Goal: Task Accomplishment & Management: Manage account settings

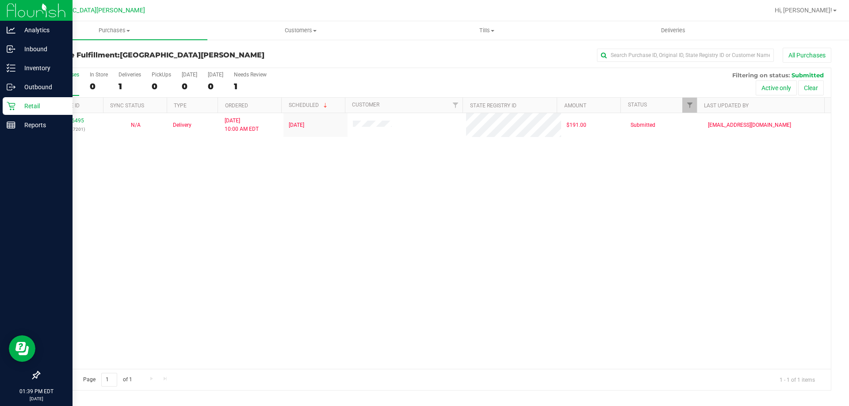
click at [28, 107] on p "Retail" at bounding box center [41, 106] width 53 height 11
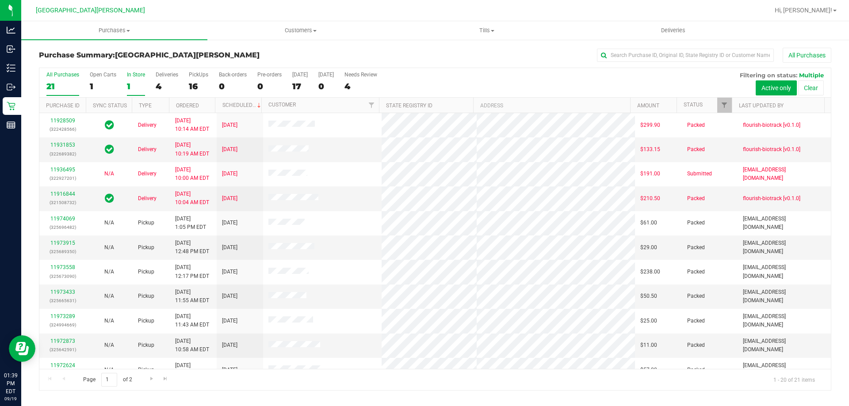
click at [139, 76] on div "In Store" at bounding box center [136, 75] width 18 height 6
click at [0, 0] on input "In Store 1" at bounding box center [0, 0] width 0 height 0
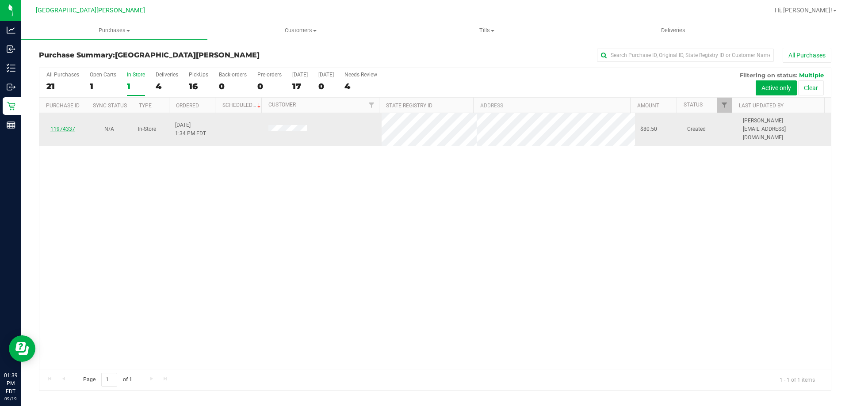
click at [62, 128] on link "11974337" at bounding box center [62, 129] width 25 height 6
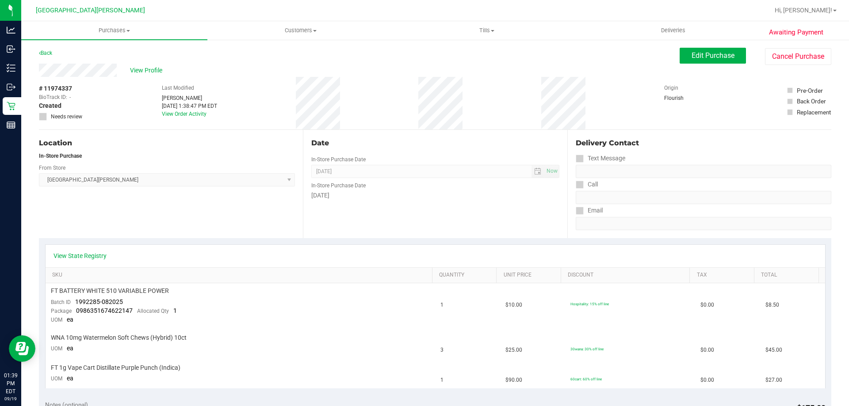
scroll to position [44, 0]
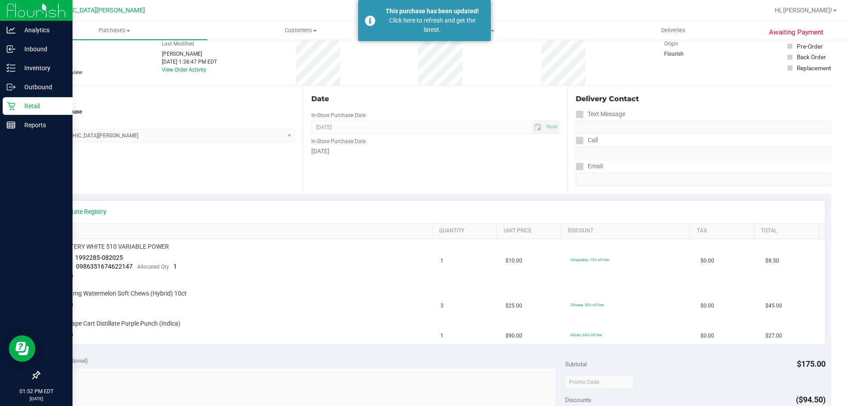
click at [35, 104] on p "Retail" at bounding box center [41, 106] width 53 height 11
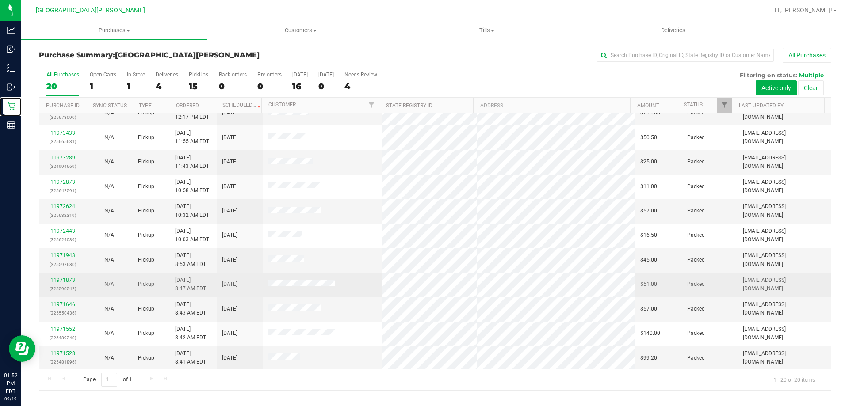
scroll to position [233, 0]
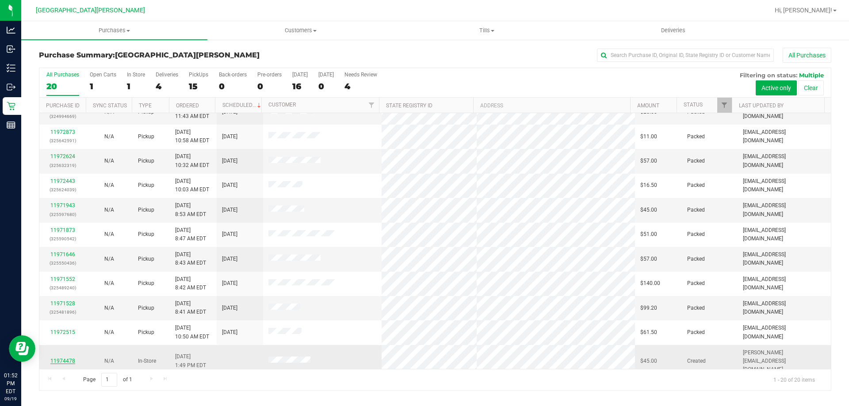
click at [72, 358] on link "11974478" at bounding box center [62, 361] width 25 height 6
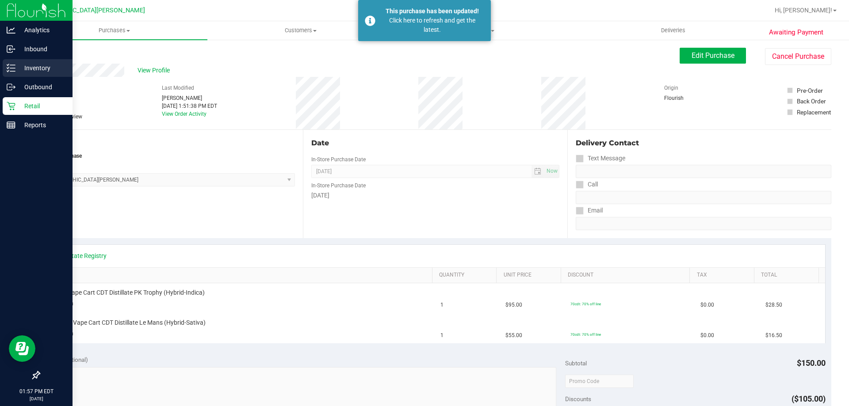
click at [16, 66] on p "Inventory" at bounding box center [41, 68] width 53 height 11
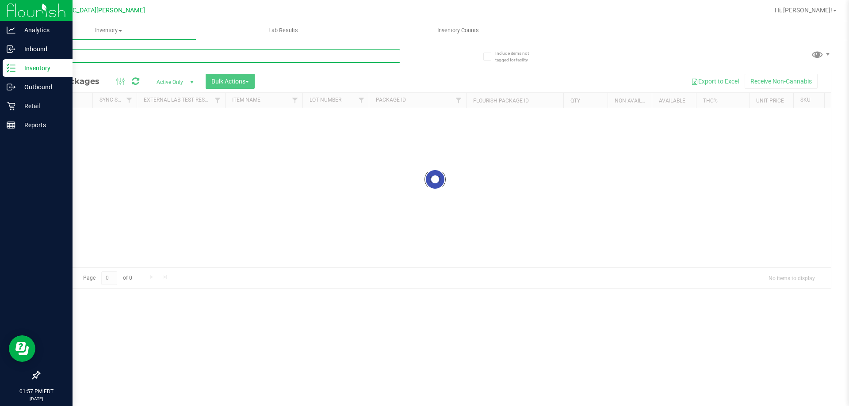
click at [107, 55] on input "text" at bounding box center [219, 55] width 361 height 13
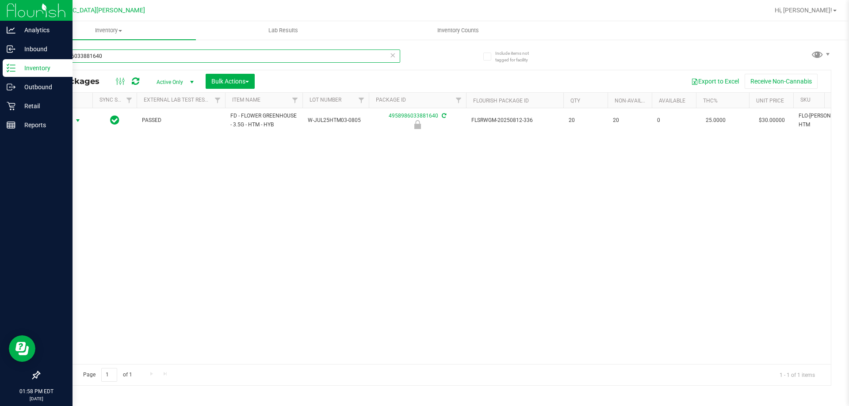
type input "4958986033881640"
click at [66, 121] on span "Action" at bounding box center [60, 120] width 24 height 12
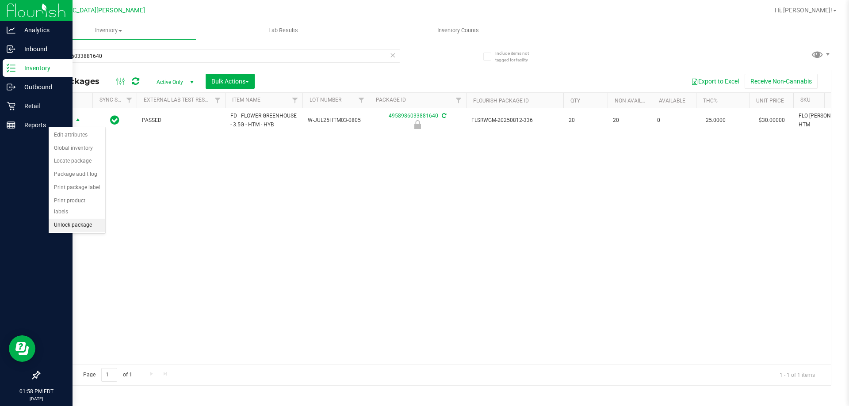
click at [58, 219] on li "Unlock package" at bounding box center [77, 225] width 57 height 13
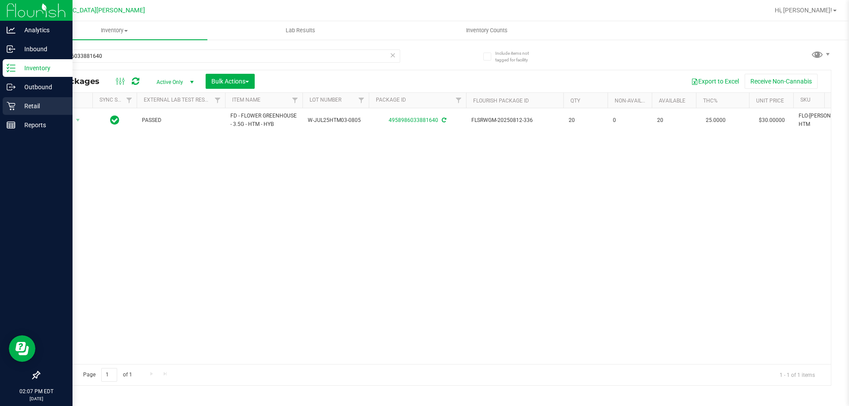
click at [21, 112] on div "Retail" at bounding box center [38, 106] width 70 height 18
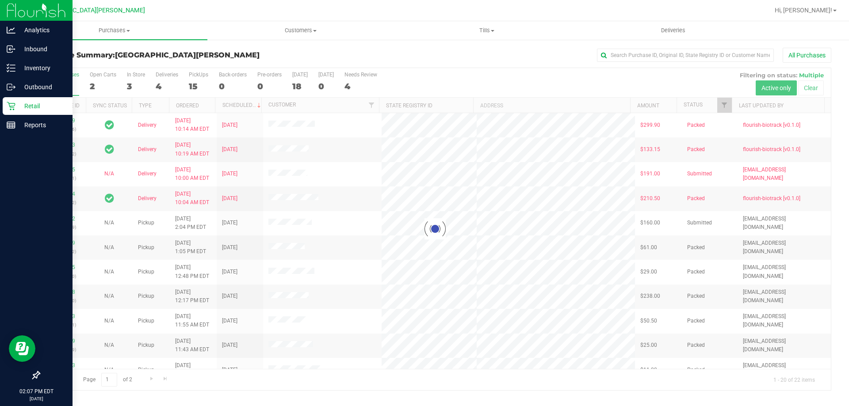
click at [134, 78] on div at bounding box center [434, 229] width 791 height 322
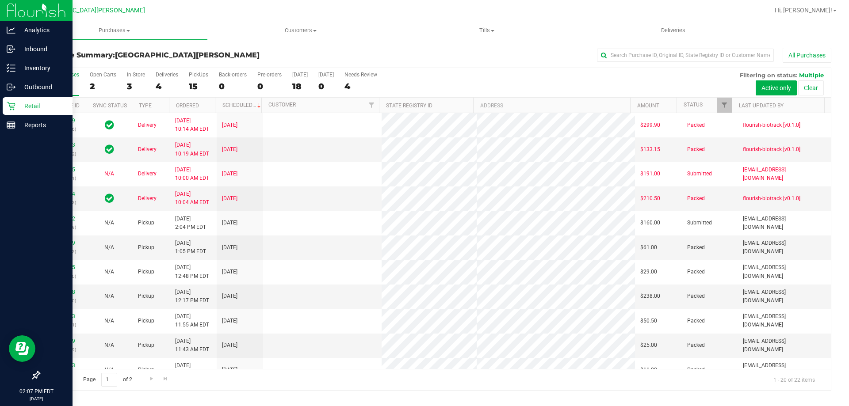
click at [134, 78] on label "In Store 3" at bounding box center [136, 84] width 18 height 24
click at [0, 0] on input "In Store 3" at bounding box center [0, 0] width 0 height 0
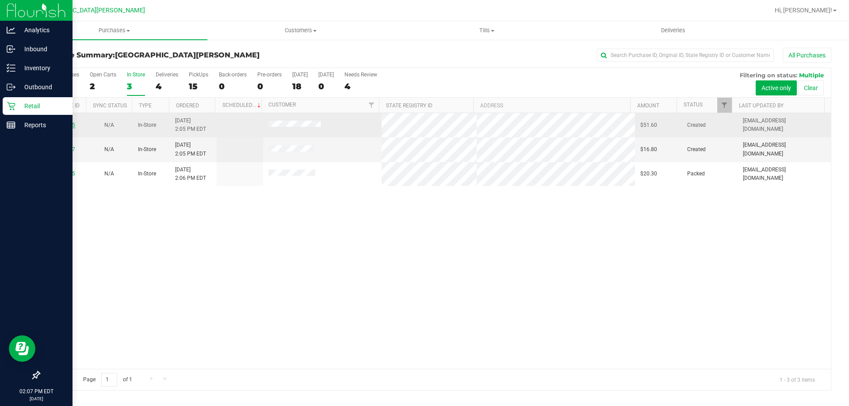
click at [70, 123] on link "11974615" at bounding box center [62, 125] width 25 height 6
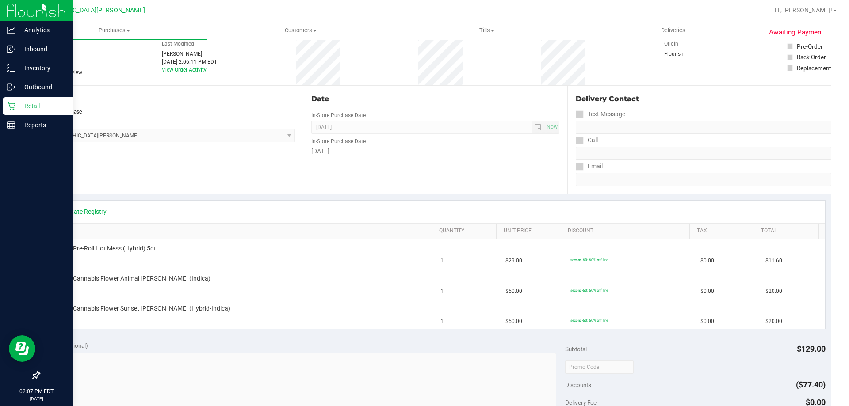
scroll to position [88, 0]
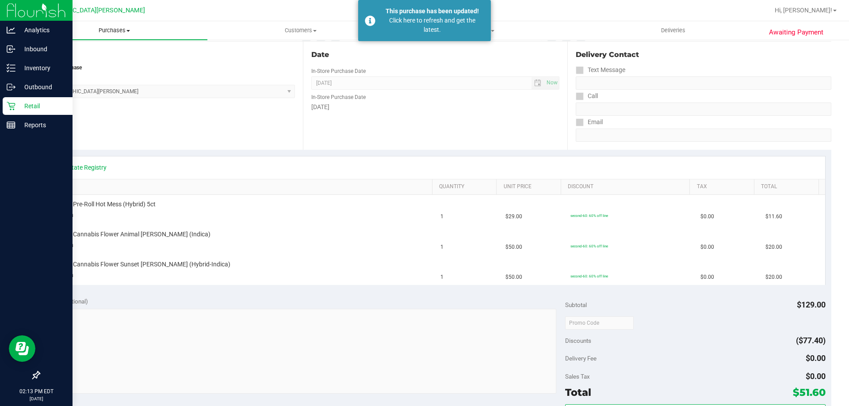
click at [120, 26] on uib-tab-heading "Purchases Summary of purchases Fulfillment All purchases" at bounding box center [114, 30] width 186 height 19
click at [75, 65] on li "Fulfillment" at bounding box center [114, 64] width 186 height 11
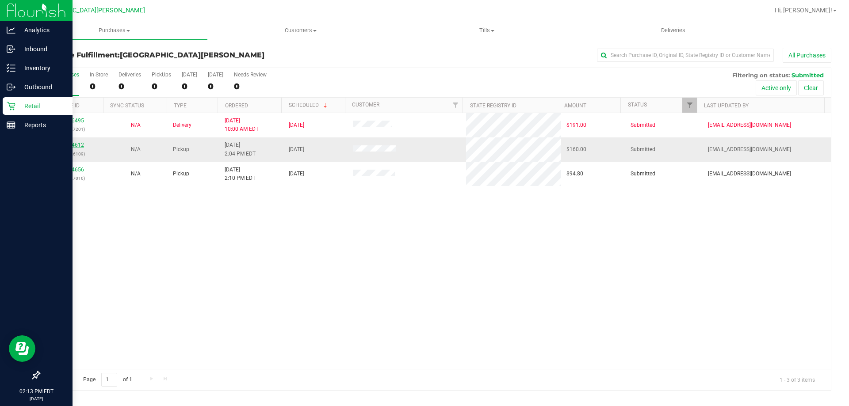
click at [76, 147] on link "11974612" at bounding box center [71, 145] width 25 height 6
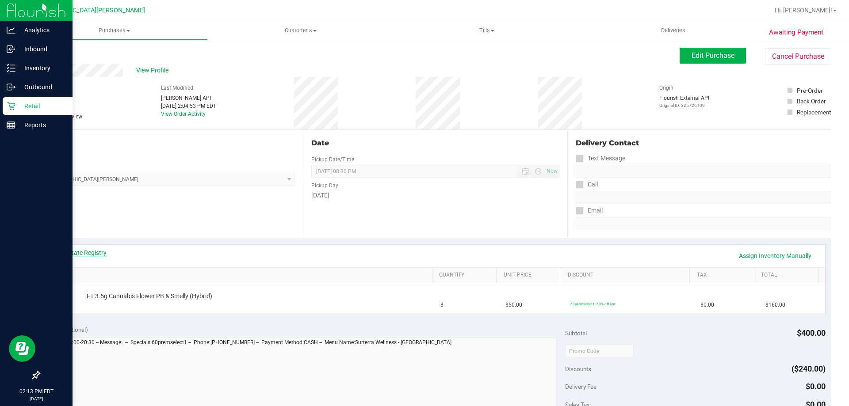
click at [87, 253] on link "View State Registry" at bounding box center [79, 252] width 53 height 9
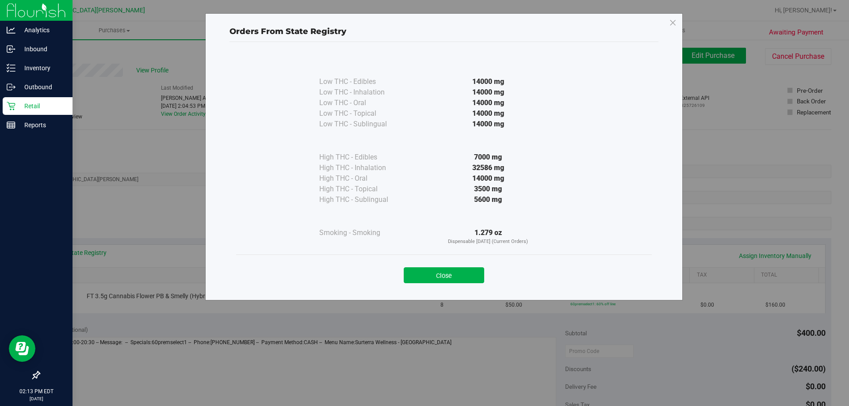
click at [468, 287] on div "Close" at bounding box center [443, 273] width 415 height 36
click at [467, 282] on button "Close" at bounding box center [444, 275] width 80 height 16
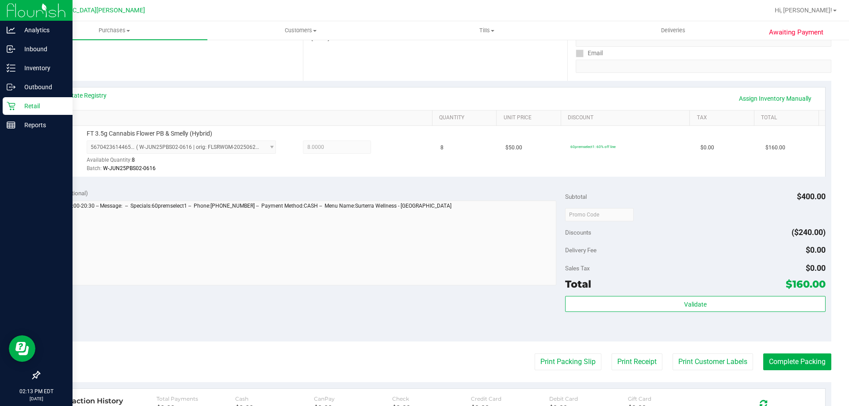
scroll to position [265, 0]
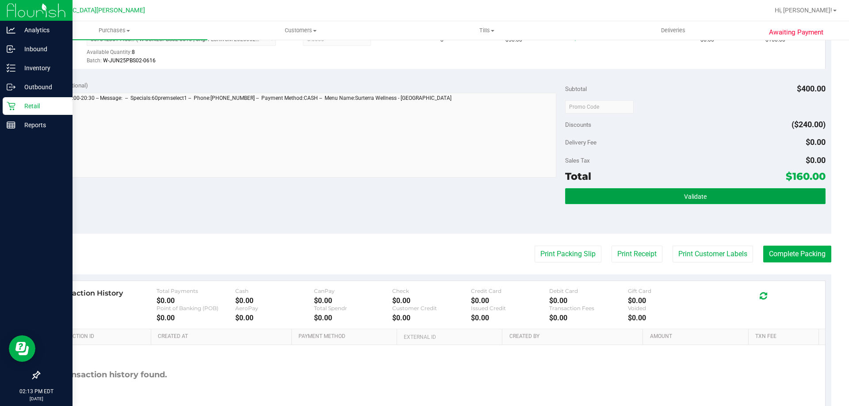
click at [666, 196] on button "Validate" at bounding box center [695, 196] width 260 height 16
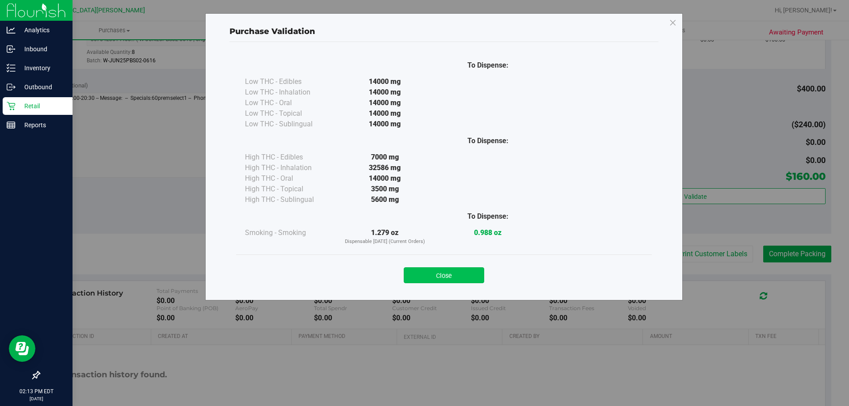
click at [459, 278] on button "Close" at bounding box center [444, 275] width 80 height 16
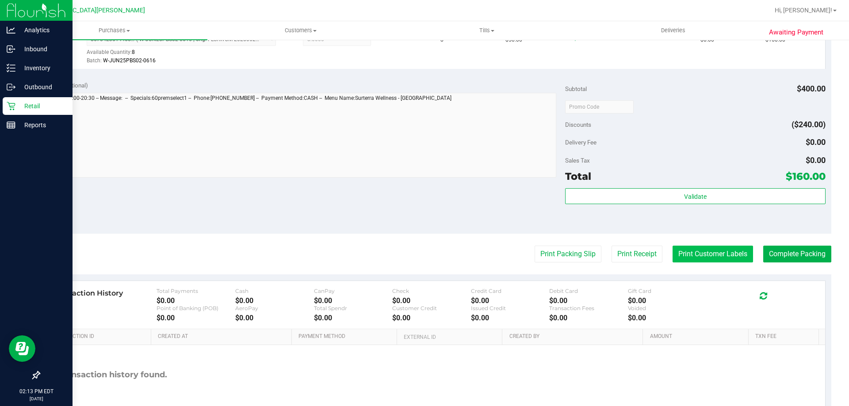
click at [725, 260] on button "Print Customer Labels" at bounding box center [712, 254] width 80 height 17
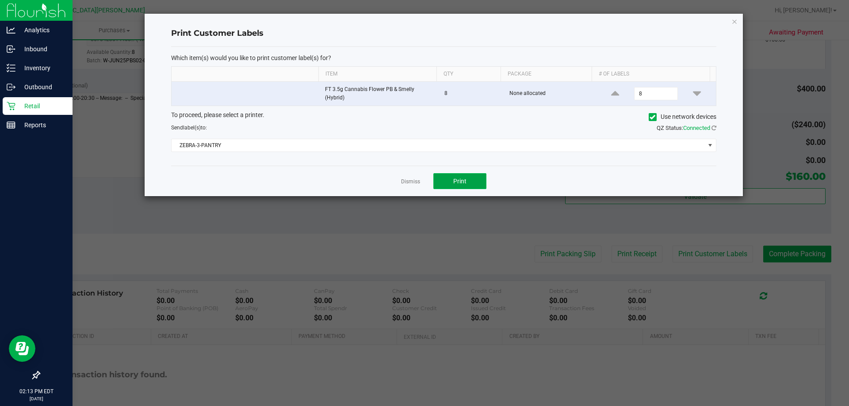
click at [464, 178] on span "Print" at bounding box center [459, 181] width 13 height 7
click at [411, 182] on link "Dismiss" at bounding box center [410, 182] width 19 height 8
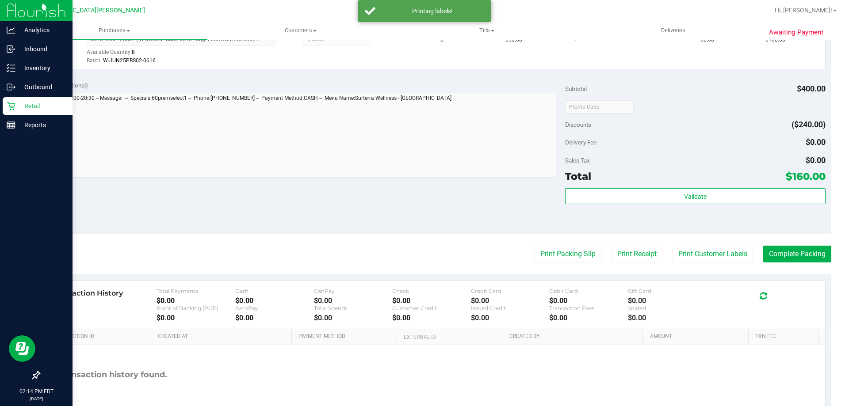
click at [386, 183] on div "Notes (optional) Subtotal $400.00 Discounts ($240.00) Delivery Fee $0.00 Sales …" at bounding box center [435, 154] width 792 height 159
click at [798, 257] on button "Complete Packing" at bounding box center [797, 254] width 68 height 17
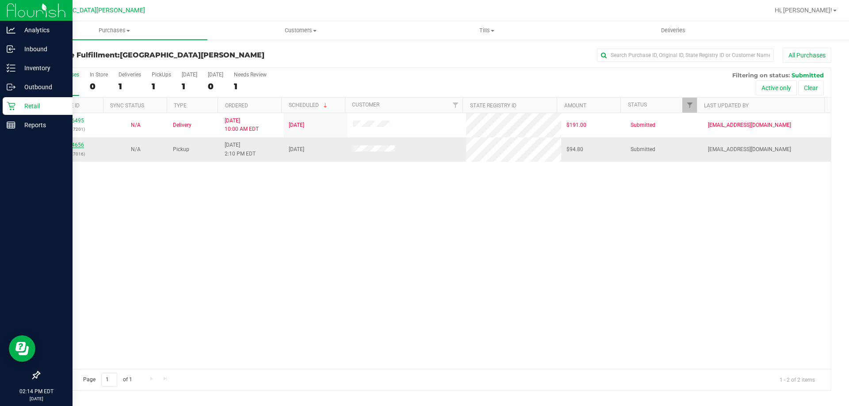
click at [78, 144] on link "11974656" at bounding box center [71, 145] width 25 height 6
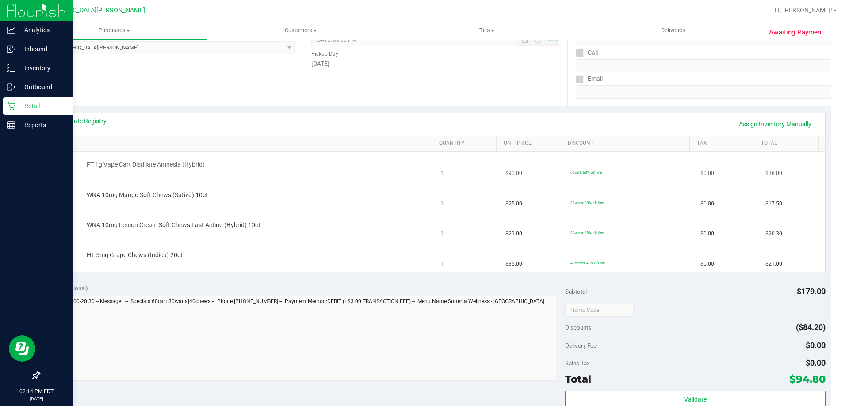
scroll to position [133, 0]
click at [91, 121] on link "View State Registry" at bounding box center [79, 120] width 53 height 9
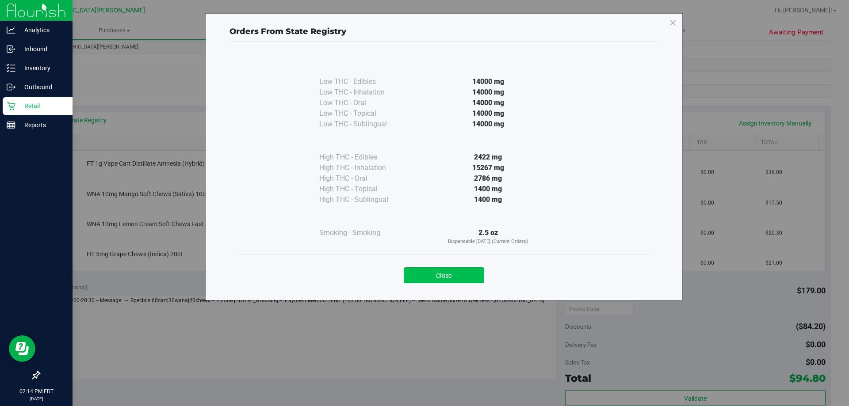
click at [434, 273] on button "Close" at bounding box center [444, 275] width 80 height 16
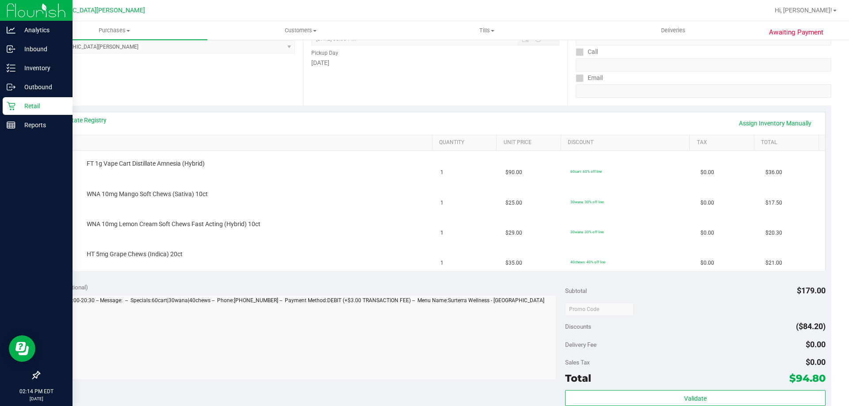
click at [364, 119] on div "View State Registry Assign Inventory Manually" at bounding box center [434, 123] width 763 height 15
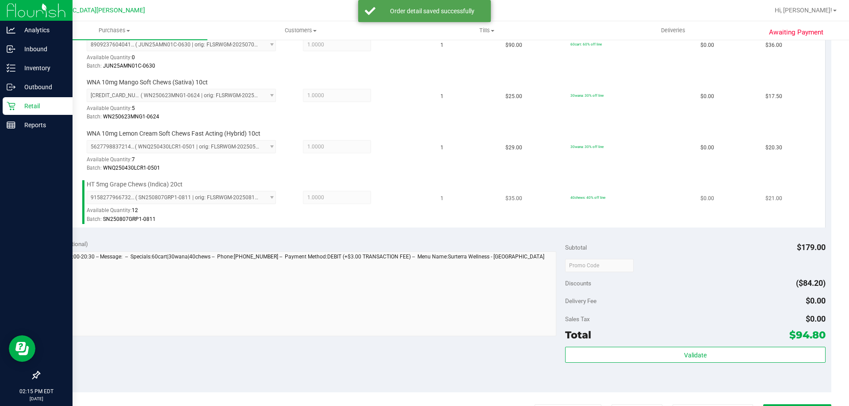
scroll to position [309, 0]
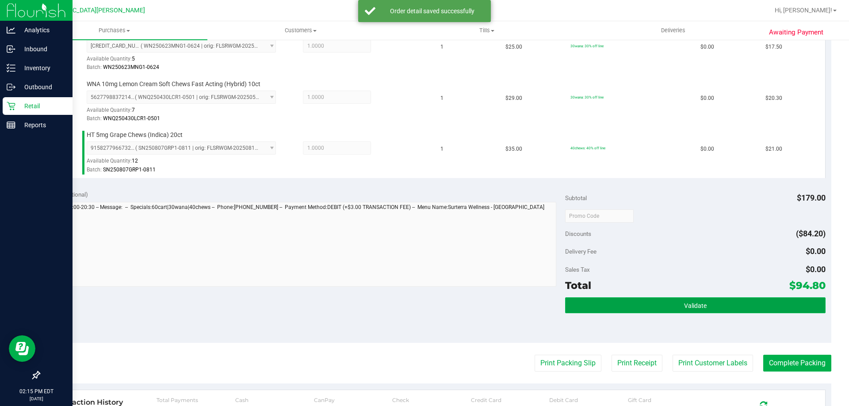
click at [701, 301] on button "Validate" at bounding box center [695, 305] width 260 height 16
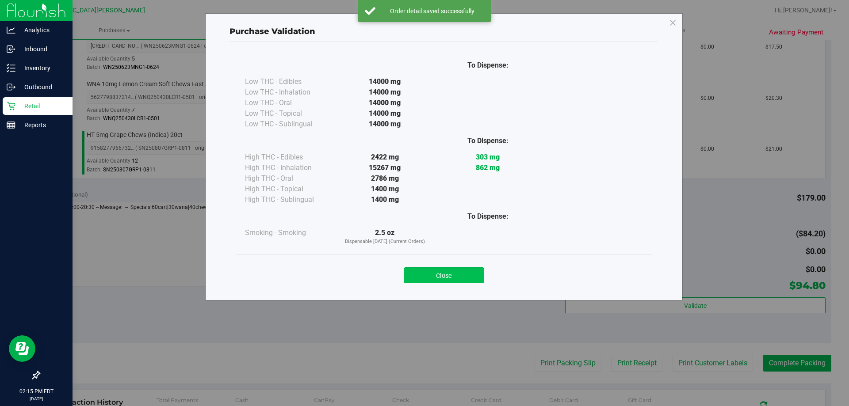
click at [457, 270] on button "Close" at bounding box center [444, 275] width 80 height 16
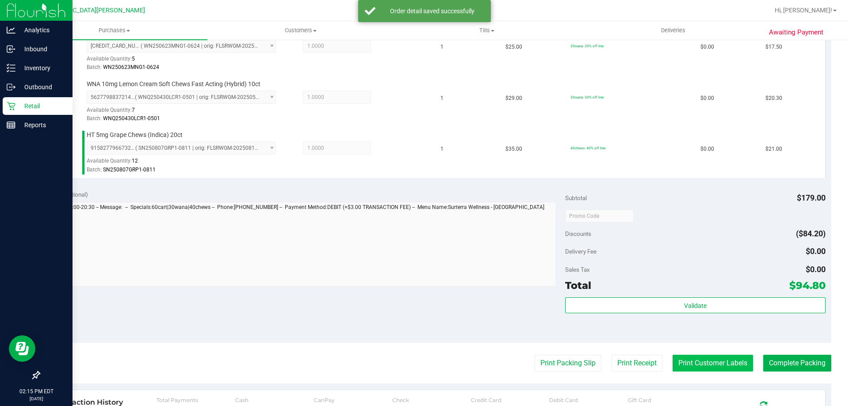
click at [699, 365] on button "Print Customer Labels" at bounding box center [712, 363] width 80 height 17
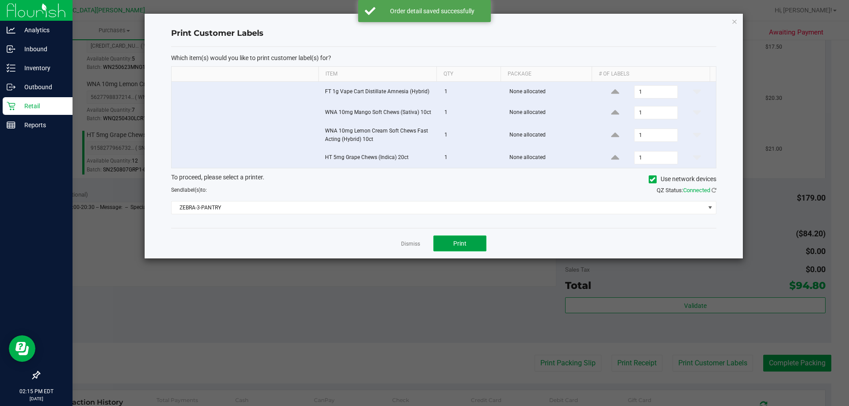
click at [462, 243] on span "Print" at bounding box center [459, 243] width 13 height 7
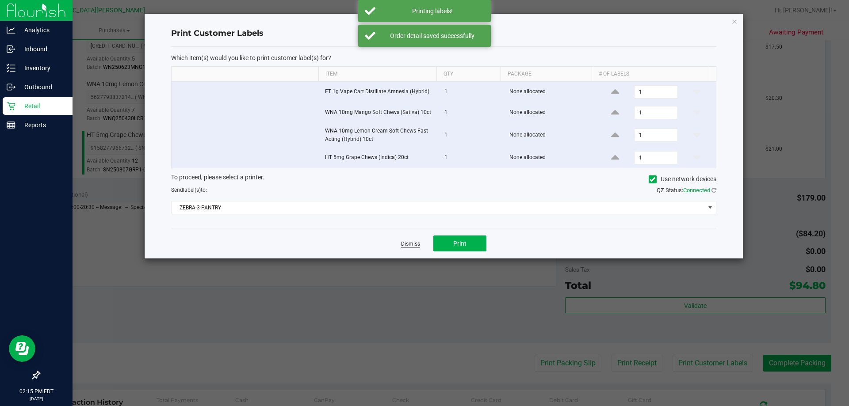
click at [406, 241] on link "Dismiss" at bounding box center [410, 244] width 19 height 8
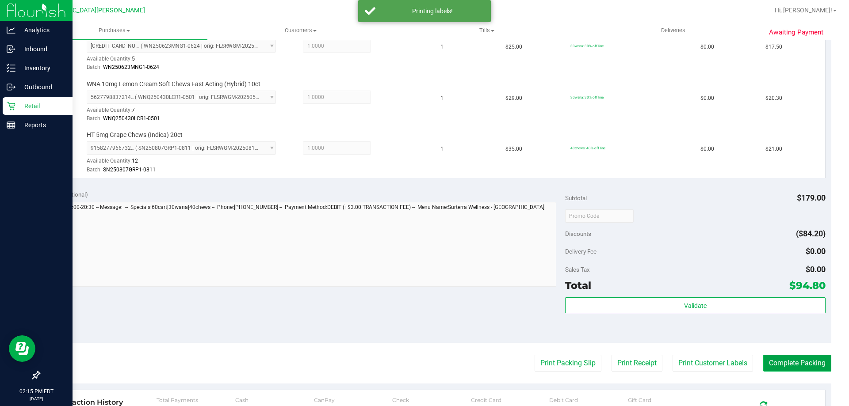
click at [786, 360] on button "Complete Packing" at bounding box center [797, 363] width 68 height 17
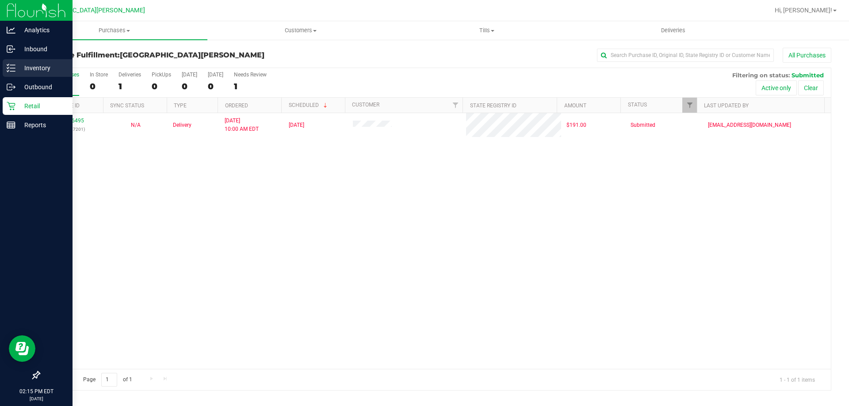
click at [21, 69] on p "Inventory" at bounding box center [41, 68] width 53 height 11
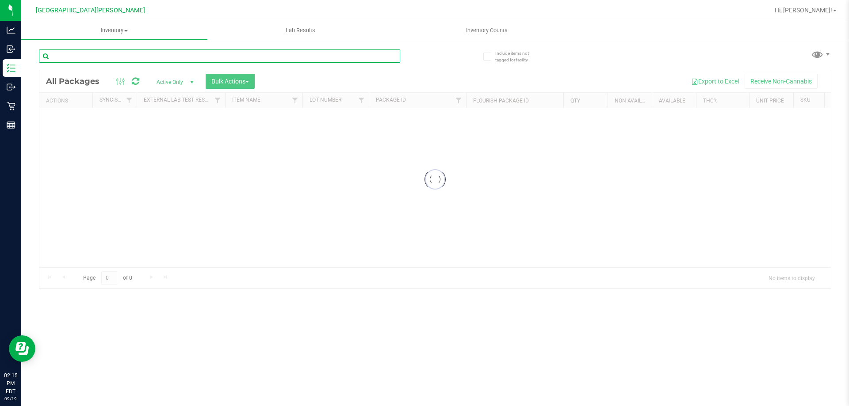
click at [108, 55] on input "text" at bounding box center [219, 55] width 361 height 13
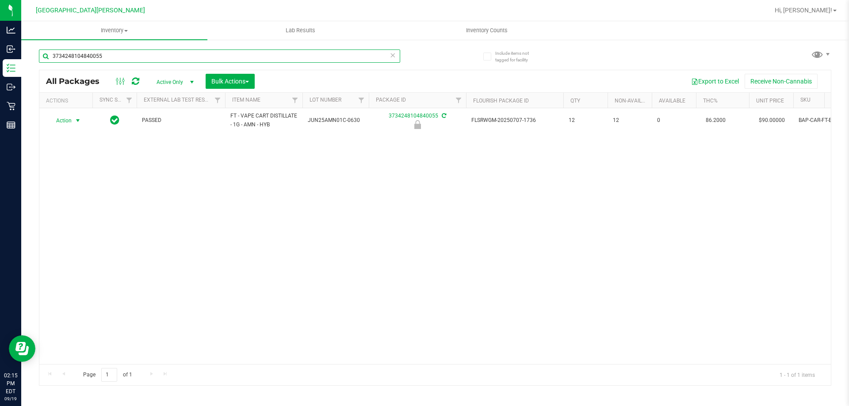
type input "3734248104840055"
click at [71, 121] on span "Action" at bounding box center [60, 120] width 24 height 12
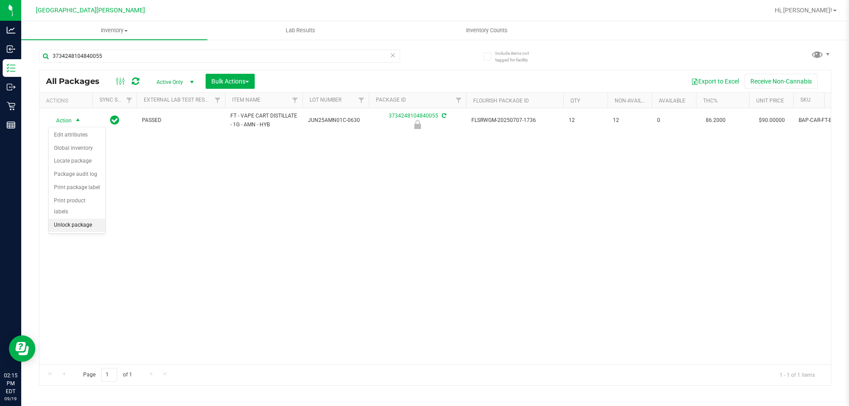
click at [80, 219] on li "Unlock package" at bounding box center [77, 225] width 57 height 13
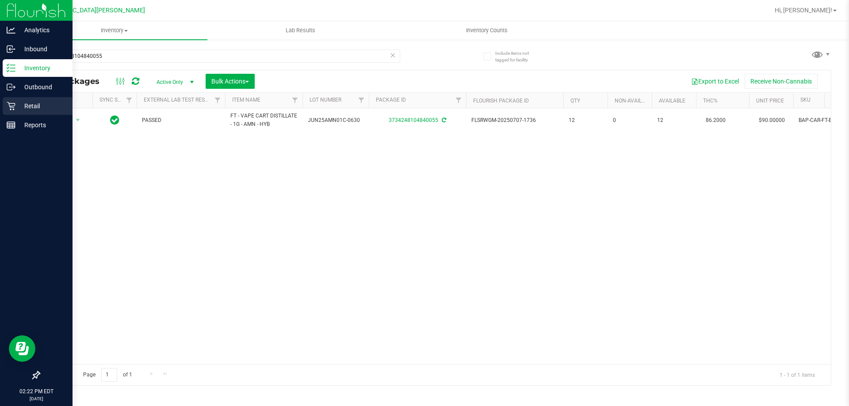
click at [4, 108] on div "Retail" at bounding box center [38, 106] width 70 height 18
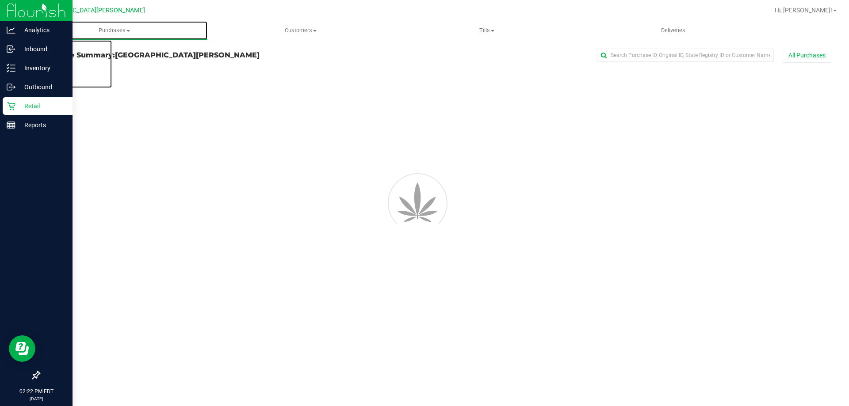
click at [112, 30] on span "Purchases" at bounding box center [114, 31] width 186 height 8
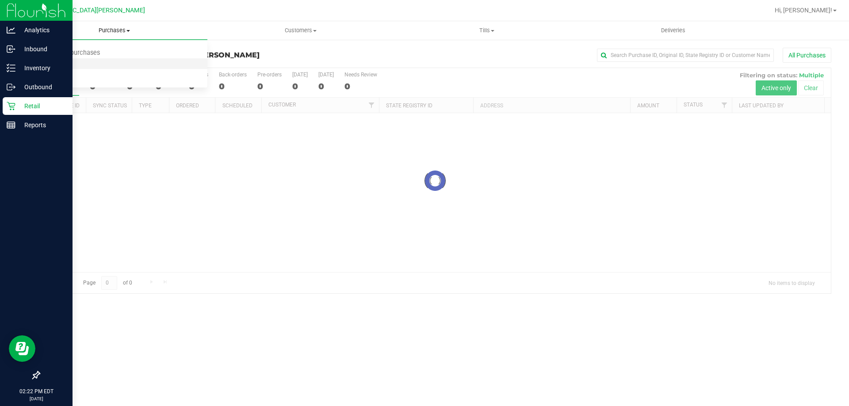
click at [75, 64] on li "Fulfillment" at bounding box center [114, 64] width 186 height 11
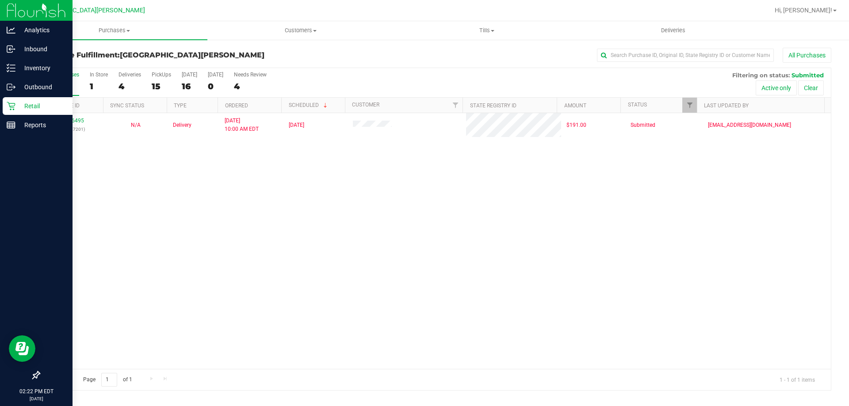
drag, startPoint x: 114, startPoint y: 215, endPoint x: 95, endPoint y: 228, distance: 22.9
click at [114, 217] on div "11936495 (322927201) N/A Delivery 9/12/2025 10:00 AM EDT 9/26/2025 $191.00 Subm…" at bounding box center [434, 241] width 791 height 256
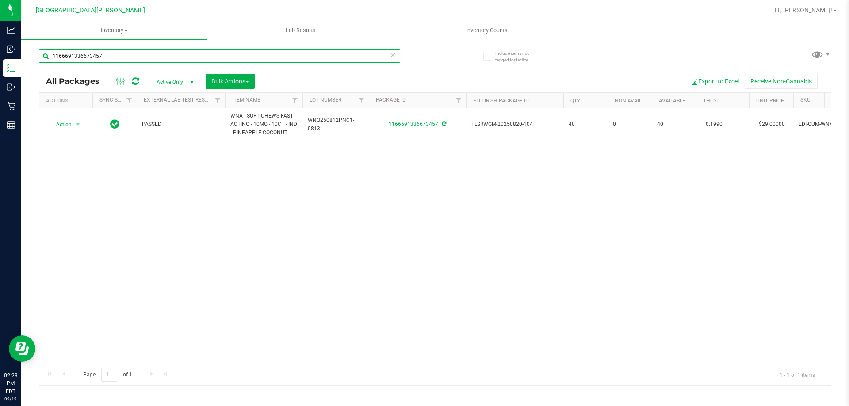
click at [112, 59] on input "1166691336673457" at bounding box center [219, 55] width 361 height 13
type input "1"
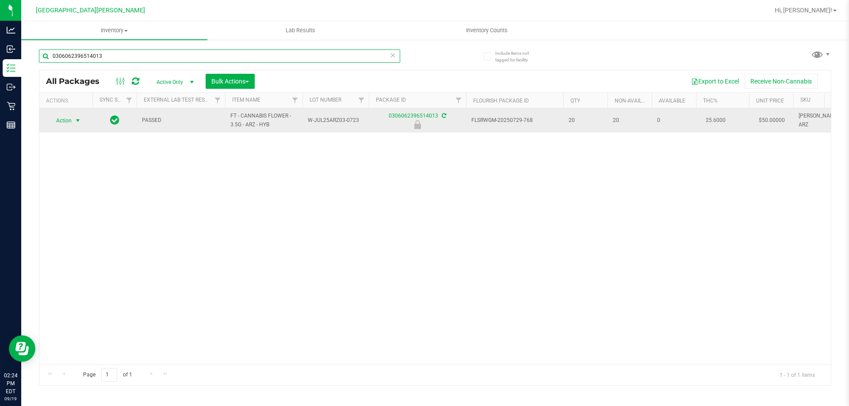
type input "0306062396514013"
click at [77, 119] on span "select" at bounding box center [77, 120] width 7 height 7
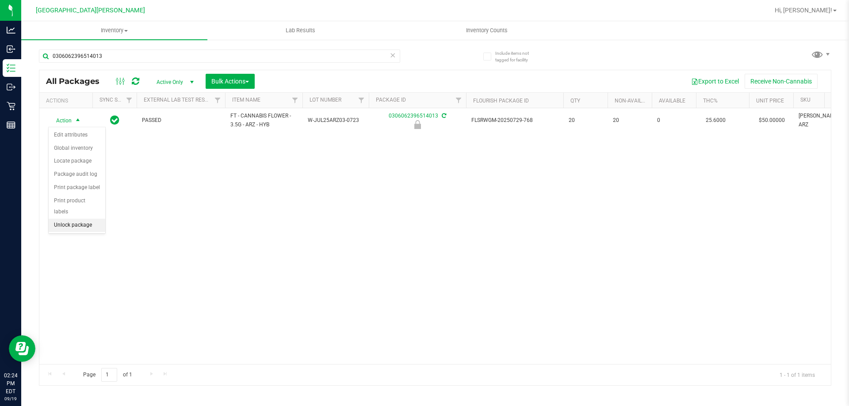
click at [76, 219] on li "Unlock package" at bounding box center [77, 225] width 57 height 13
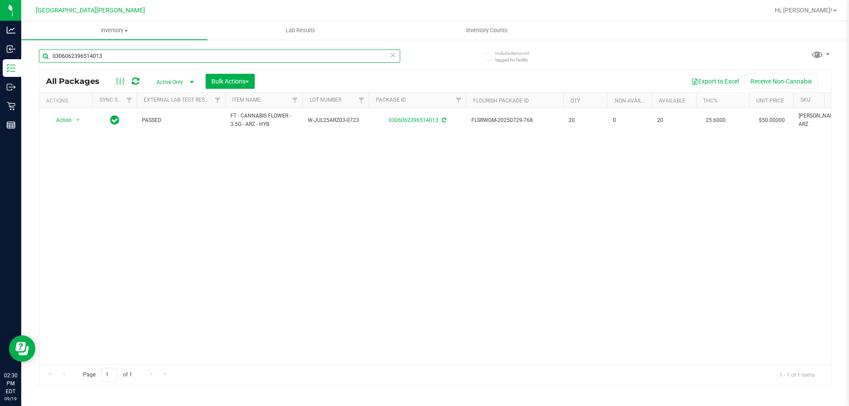
click at [117, 61] on input "0306062396514013" at bounding box center [219, 55] width 361 height 13
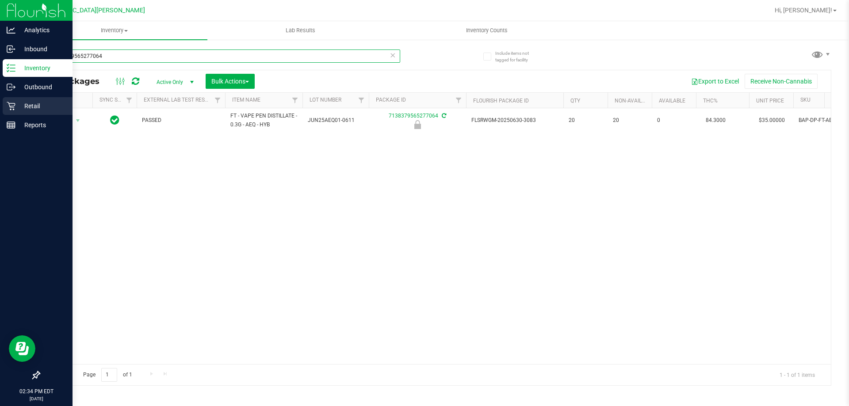
type input "7138379565277064"
click at [34, 111] on p "Retail" at bounding box center [41, 106] width 53 height 11
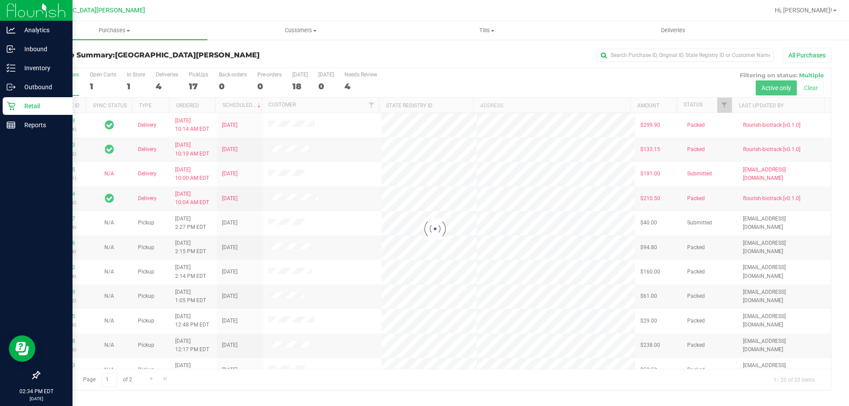
click at [135, 84] on div at bounding box center [434, 229] width 791 height 322
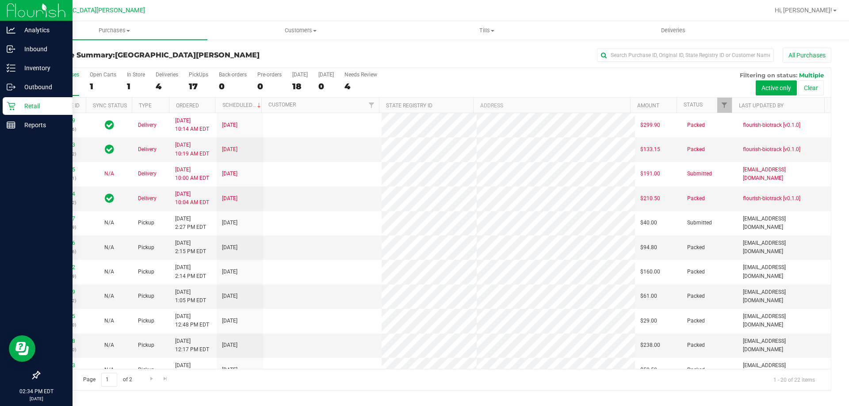
click at [135, 84] on div "1" at bounding box center [136, 86] width 18 height 10
click at [0, 0] on input "In Store 1" at bounding box center [0, 0] width 0 height 0
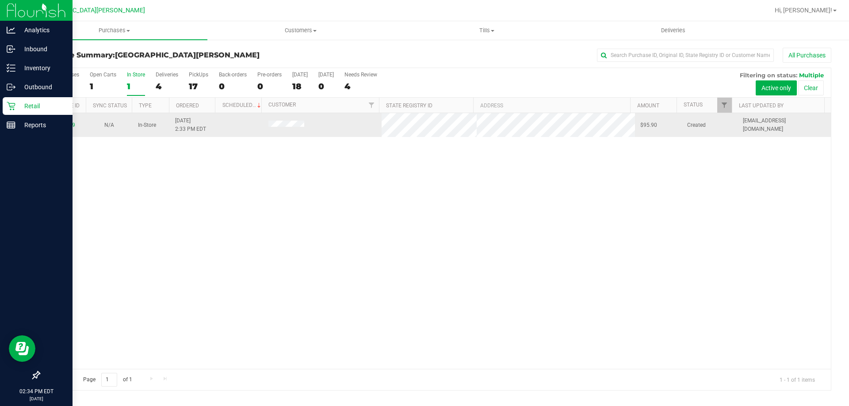
click at [63, 120] on td "11974879" at bounding box center [62, 125] width 46 height 24
click at [65, 124] on link "11974879" at bounding box center [62, 125] width 25 height 6
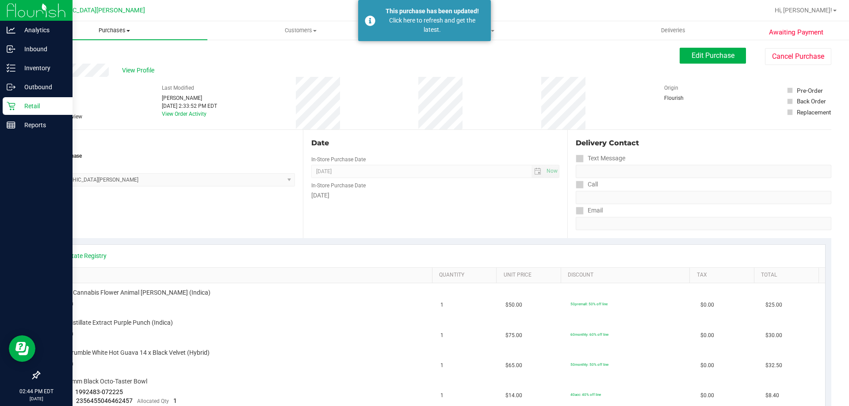
click at [106, 31] on span "Purchases" at bounding box center [114, 31] width 186 height 8
click at [95, 62] on li "Fulfillment" at bounding box center [114, 64] width 186 height 11
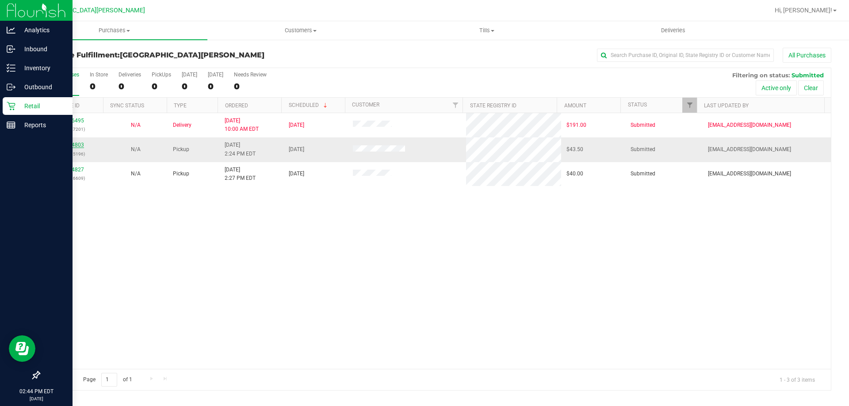
click at [72, 144] on link "11974803" at bounding box center [71, 145] width 25 height 6
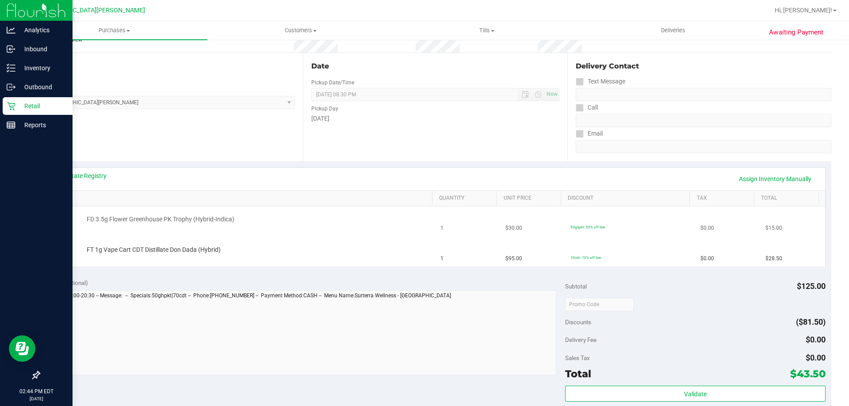
scroll to position [88, 0]
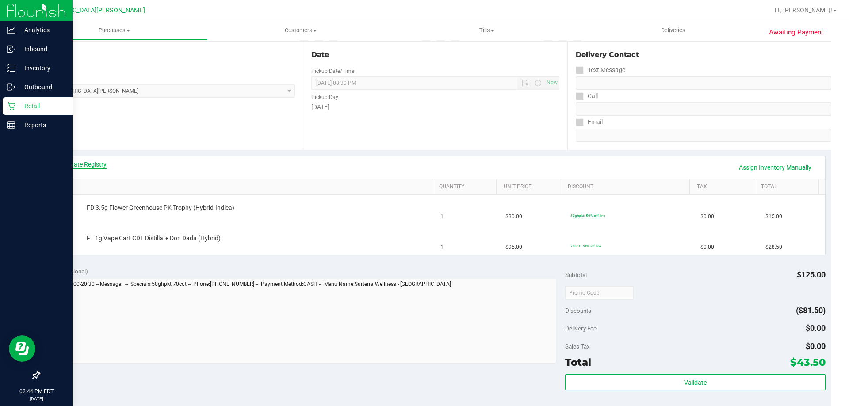
click at [88, 165] on link "View State Registry" at bounding box center [79, 164] width 53 height 9
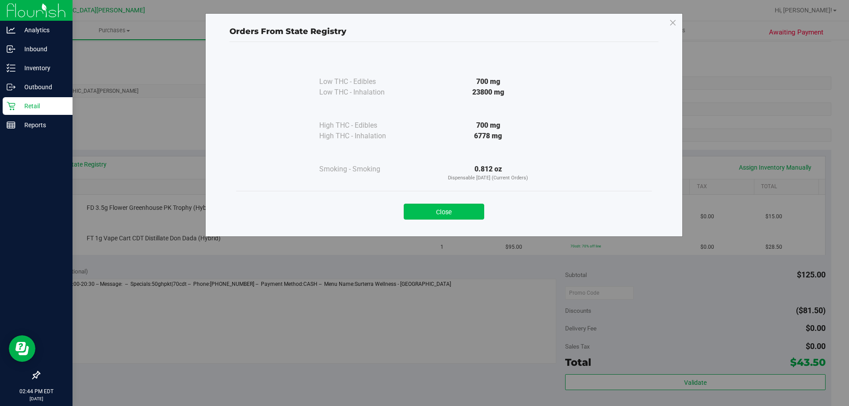
click at [446, 218] on button "Close" at bounding box center [444, 212] width 80 height 16
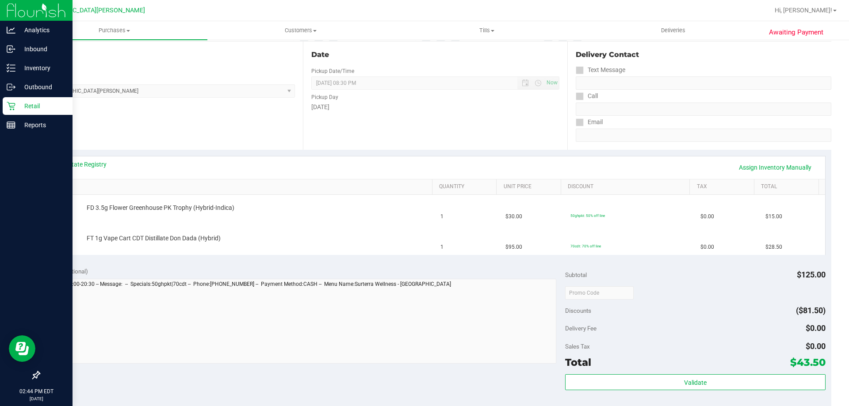
click at [436, 165] on div "View State Registry Assign Inventory Manually" at bounding box center [434, 167] width 763 height 15
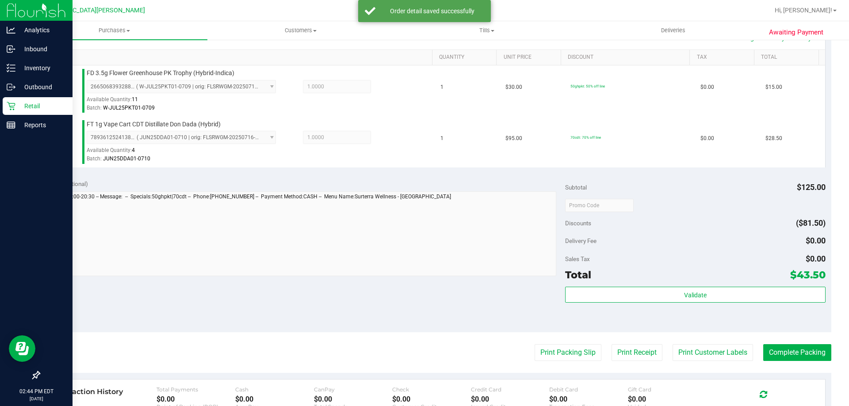
scroll to position [354, 0]
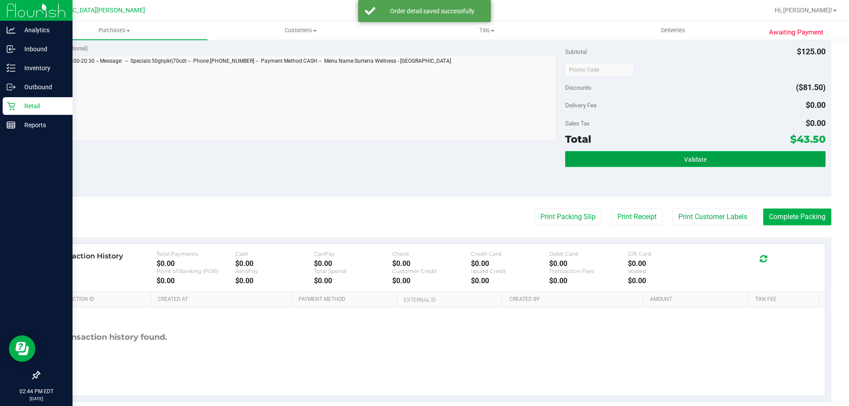
click at [675, 167] on button "Validate" at bounding box center [695, 159] width 260 height 16
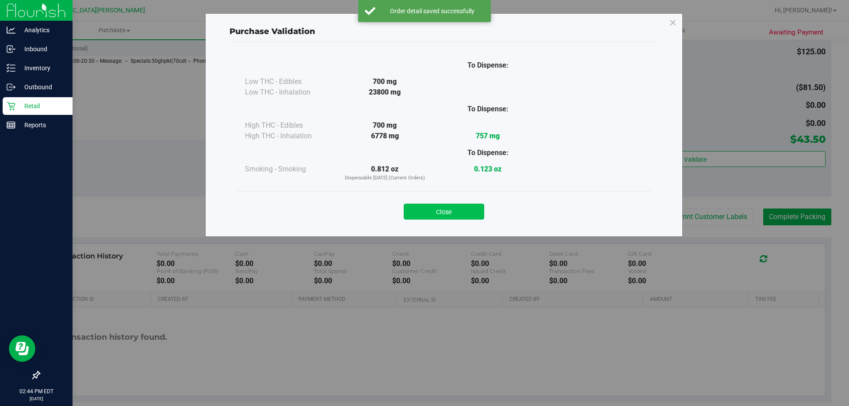
click at [464, 215] on button "Close" at bounding box center [444, 212] width 80 height 16
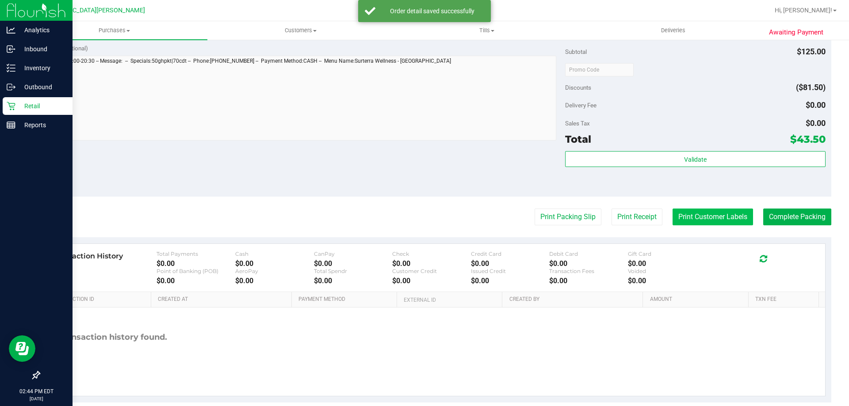
click at [714, 223] on button "Print Customer Labels" at bounding box center [712, 217] width 80 height 17
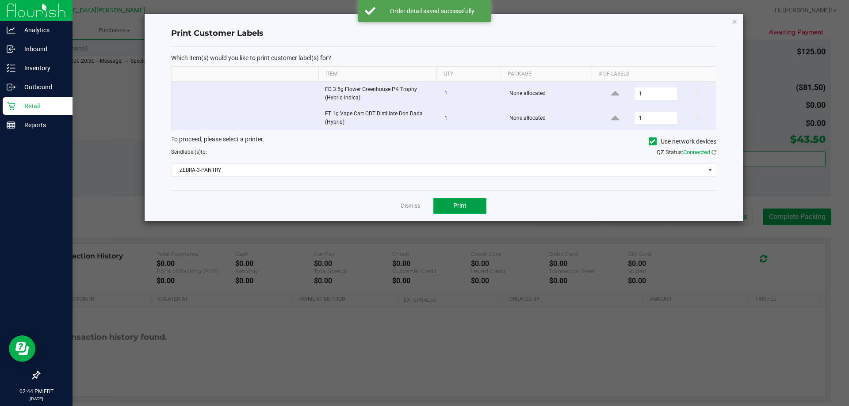
click at [473, 205] on button "Print" at bounding box center [459, 206] width 53 height 16
click at [414, 209] on link "Dismiss" at bounding box center [410, 206] width 19 height 8
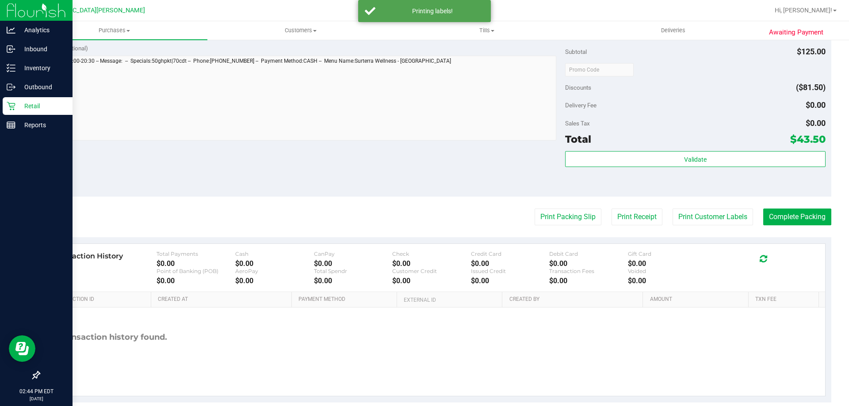
click at [363, 175] on div "Notes (optional) Subtotal $125.00 Discounts ($81.50) Delivery Fee $0.00 Sales T…" at bounding box center [435, 117] width 792 height 159
click at [794, 218] on button "Complete Packing" at bounding box center [797, 217] width 68 height 17
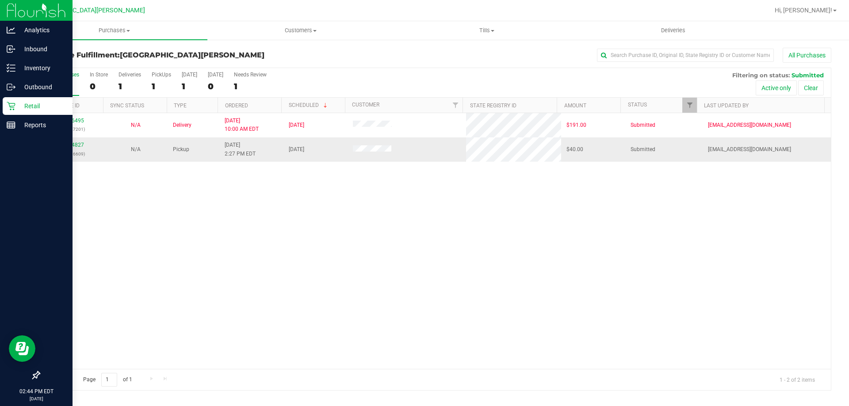
click at [57, 146] on div "11974827 (325736609)" at bounding box center [71, 149] width 53 height 17
click at [67, 147] on link "11974827" at bounding box center [71, 145] width 25 height 6
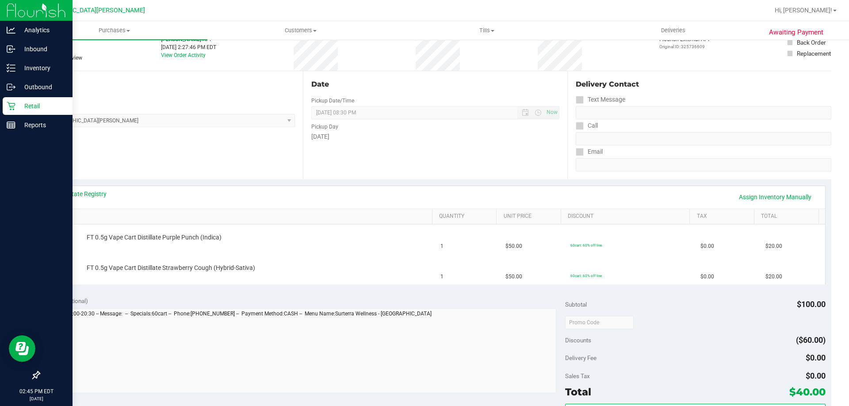
scroll to position [88, 0]
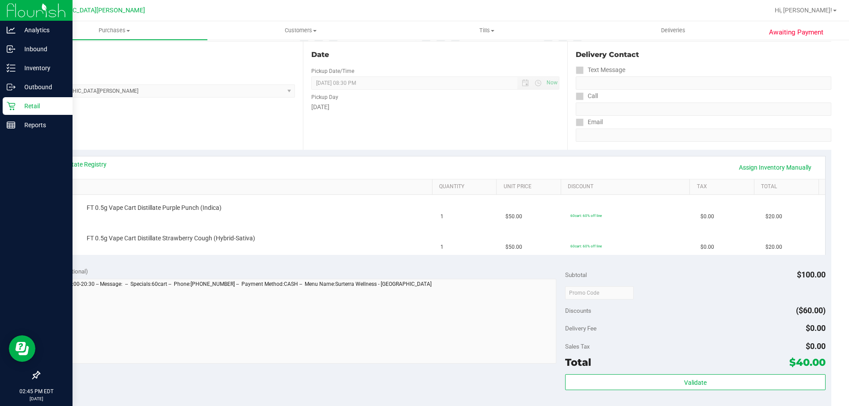
click at [70, 159] on div "View State Registry Assign Inventory Manually" at bounding box center [435, 167] width 779 height 23
click at [80, 164] on link "View State Registry" at bounding box center [79, 164] width 53 height 9
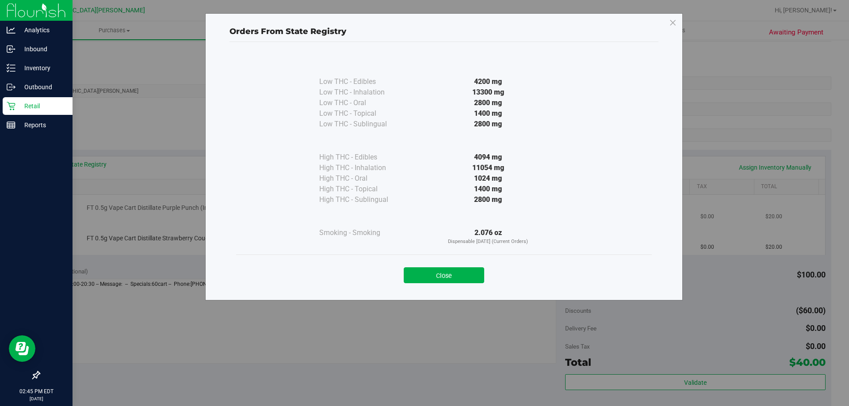
drag, startPoint x: 476, startPoint y: 270, endPoint x: 406, endPoint y: 222, distance: 85.2
click at [473, 270] on button "Close" at bounding box center [444, 275] width 80 height 16
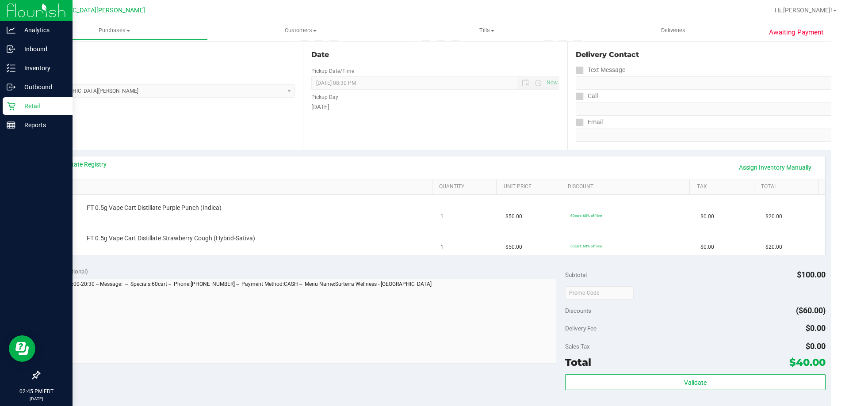
click at [306, 175] on div "View State Registry Assign Inventory Manually" at bounding box center [435, 167] width 779 height 23
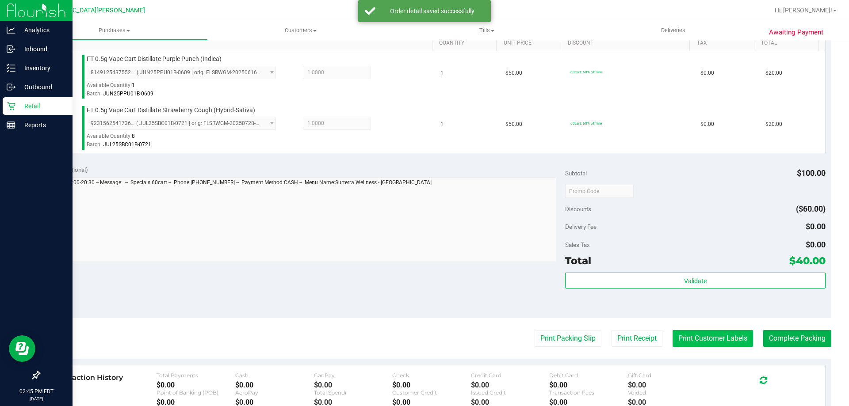
scroll to position [354, 0]
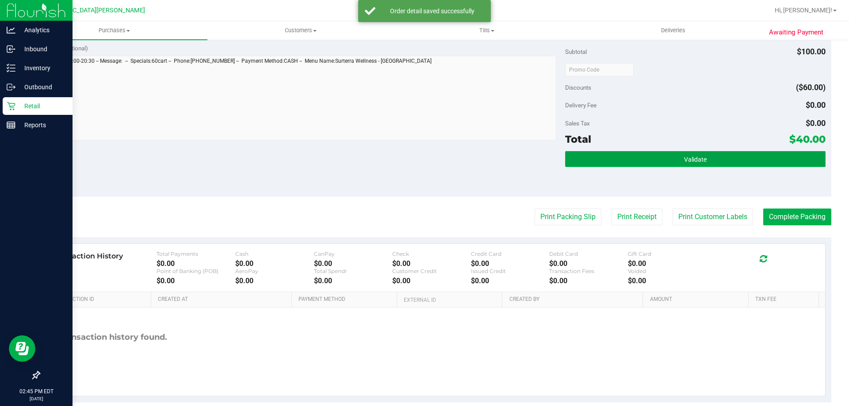
click at [691, 160] on span "Validate" at bounding box center [695, 159] width 23 height 7
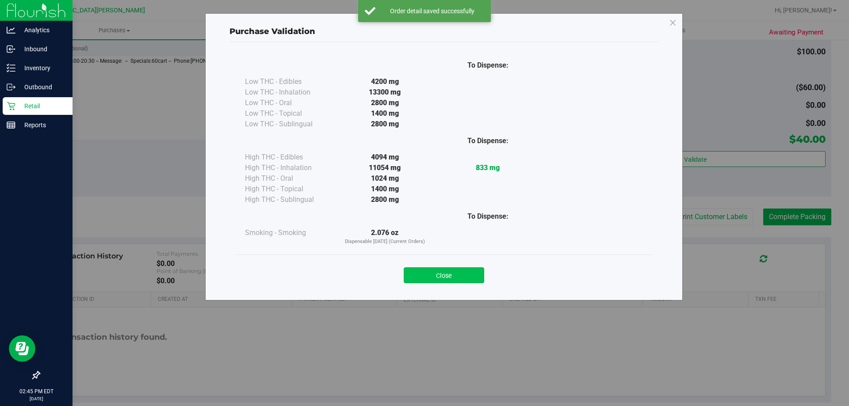
click at [460, 274] on button "Close" at bounding box center [444, 275] width 80 height 16
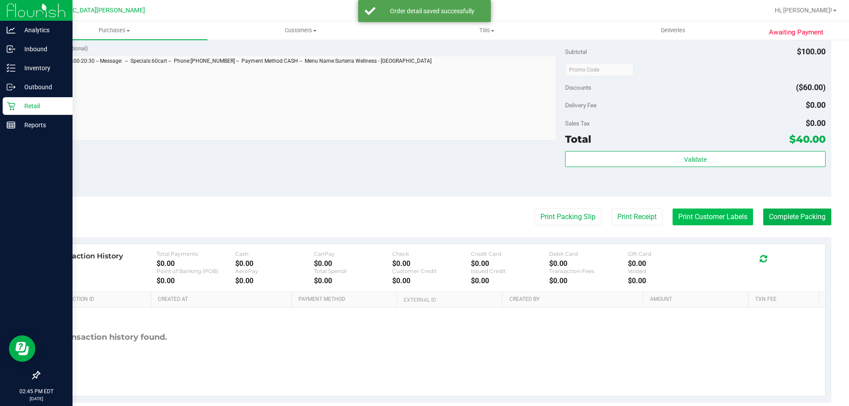
click at [685, 215] on button "Print Customer Labels" at bounding box center [712, 217] width 80 height 17
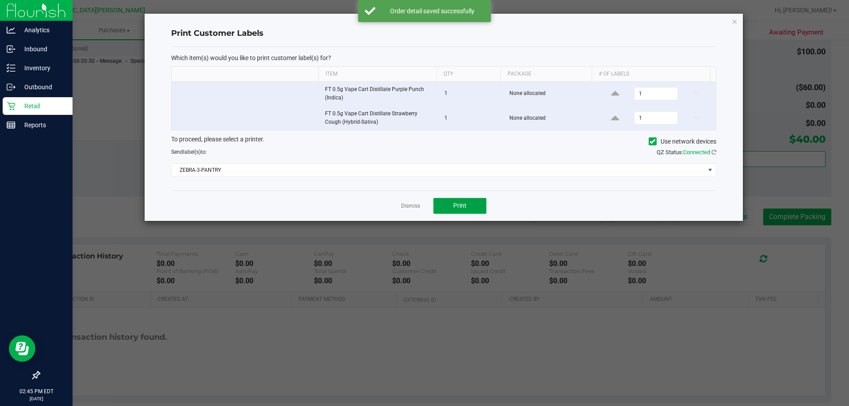
click at [450, 211] on button "Print" at bounding box center [459, 206] width 53 height 16
click at [412, 205] on link "Dismiss" at bounding box center [410, 206] width 19 height 8
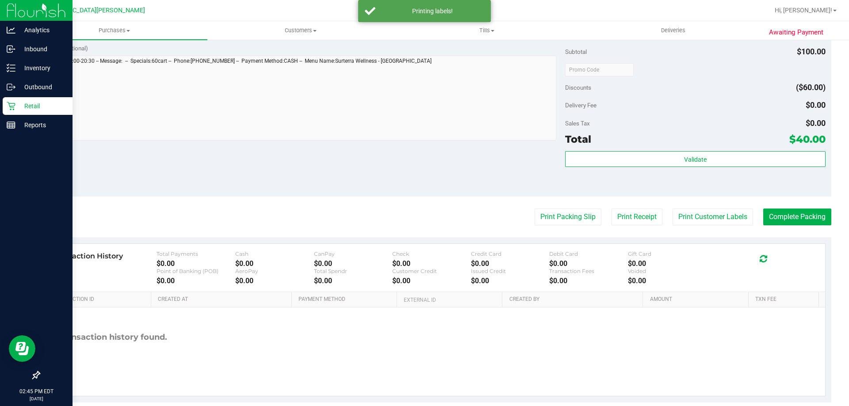
click at [331, 181] on div "Notes (optional) Subtotal $100.00 Discounts ($60.00) Delivery Fee $0.00 Sales T…" at bounding box center [435, 117] width 792 height 159
click at [803, 217] on button "Complete Packing" at bounding box center [797, 217] width 68 height 17
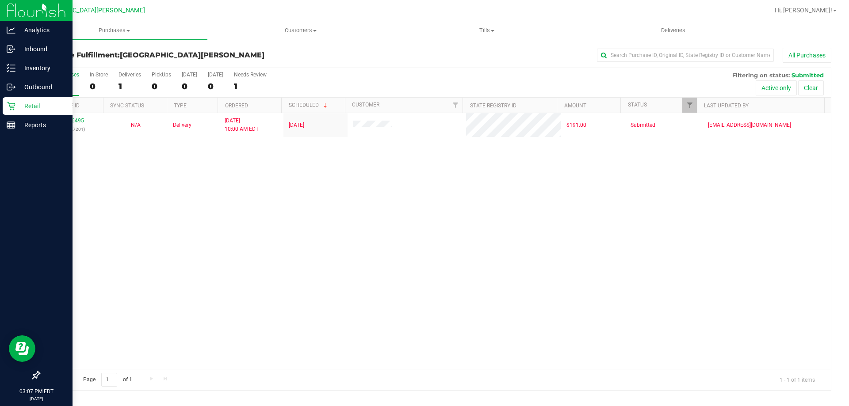
click at [4, 110] on div "Retail" at bounding box center [38, 106] width 70 height 18
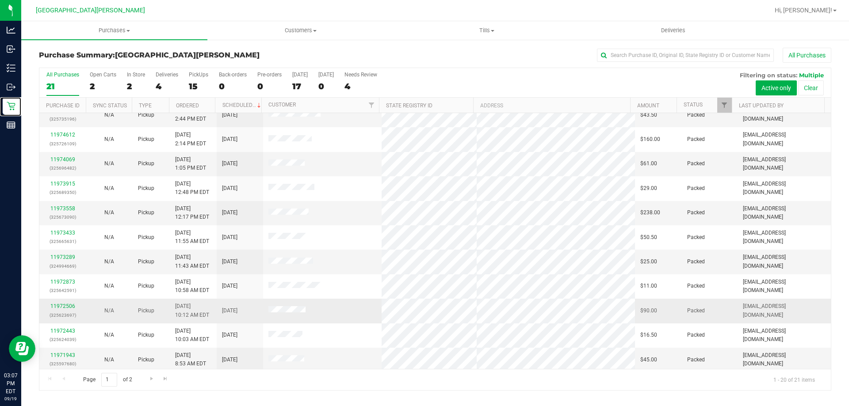
scroll to position [233, 0]
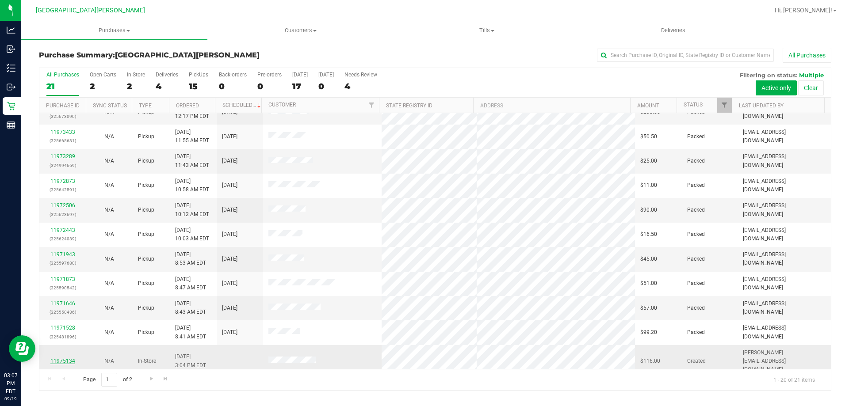
click at [65, 358] on link "11975134" at bounding box center [62, 361] width 25 height 6
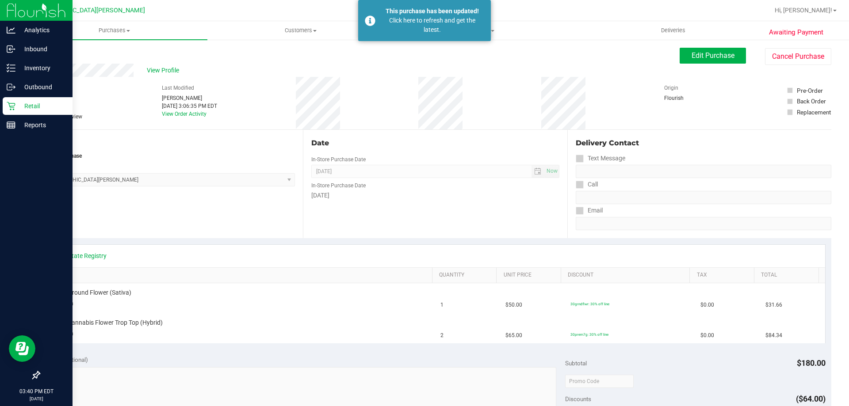
click at [25, 108] on p "Retail" at bounding box center [41, 106] width 53 height 11
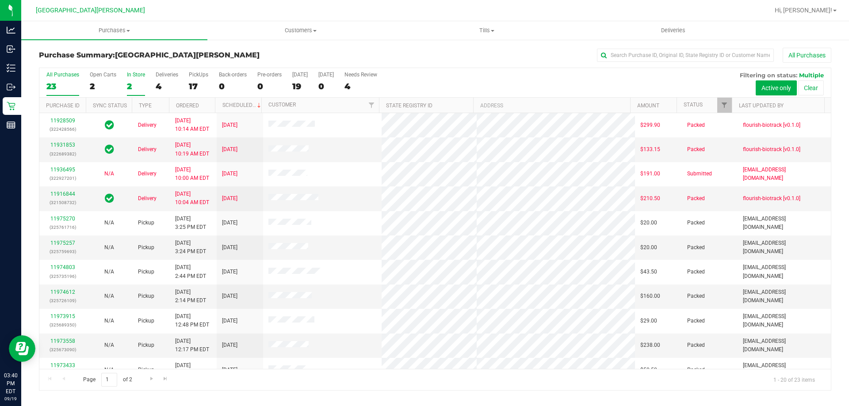
click at [138, 75] on div "In Store" at bounding box center [136, 75] width 18 height 6
click at [0, 0] on input "In Store 2" at bounding box center [0, 0] width 0 height 0
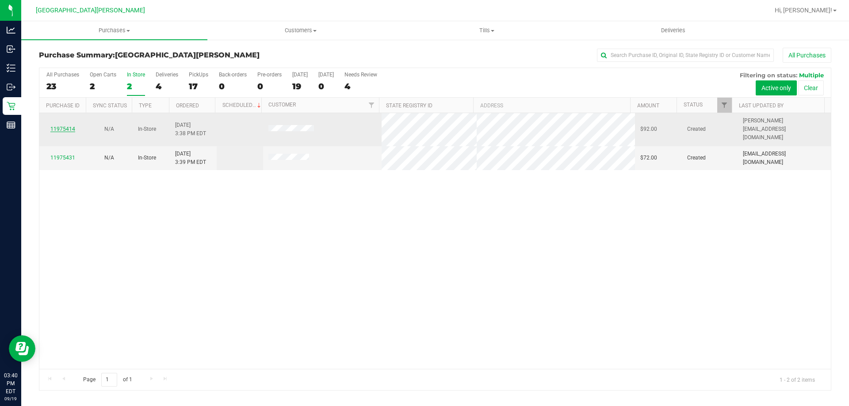
click at [62, 126] on link "11975414" at bounding box center [62, 129] width 25 height 6
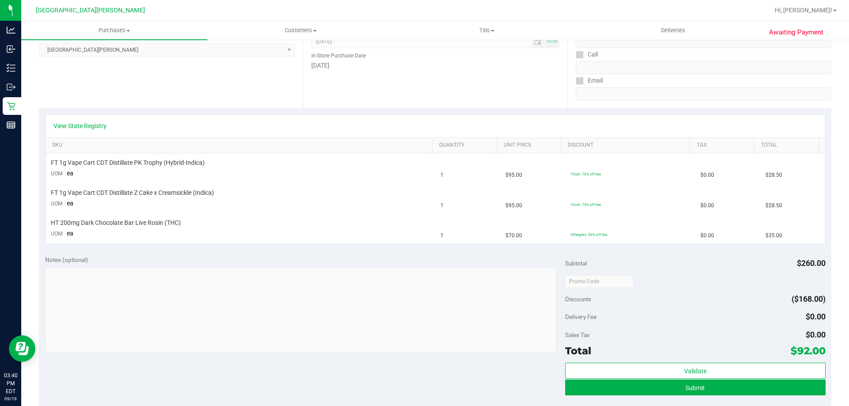
scroll to position [133, 0]
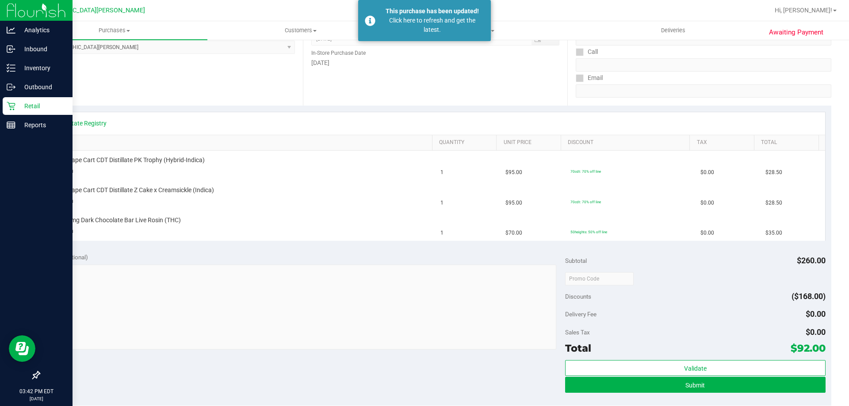
click at [37, 100] on div "Retail" at bounding box center [38, 106] width 70 height 18
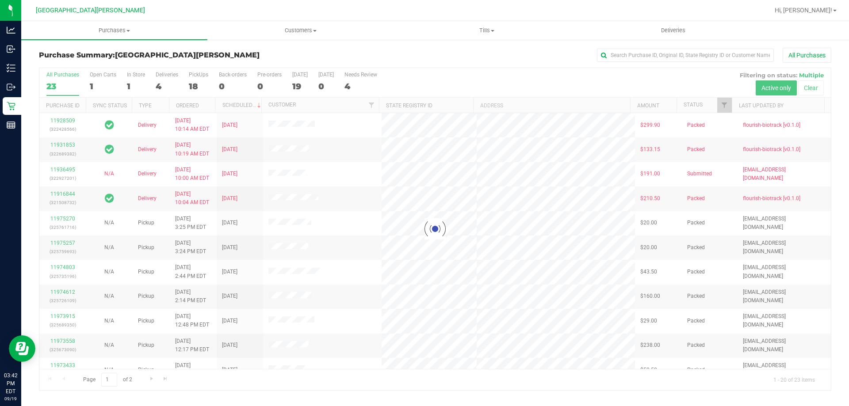
click at [133, 77] on div at bounding box center [434, 229] width 791 height 322
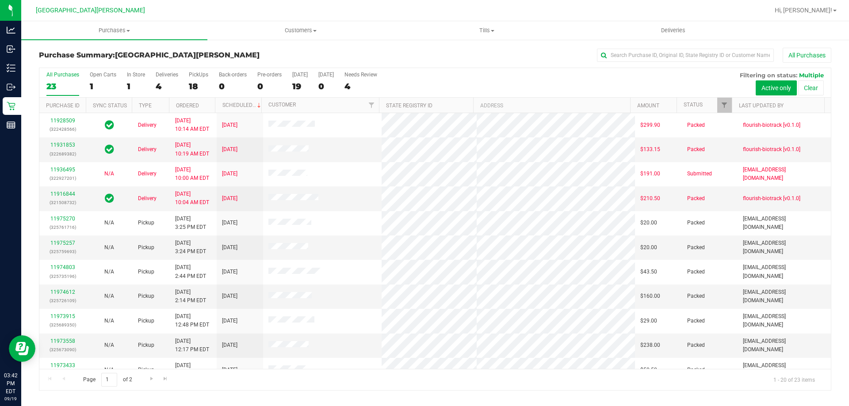
click at [133, 77] on div "In Store" at bounding box center [136, 75] width 18 height 6
click at [0, 0] on input "In Store 1" at bounding box center [0, 0] width 0 height 0
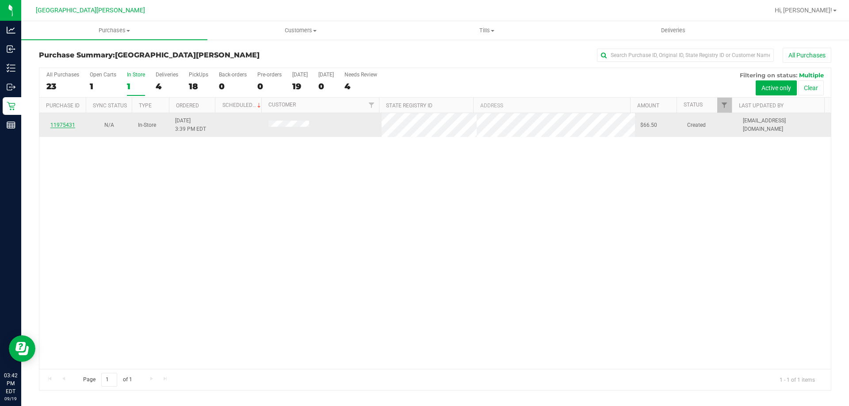
click at [68, 122] on link "11975431" at bounding box center [62, 125] width 25 height 6
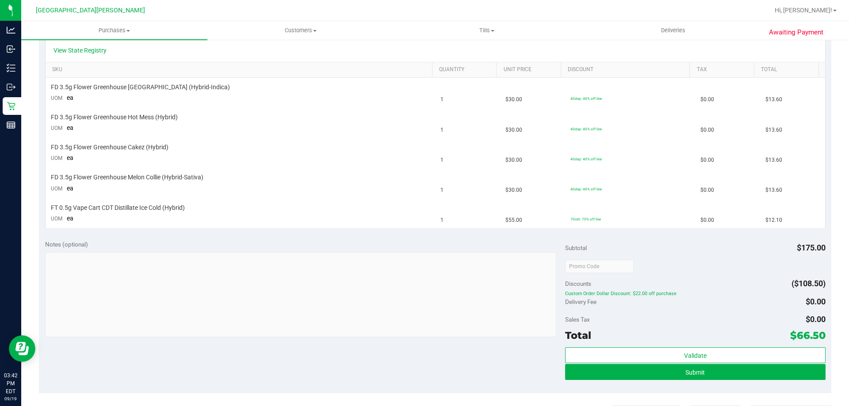
scroll to position [221, 0]
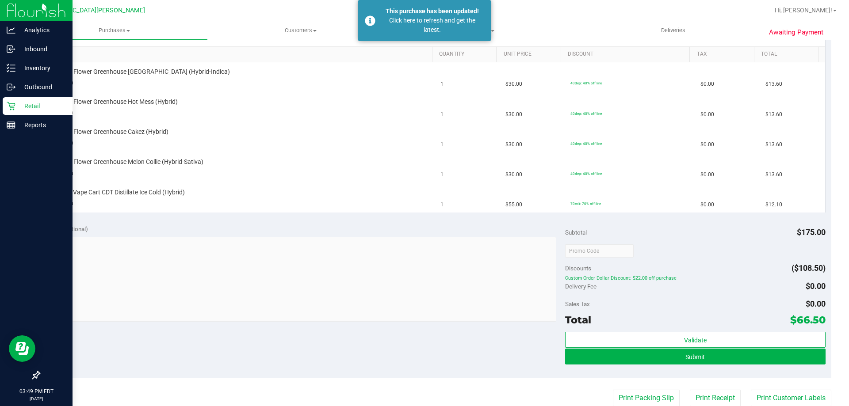
click at [33, 104] on p "Retail" at bounding box center [41, 106] width 53 height 11
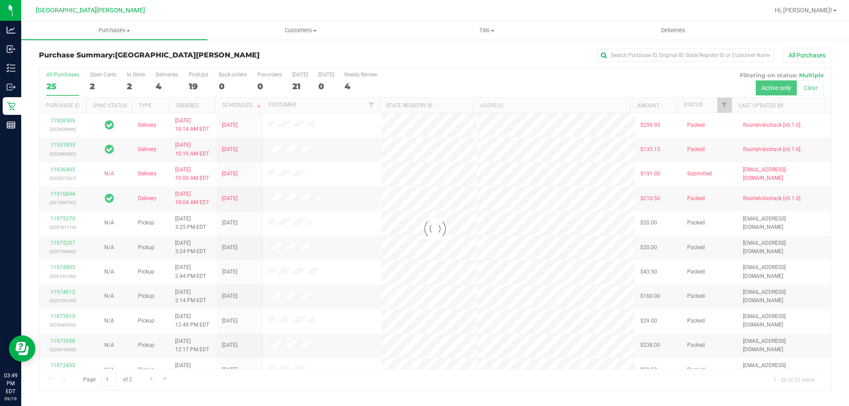
click at [133, 75] on div at bounding box center [434, 229] width 791 height 322
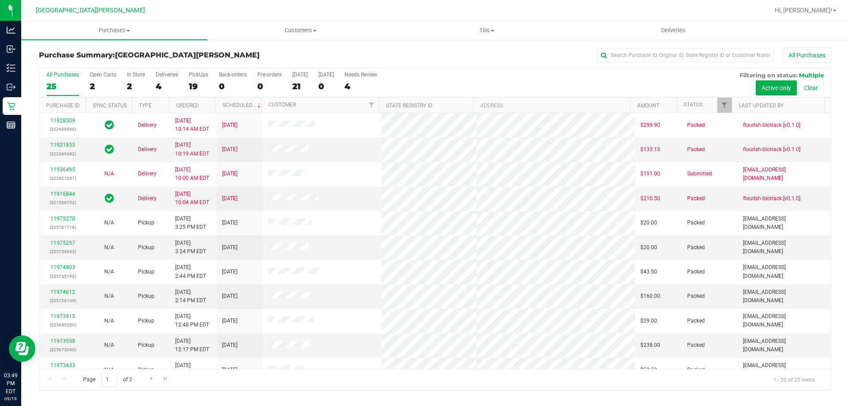
click at [133, 75] on div "In Store" at bounding box center [136, 75] width 18 height 6
click at [0, 0] on input "In Store 2" at bounding box center [0, 0] width 0 height 0
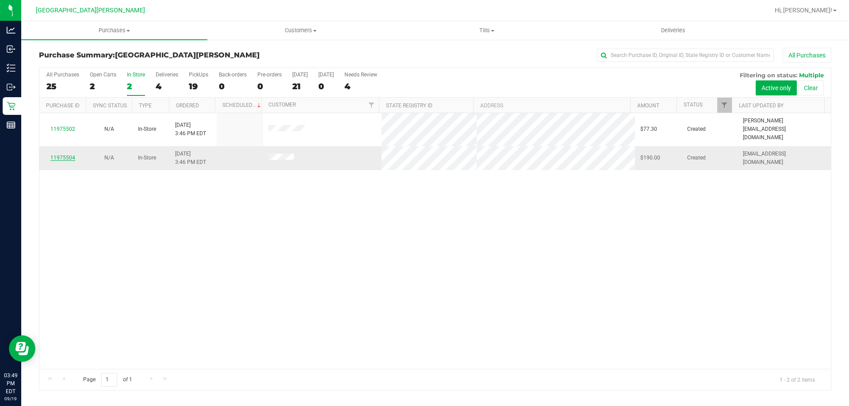
click at [69, 155] on link "11975504" at bounding box center [62, 158] width 25 height 6
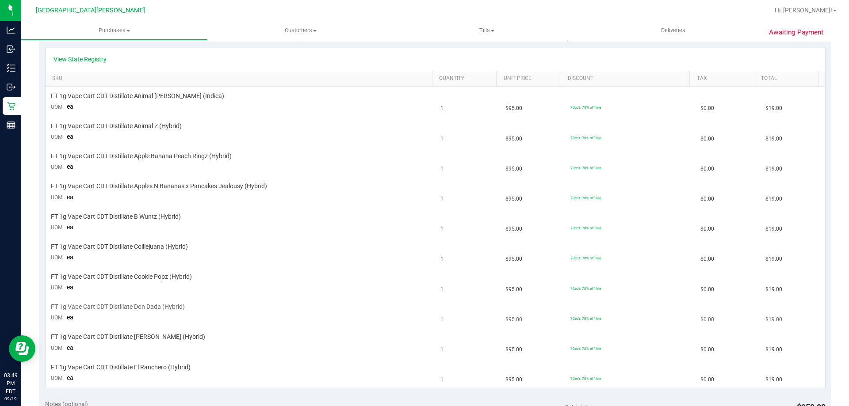
scroll to position [221, 0]
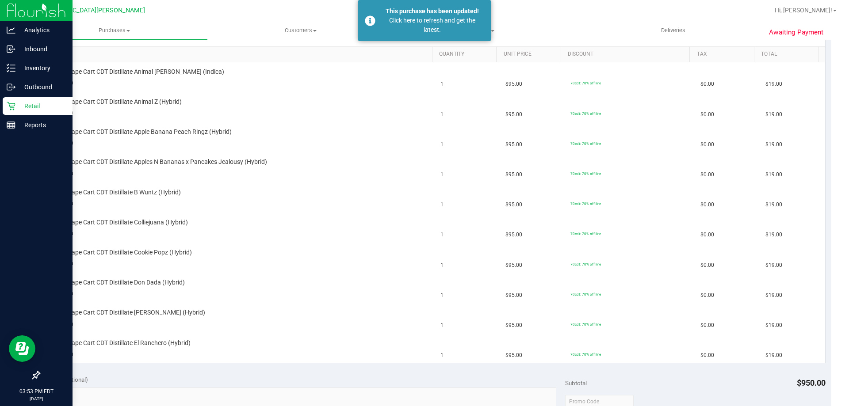
click at [32, 104] on p "Retail" at bounding box center [41, 106] width 53 height 11
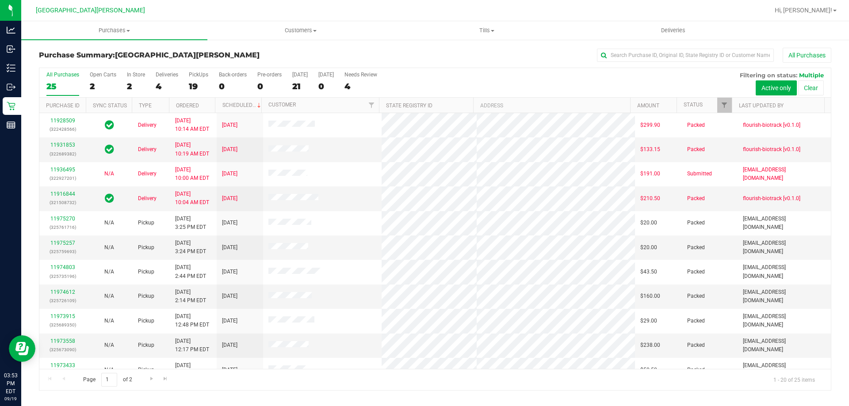
click at [137, 74] on div "In Store" at bounding box center [136, 75] width 18 height 6
click at [0, 0] on input "In Store 2" at bounding box center [0, 0] width 0 height 0
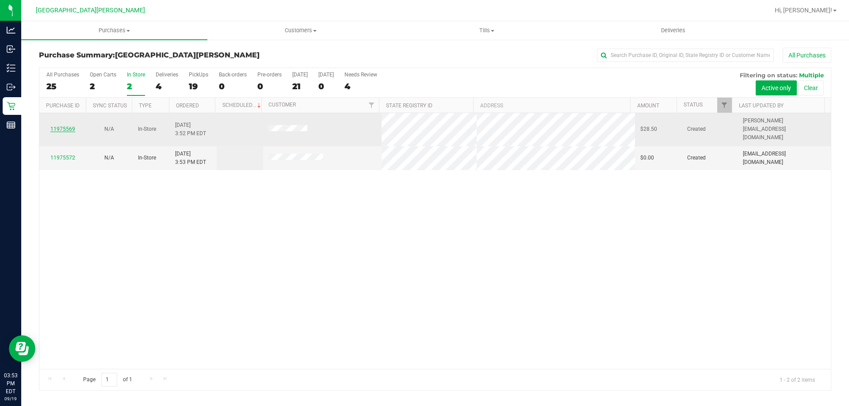
click at [68, 126] on link "11975569" at bounding box center [62, 129] width 25 height 6
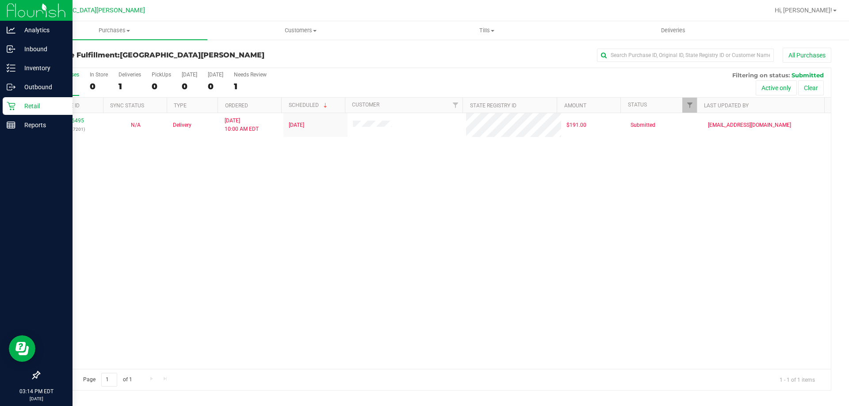
click at [32, 105] on p "Retail" at bounding box center [41, 106] width 53 height 11
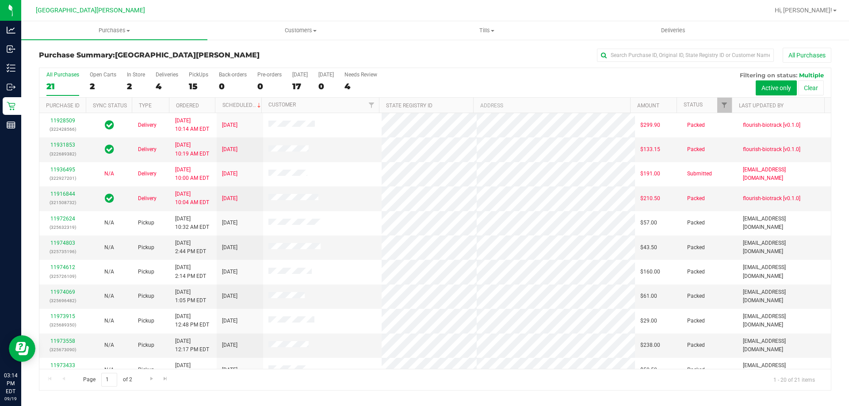
click at [137, 74] on div "In Store" at bounding box center [136, 75] width 18 height 6
click at [0, 0] on input "In Store 2" at bounding box center [0, 0] width 0 height 0
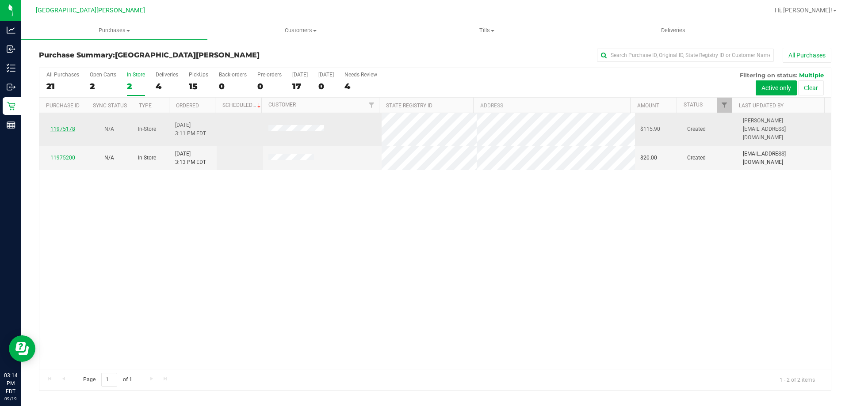
click at [63, 126] on link "11975178" at bounding box center [62, 129] width 25 height 6
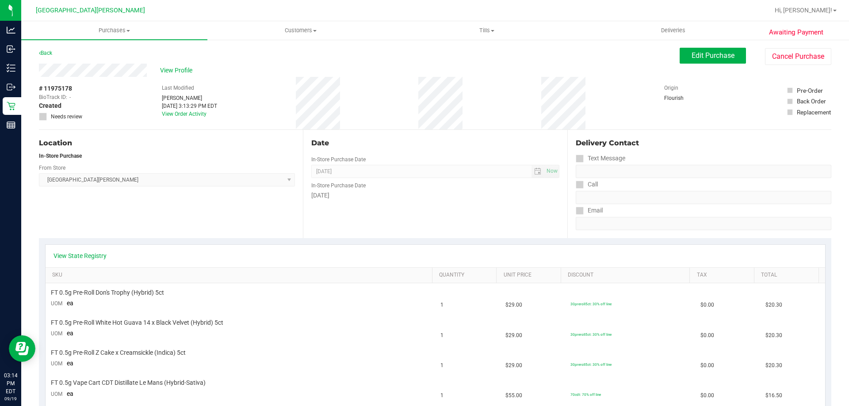
scroll to position [44, 0]
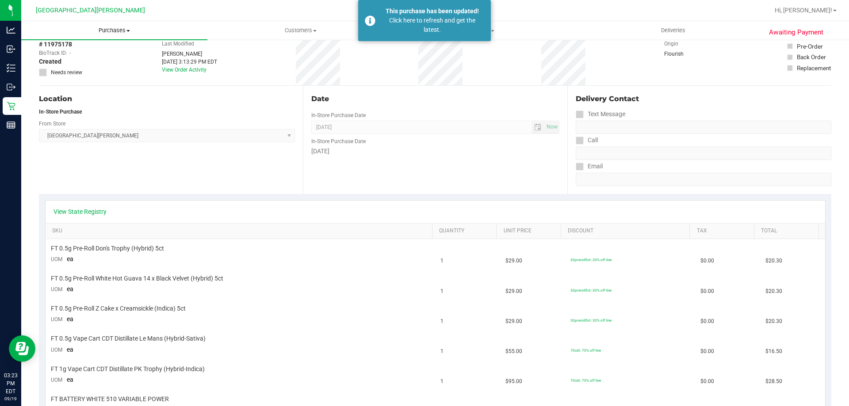
click at [116, 31] on span "Purchases" at bounding box center [114, 31] width 186 height 8
click at [82, 63] on li "Fulfillment" at bounding box center [114, 64] width 186 height 11
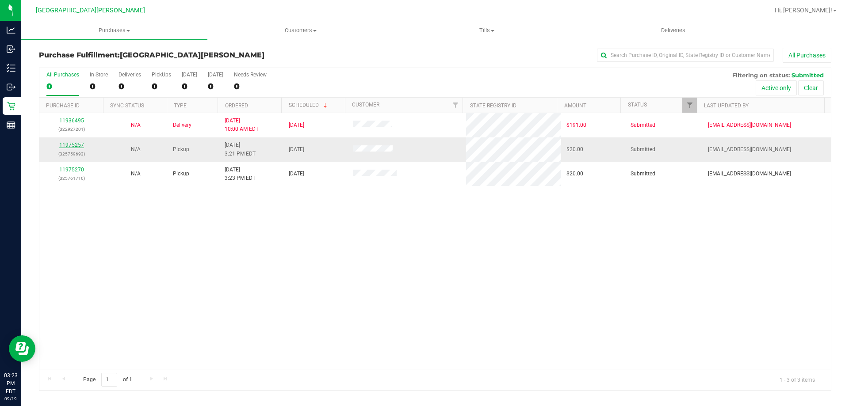
click at [76, 147] on link "11975257" at bounding box center [71, 145] width 25 height 6
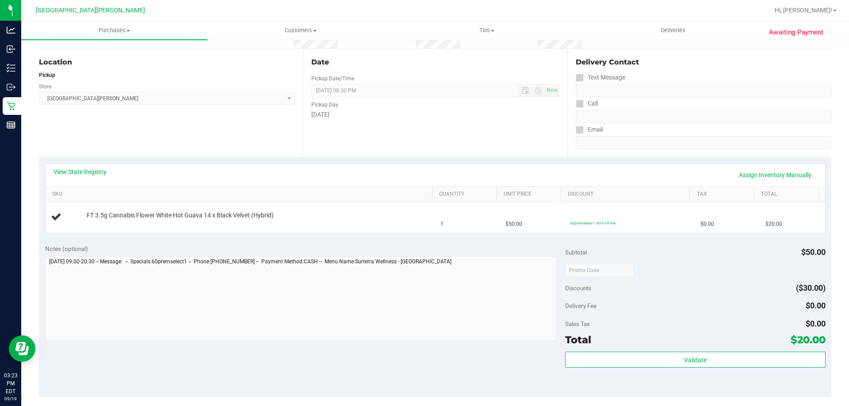
scroll to position [88, 0]
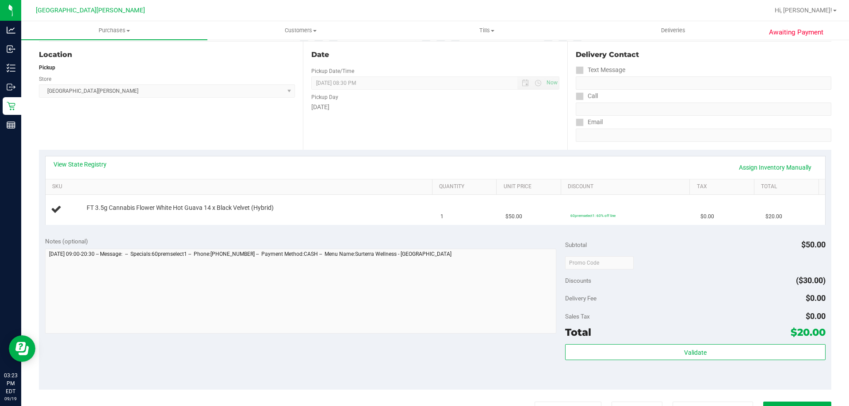
click at [62, 159] on div "View State Registry Assign Inventory Manually" at bounding box center [435, 167] width 779 height 23
click at [77, 168] on link "View State Registry" at bounding box center [79, 164] width 53 height 9
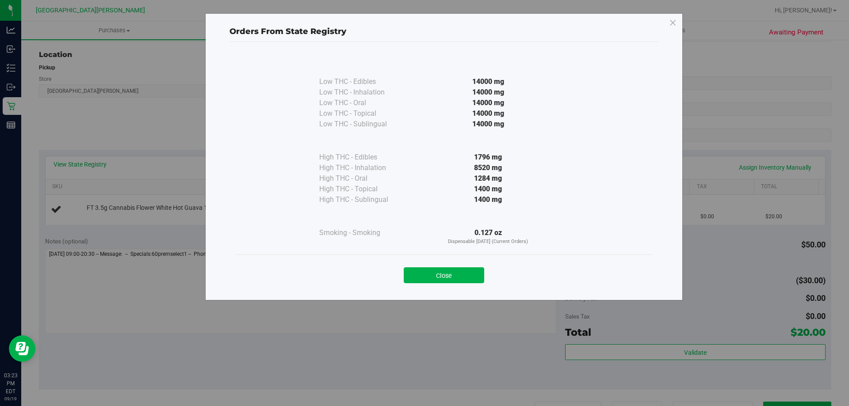
click at [461, 267] on div "Close" at bounding box center [444, 273] width 402 height 22
click at [460, 273] on button "Close" at bounding box center [444, 275] width 80 height 16
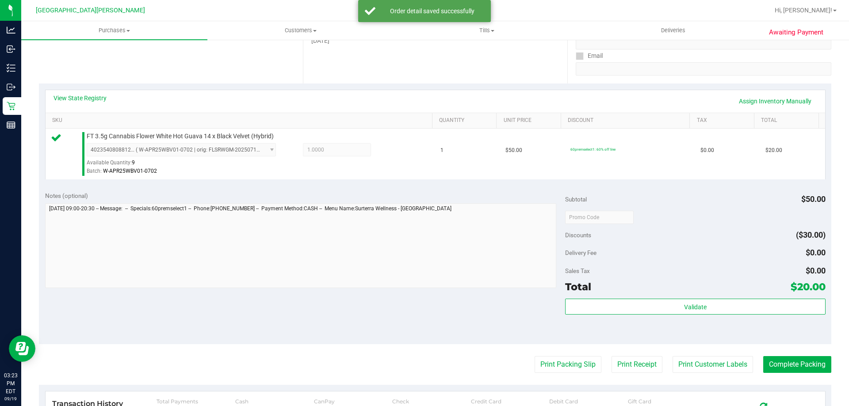
scroll to position [316, 0]
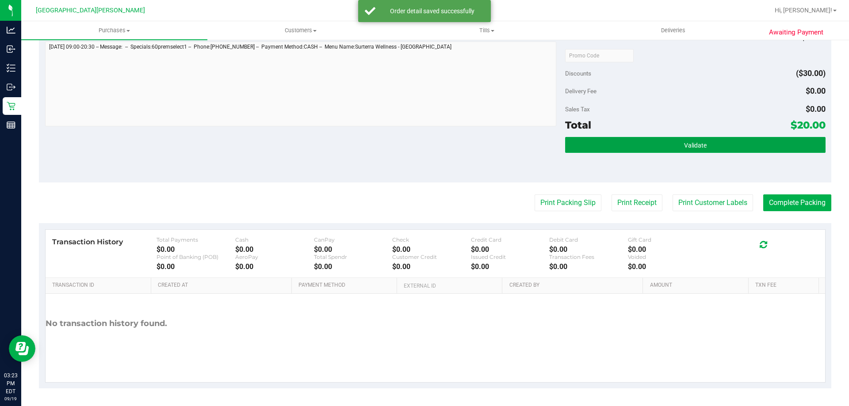
drag, startPoint x: 702, startPoint y: 151, endPoint x: 666, endPoint y: 157, distance: 37.2
click at [700, 150] on button "Validate" at bounding box center [695, 145] width 260 height 16
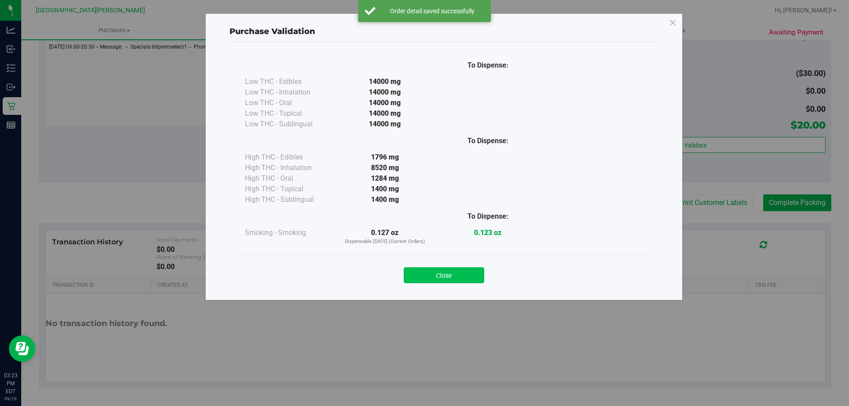
click at [467, 278] on button "Close" at bounding box center [444, 275] width 80 height 16
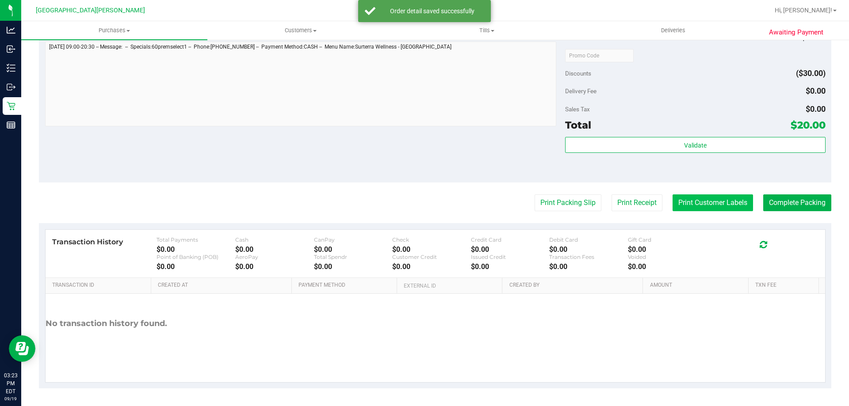
click at [687, 198] on button "Print Customer Labels" at bounding box center [712, 202] width 80 height 17
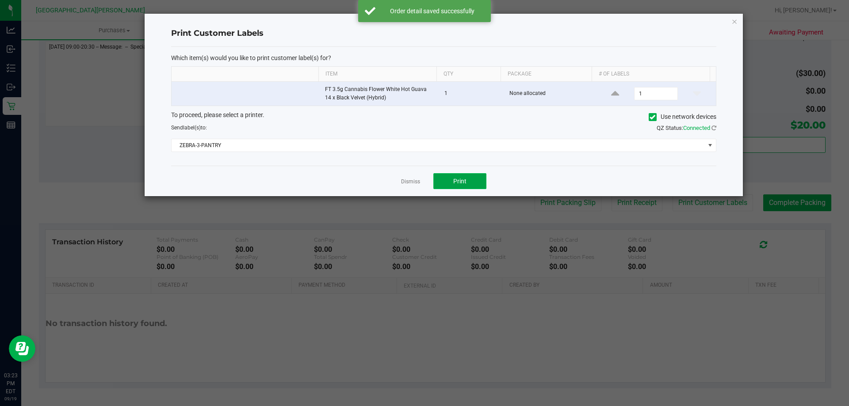
click at [472, 182] on button "Print" at bounding box center [459, 181] width 53 height 16
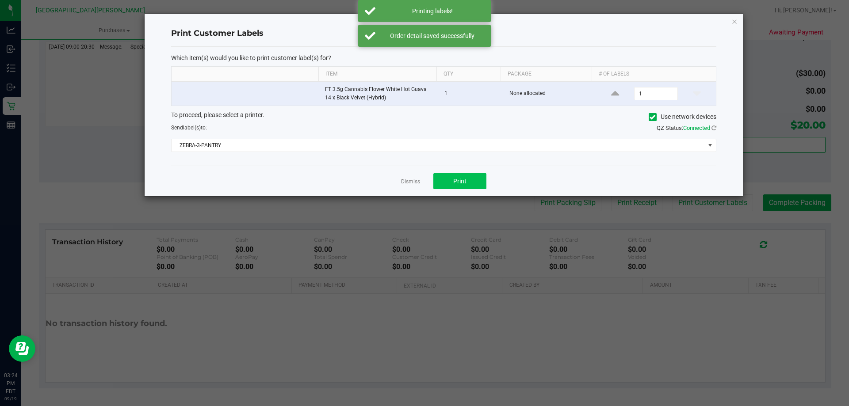
click at [419, 182] on link "Dismiss" at bounding box center [410, 182] width 19 height 8
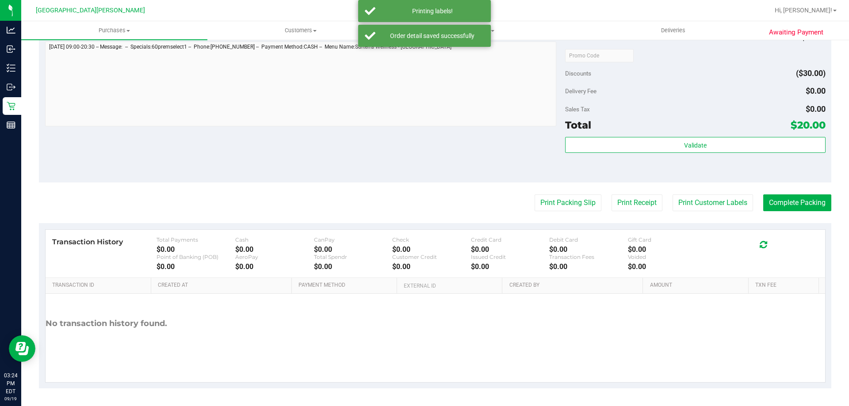
click at [395, 184] on purchase-details "Back Edit Purchase Cancel Purchase View Profile # 11975257 BioTrack ID: - Submi…" at bounding box center [435, 59] width 792 height 657
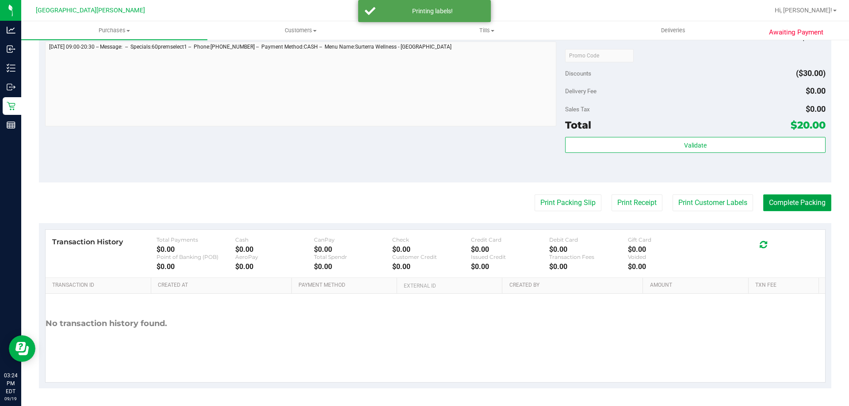
click at [765, 204] on button "Complete Packing" at bounding box center [797, 202] width 68 height 17
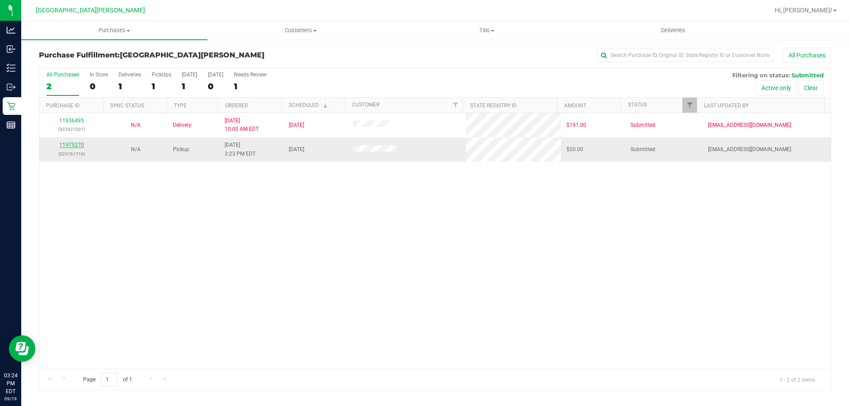
click at [63, 146] on link "11975270" at bounding box center [71, 145] width 25 height 6
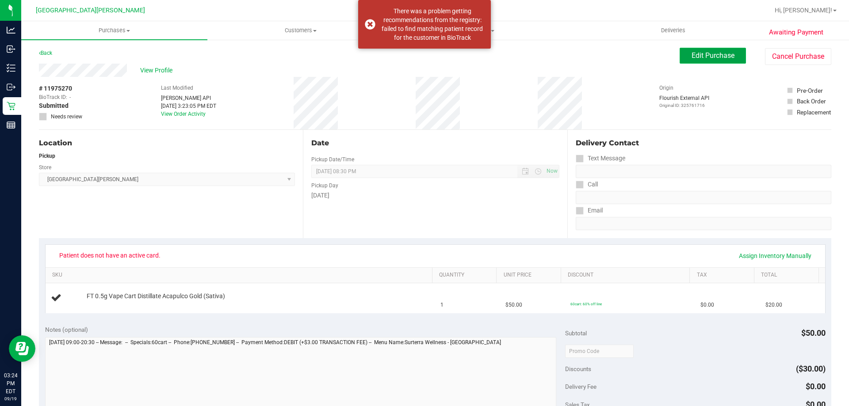
click at [700, 51] on span "Edit Purchase" at bounding box center [712, 55] width 43 height 8
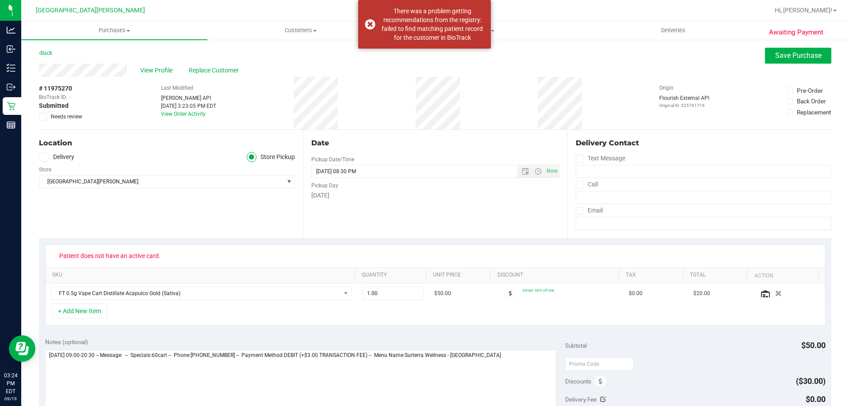
click at [232, 64] on div "View Profile Replace Customer" at bounding box center [435, 70] width 792 height 13
click at [229, 70] on span "Replace Customer" at bounding box center [215, 70] width 53 height 9
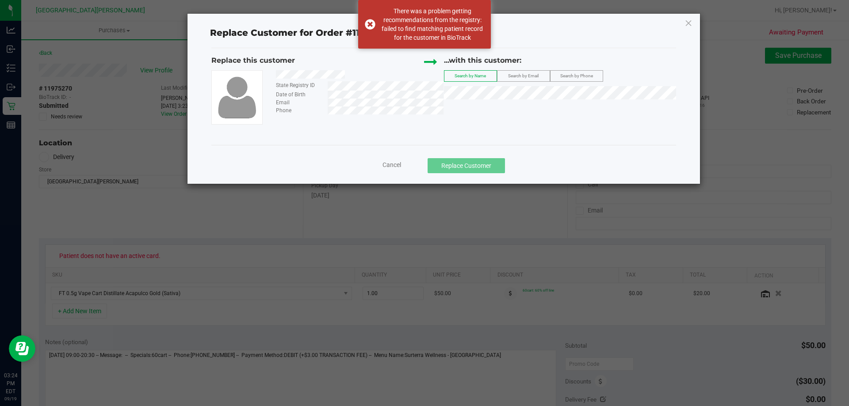
click at [581, 76] on span "Search by Phone" at bounding box center [576, 75] width 33 height 5
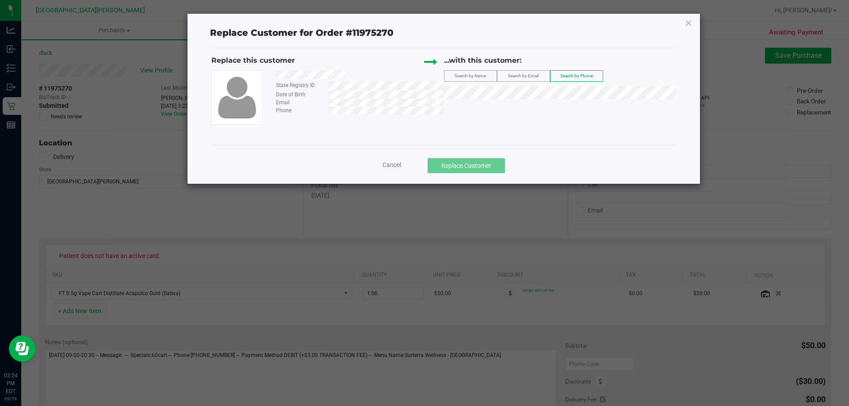
click at [534, 76] on span "Search by Email" at bounding box center [523, 75] width 30 height 5
click at [491, 112] on span "SHAKAYLA LEWIS" at bounding box center [472, 109] width 47 height 7
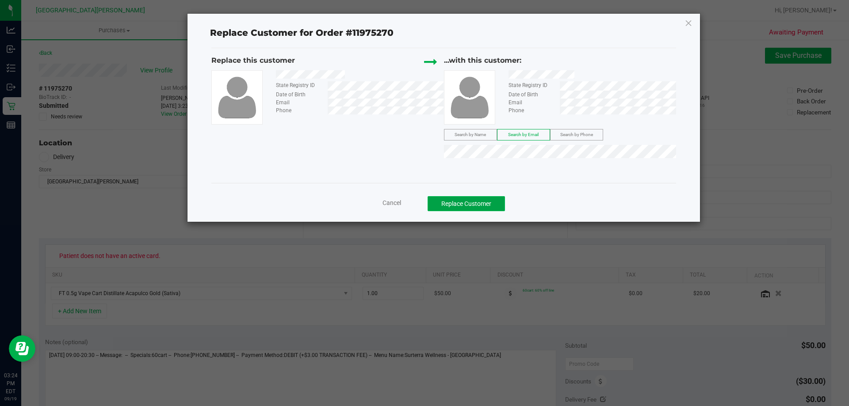
click at [490, 201] on button "Replace Customer" at bounding box center [465, 203] width 77 height 15
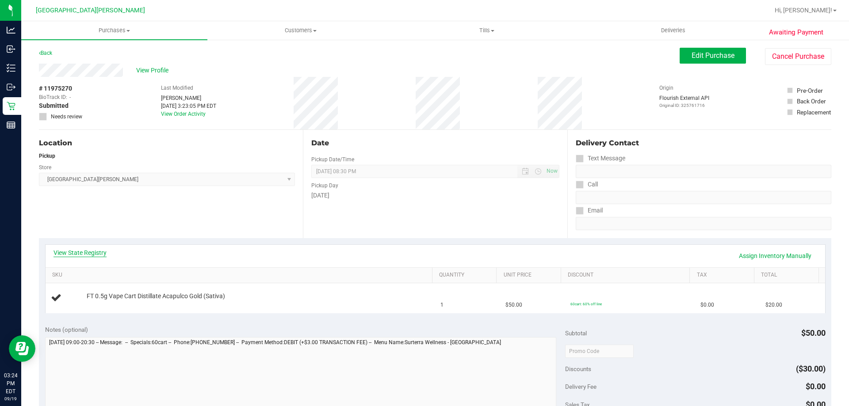
click at [76, 251] on link "View State Registry" at bounding box center [79, 252] width 53 height 9
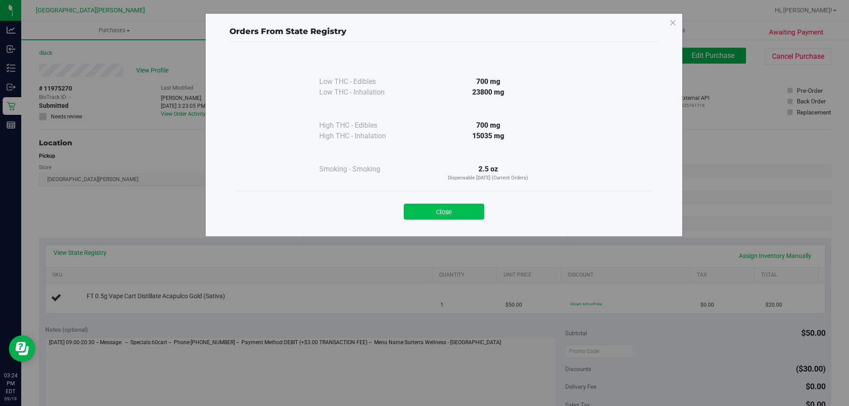
click at [431, 217] on button "Close" at bounding box center [444, 212] width 80 height 16
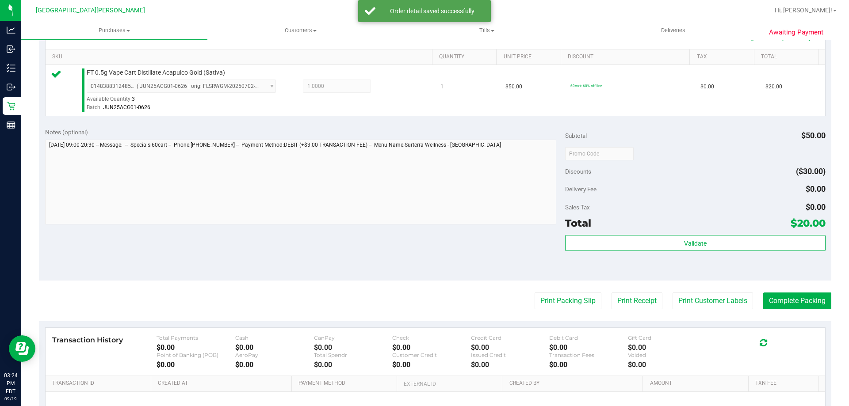
scroll to position [309, 0]
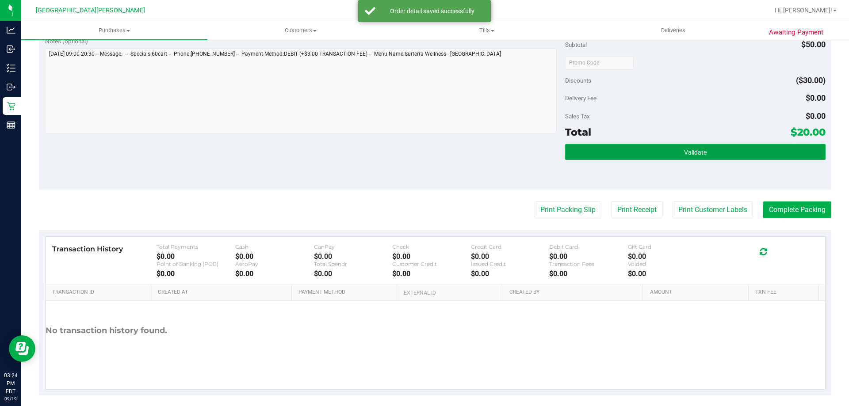
click at [657, 154] on button "Validate" at bounding box center [695, 152] width 260 height 16
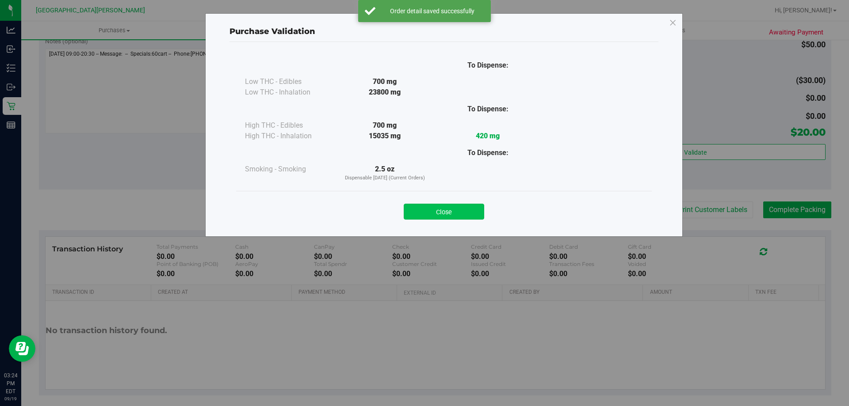
click at [466, 210] on button "Close" at bounding box center [444, 212] width 80 height 16
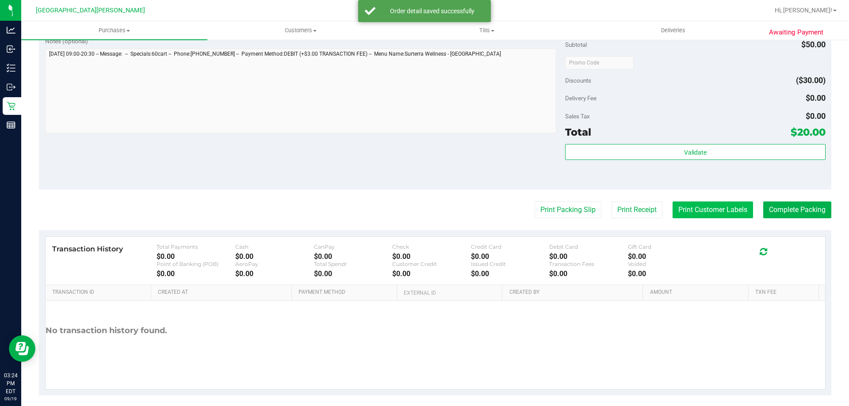
click at [713, 215] on button "Print Customer Labels" at bounding box center [712, 210] width 80 height 17
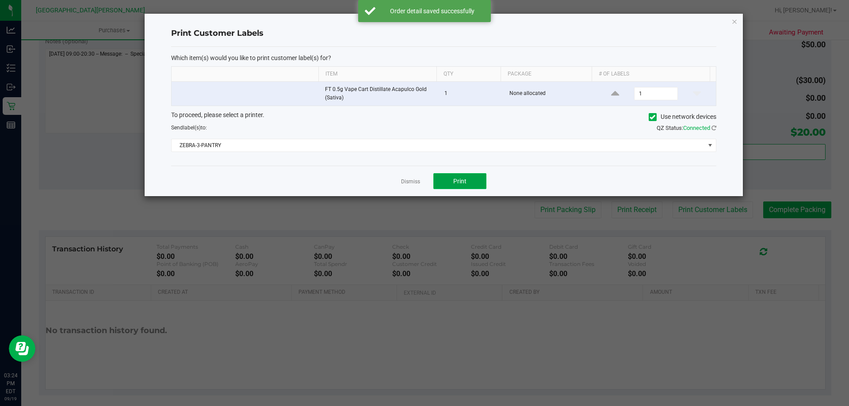
click at [465, 178] on span "Print" at bounding box center [459, 181] width 13 height 7
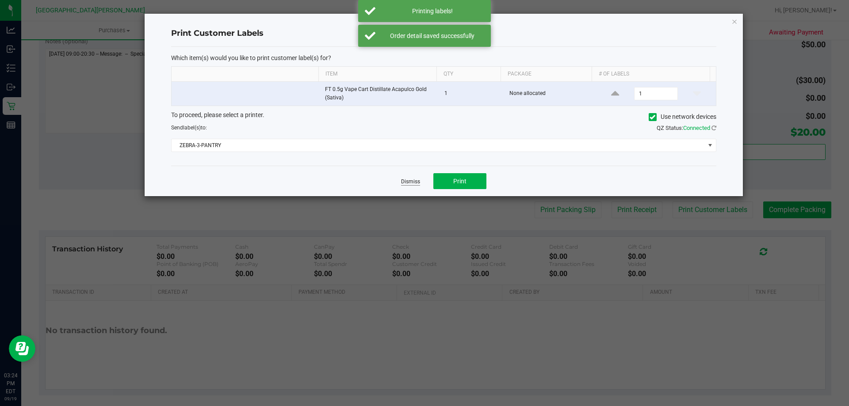
click at [407, 183] on link "Dismiss" at bounding box center [410, 182] width 19 height 8
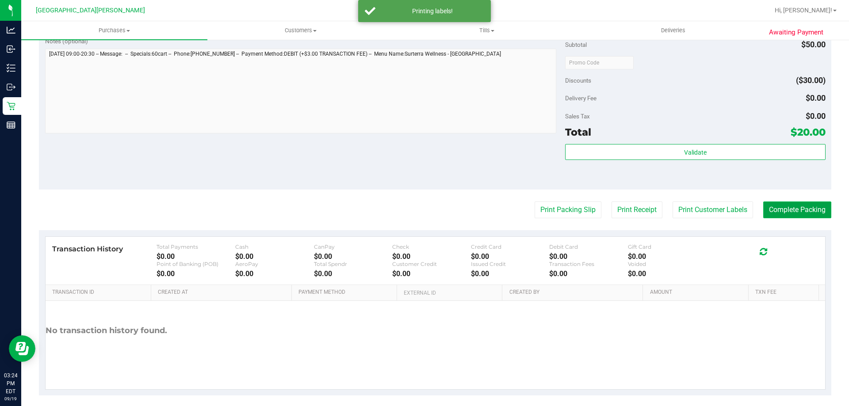
click at [772, 212] on button "Complete Packing" at bounding box center [797, 210] width 68 height 17
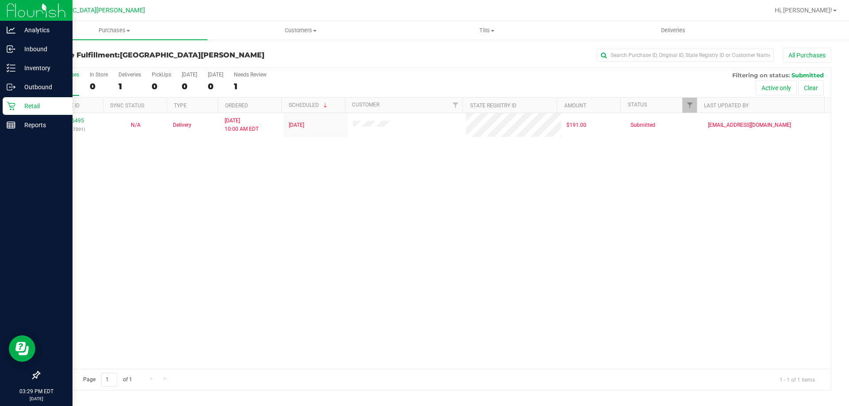
click at [31, 102] on p "Retail" at bounding box center [41, 106] width 53 height 11
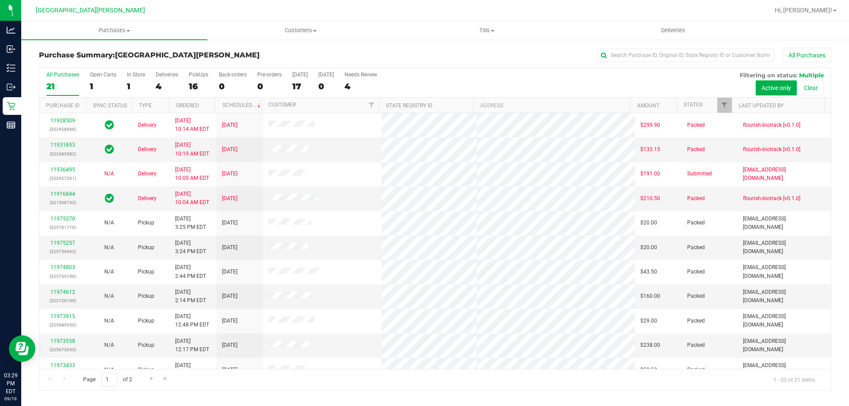
click at [135, 72] on div "In Store" at bounding box center [136, 75] width 18 height 6
click at [0, 0] on input "In Store 1" at bounding box center [0, 0] width 0 height 0
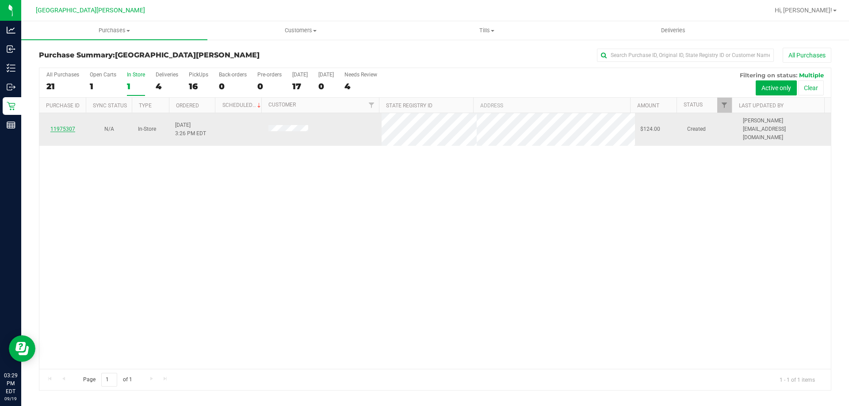
click at [65, 127] on link "11975307" at bounding box center [62, 129] width 25 height 6
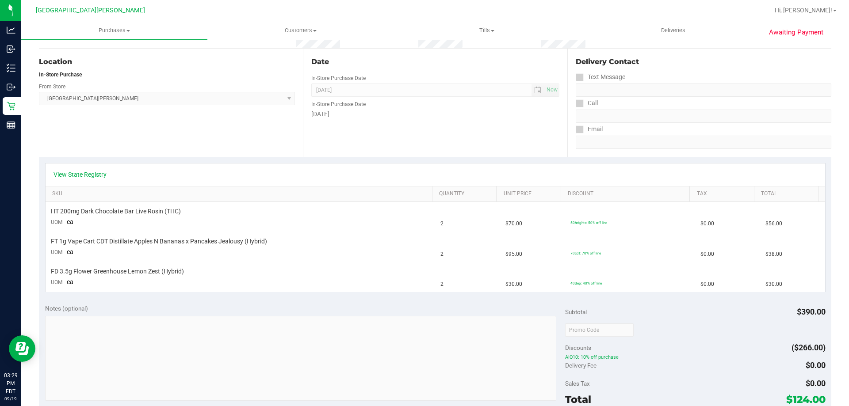
scroll to position [133, 0]
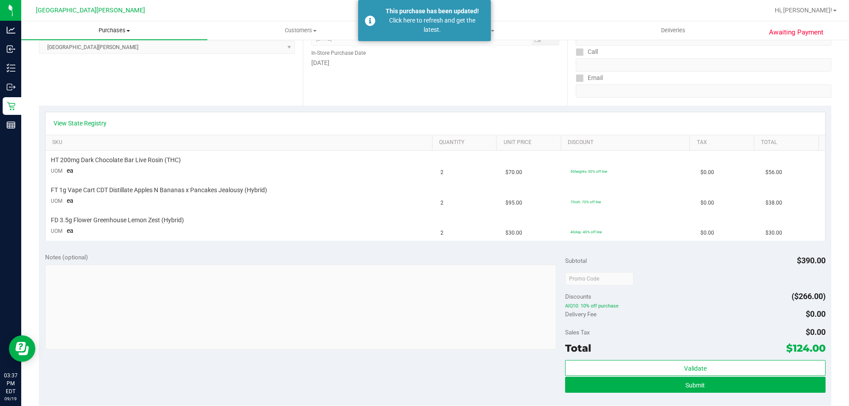
click at [110, 30] on span "Purchases" at bounding box center [114, 31] width 186 height 8
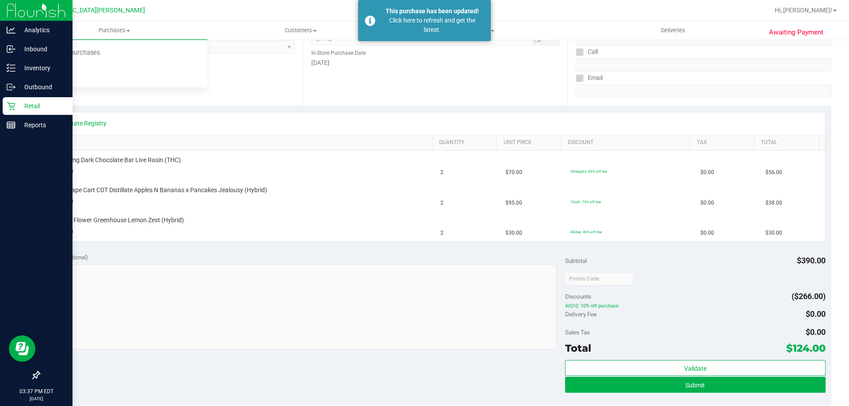
click at [16, 105] on p "Retail" at bounding box center [41, 106] width 53 height 11
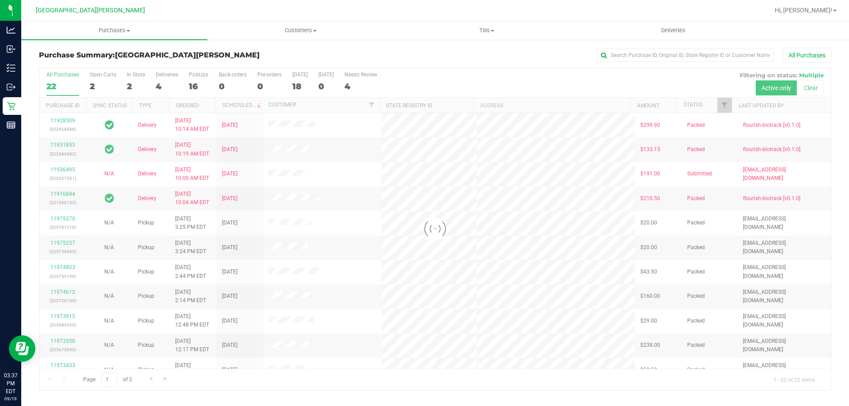
click at [132, 76] on div at bounding box center [434, 229] width 791 height 322
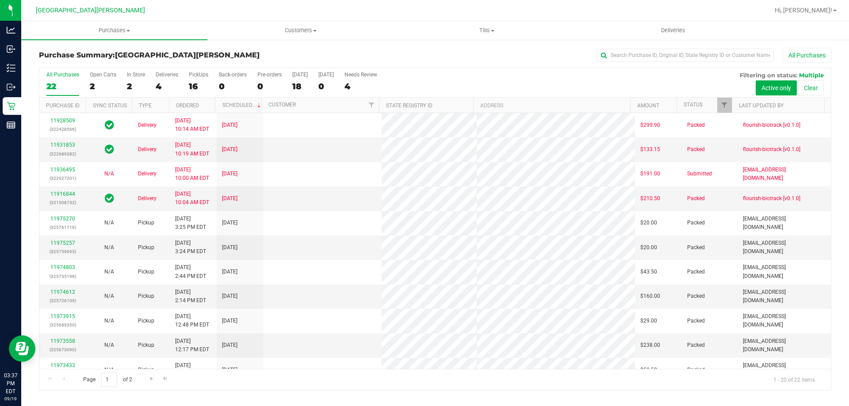
click at [132, 76] on div "In Store" at bounding box center [136, 75] width 18 height 6
click at [0, 0] on input "In Store 2" at bounding box center [0, 0] width 0 height 0
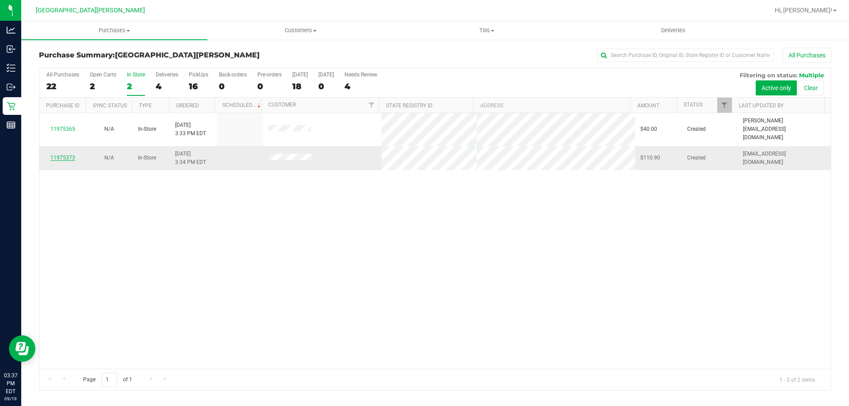
click at [58, 155] on link "11975373" at bounding box center [62, 158] width 25 height 6
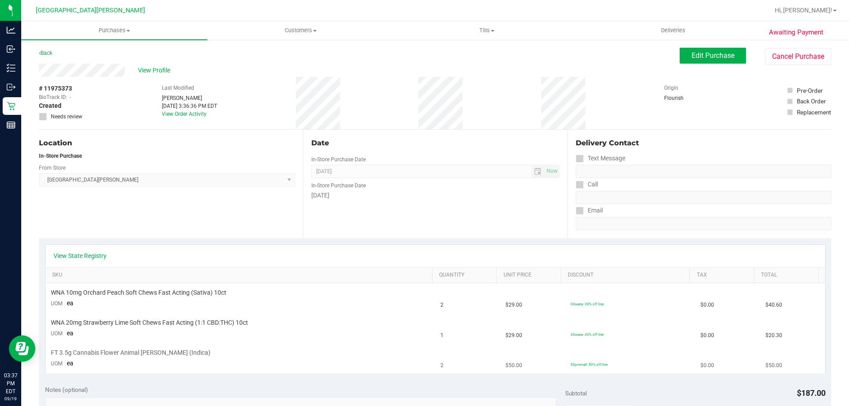
scroll to position [44, 0]
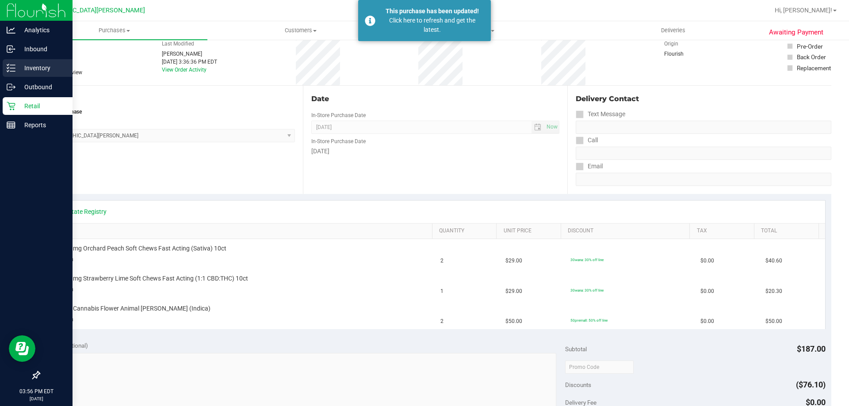
click at [34, 71] on p "Inventory" at bounding box center [41, 68] width 53 height 11
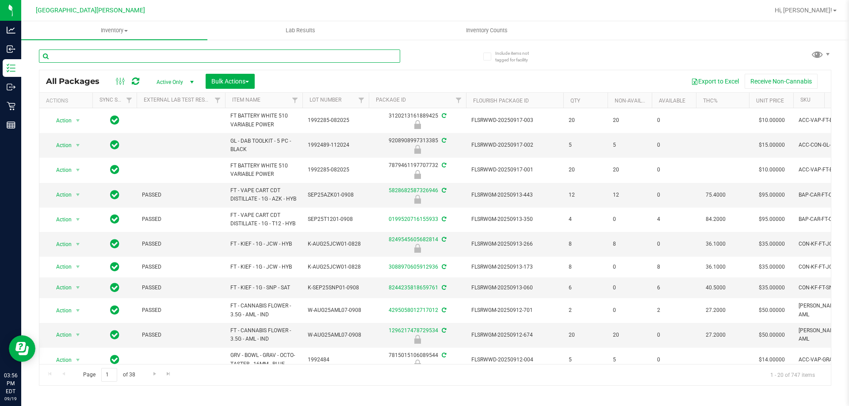
click at [103, 55] on input "text" at bounding box center [219, 55] width 361 height 13
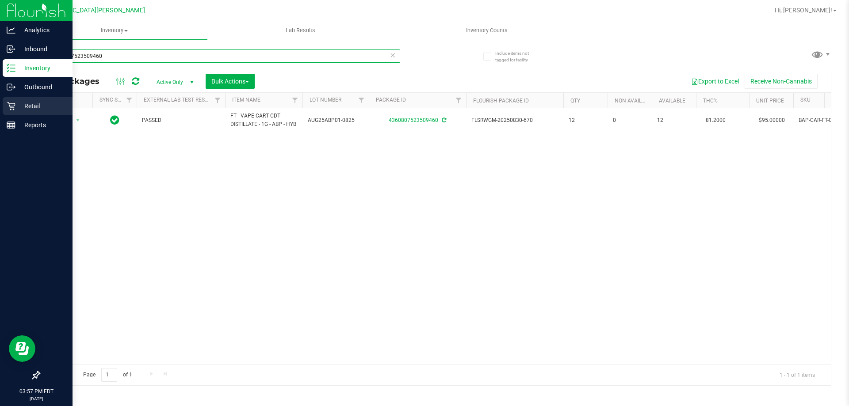
type input "4360807523509460"
click at [10, 105] on icon at bounding box center [11, 106] width 9 height 9
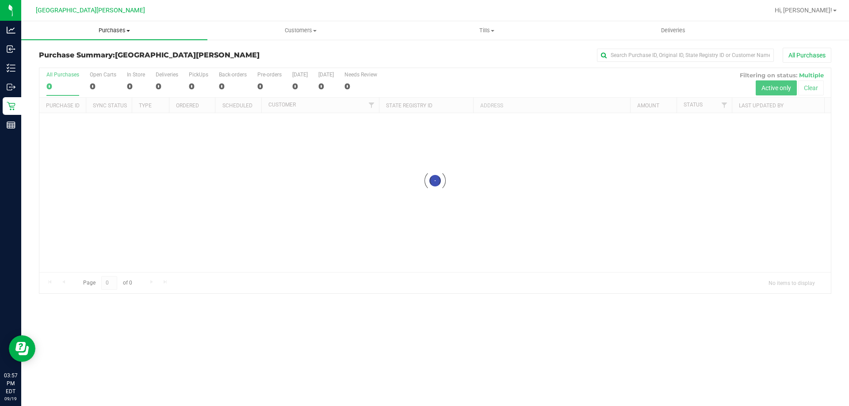
click at [115, 35] on uib-tab-heading "Purchases Summary of purchases Fulfillment All purchases" at bounding box center [114, 30] width 186 height 19
click at [53, 62] on span "Fulfillment" at bounding box center [48, 64] width 55 height 8
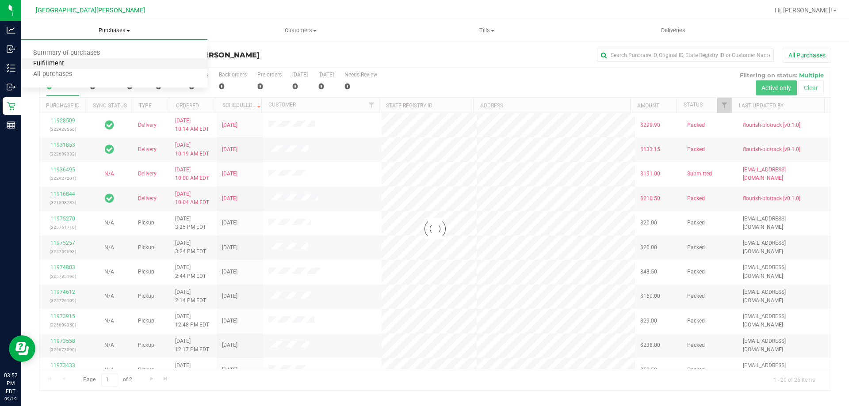
click at [53, 62] on span "Fulfillment" at bounding box center [48, 64] width 55 height 8
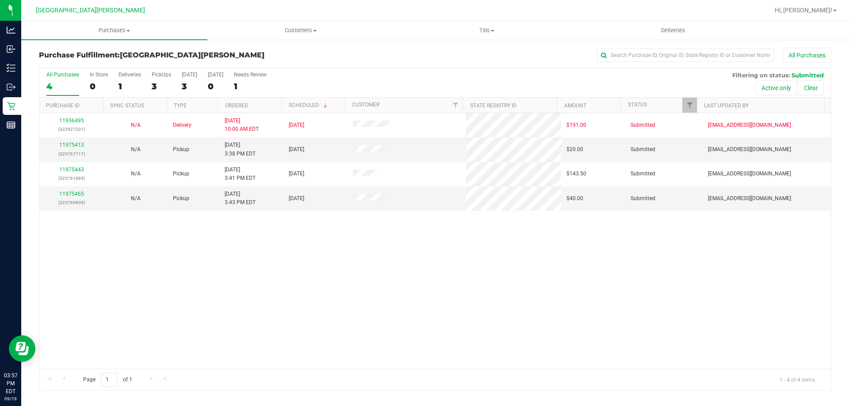
click at [23, 109] on div "Purchase Fulfillment: Key West WC All Purchases All Purchases 4 In Store 0 Deli…" at bounding box center [434, 219] width 827 height 361
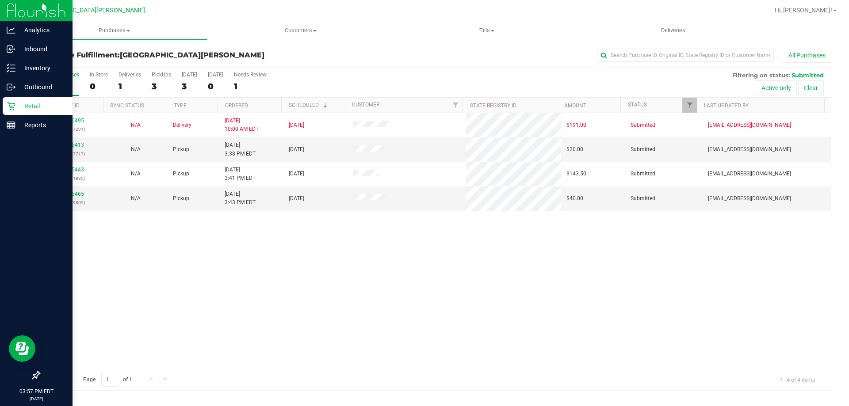
click at [12, 108] on icon at bounding box center [11, 106] width 9 height 9
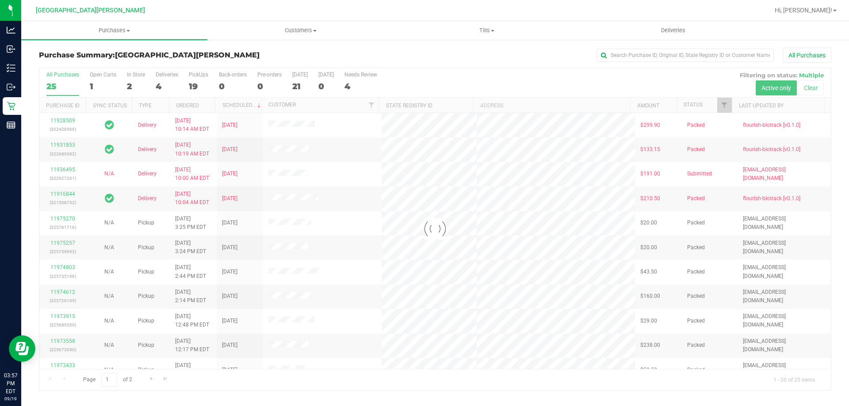
click at [132, 76] on div at bounding box center [434, 229] width 791 height 322
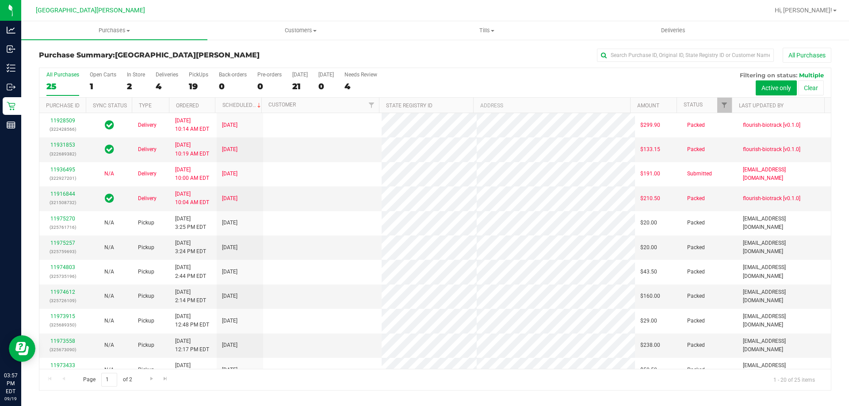
click at [132, 76] on div "In Store" at bounding box center [136, 75] width 18 height 6
click at [0, 0] on input "In Store 2" at bounding box center [0, 0] width 0 height 0
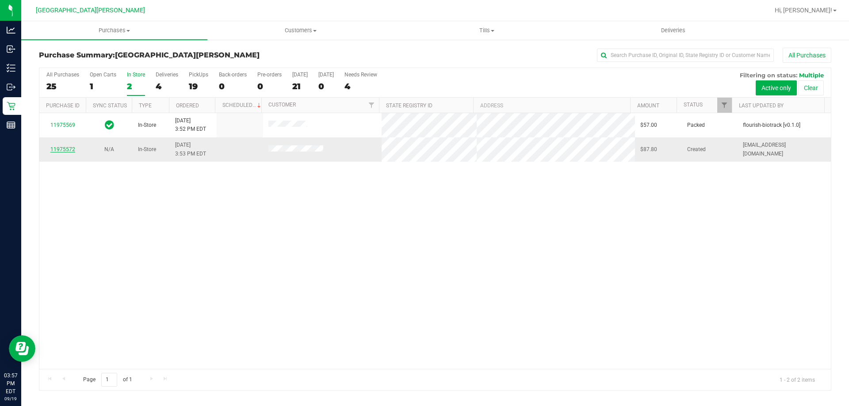
click at [62, 151] on link "11975572" at bounding box center [62, 149] width 25 height 6
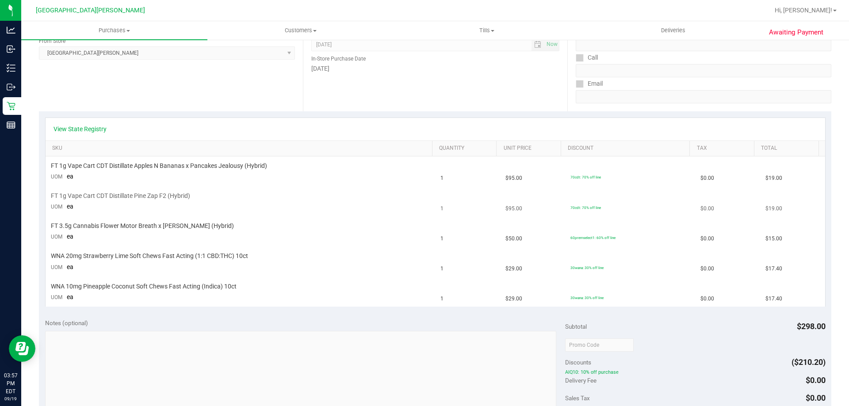
scroll to position [133, 0]
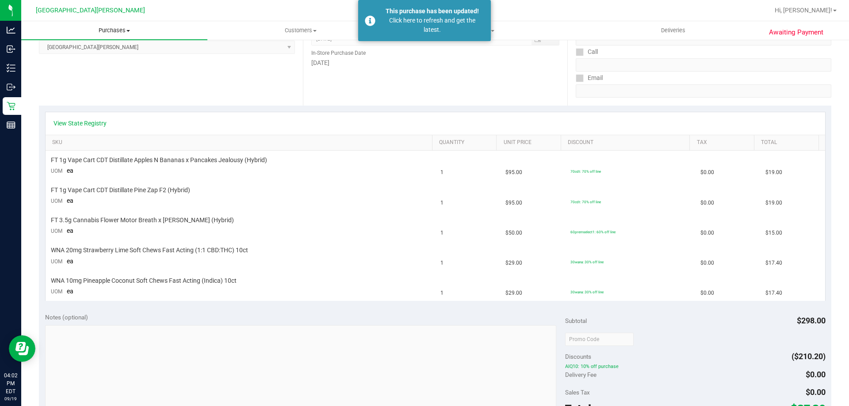
click at [123, 37] on uib-tab-heading "Purchases Summary of purchases Fulfillment All purchases" at bounding box center [114, 30] width 186 height 19
click at [89, 62] on li "Fulfillment" at bounding box center [114, 64] width 186 height 11
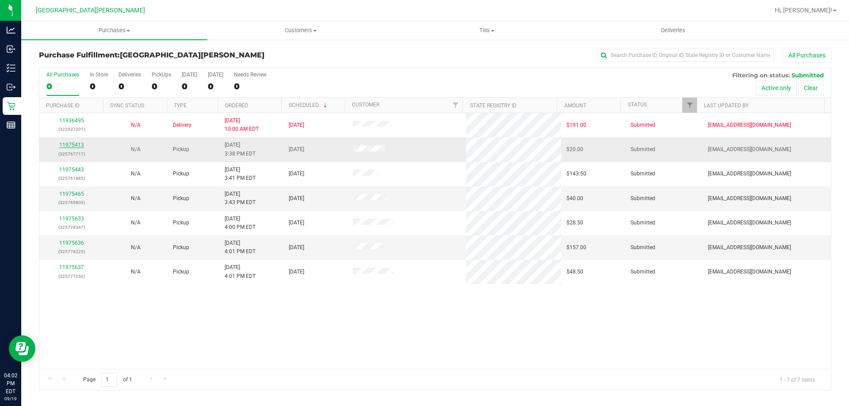
click at [71, 147] on link "11975413" at bounding box center [71, 145] width 25 height 6
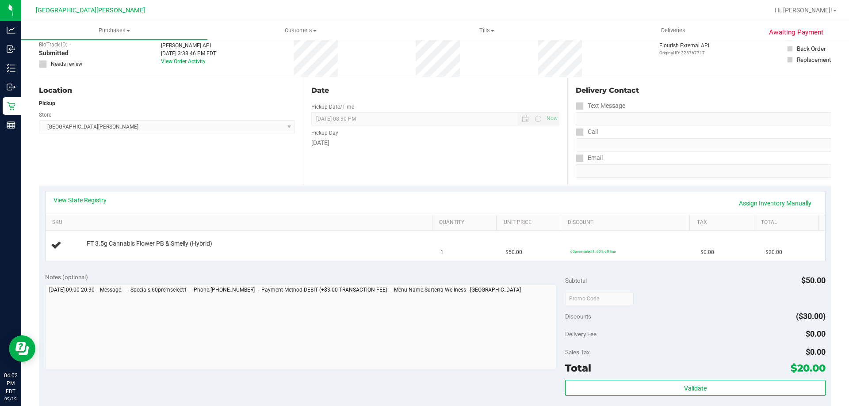
scroll to position [133, 0]
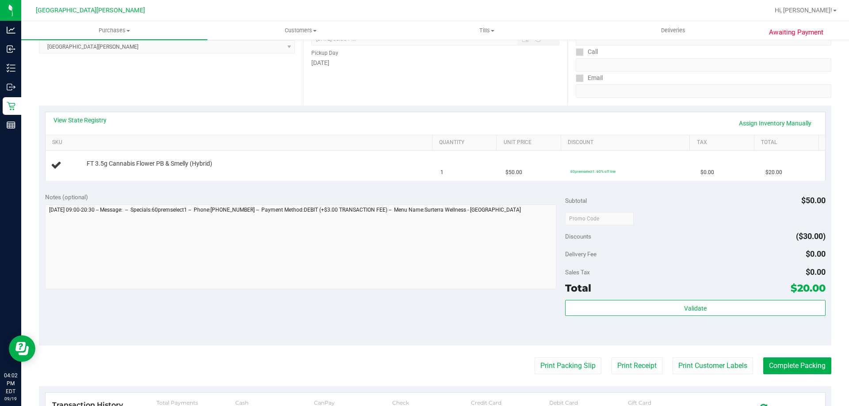
click at [69, 126] on div "View State Registry Assign Inventory Manually" at bounding box center [434, 123] width 763 height 15
click at [74, 116] on link "View State Registry" at bounding box center [79, 120] width 53 height 9
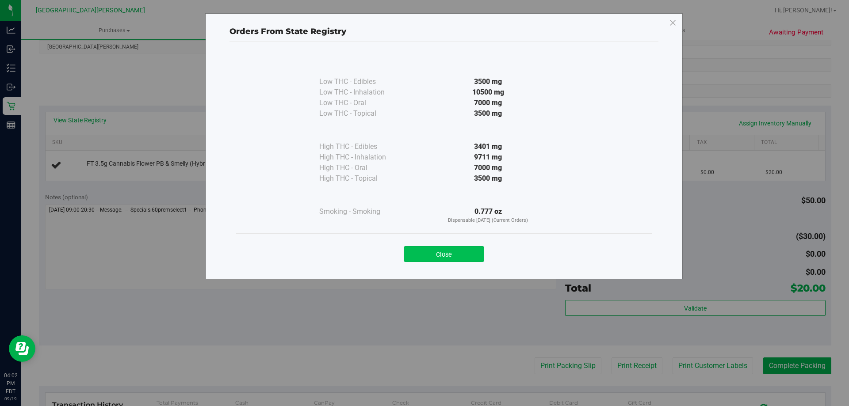
click at [448, 250] on button "Close" at bounding box center [444, 254] width 80 height 16
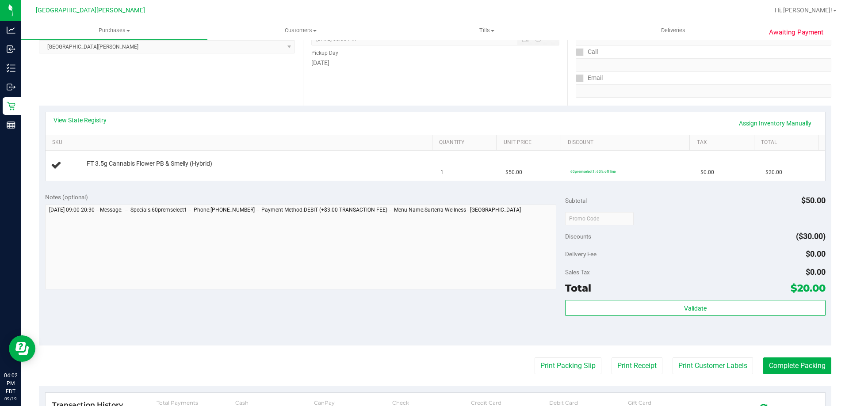
click at [373, 119] on div "View State Registry Assign Inventory Manually" at bounding box center [434, 123] width 763 height 15
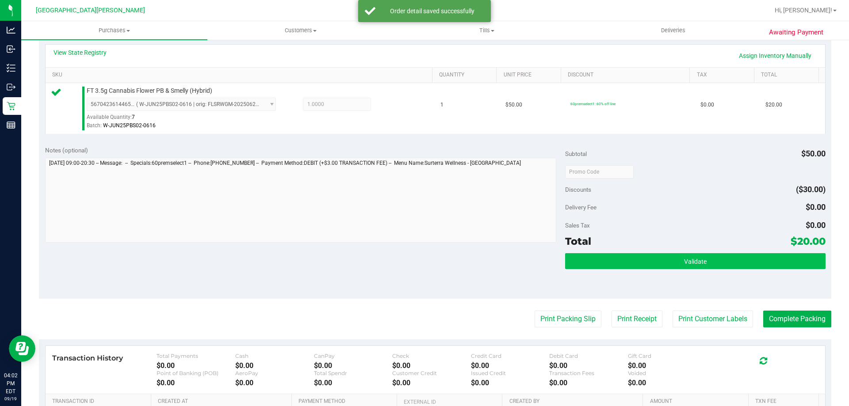
scroll to position [316, 0]
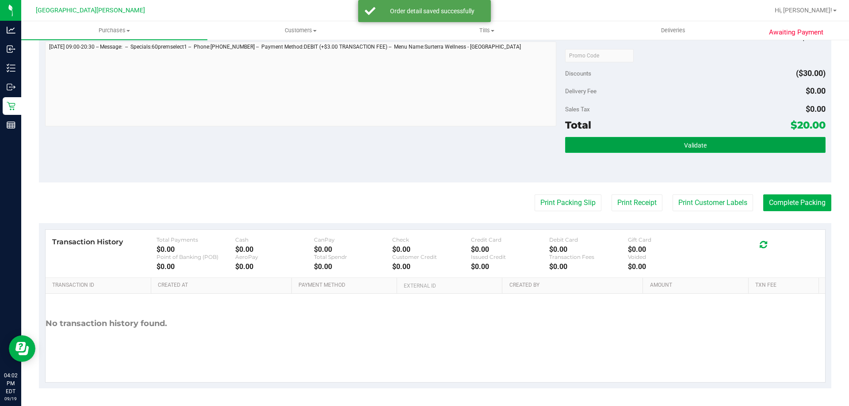
click at [666, 141] on button "Validate" at bounding box center [695, 145] width 260 height 16
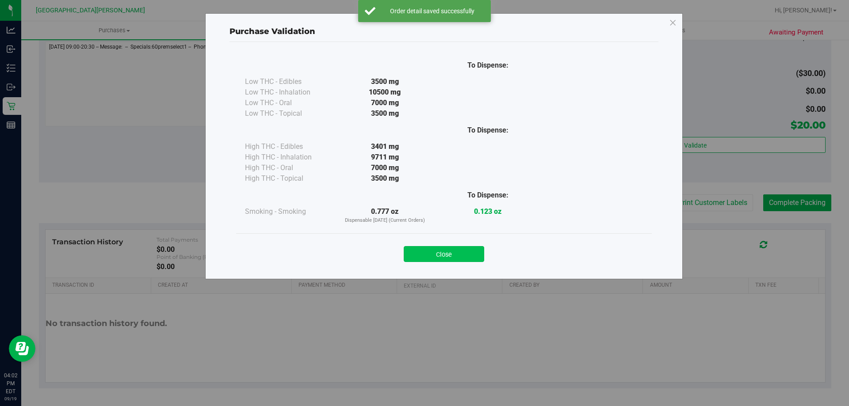
click at [471, 253] on button "Close" at bounding box center [444, 254] width 80 height 16
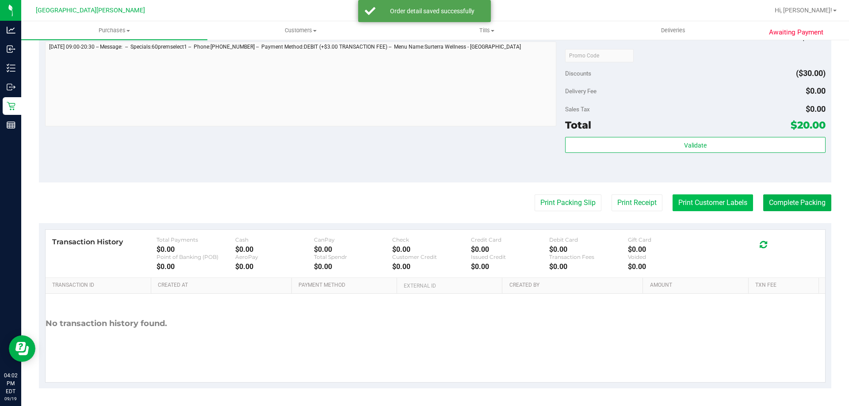
click at [707, 202] on button "Print Customer Labels" at bounding box center [712, 202] width 80 height 17
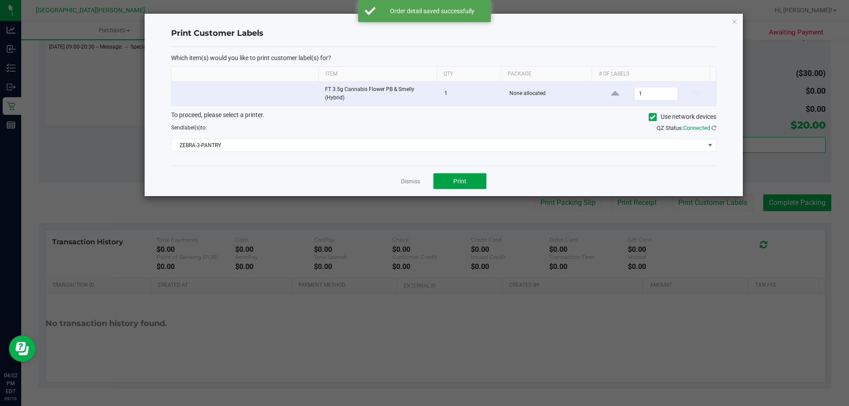
click at [475, 187] on button "Print" at bounding box center [459, 181] width 53 height 16
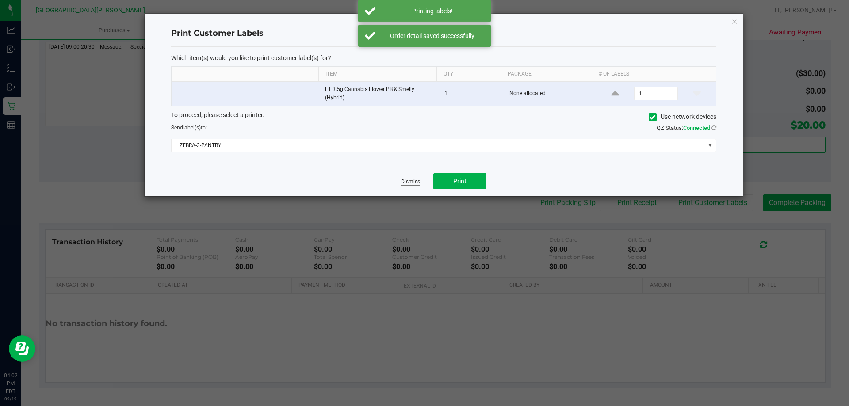
click at [408, 183] on link "Dismiss" at bounding box center [410, 182] width 19 height 8
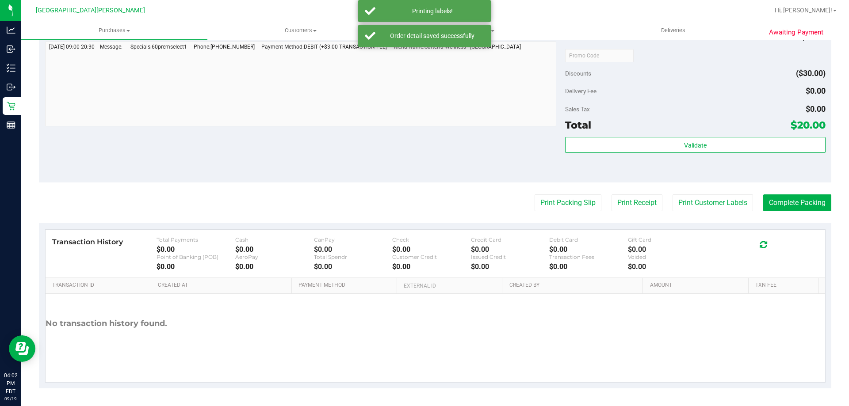
click at [358, 175] on div "Notes (optional) Subtotal $50.00 Discounts ($30.00) Delivery Fee $0.00 Sales Ta…" at bounding box center [435, 102] width 792 height 159
click at [788, 212] on purchase-details "Back Edit Purchase Cancel Purchase View Profile # 11975413 BioTrack ID: - Submi…" at bounding box center [435, 59] width 792 height 657
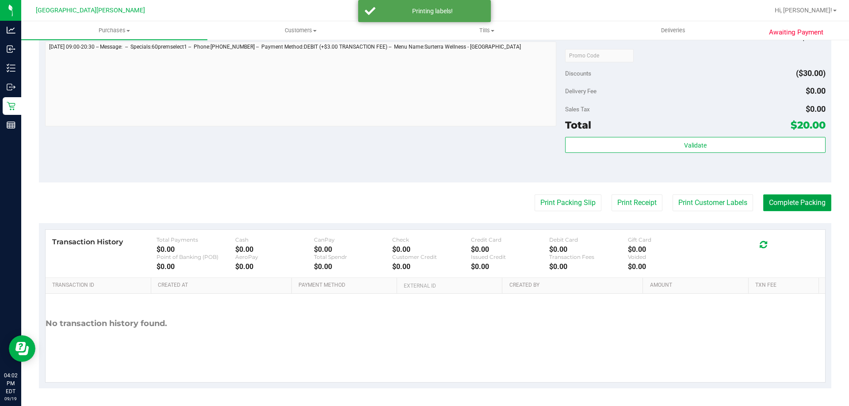
click at [789, 209] on button "Complete Packing" at bounding box center [797, 202] width 68 height 17
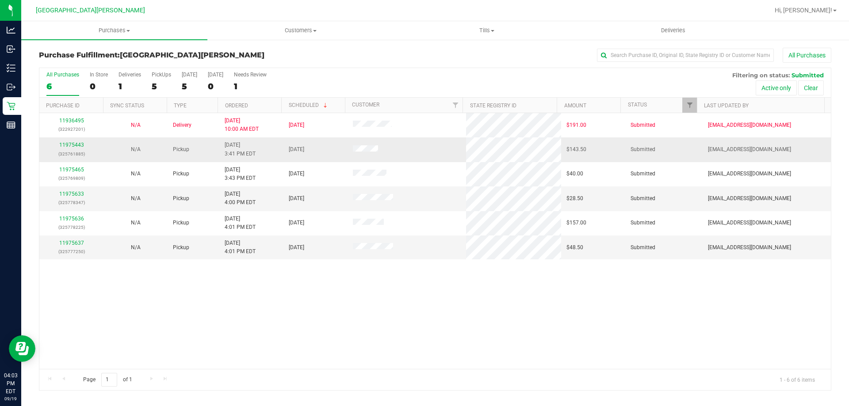
click at [70, 141] on td "11975443 (325761885)" at bounding box center [71, 149] width 64 height 24
click at [71, 141] on div "11975443 (325761885)" at bounding box center [71, 149] width 53 height 17
click at [72, 146] on link "11975443" at bounding box center [71, 145] width 25 height 6
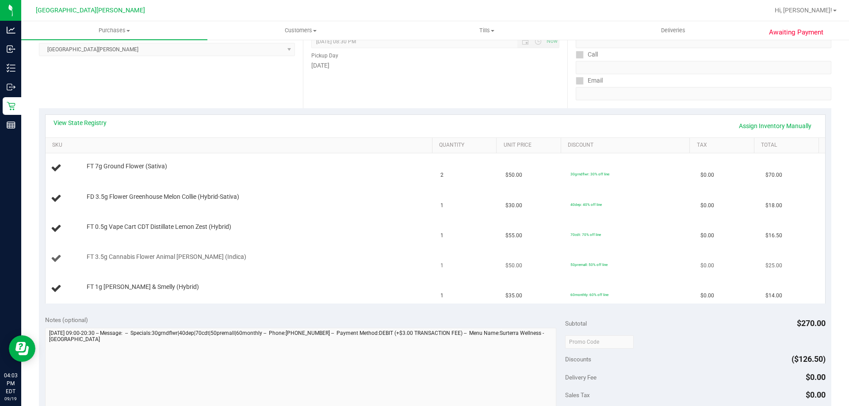
scroll to position [133, 0]
click at [86, 116] on link "View State Registry" at bounding box center [79, 120] width 53 height 9
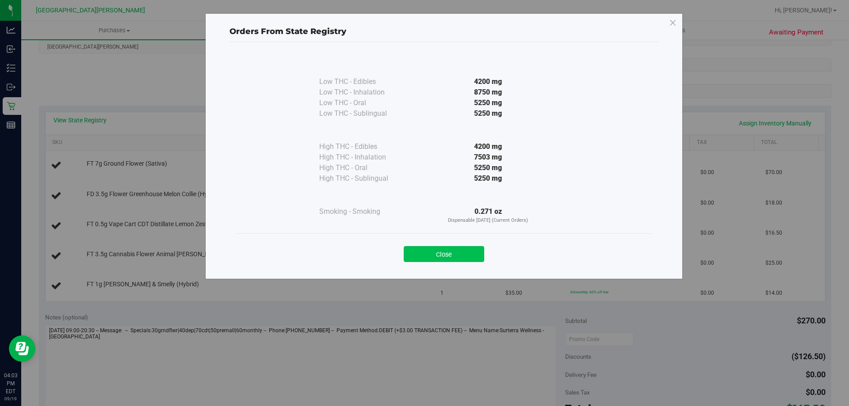
click at [423, 251] on button "Close" at bounding box center [444, 254] width 80 height 16
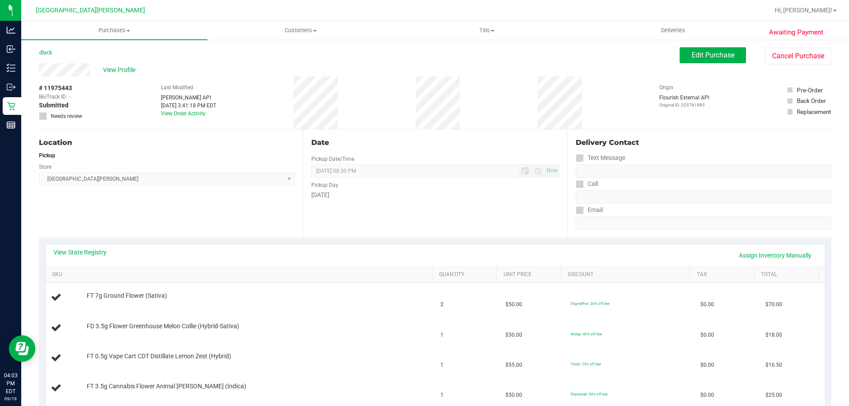
scroll to position [0, 0]
click at [98, 253] on link "View State Registry" at bounding box center [79, 252] width 53 height 9
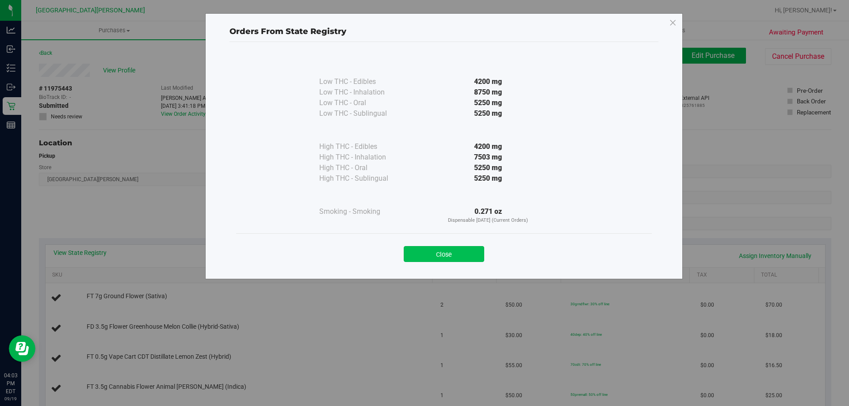
click at [446, 262] on button "Close" at bounding box center [444, 254] width 80 height 16
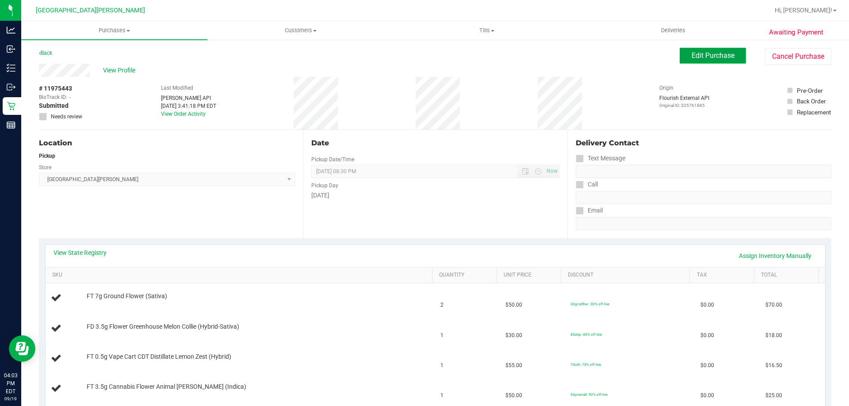
click at [684, 51] on button "Edit Purchase" at bounding box center [712, 56] width 66 height 16
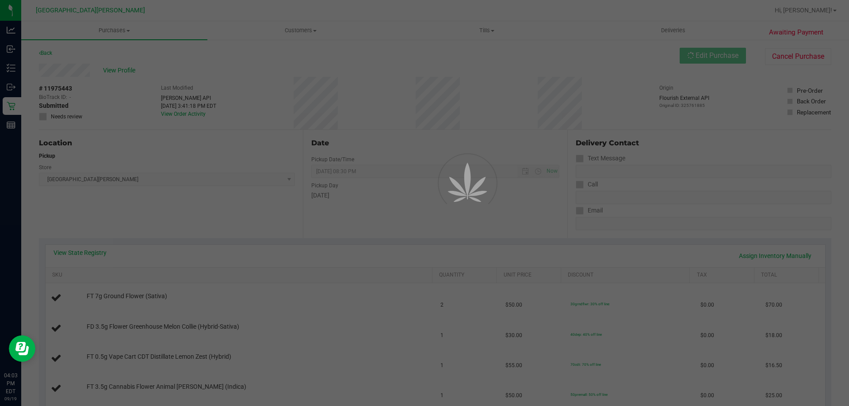
click at [45, 118] on div at bounding box center [424, 203] width 849 height 406
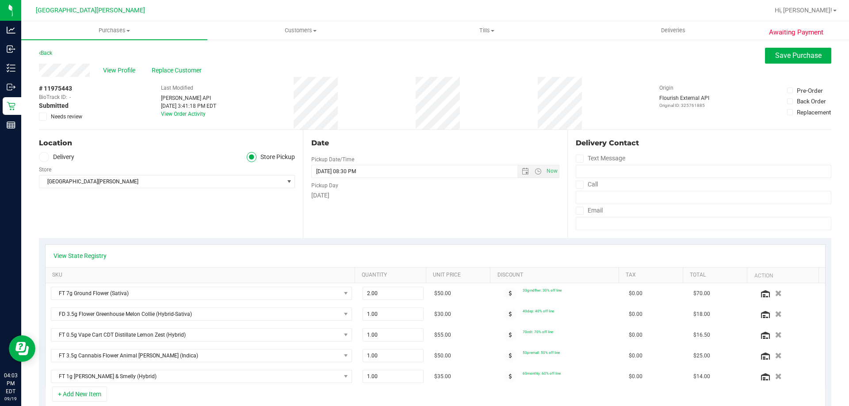
click at [45, 117] on icon at bounding box center [43, 117] width 6 height 0
click at [0, 0] on input "Needs review" at bounding box center [0, 0] width 0 height 0
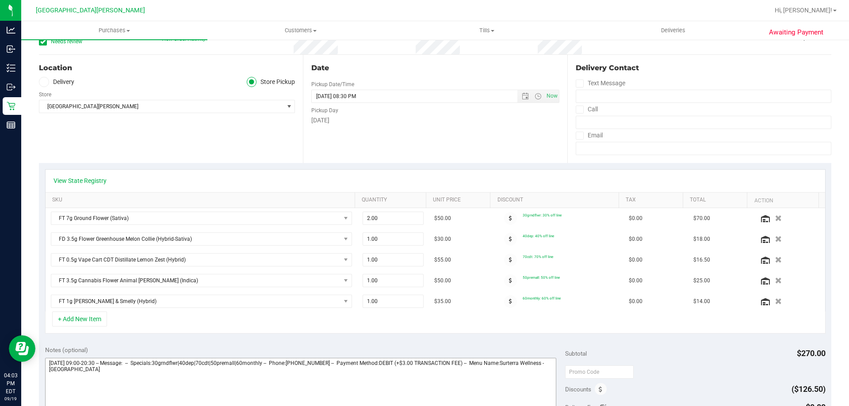
scroll to position [221, 0]
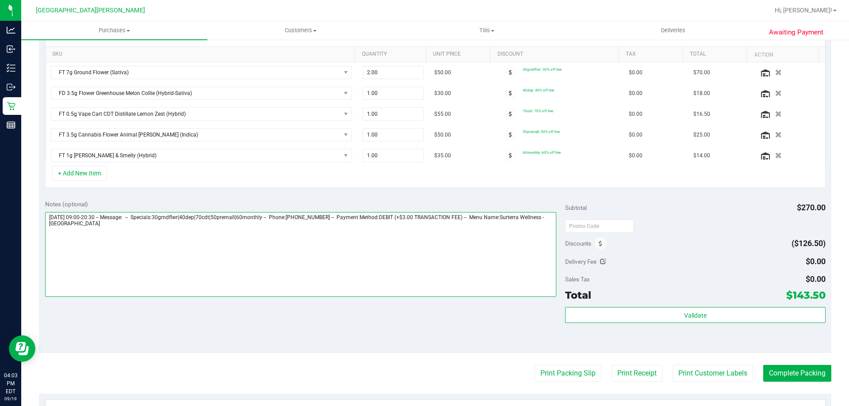
click at [226, 258] on textarea at bounding box center [300, 254] width 511 height 85
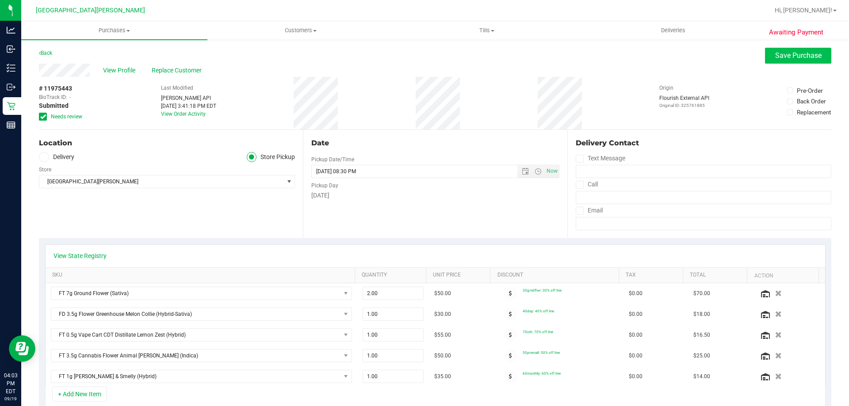
type textarea "Friday 09/19/2025 09:00-20:30 -- Message: -- Specials:30grndflwr|40dep|70cdt|50…"
click at [791, 61] on button "Save Purchase" at bounding box center [798, 56] width 66 height 16
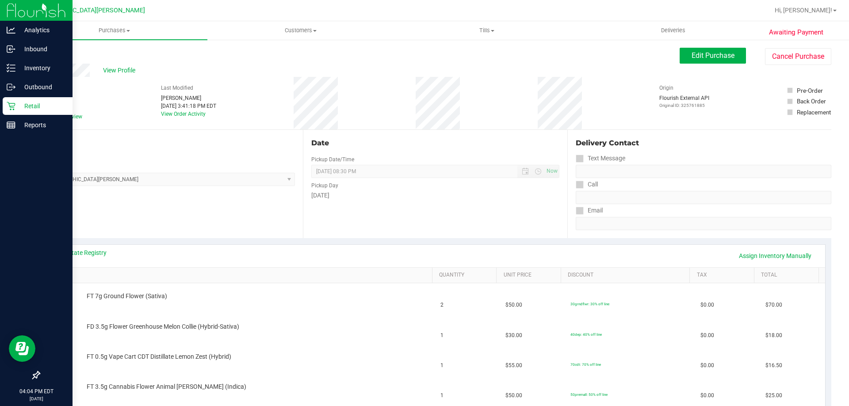
click at [29, 109] on p "Retail" at bounding box center [41, 106] width 53 height 11
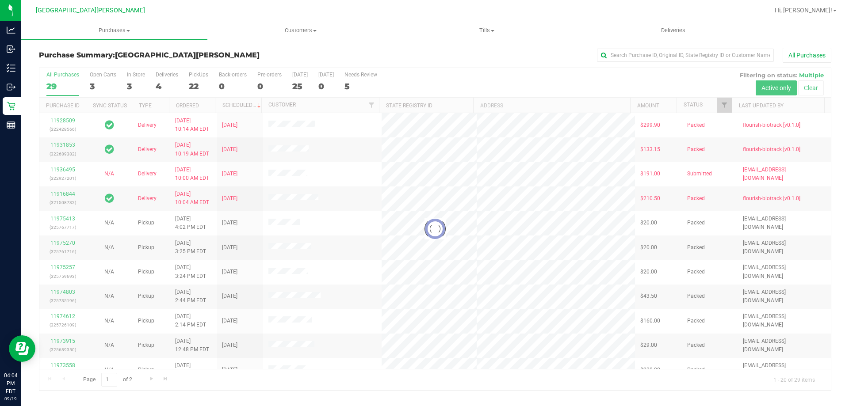
click at [135, 75] on div at bounding box center [434, 229] width 791 height 322
click at [135, 75] on div "In Store" at bounding box center [136, 75] width 18 height 6
click at [0, 0] on input "In Store 3" at bounding box center [0, 0] width 0 height 0
click at [135, 75] on div at bounding box center [434, 229] width 791 height 322
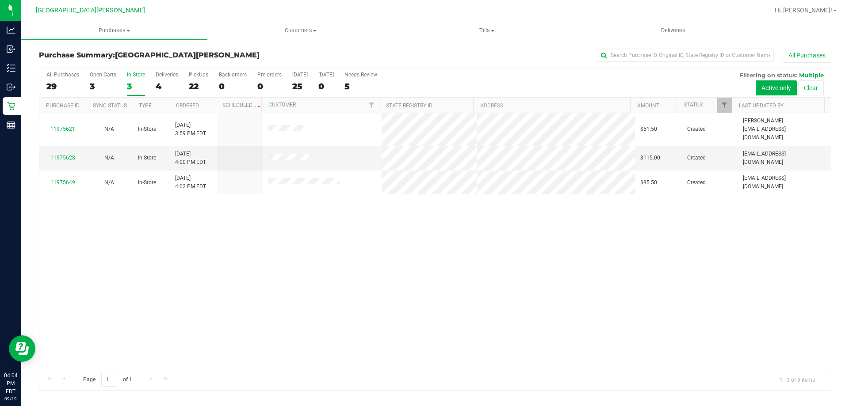
click at [135, 75] on div "In Store" at bounding box center [136, 75] width 18 height 6
click at [0, 0] on input "In Store 3" at bounding box center [0, 0] width 0 height 0
click at [69, 155] on link "11975628" at bounding box center [62, 158] width 25 height 6
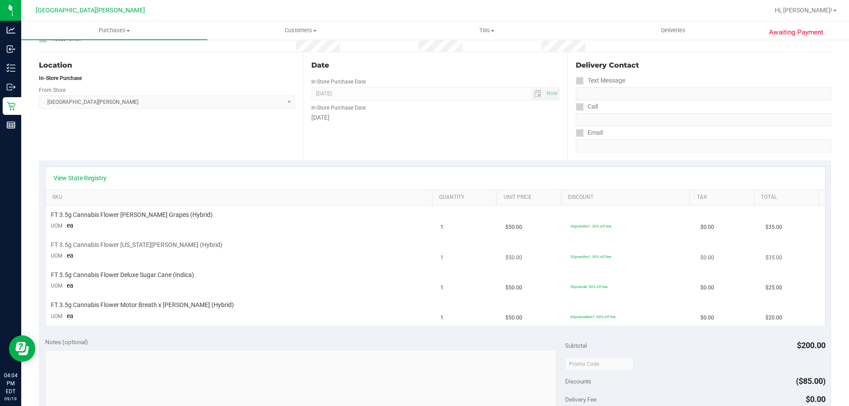
scroll to position [88, 0]
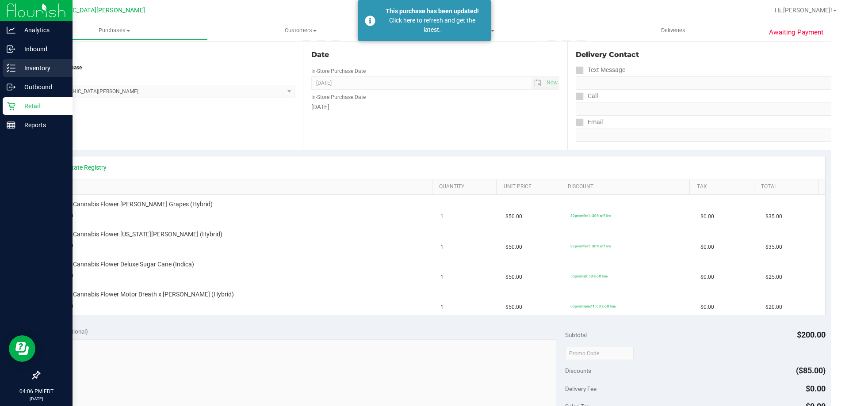
click at [14, 68] on line at bounding box center [12, 68] width 5 height 0
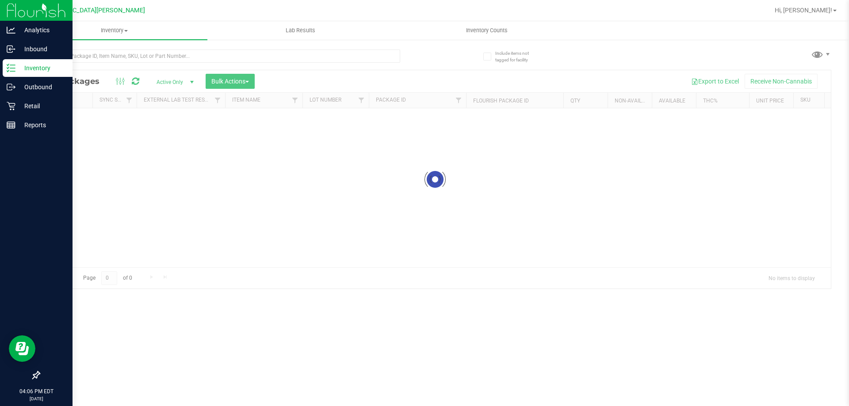
click at [88, 63] on div at bounding box center [219, 59] width 361 height 20
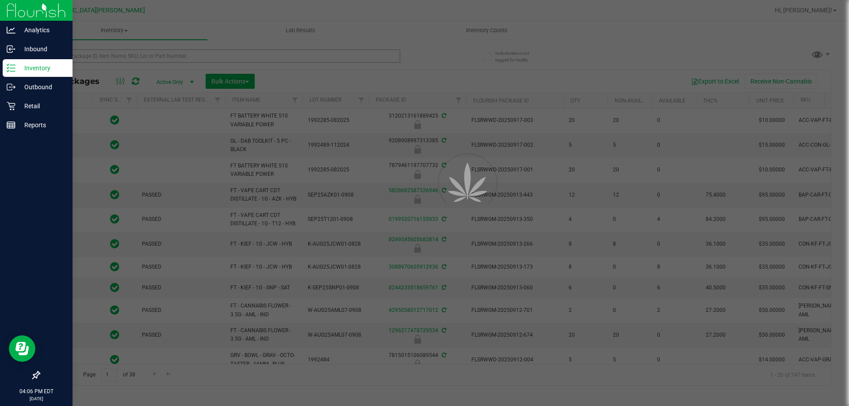
click at [86, 59] on div at bounding box center [424, 203] width 849 height 406
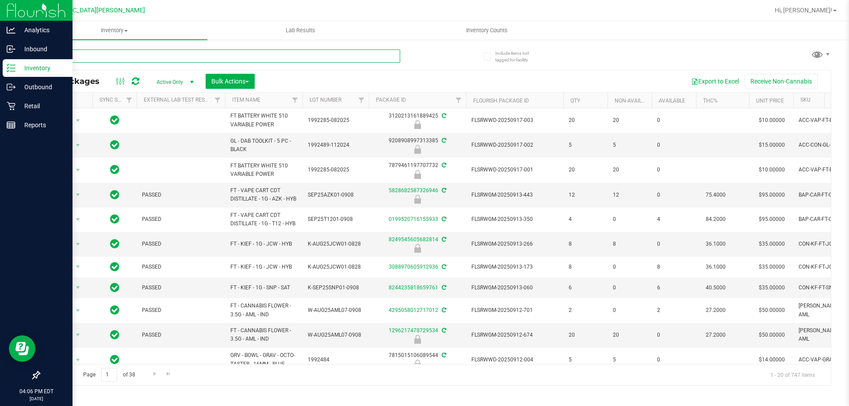
click at [86, 59] on input "text" at bounding box center [219, 55] width 361 height 13
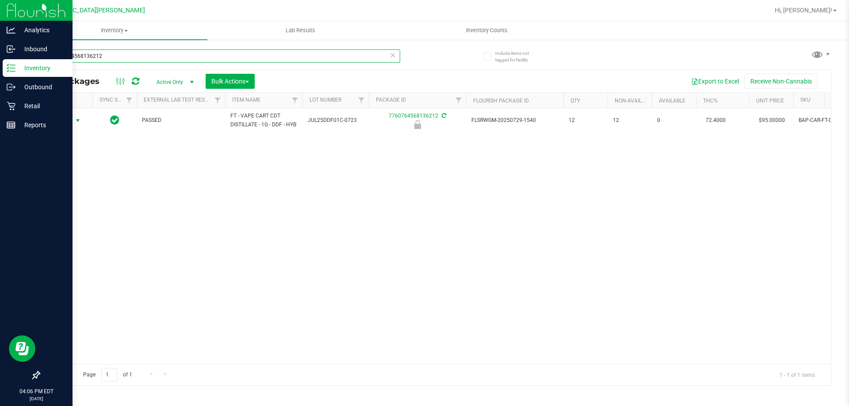
type input "7760764568136212"
click at [68, 122] on span "Action" at bounding box center [60, 120] width 24 height 12
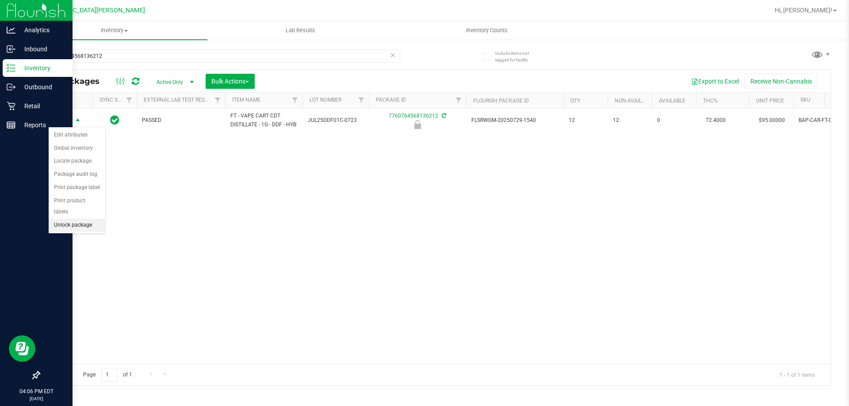
click at [76, 219] on li "Unlock package" at bounding box center [77, 225] width 57 height 13
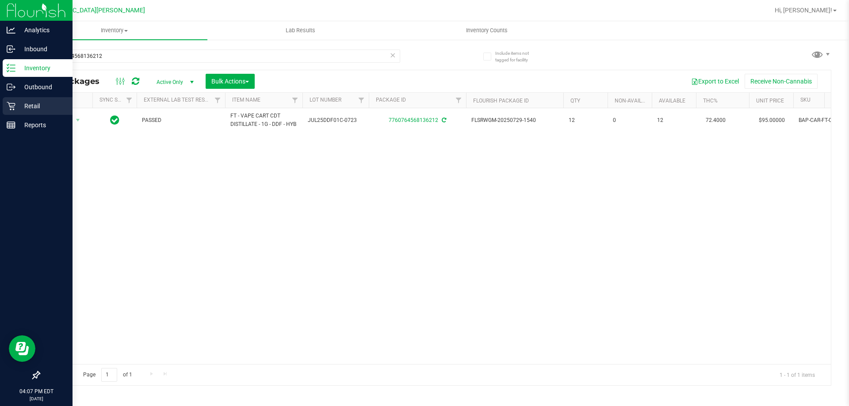
click at [13, 109] on icon at bounding box center [11, 106] width 8 height 8
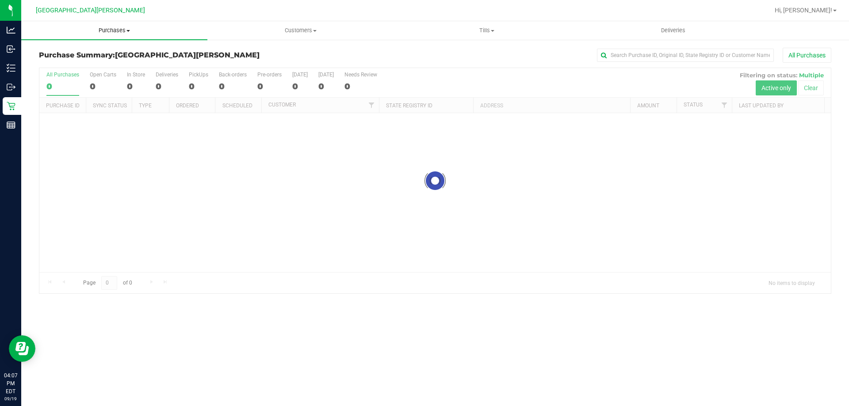
click at [122, 32] on span "Purchases" at bounding box center [114, 31] width 186 height 8
click at [70, 65] on span "Fulfillment" at bounding box center [48, 64] width 55 height 8
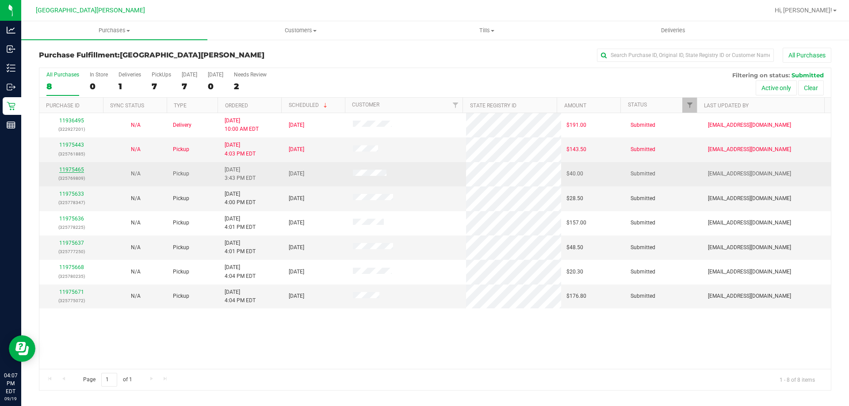
click at [74, 168] on link "11975465" at bounding box center [71, 170] width 25 height 6
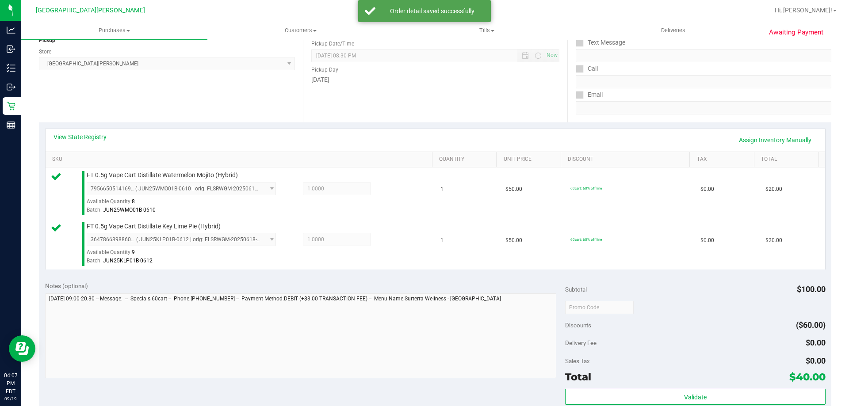
scroll to position [309, 0]
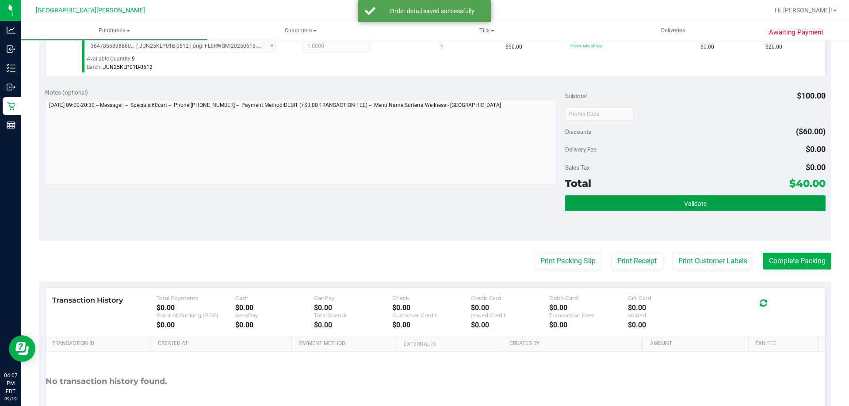
click at [716, 202] on button "Validate" at bounding box center [695, 203] width 260 height 16
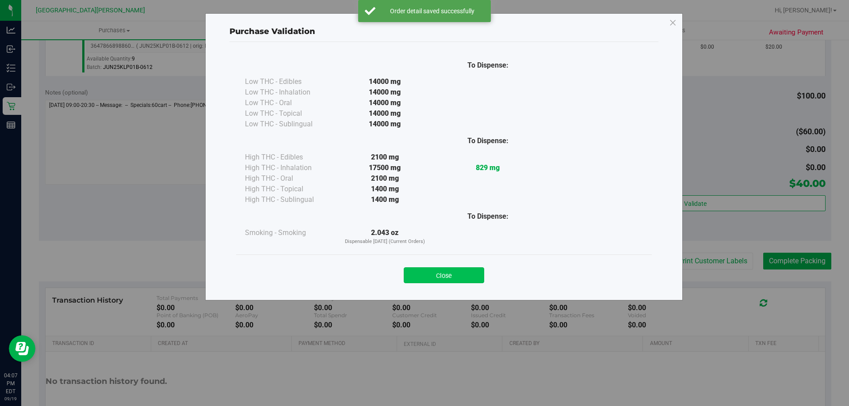
click at [449, 274] on button "Close" at bounding box center [444, 275] width 80 height 16
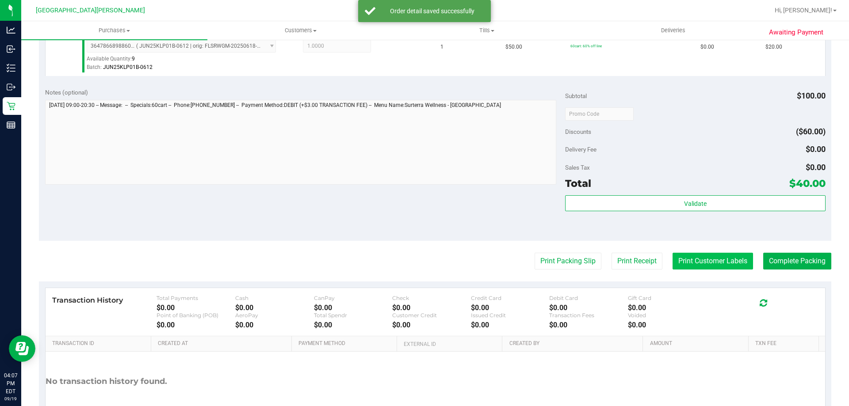
click at [685, 263] on button "Print Customer Labels" at bounding box center [712, 261] width 80 height 17
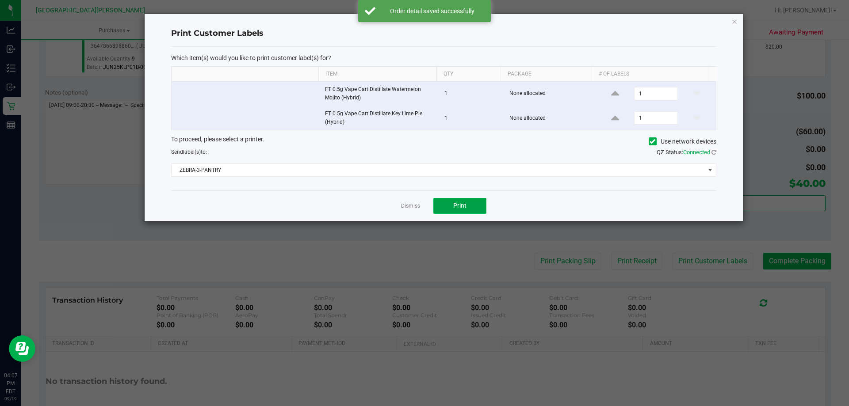
click at [475, 204] on button "Print" at bounding box center [459, 206] width 53 height 16
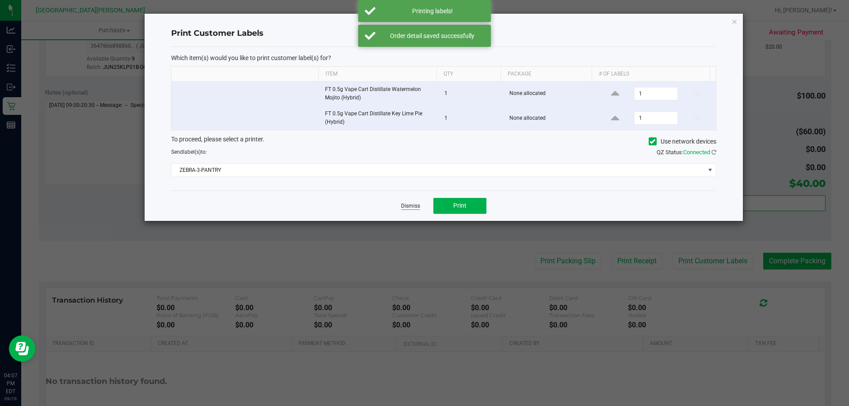
click at [415, 205] on link "Dismiss" at bounding box center [410, 206] width 19 height 8
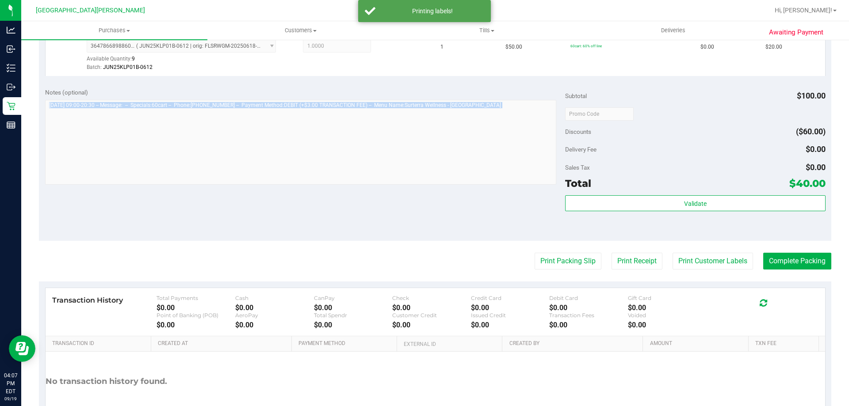
click at [415, 205] on div "Notes (optional) Subtotal $100.00 Discounts ($60.00) Delivery Fee $0.00 Sales T…" at bounding box center [435, 161] width 792 height 159
click at [788, 261] on button "Complete Packing" at bounding box center [797, 261] width 68 height 17
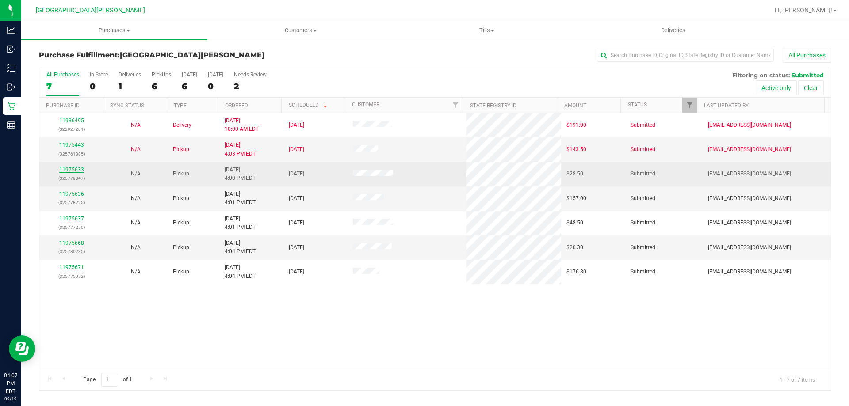
click at [69, 171] on link "11975633" at bounding box center [71, 170] width 25 height 6
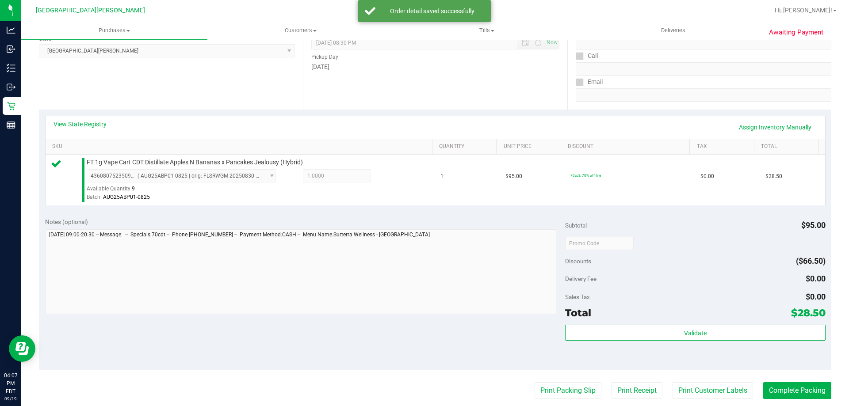
scroll to position [133, 0]
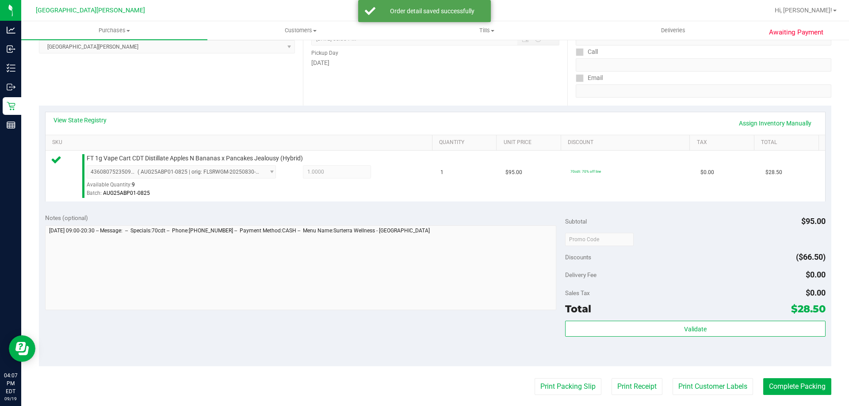
click at [666, 338] on div "Validate" at bounding box center [695, 341] width 260 height 40
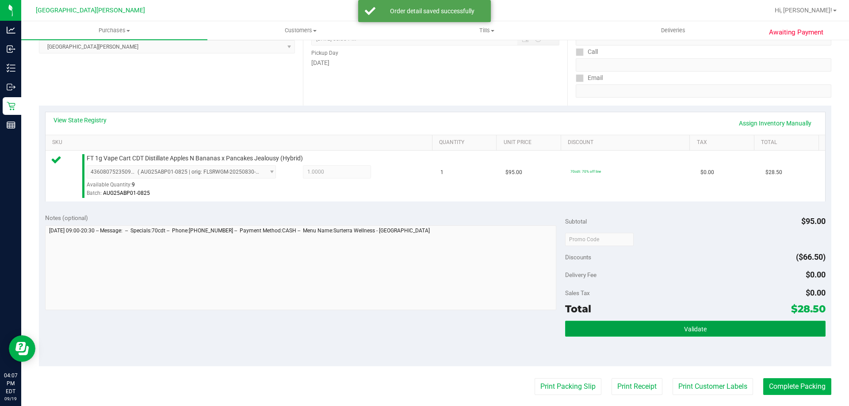
click at [655, 330] on button "Validate" at bounding box center [695, 329] width 260 height 16
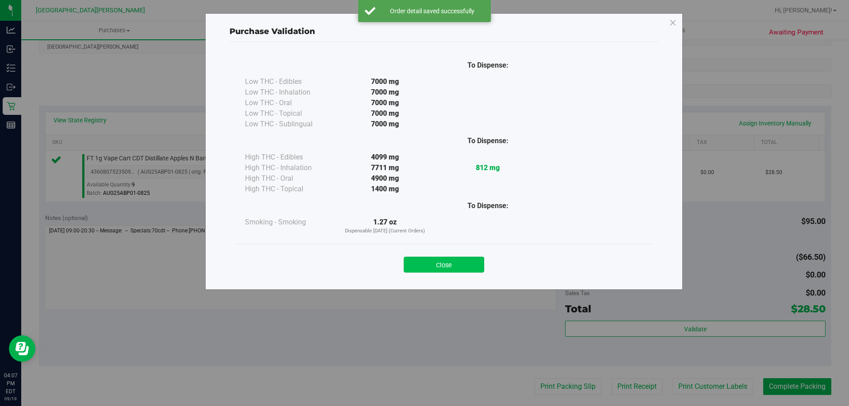
click at [453, 269] on button "Close" at bounding box center [444, 265] width 80 height 16
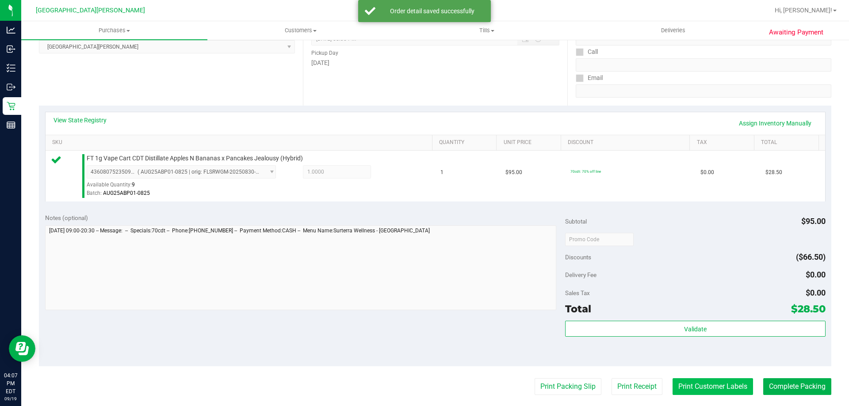
click at [696, 382] on button "Print Customer Labels" at bounding box center [712, 386] width 80 height 17
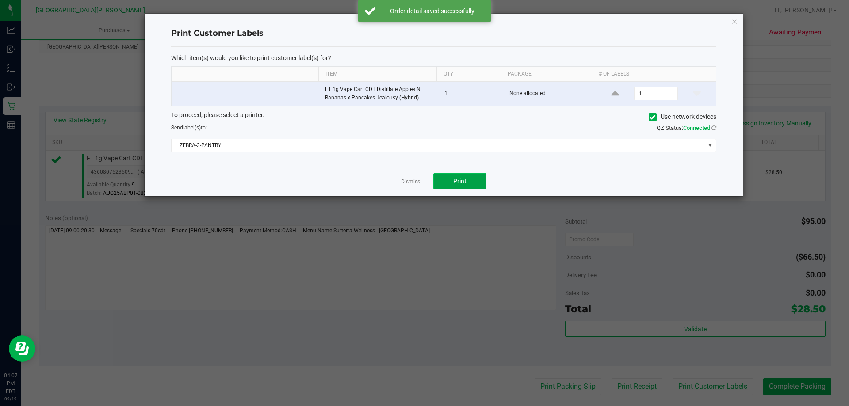
click at [470, 185] on button "Print" at bounding box center [459, 181] width 53 height 16
click at [404, 179] on div at bounding box center [444, 105] width 598 height 183
click at [384, 187] on div "Dismiss Print" at bounding box center [443, 181] width 545 height 30
click at [415, 183] on link "Dismiss" at bounding box center [410, 182] width 19 height 8
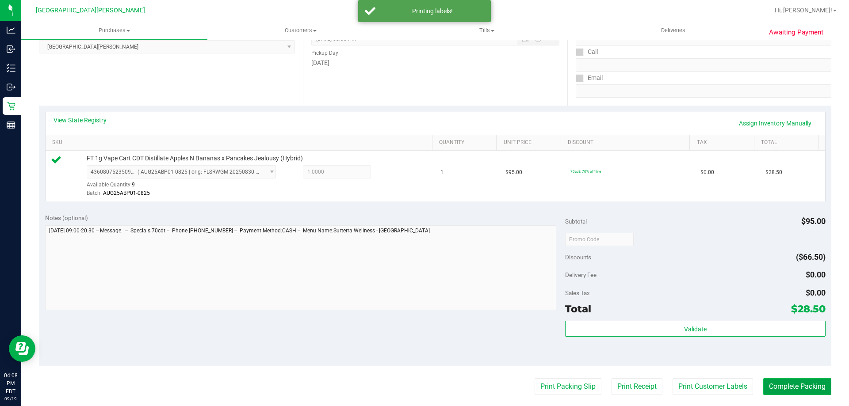
click at [783, 382] on button "Complete Packing" at bounding box center [797, 386] width 68 height 17
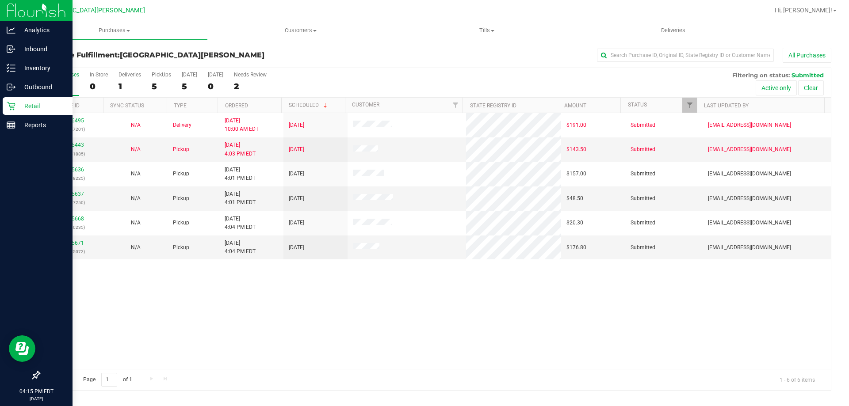
click at [27, 106] on p "Retail" at bounding box center [41, 106] width 53 height 11
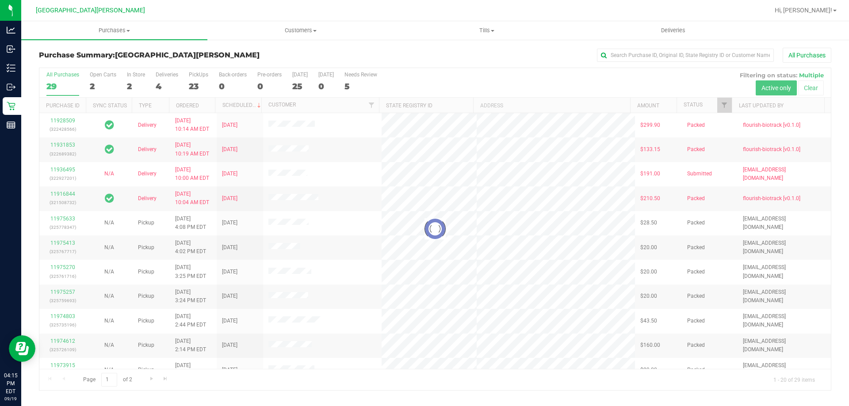
click at [138, 72] on div at bounding box center [434, 229] width 791 height 322
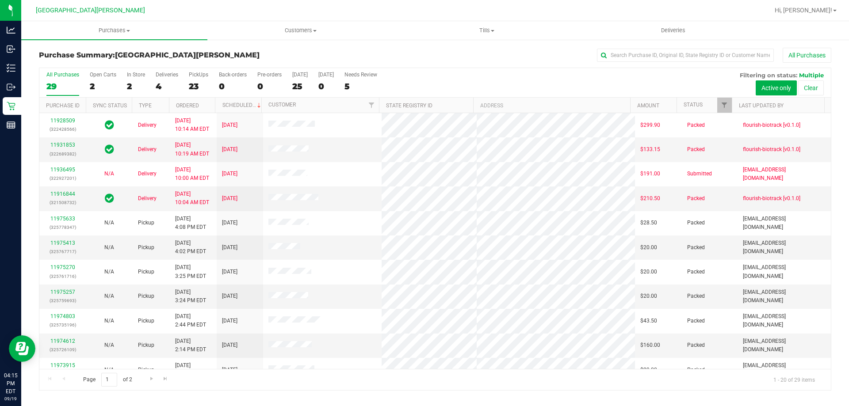
click at [137, 73] on div "In Store" at bounding box center [136, 75] width 18 height 6
click at [0, 0] on input "In Store 2" at bounding box center [0, 0] width 0 height 0
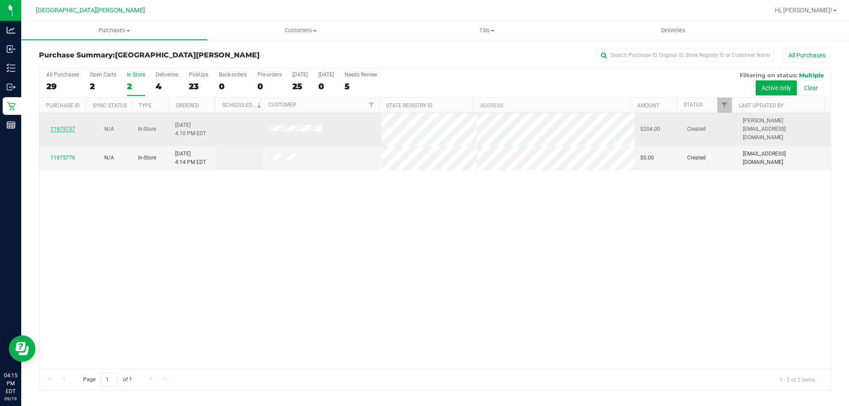
click at [61, 126] on link "11975737" at bounding box center [62, 129] width 25 height 6
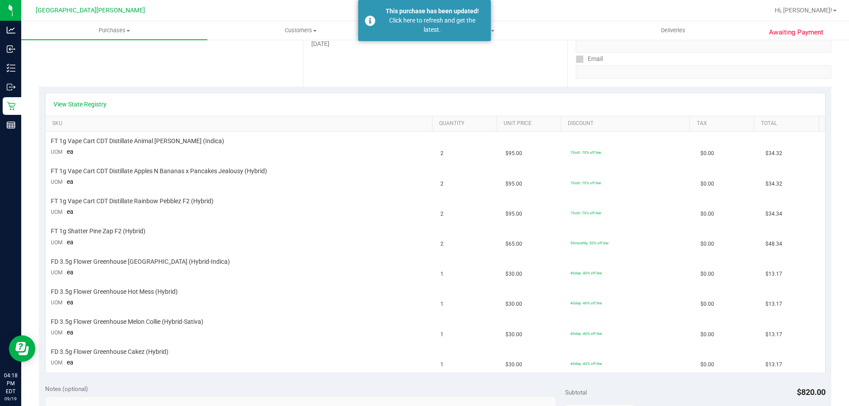
scroll to position [265, 0]
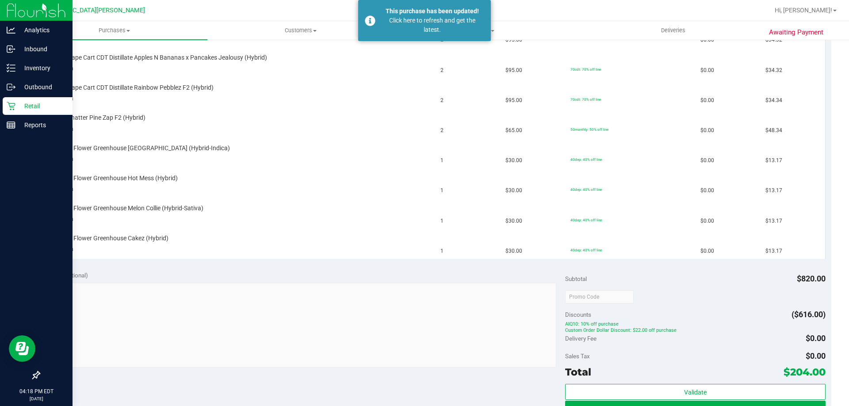
click at [10, 107] on icon at bounding box center [11, 106] width 8 height 8
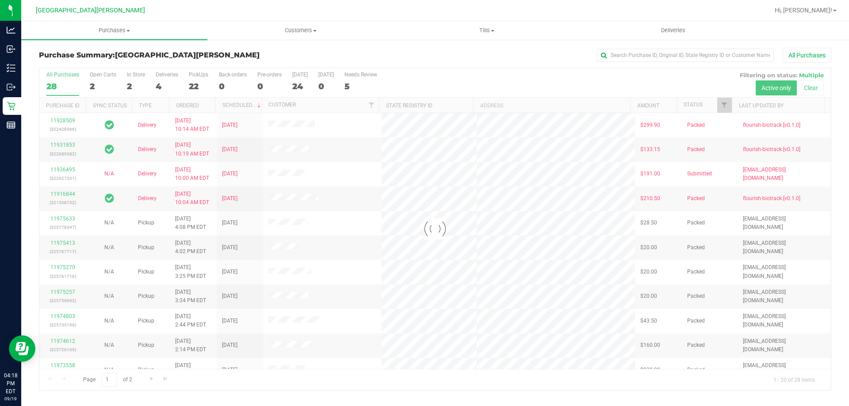
click at [124, 82] on div at bounding box center [434, 229] width 791 height 322
click at [137, 82] on div at bounding box center [434, 229] width 791 height 322
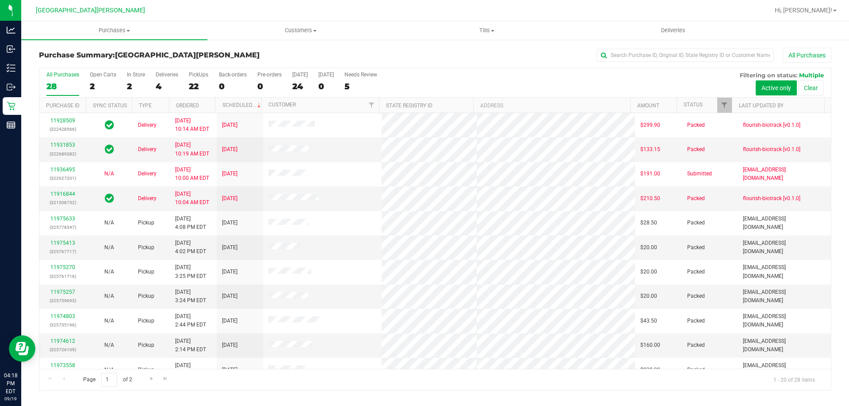
click at [137, 82] on div "2" at bounding box center [136, 86] width 18 height 10
click at [0, 0] on input "In Store 2" at bounding box center [0, 0] width 0 height 0
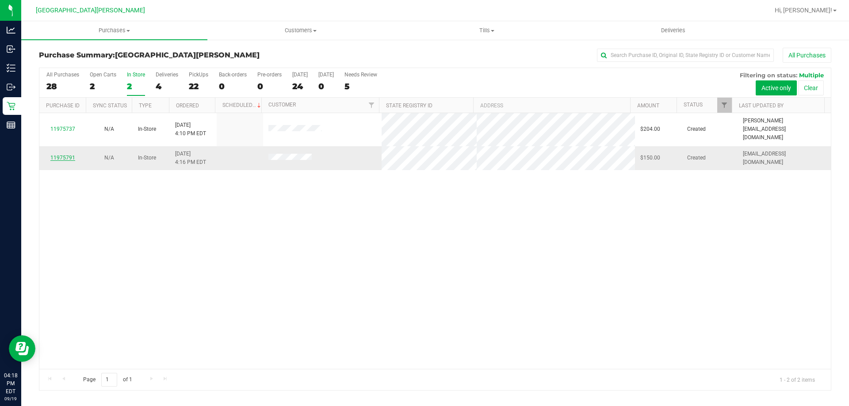
click at [67, 155] on link "11975791" at bounding box center [62, 158] width 25 height 6
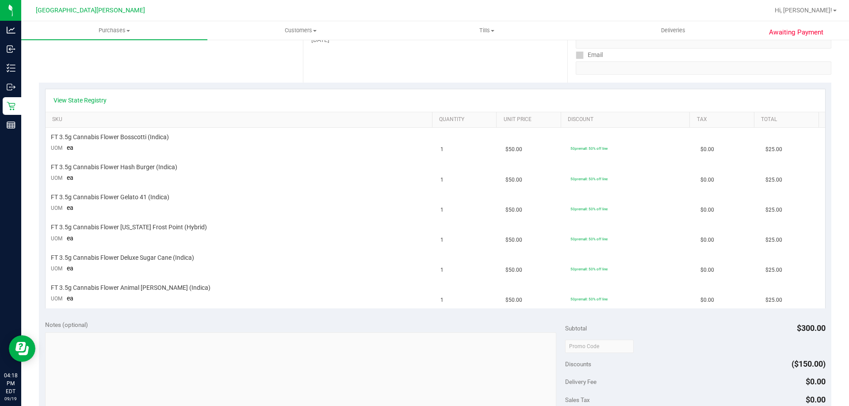
scroll to position [177, 0]
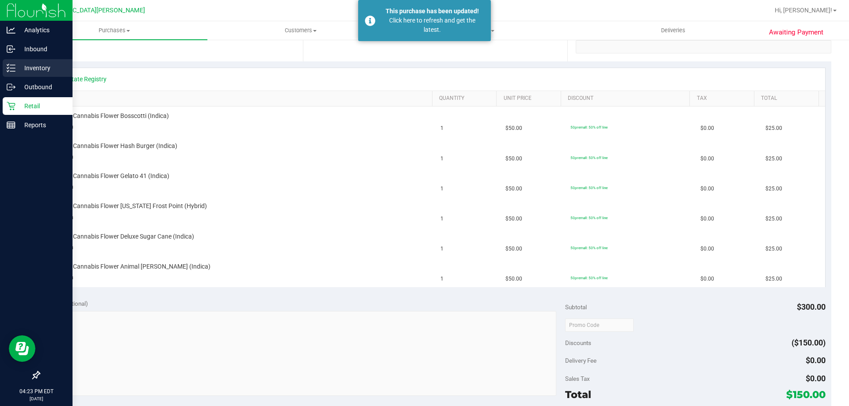
click at [12, 69] on icon at bounding box center [11, 68] width 9 height 9
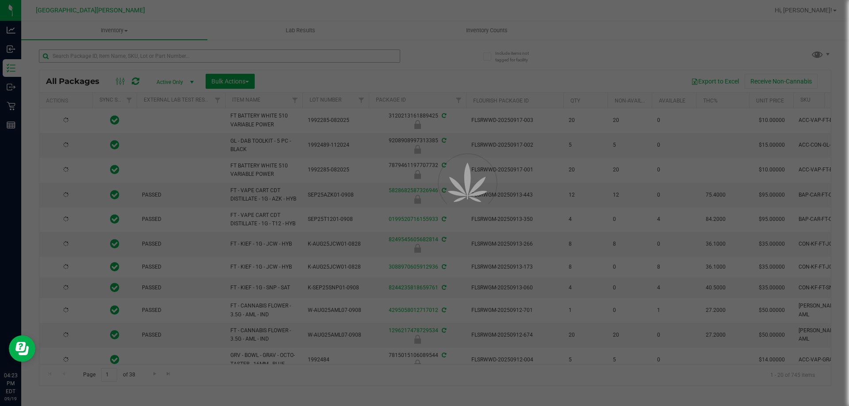
click at [104, 57] on div at bounding box center [424, 203] width 849 height 406
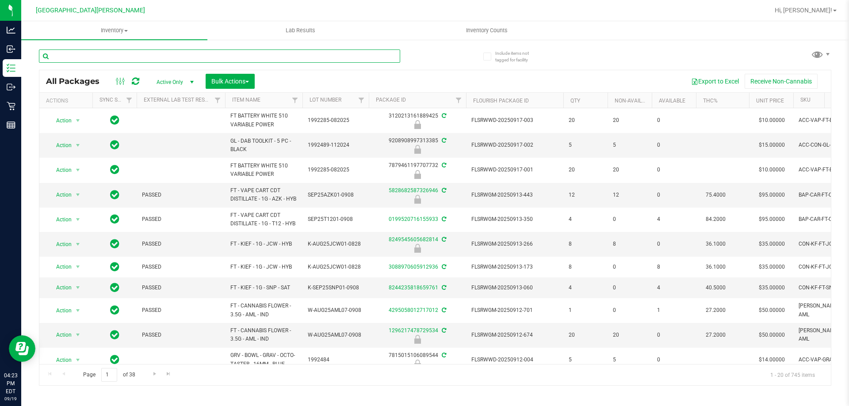
click at [108, 57] on input "text" at bounding box center [219, 55] width 361 height 13
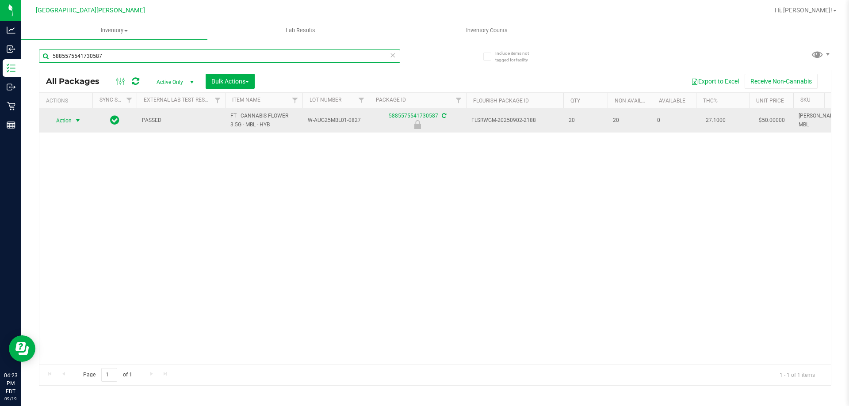
type input "5885575541730587"
click at [71, 118] on span "Action" at bounding box center [60, 120] width 24 height 12
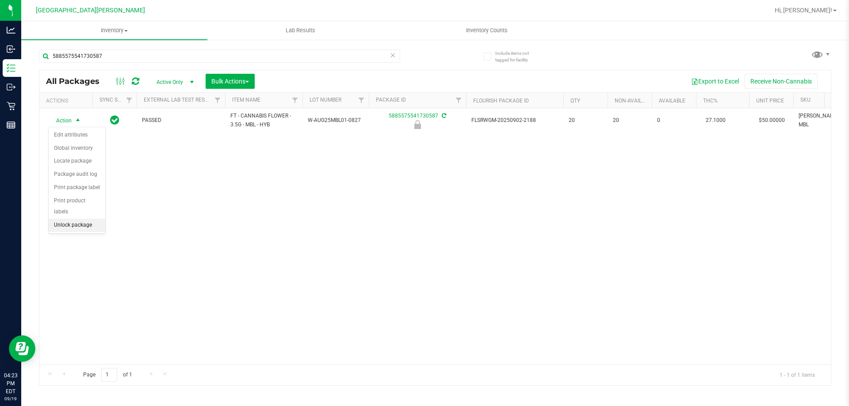
click at [58, 219] on li "Unlock package" at bounding box center [77, 225] width 57 height 13
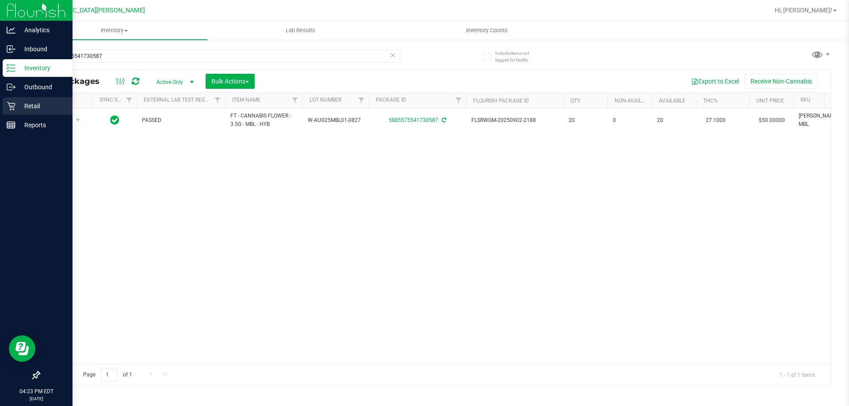
click at [35, 112] on div "Retail" at bounding box center [38, 106] width 70 height 18
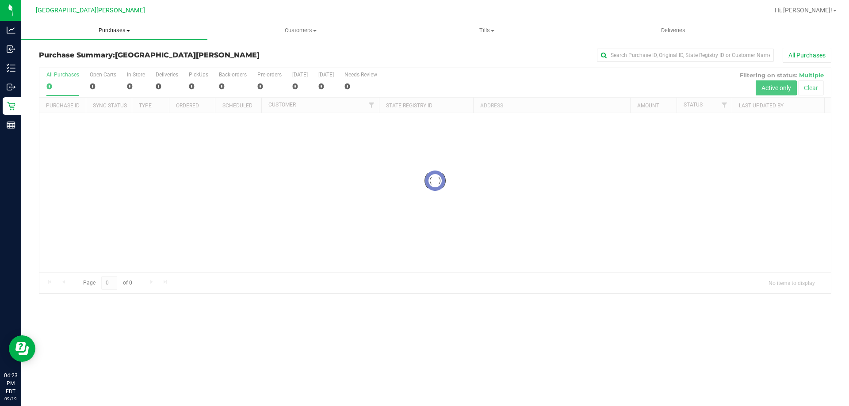
click at [114, 28] on span "Purchases" at bounding box center [114, 31] width 186 height 8
click at [59, 63] on span "Fulfillment" at bounding box center [48, 64] width 55 height 8
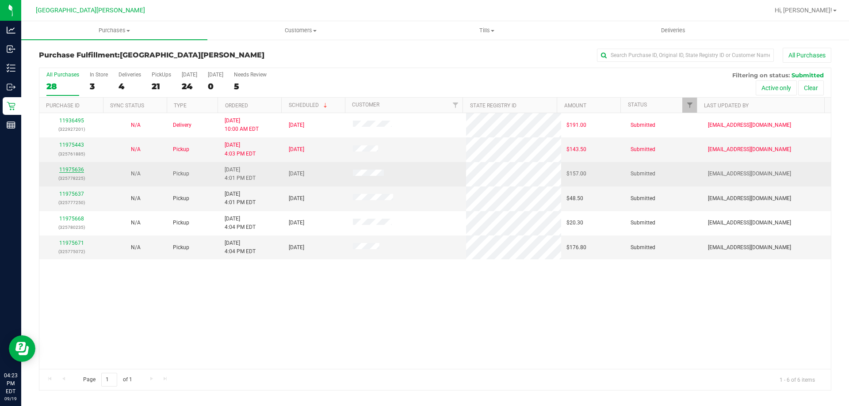
click at [67, 171] on link "11975636" at bounding box center [71, 170] width 25 height 6
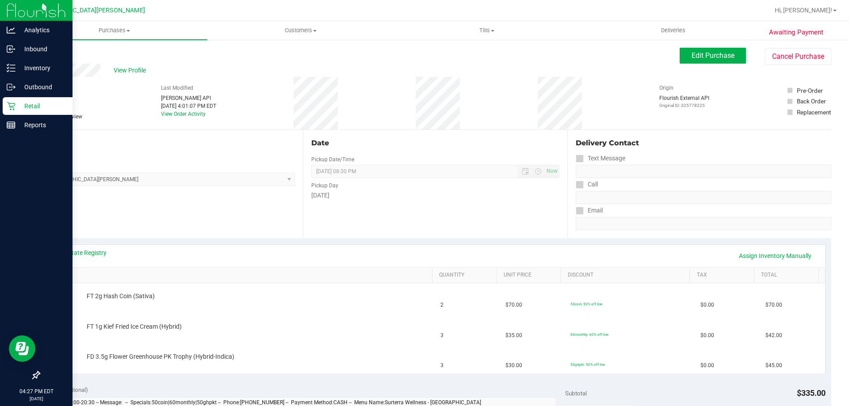
click at [28, 103] on p "Retail" at bounding box center [41, 106] width 53 height 11
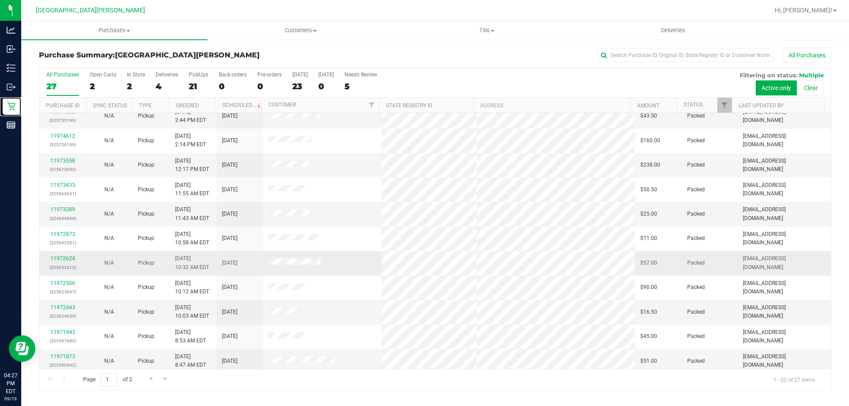
scroll to position [233, 0]
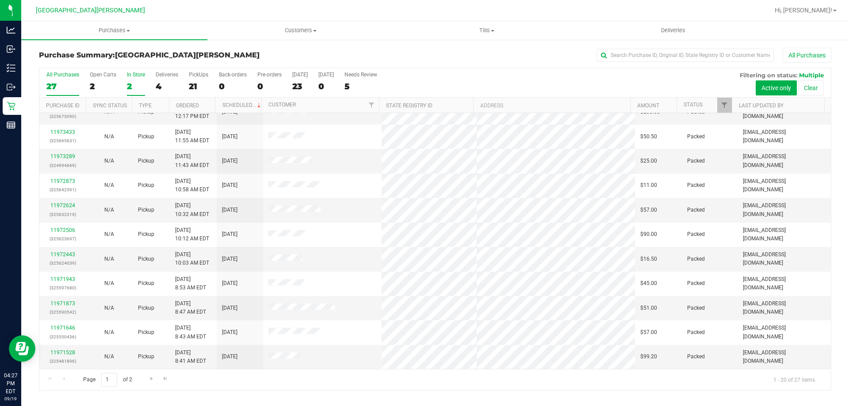
click at [133, 74] on div "In Store" at bounding box center [136, 75] width 18 height 6
click at [0, 0] on input "In Store 2" at bounding box center [0, 0] width 0 height 0
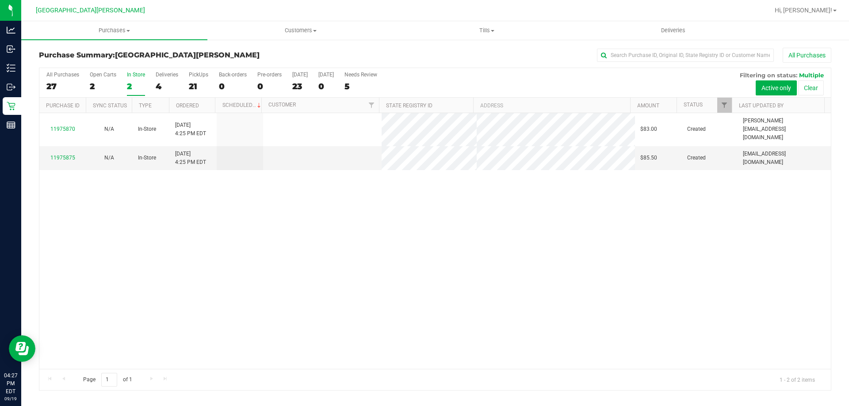
scroll to position [0, 0]
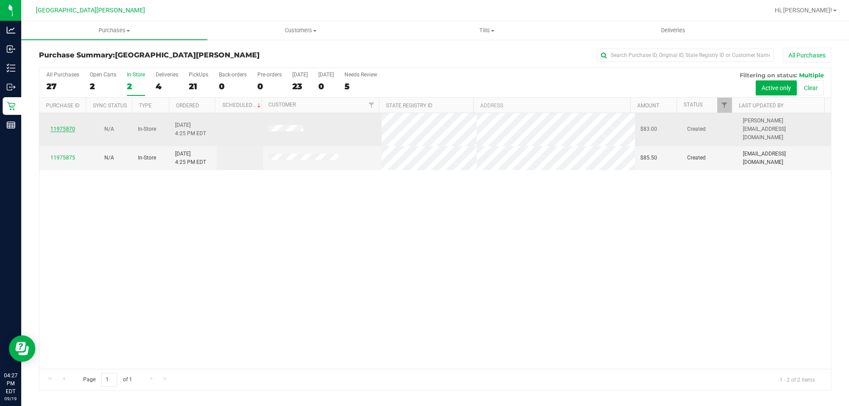
click at [60, 128] on link "11975870" at bounding box center [62, 129] width 25 height 6
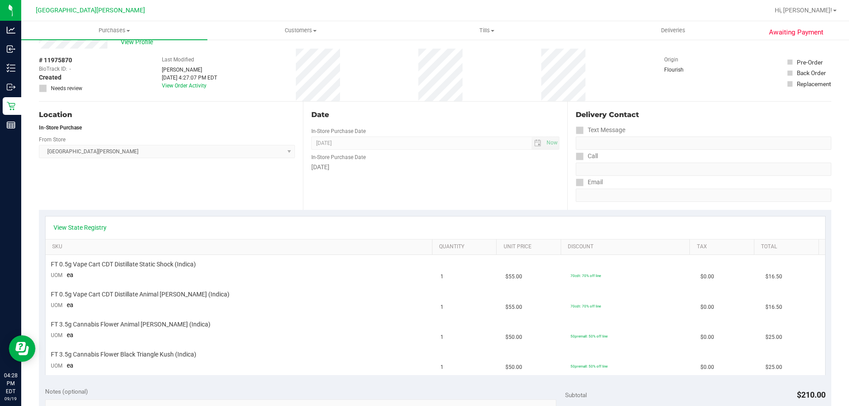
scroll to position [88, 0]
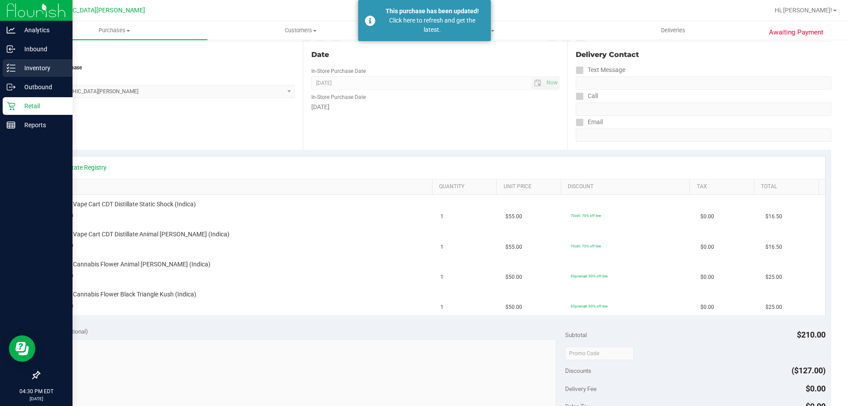
click at [30, 65] on p "Inventory" at bounding box center [41, 68] width 53 height 11
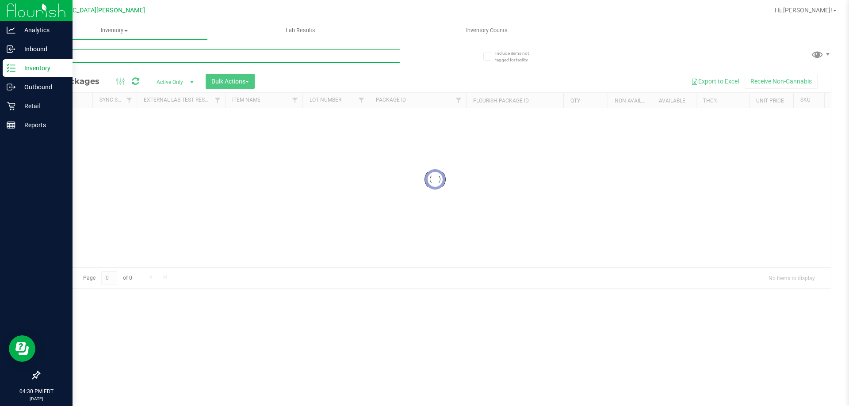
click at [73, 61] on input "text" at bounding box center [219, 55] width 361 height 13
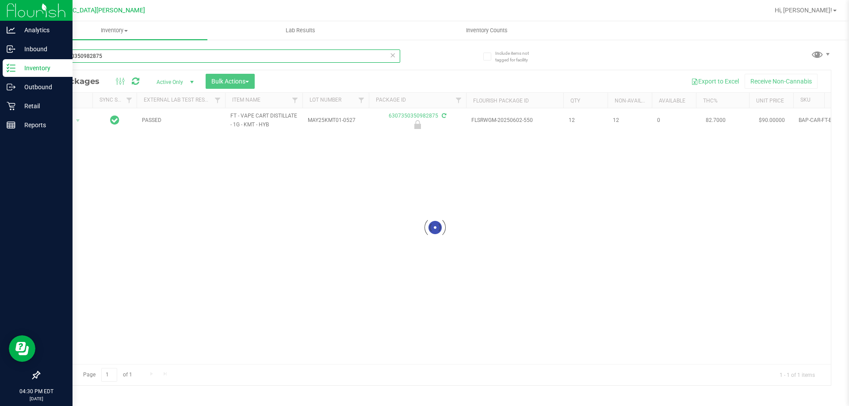
type input "6307350350982875"
click at [75, 122] on div at bounding box center [434, 227] width 791 height 315
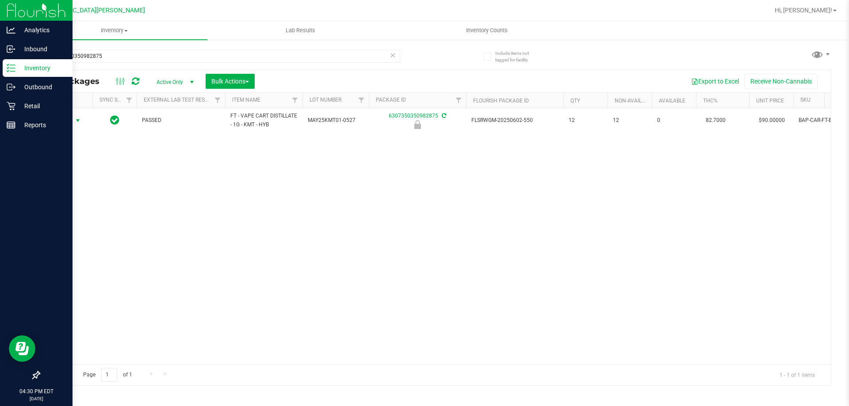
click at [75, 122] on span "select" at bounding box center [77, 120] width 7 height 7
click at [78, 219] on li "Unlock package" at bounding box center [77, 225] width 57 height 13
click at [158, 64] on div "6307350350982875" at bounding box center [219, 59] width 361 height 20
click at [160, 49] on div "6307350350982875" at bounding box center [237, 56] width 396 height 28
click at [147, 57] on input "6307350350982875" at bounding box center [219, 55] width 361 height 13
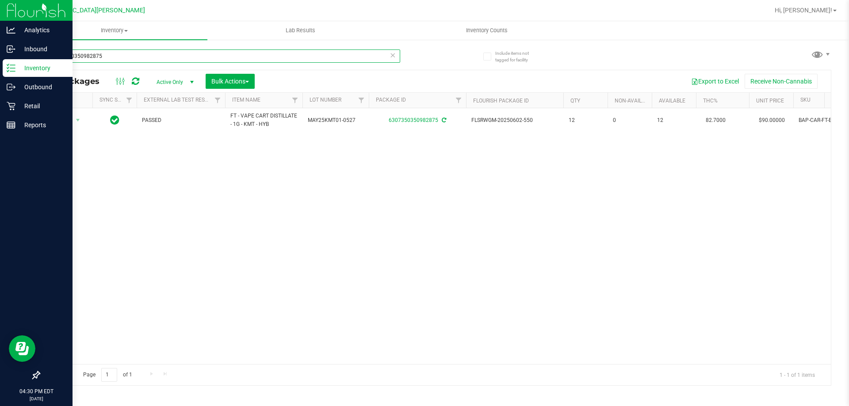
click at [147, 57] on input "6307350350982875" at bounding box center [219, 55] width 361 height 13
type input "1296217478729534"
click at [72, 121] on span "select" at bounding box center [77, 120] width 11 height 12
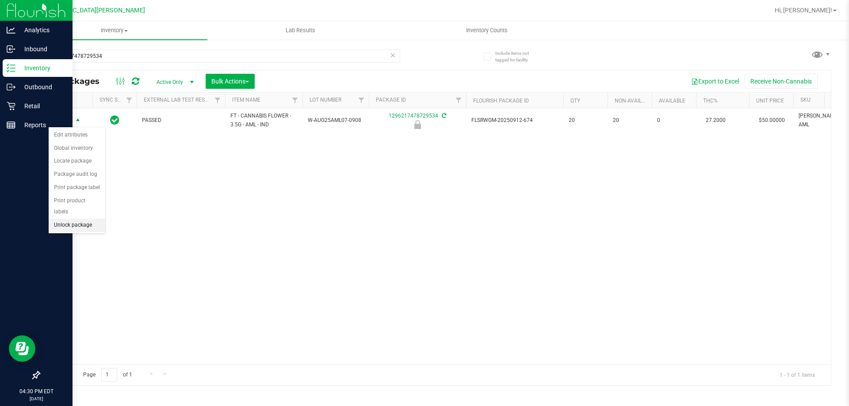
click at [72, 219] on li "Unlock package" at bounding box center [77, 225] width 57 height 13
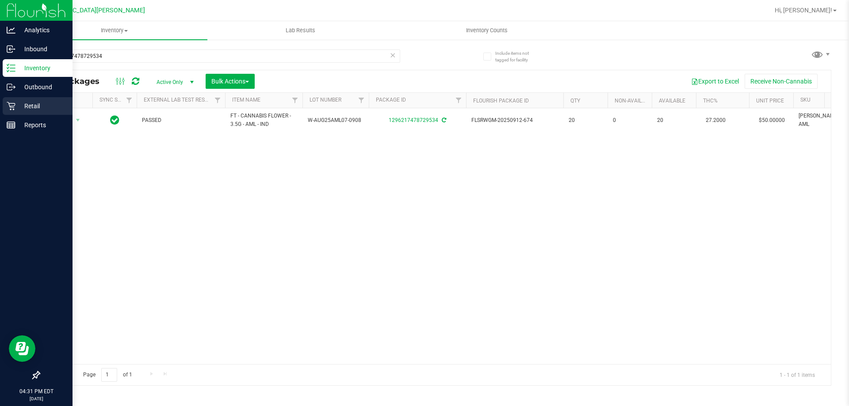
click at [25, 102] on p "Retail" at bounding box center [41, 106] width 53 height 11
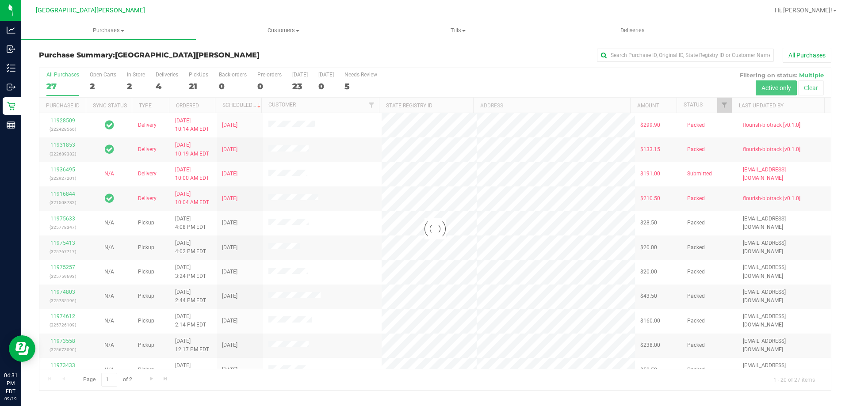
click at [134, 79] on div at bounding box center [434, 229] width 791 height 322
click at [133, 79] on div at bounding box center [434, 229] width 791 height 322
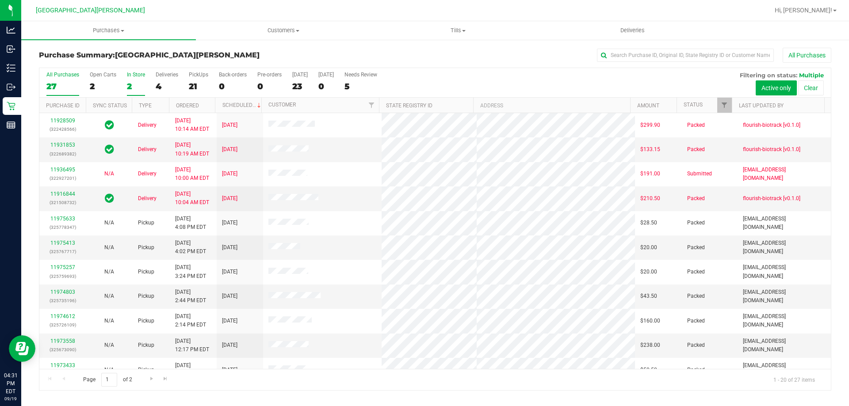
click at [133, 79] on label "In Store 2" at bounding box center [136, 84] width 18 height 24
click at [0, 0] on input "In Store 2" at bounding box center [0, 0] width 0 height 0
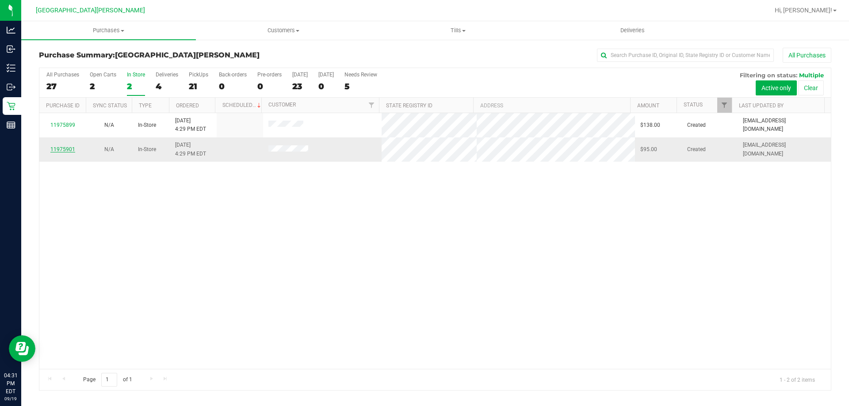
click at [62, 150] on link "11975901" at bounding box center [62, 149] width 25 height 6
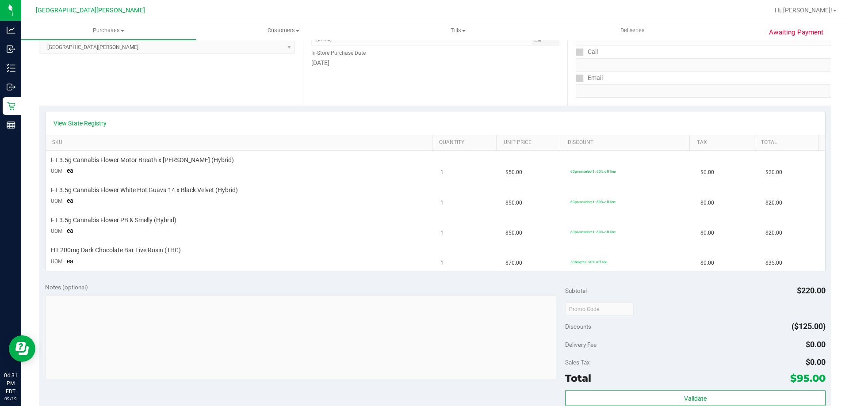
scroll to position [177, 0]
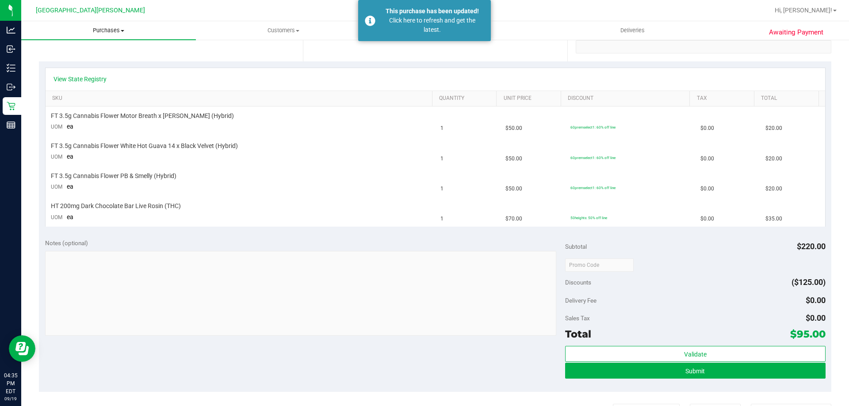
click at [110, 34] on uib-tab-heading "Purchases Summary of purchases Fulfillment All purchases" at bounding box center [108, 30] width 175 height 19
click at [88, 67] on li "Fulfillment" at bounding box center [108, 64] width 175 height 11
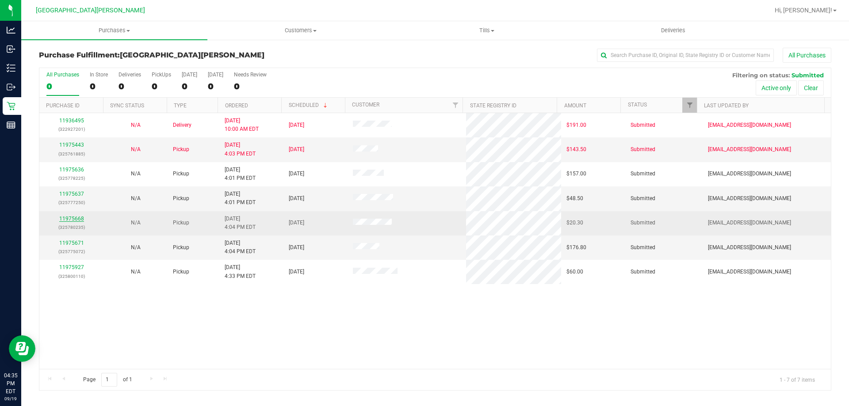
click at [77, 219] on link "11975668" at bounding box center [71, 219] width 25 height 6
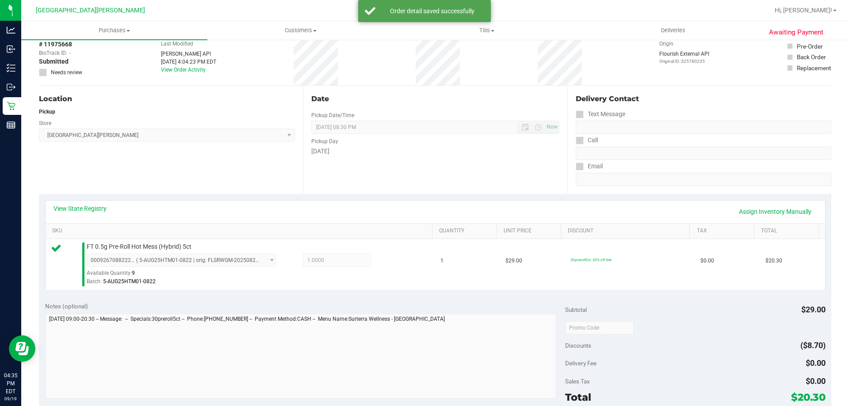
scroll to position [221, 0]
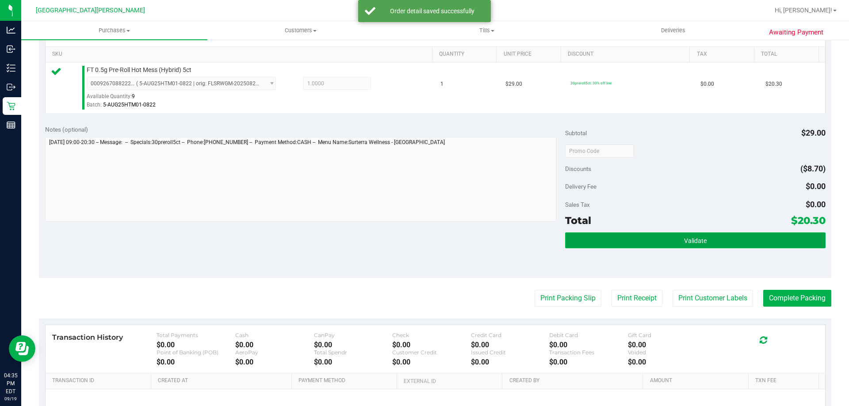
click at [684, 240] on span "Validate" at bounding box center [695, 240] width 23 height 7
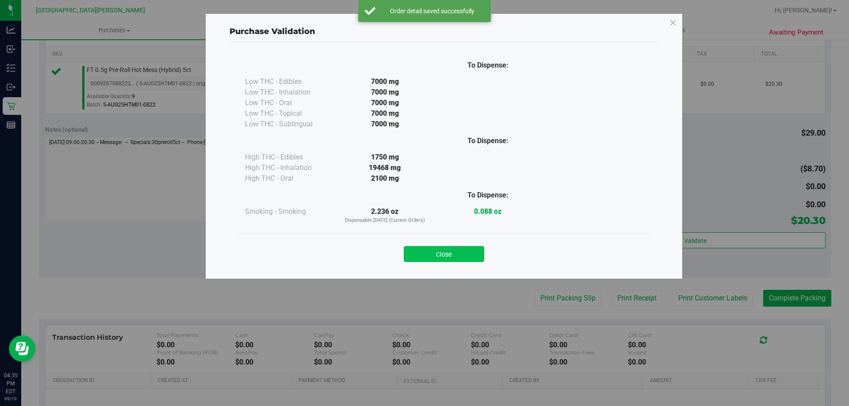
click at [474, 254] on button "Close" at bounding box center [444, 254] width 80 height 16
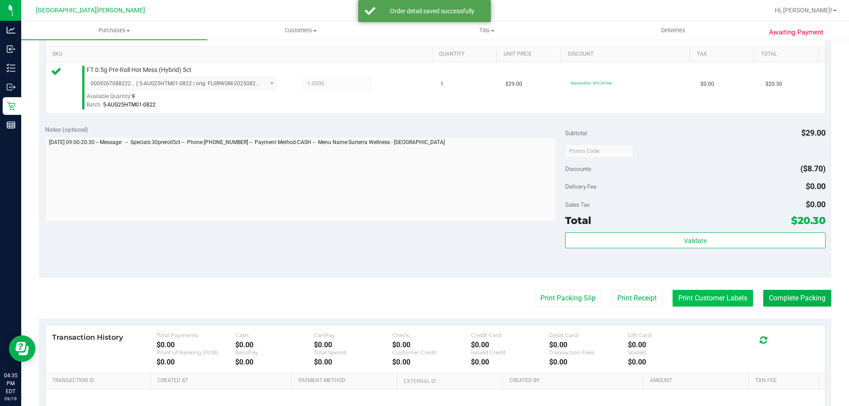
click at [704, 298] on button "Print Customer Labels" at bounding box center [712, 298] width 80 height 17
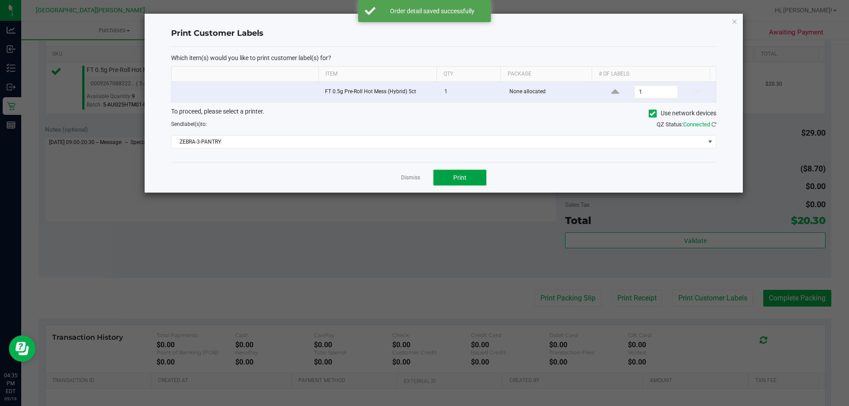
click at [469, 173] on button "Print" at bounding box center [459, 178] width 53 height 16
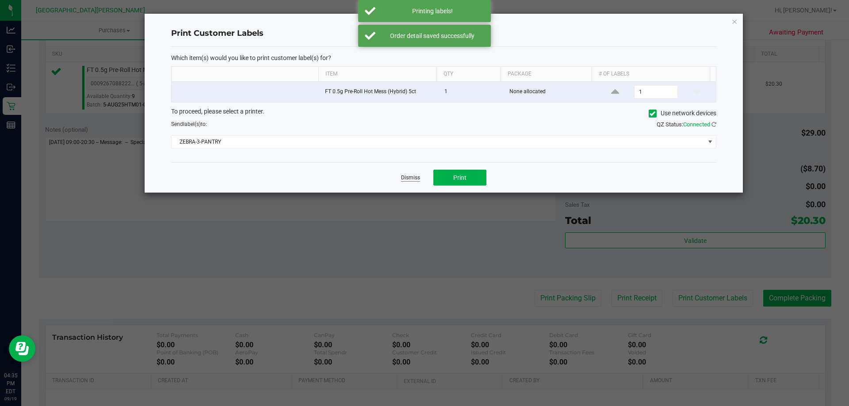
click at [415, 179] on link "Dismiss" at bounding box center [410, 178] width 19 height 8
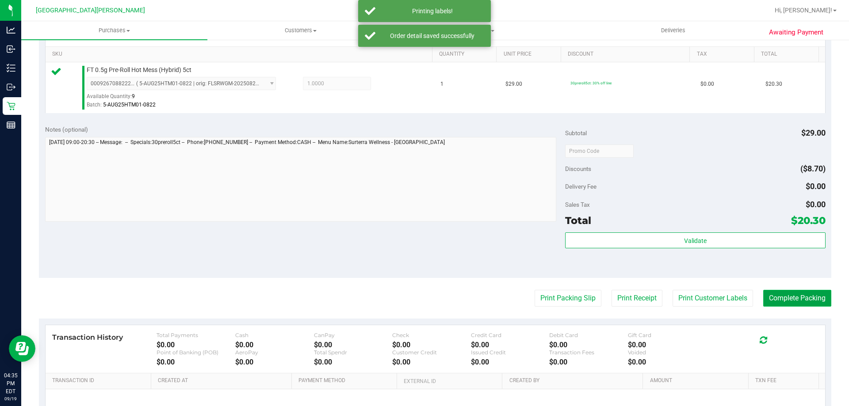
click at [778, 299] on button "Complete Packing" at bounding box center [797, 298] width 68 height 17
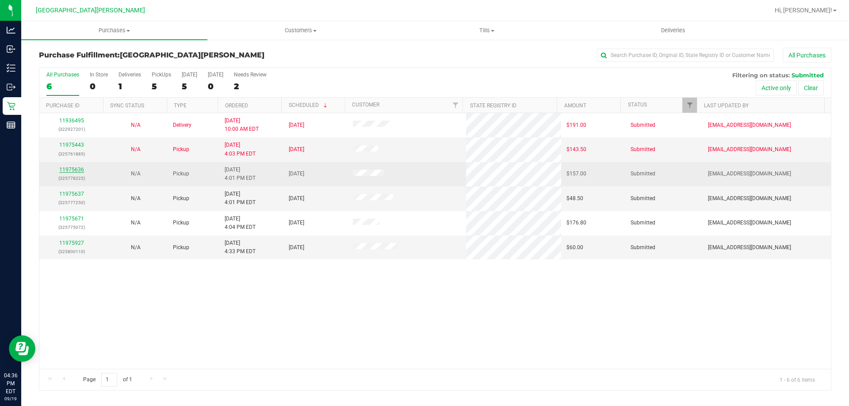
click at [65, 169] on link "11975636" at bounding box center [71, 170] width 25 height 6
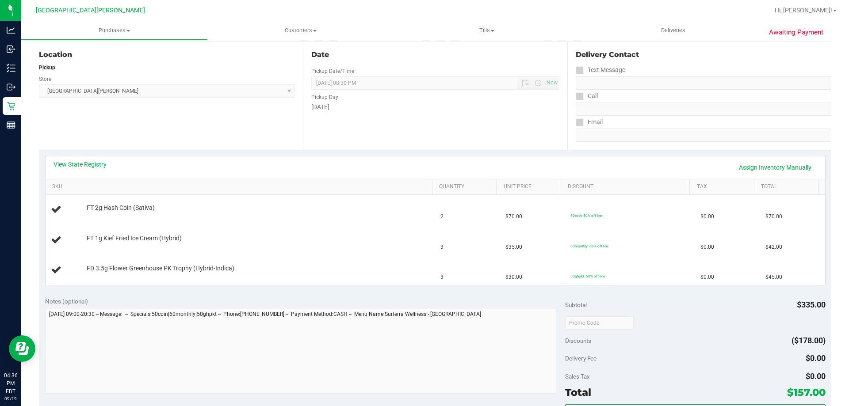
scroll to position [133, 0]
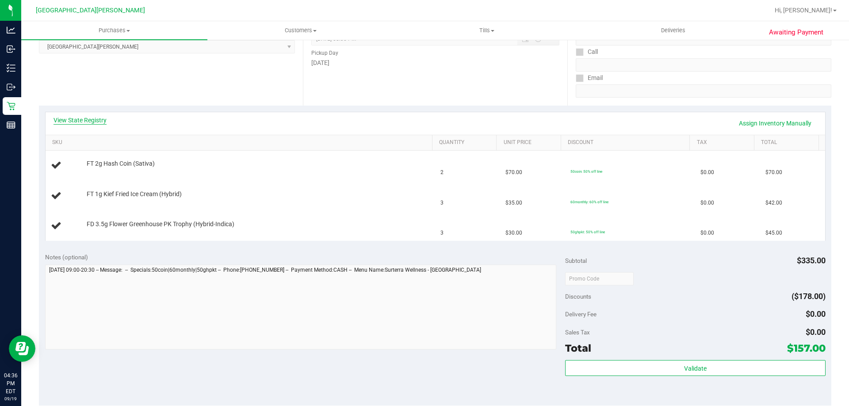
click at [95, 124] on link "View State Registry" at bounding box center [79, 120] width 53 height 9
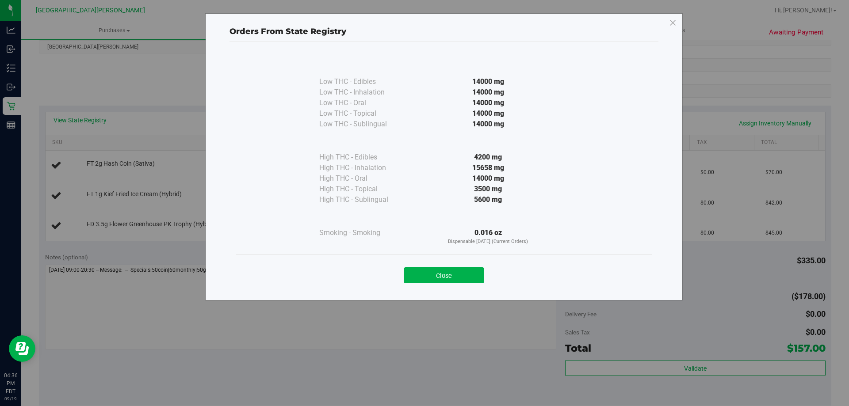
click at [453, 265] on div "Close" at bounding box center [444, 273] width 402 height 22
click at [433, 272] on button "Close" at bounding box center [444, 275] width 80 height 16
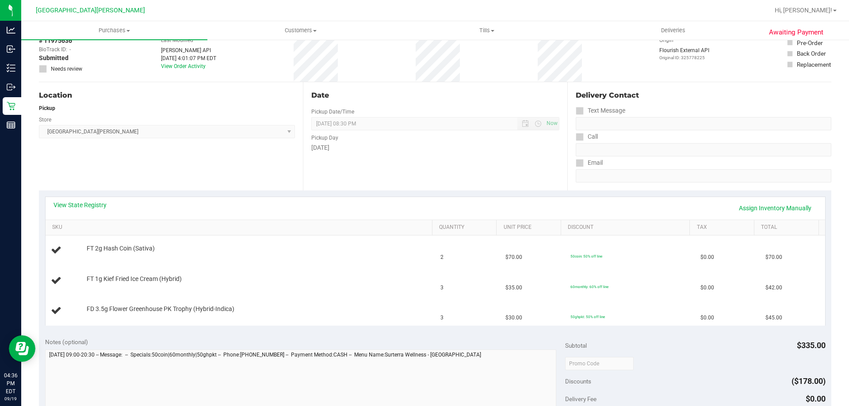
scroll to position [0, 0]
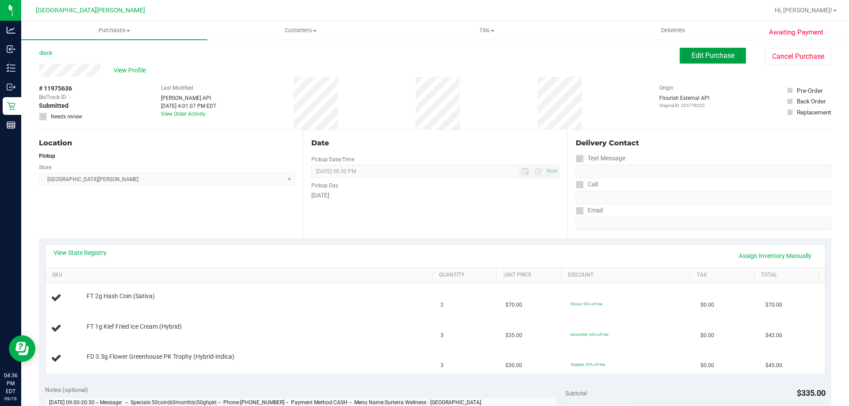
click at [712, 56] on span "Edit Purchase" at bounding box center [712, 55] width 43 height 8
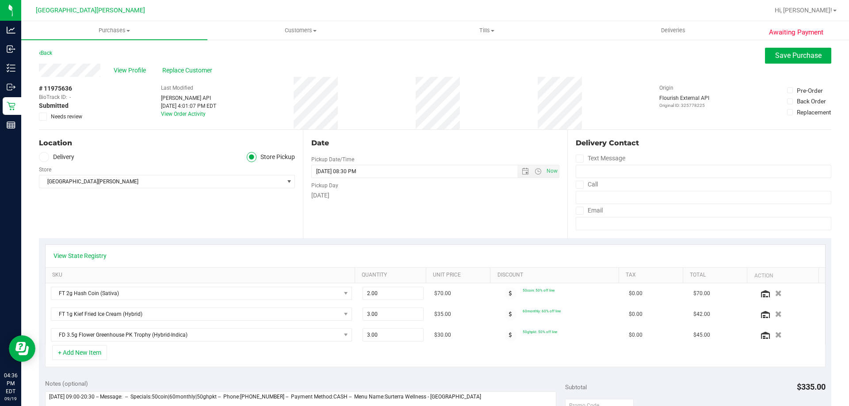
click at [43, 117] on icon at bounding box center [43, 117] width 6 height 0
click at [0, 0] on input "Needs review" at bounding box center [0, 0] width 0 height 0
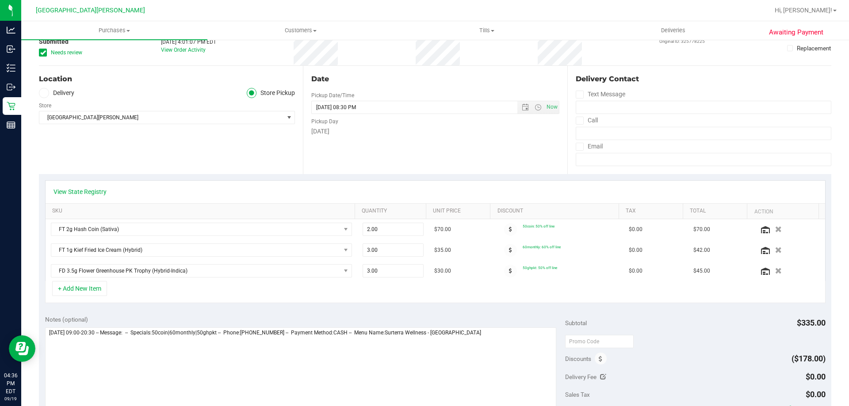
scroll to position [133, 0]
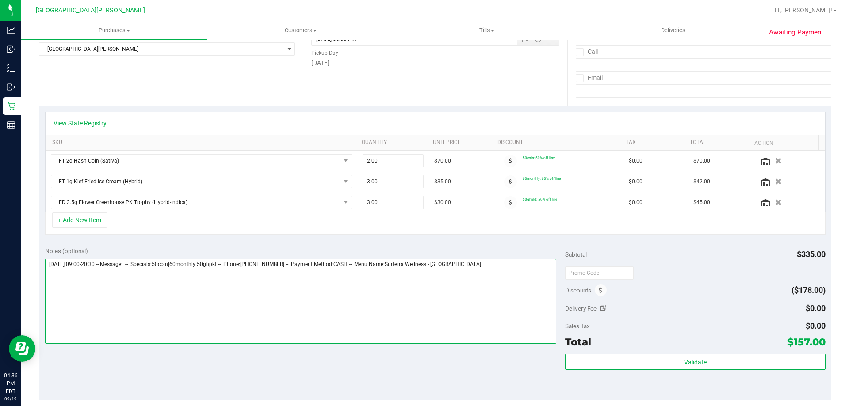
click at [462, 275] on textarea at bounding box center [300, 301] width 511 height 85
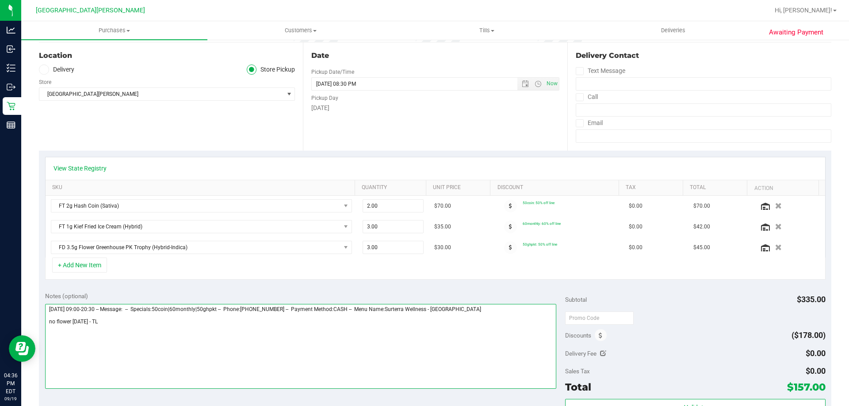
scroll to position [0, 0]
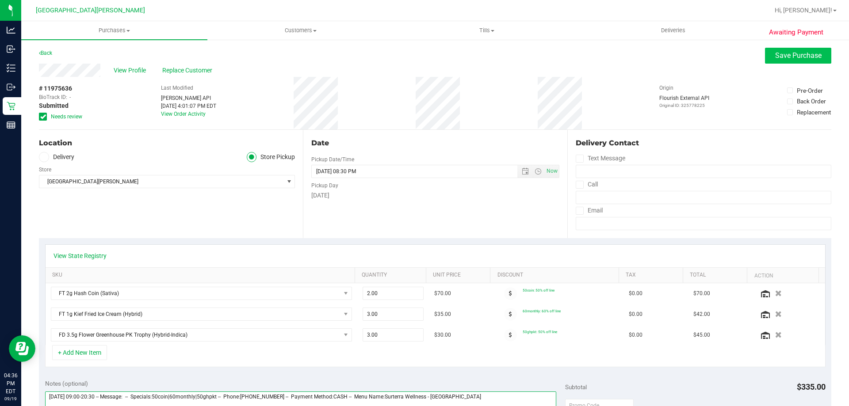
type textarea "Friday 09/19/2025 09:00-20:30 -- Message: -- Specials:50coin|60monthly|50ghpkt …"
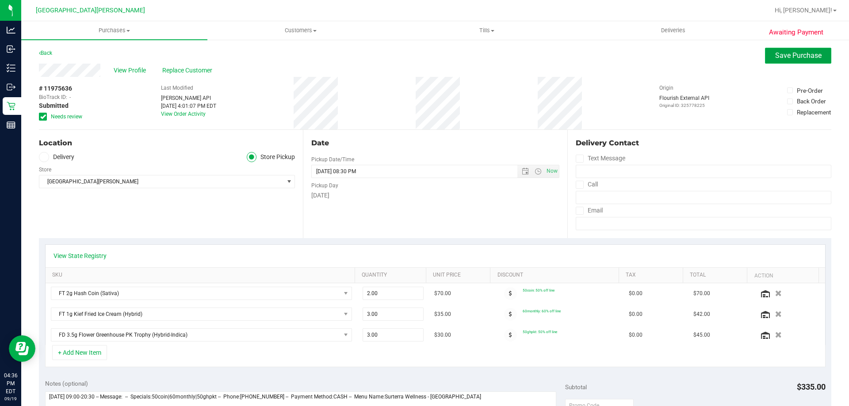
click at [780, 57] on span "Save Purchase" at bounding box center [798, 55] width 46 height 8
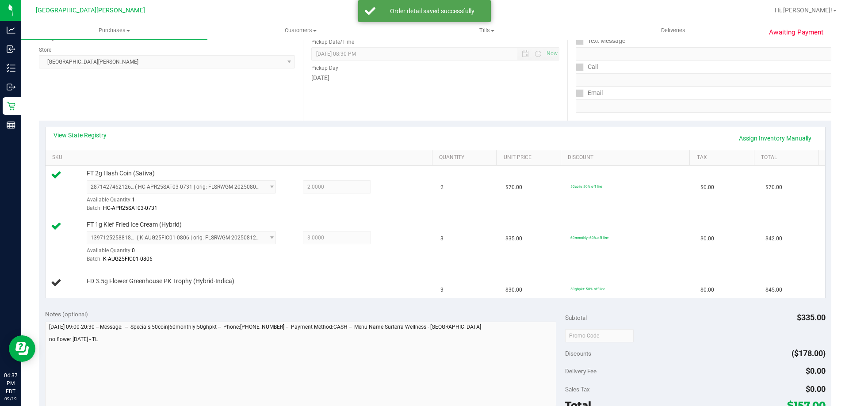
scroll to position [265, 0]
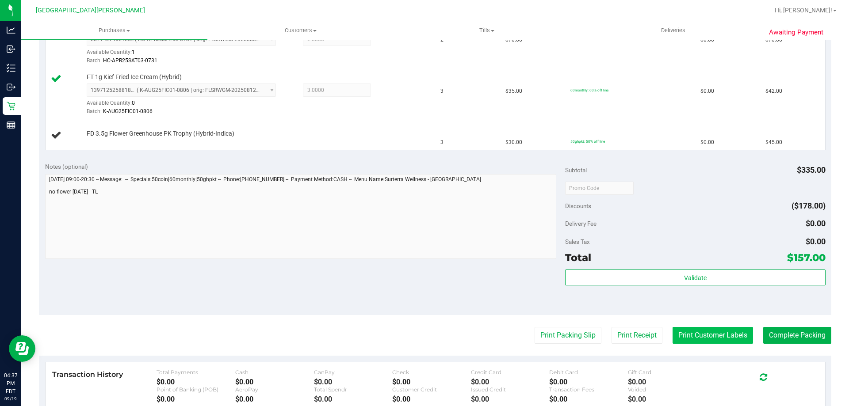
click at [690, 333] on button "Print Customer Labels" at bounding box center [712, 335] width 80 height 17
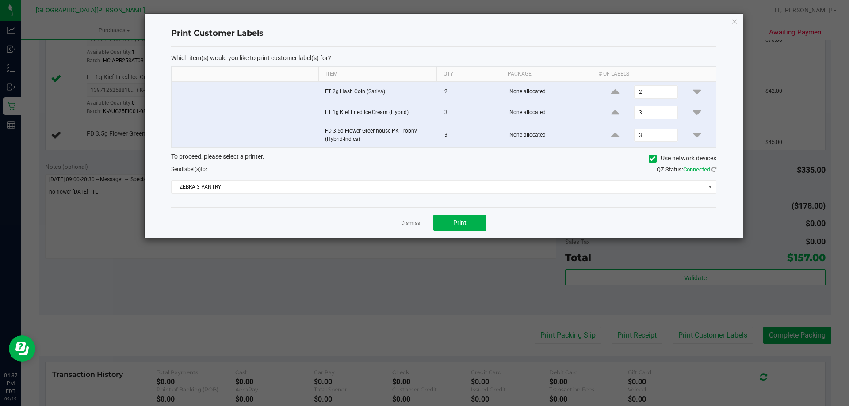
click at [463, 214] on div "Dismiss Print" at bounding box center [443, 222] width 545 height 30
click at [452, 221] on button "Print" at bounding box center [459, 223] width 53 height 16
click at [415, 224] on link "Dismiss" at bounding box center [410, 224] width 19 height 8
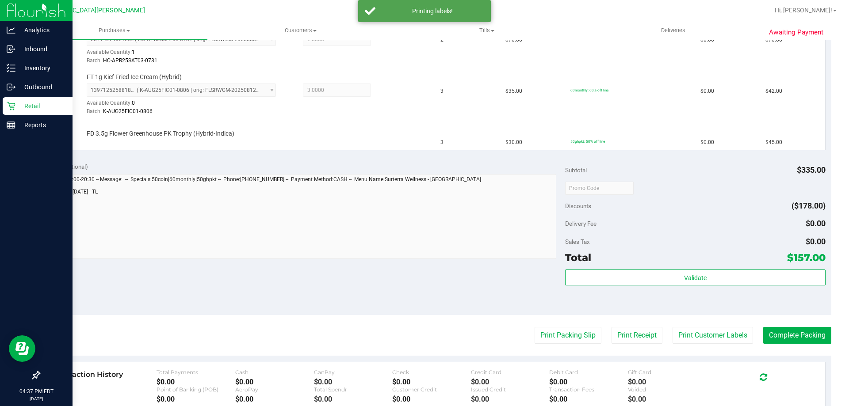
click at [33, 105] on p "Retail" at bounding box center [41, 106] width 53 height 11
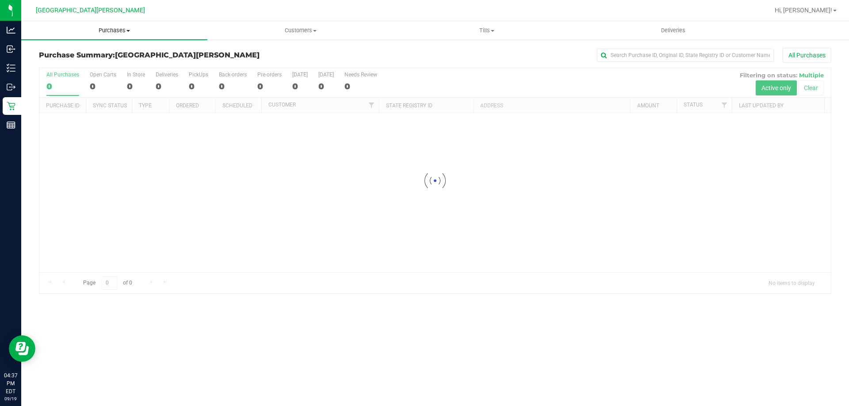
click at [116, 31] on span "Purchases" at bounding box center [114, 31] width 186 height 8
click at [79, 63] on li "Fulfillment" at bounding box center [114, 64] width 186 height 11
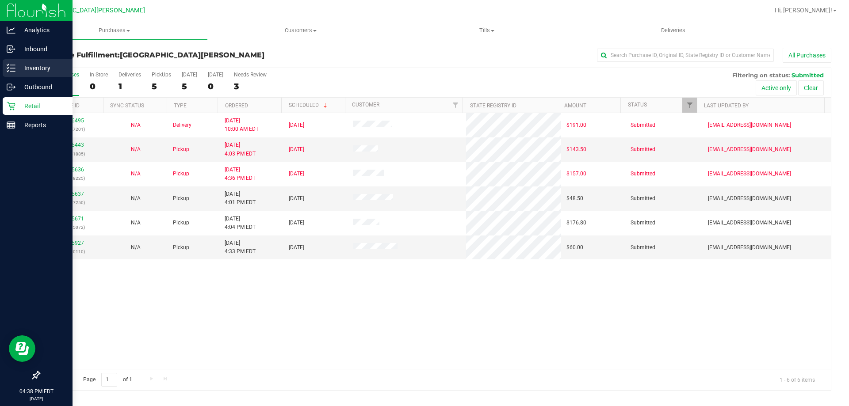
click at [38, 63] on p "Inventory" at bounding box center [41, 68] width 53 height 11
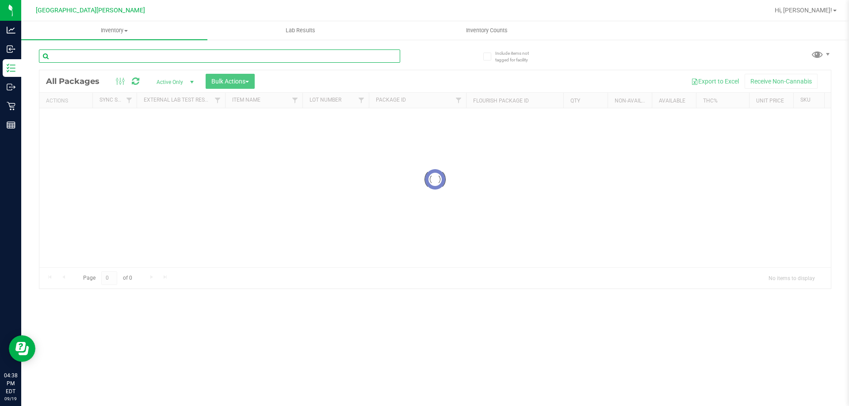
click at [126, 59] on input "text" at bounding box center [219, 55] width 361 height 13
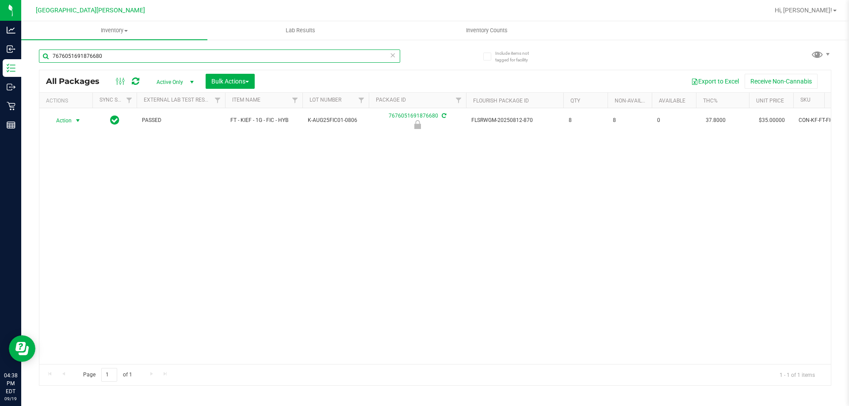
type input "7676051691876680"
click at [68, 122] on span "Action" at bounding box center [60, 120] width 24 height 12
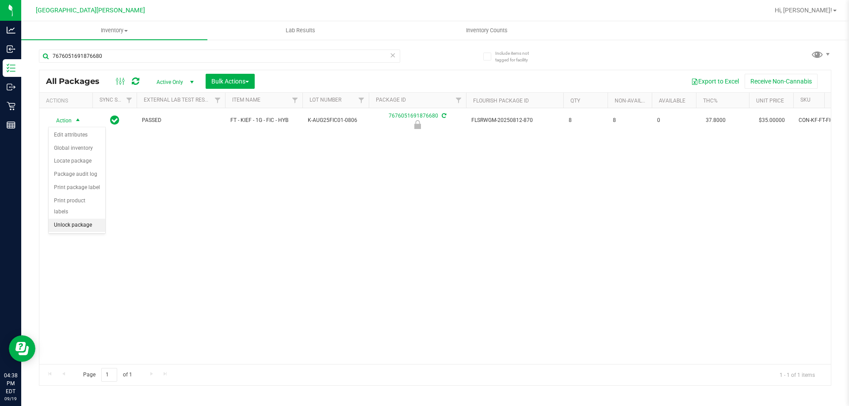
click at [61, 219] on li "Unlock package" at bounding box center [77, 225] width 57 height 13
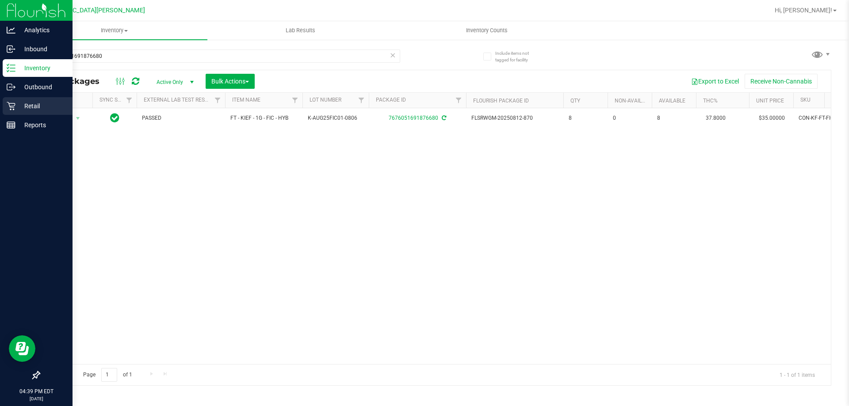
click at [9, 103] on icon at bounding box center [11, 106] width 8 height 8
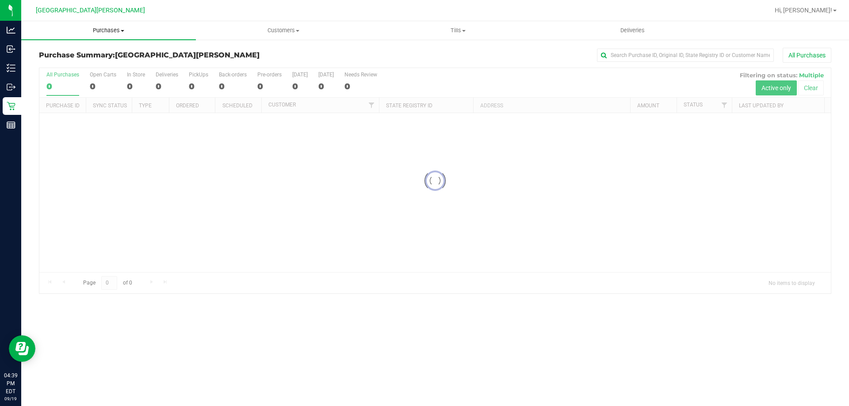
click at [115, 30] on span "Purchases" at bounding box center [108, 31] width 175 height 8
click at [60, 65] on span "Fulfillment" at bounding box center [48, 64] width 55 height 8
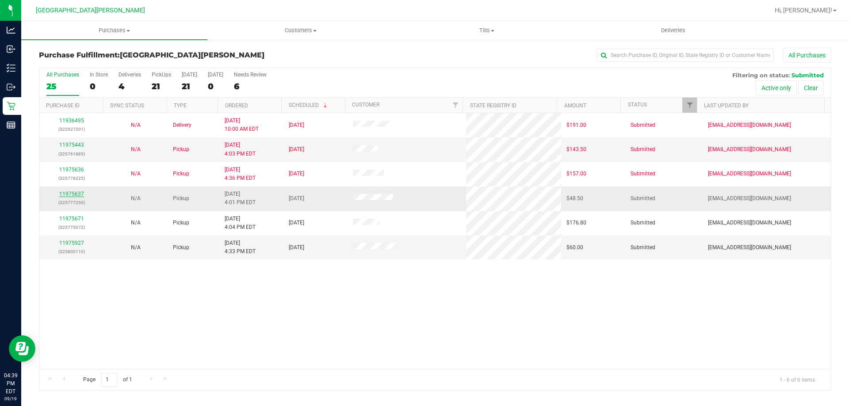
click at [75, 194] on link "11975637" at bounding box center [71, 194] width 25 height 6
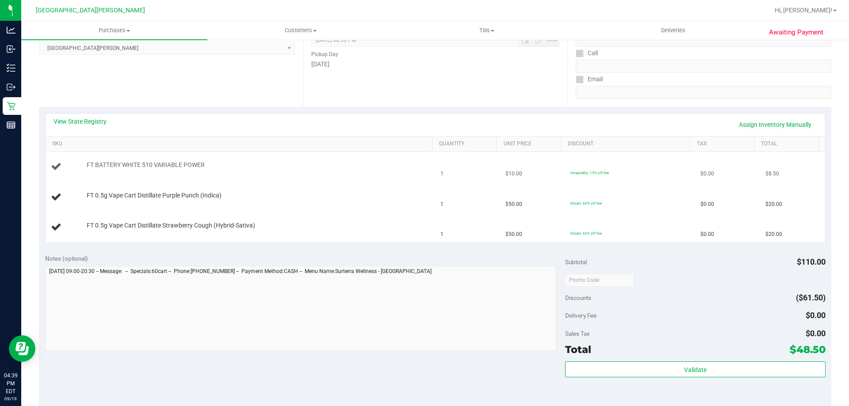
scroll to position [133, 0]
click at [76, 121] on link "View State Registry" at bounding box center [79, 120] width 53 height 9
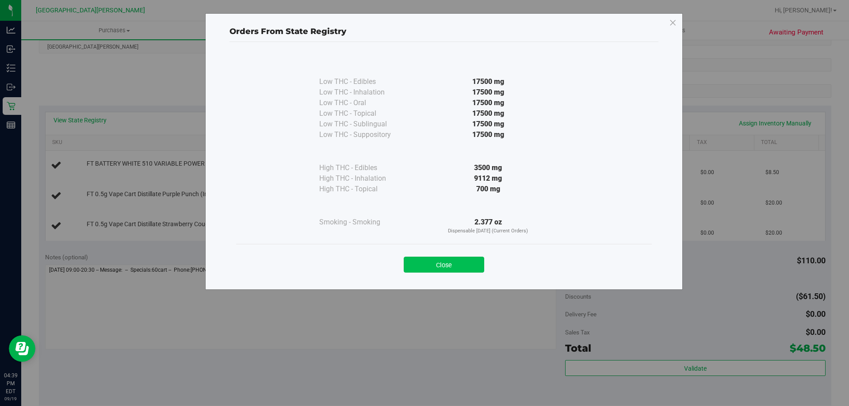
click at [443, 266] on button "Close" at bounding box center [444, 265] width 80 height 16
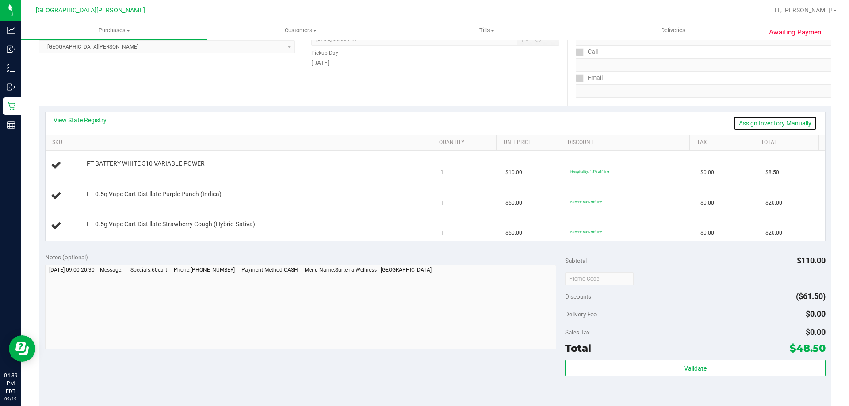
click at [756, 116] on link "Assign Inventory Manually" at bounding box center [775, 123] width 84 height 15
click at [97, 166] on div "Add Package" at bounding box center [257, 170] width 341 height 8
click at [108, 172] on link "Add Package" at bounding box center [103, 170] width 32 height 6
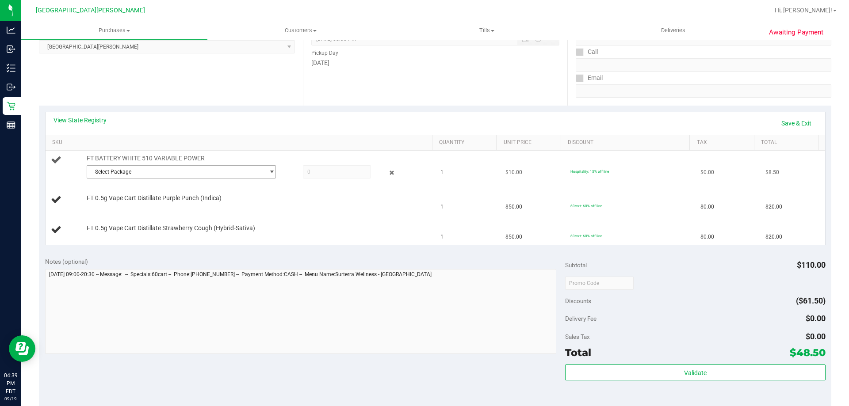
click at [120, 176] on span "Select Package" at bounding box center [175, 172] width 177 height 12
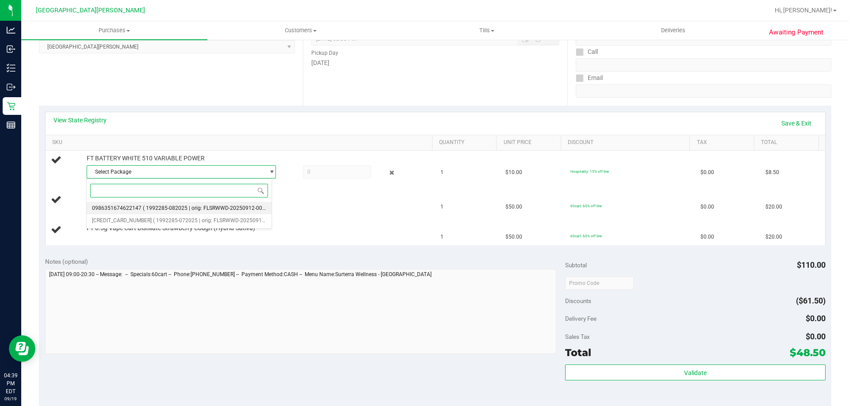
click at [126, 205] on li "0986351674622147 ( 1992285-082025 | orig: FLSRWWD-20250912-001 )" at bounding box center [179, 208] width 185 height 12
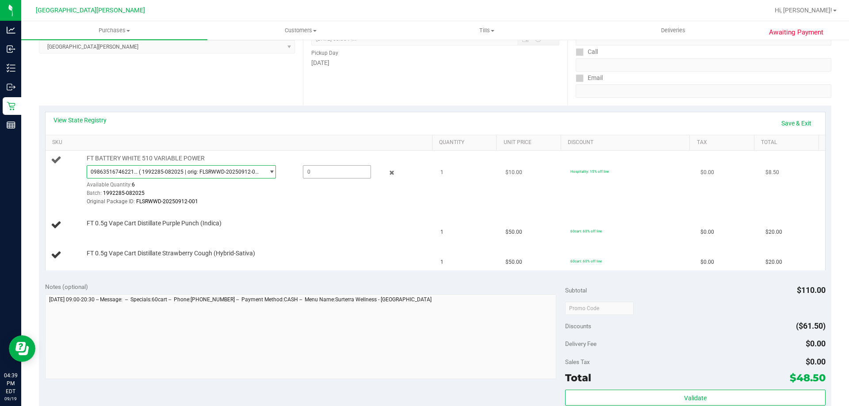
click at [319, 166] on span at bounding box center [337, 171] width 68 height 13
type input "1"
type input "1.0000"
click at [311, 121] on div "View State Registry Save & Exit" at bounding box center [434, 123] width 763 height 15
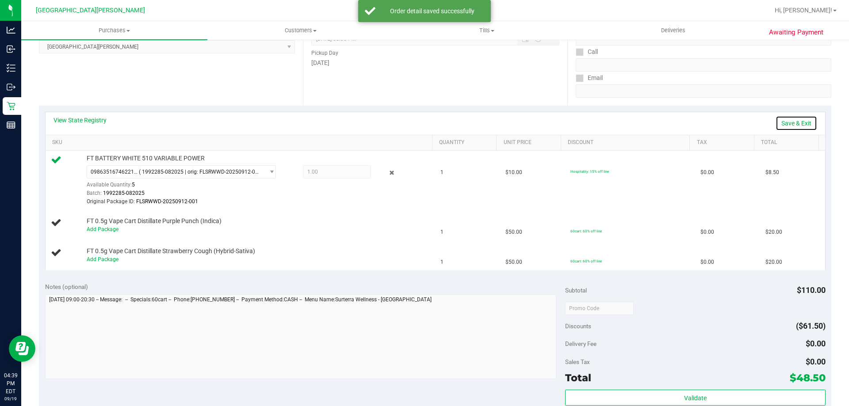
click at [790, 119] on link "Save & Exit" at bounding box center [796, 123] width 42 height 15
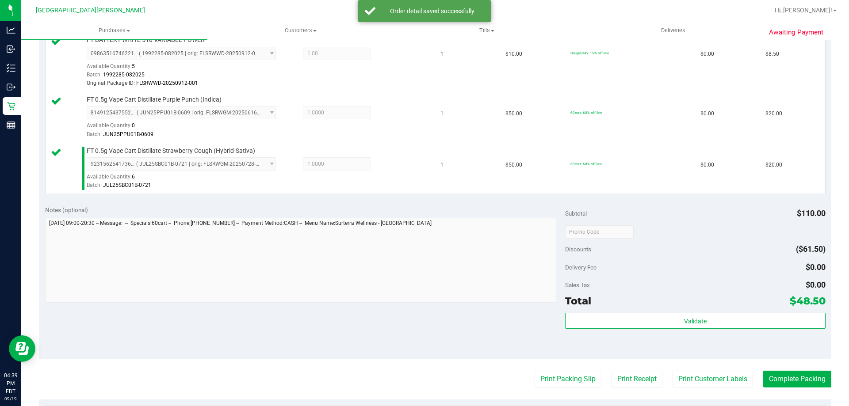
scroll to position [309, 0]
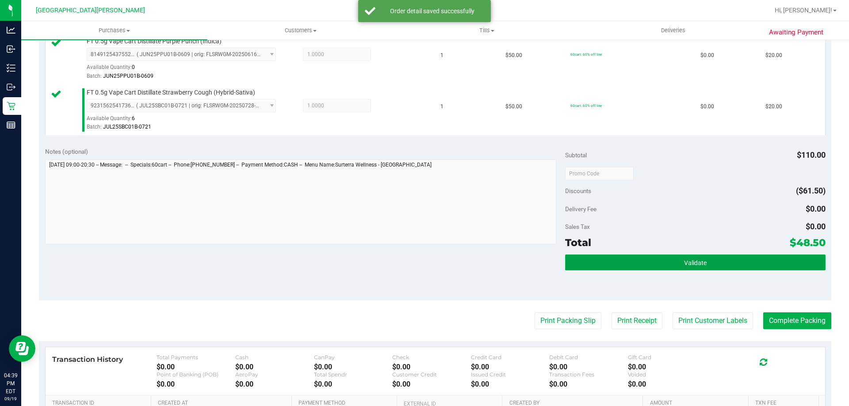
click at [707, 265] on button "Validate" at bounding box center [695, 263] width 260 height 16
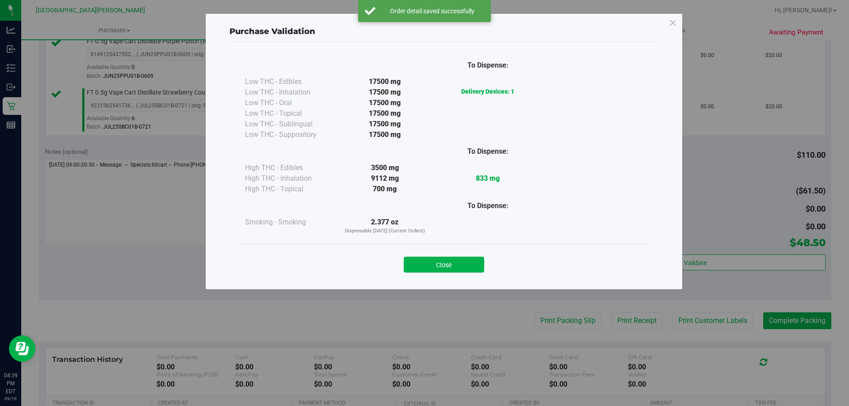
click at [471, 256] on div "Close" at bounding box center [444, 262] width 402 height 22
click at [479, 260] on button "Close" at bounding box center [444, 265] width 80 height 16
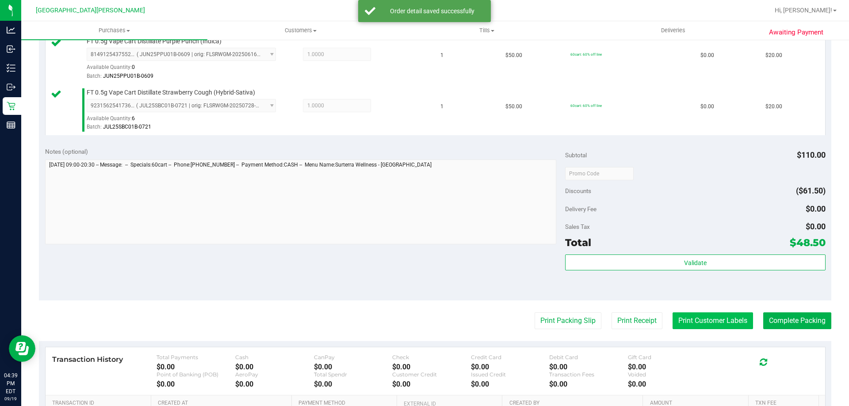
click at [706, 326] on button "Print Customer Labels" at bounding box center [712, 320] width 80 height 17
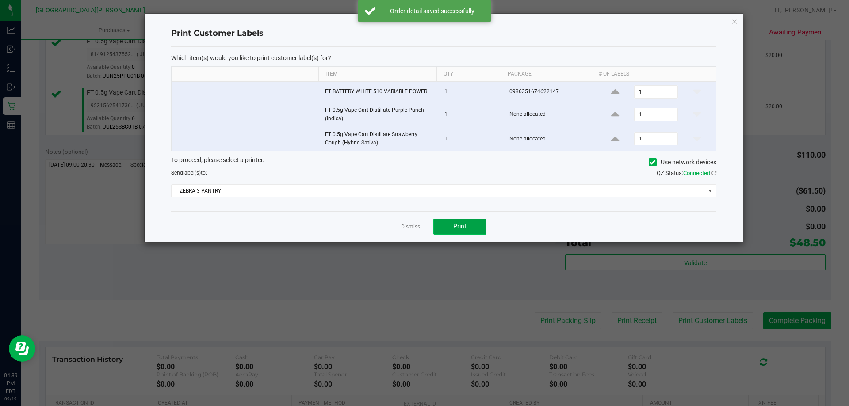
click at [453, 223] on button "Print" at bounding box center [459, 227] width 53 height 16
click at [407, 228] on link "Dismiss" at bounding box center [410, 227] width 19 height 8
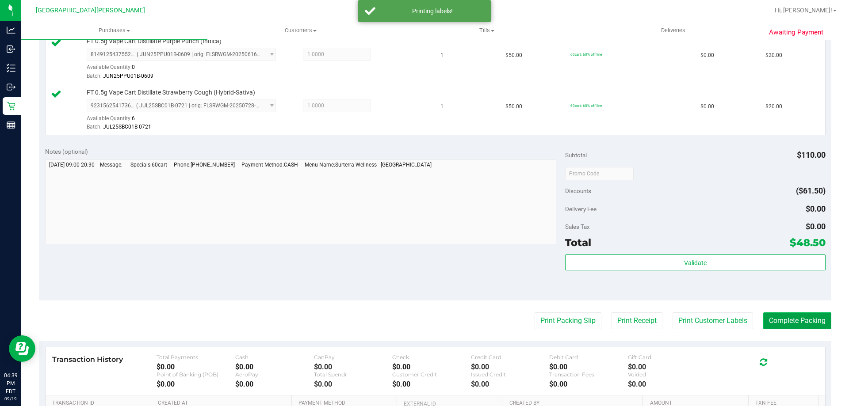
click at [774, 324] on button "Complete Packing" at bounding box center [797, 320] width 68 height 17
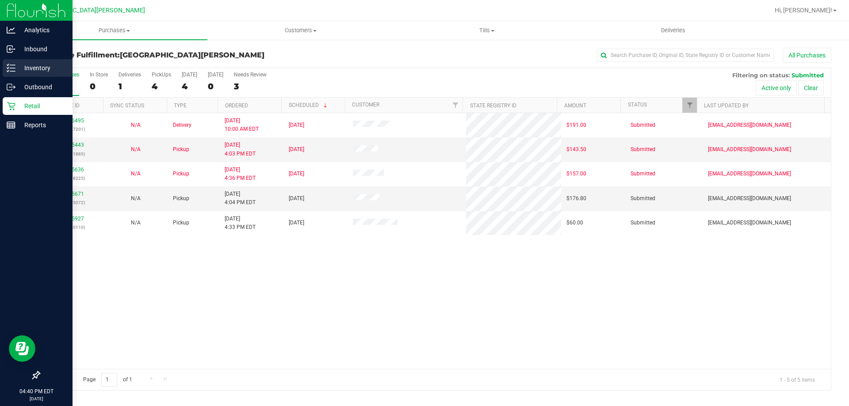
click at [28, 69] on p "Inventory" at bounding box center [41, 68] width 53 height 11
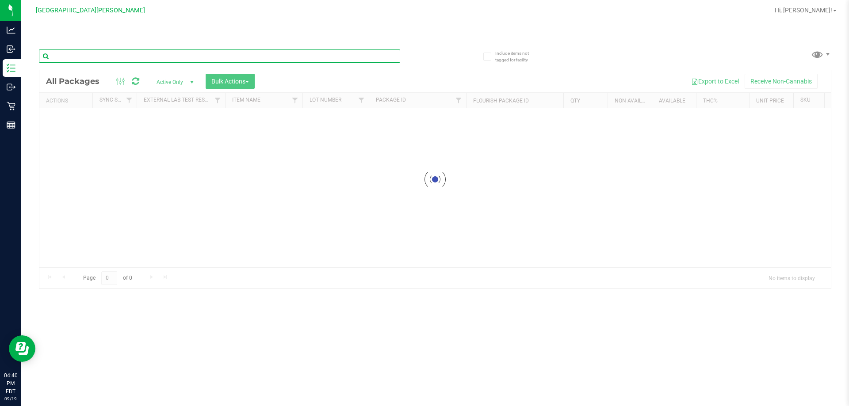
click at [91, 56] on input "text" at bounding box center [219, 55] width 361 height 13
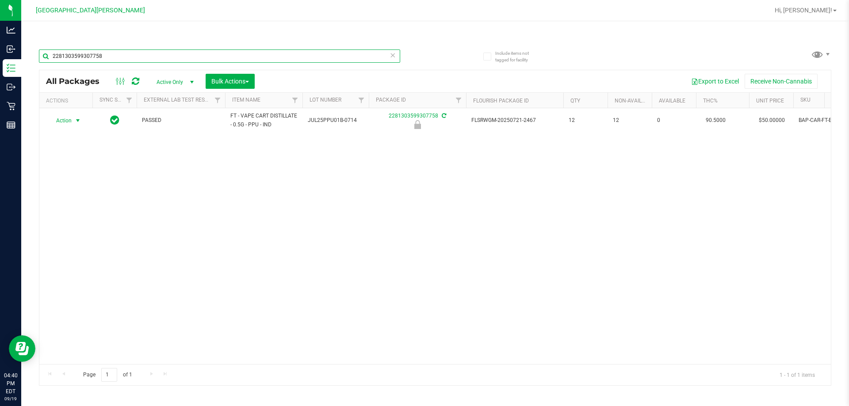
type input "2281303599307758"
click at [70, 122] on span "Action" at bounding box center [60, 120] width 24 height 12
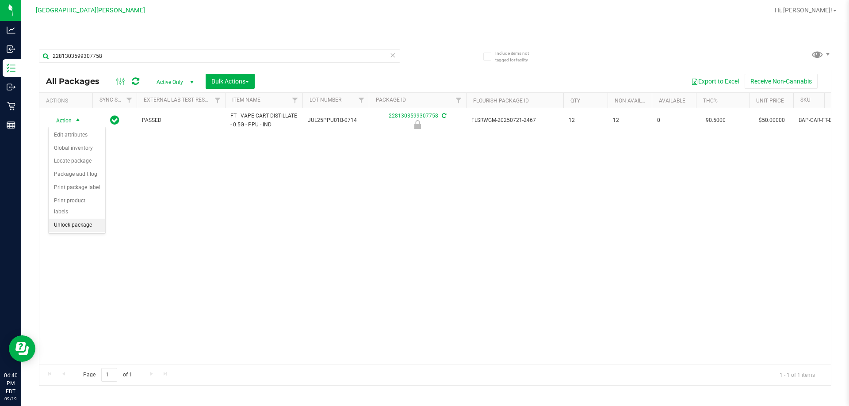
click at [72, 220] on li "Unlock package" at bounding box center [77, 225] width 57 height 13
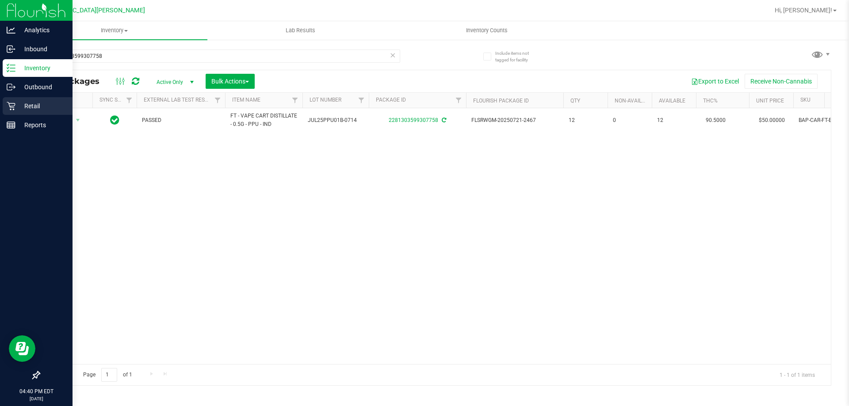
click at [12, 107] on icon at bounding box center [11, 106] width 9 height 9
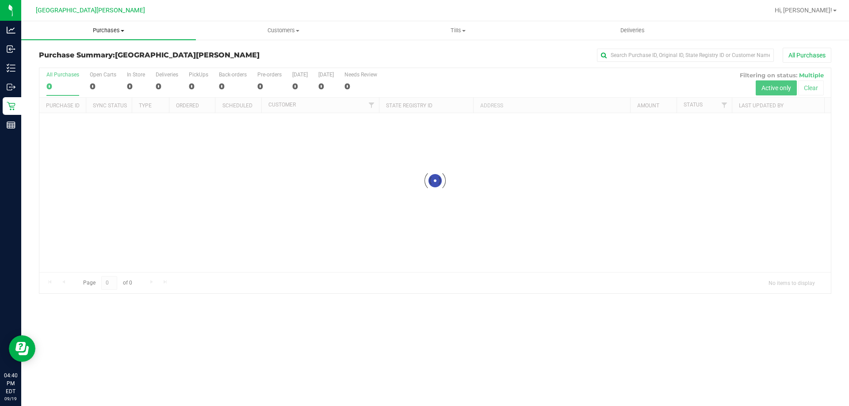
click at [93, 32] on span "Purchases" at bounding box center [108, 31] width 175 height 8
click at [76, 66] on li "Fulfillment" at bounding box center [108, 64] width 175 height 11
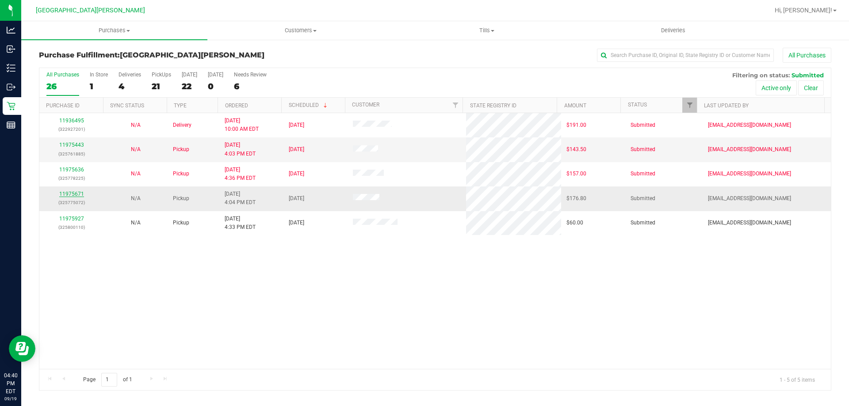
click at [77, 193] on link "11975671" at bounding box center [71, 194] width 25 height 6
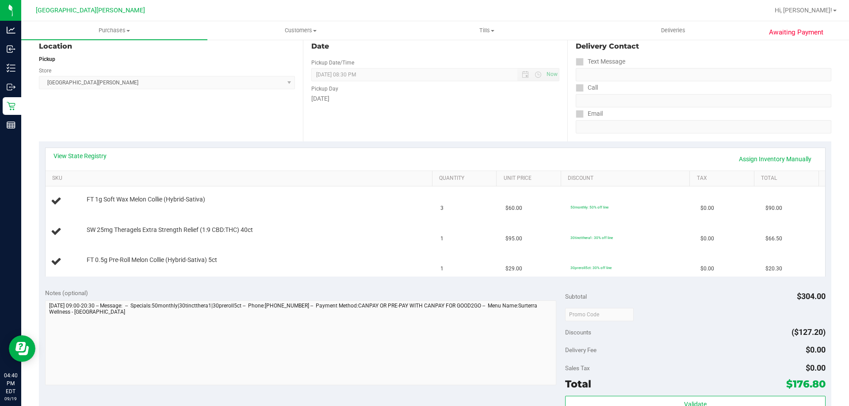
scroll to position [177, 0]
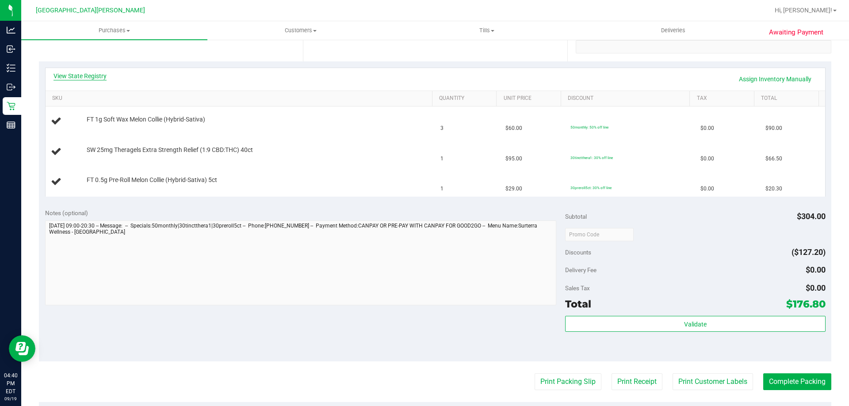
click at [85, 72] on link "View State Registry" at bounding box center [79, 76] width 53 height 9
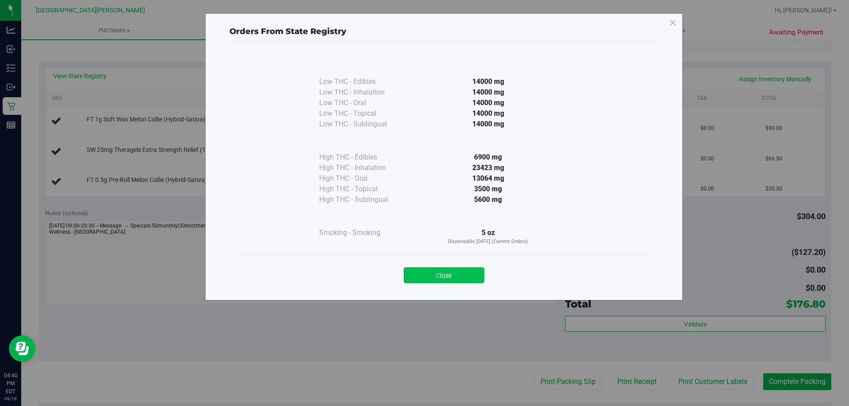
click at [470, 282] on button "Close" at bounding box center [444, 275] width 80 height 16
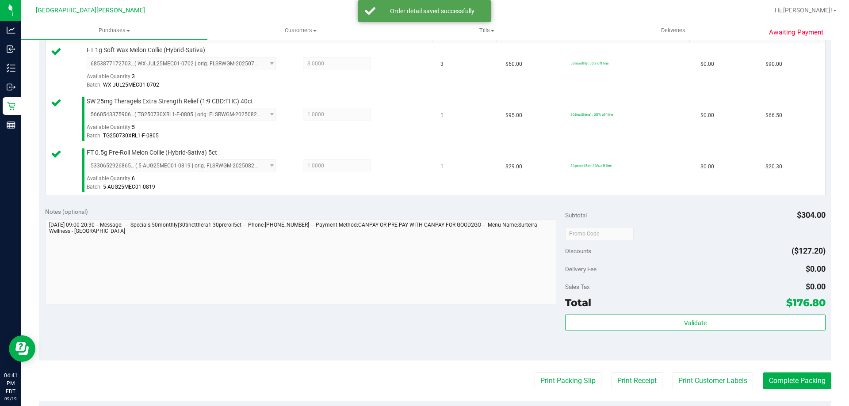
scroll to position [309, 0]
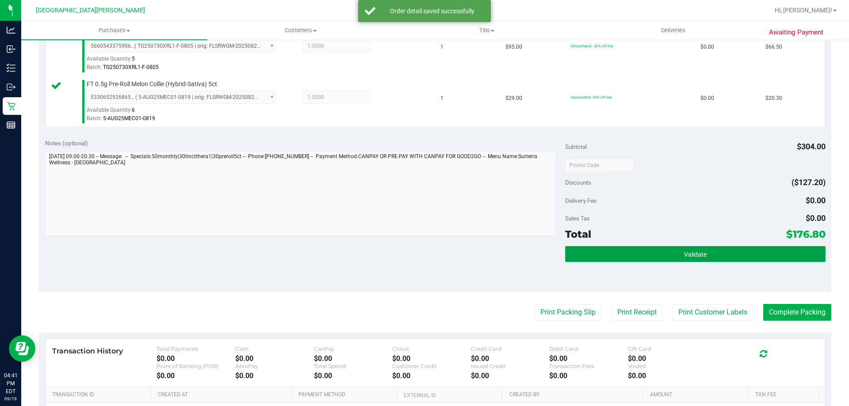
click at [656, 256] on button "Validate" at bounding box center [695, 254] width 260 height 16
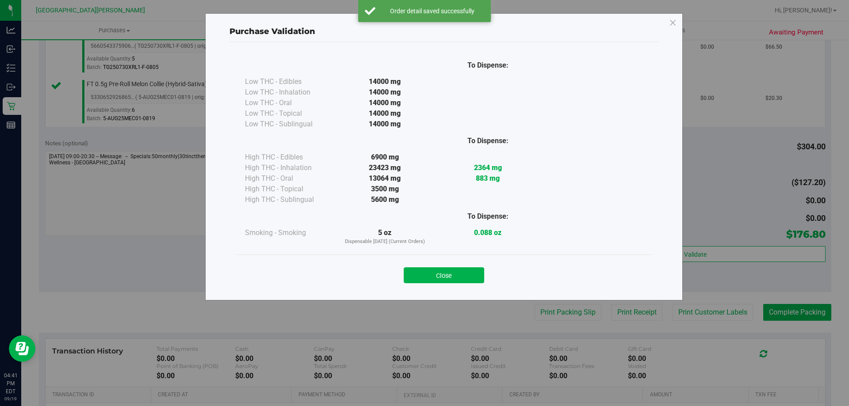
click at [440, 283] on div "Close" at bounding box center [443, 273] width 415 height 36
click at [472, 278] on button "Close" at bounding box center [444, 275] width 80 height 16
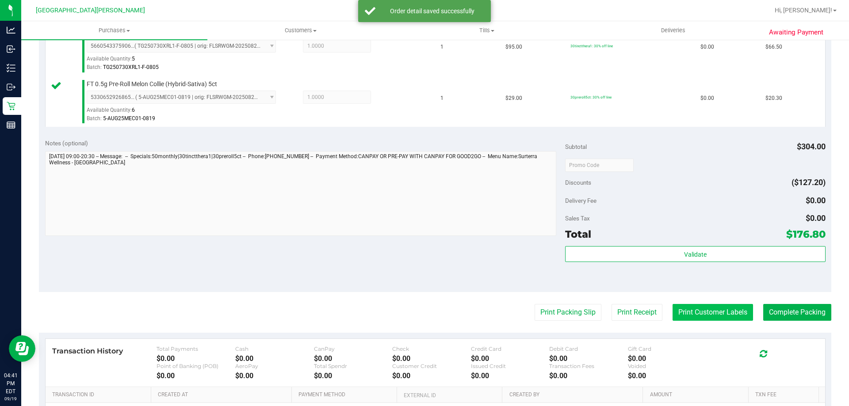
click at [696, 310] on button "Print Customer Labels" at bounding box center [712, 312] width 80 height 17
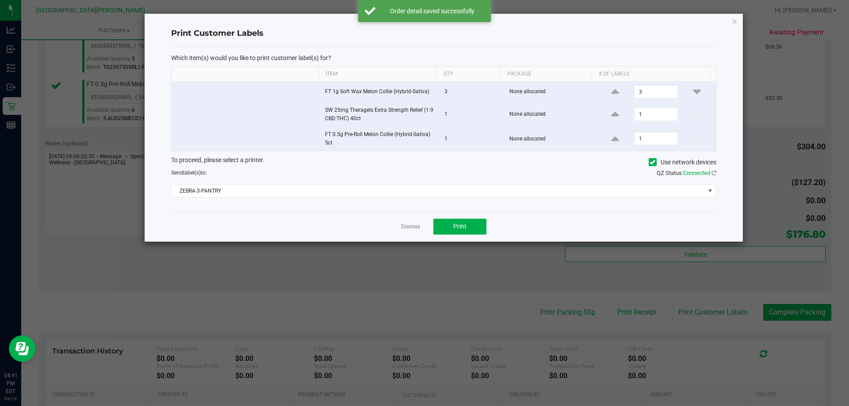
click at [471, 235] on div "Dismiss Print" at bounding box center [443, 226] width 545 height 30
click at [452, 227] on button "Print" at bounding box center [459, 227] width 53 height 16
click at [416, 226] on link "Dismiss" at bounding box center [410, 227] width 19 height 8
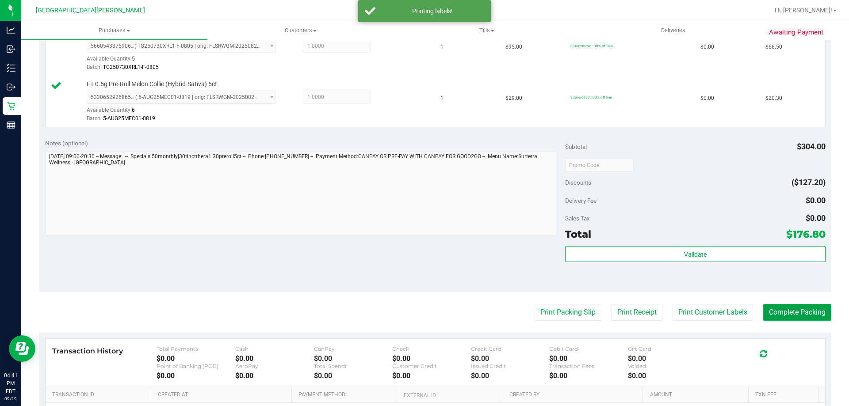
click at [777, 309] on button "Complete Packing" at bounding box center [797, 312] width 68 height 17
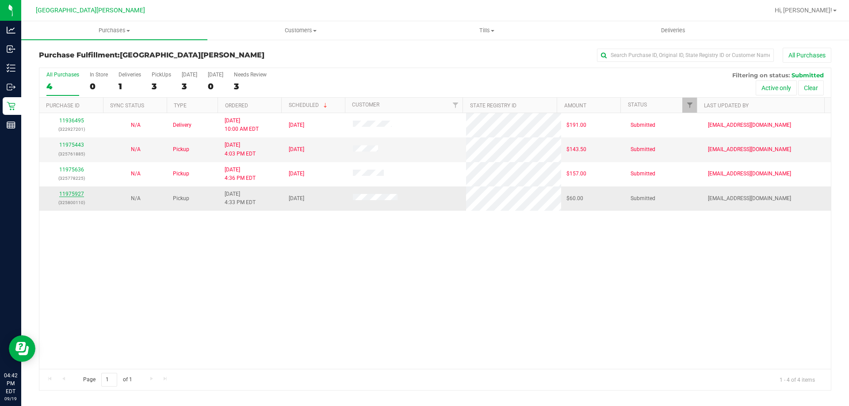
click at [77, 194] on link "11975927" at bounding box center [71, 194] width 25 height 6
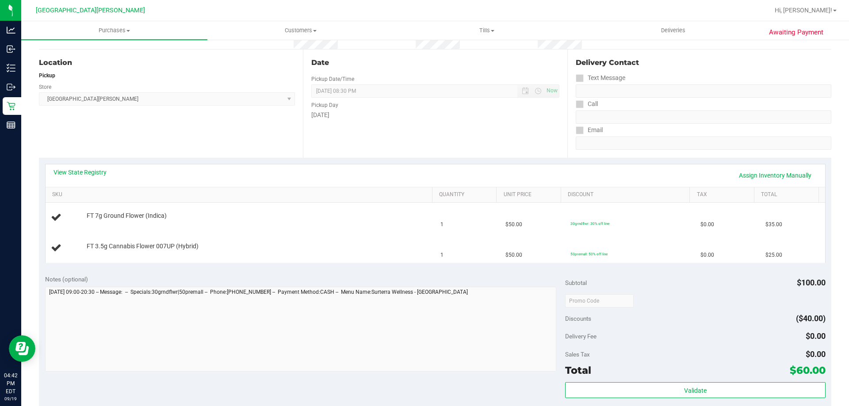
scroll to position [88, 0]
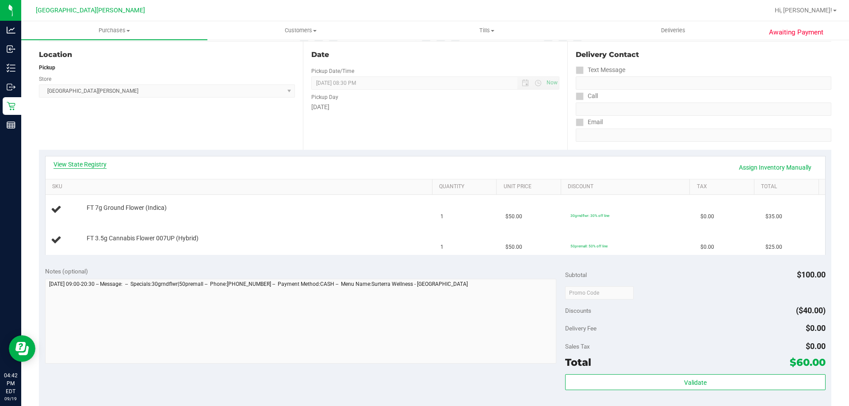
click at [83, 164] on link "View State Registry" at bounding box center [79, 164] width 53 height 9
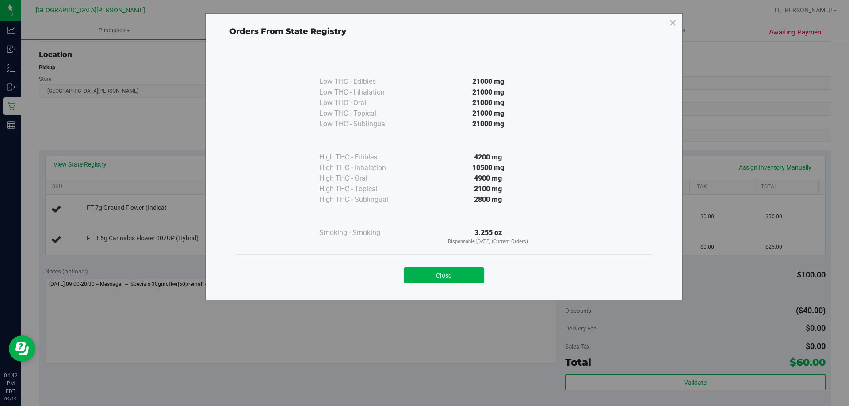
click at [468, 276] on button "Close" at bounding box center [444, 275] width 80 height 16
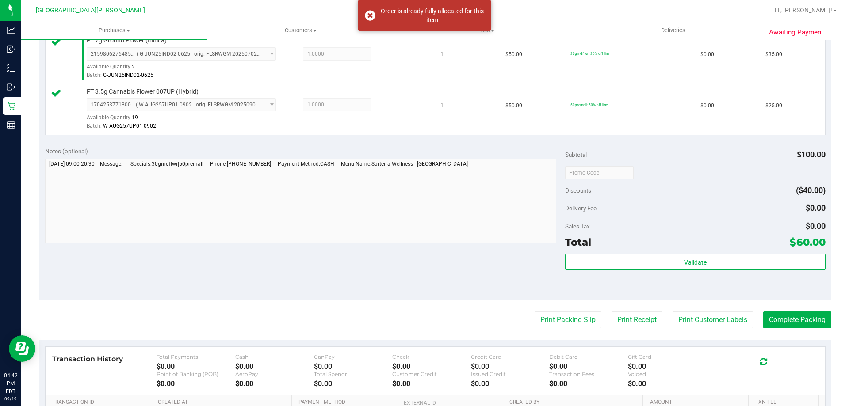
scroll to position [354, 0]
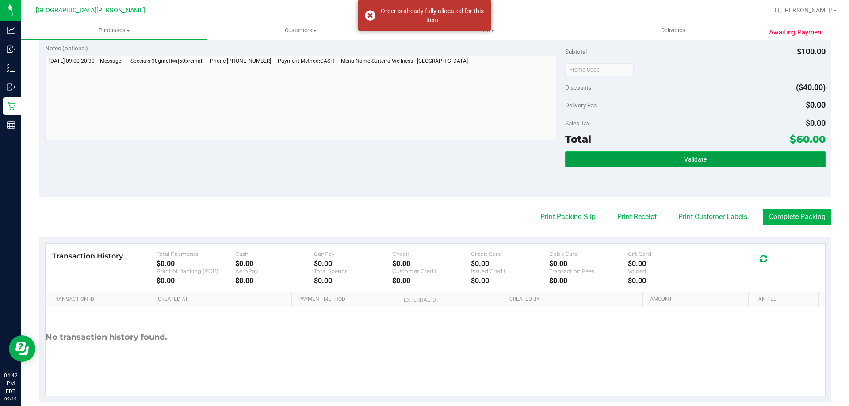
click at [643, 156] on button "Validate" at bounding box center [695, 159] width 260 height 16
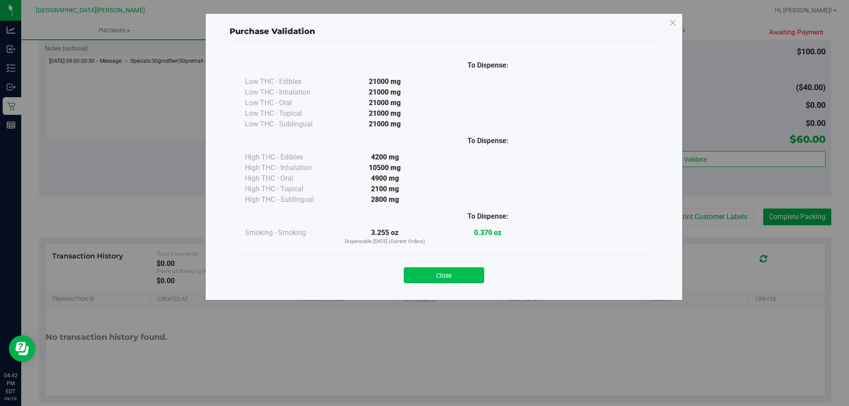
click at [466, 267] on button "Close" at bounding box center [444, 275] width 80 height 16
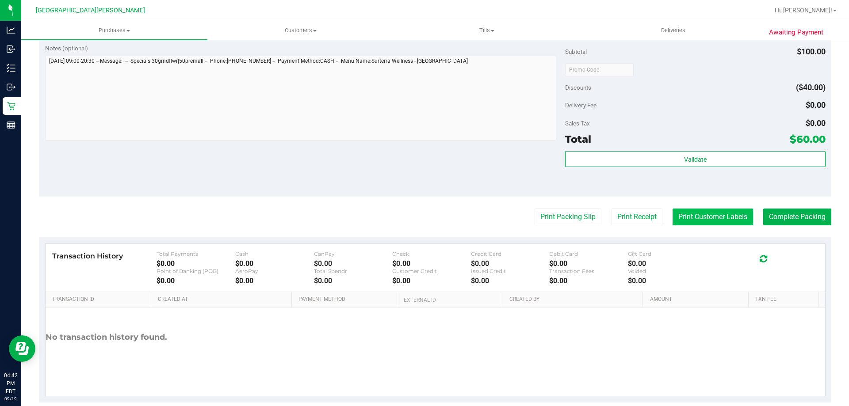
click at [678, 213] on button "Print Customer Labels" at bounding box center [712, 217] width 80 height 17
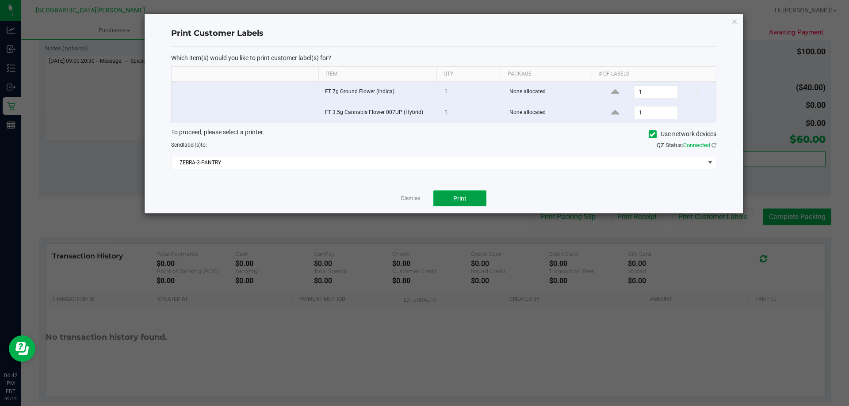
click at [476, 199] on button "Print" at bounding box center [459, 198] width 53 height 16
click at [409, 197] on div at bounding box center [444, 114] width 598 height 200
click at [409, 197] on link "Dismiss" at bounding box center [410, 199] width 19 height 8
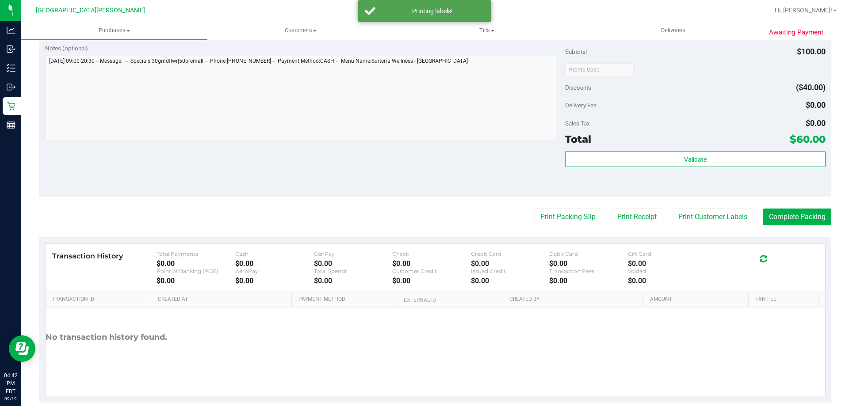
click at [385, 186] on div "Notes (optional) Subtotal $100.00 Discounts ($40.00) Delivery Fee $0.00 Sales T…" at bounding box center [435, 117] width 792 height 159
click at [802, 215] on button "Complete Packing" at bounding box center [797, 217] width 68 height 17
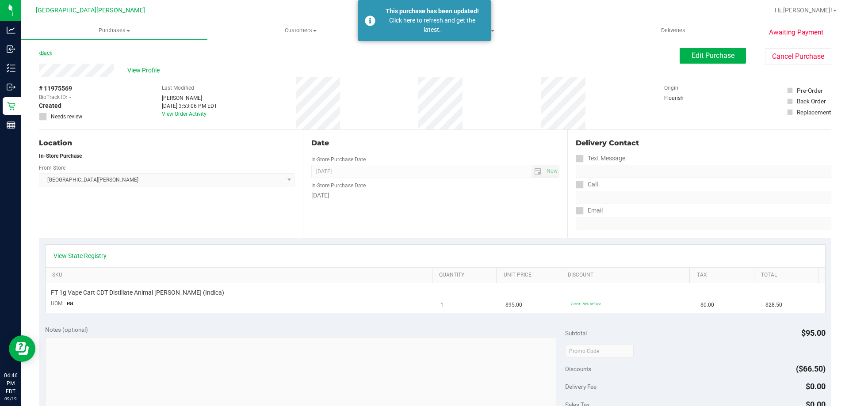
click at [42, 53] on link "Back" at bounding box center [45, 53] width 13 height 6
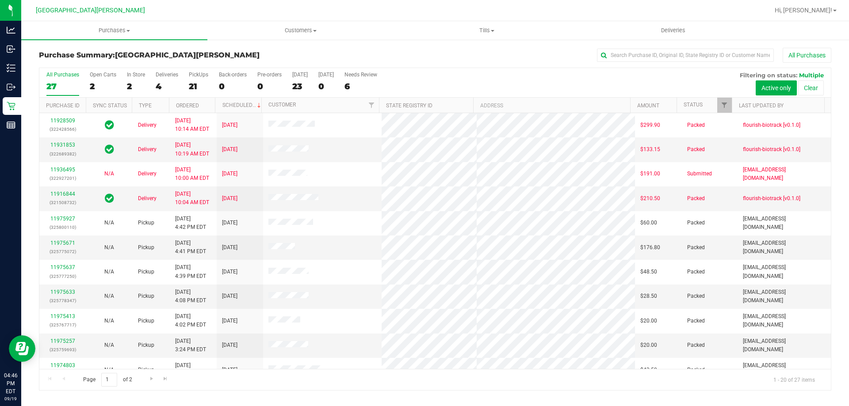
click at [139, 75] on div "In Store" at bounding box center [136, 75] width 18 height 6
click at [0, 0] on input "In Store 2" at bounding box center [0, 0] width 0 height 0
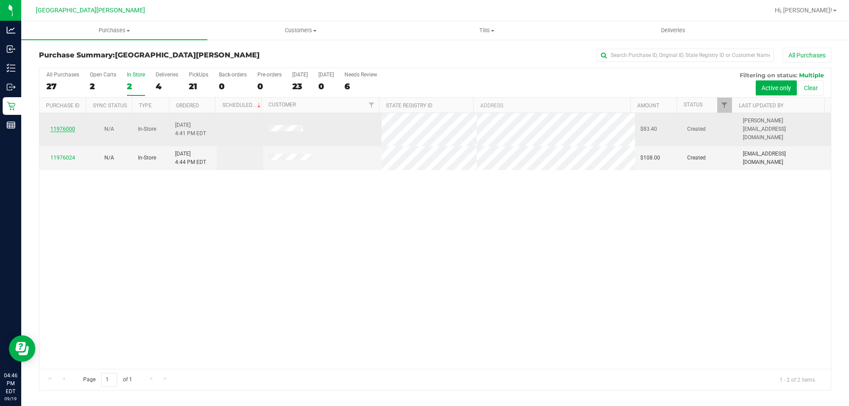
click at [57, 126] on link "11976000" at bounding box center [62, 129] width 25 height 6
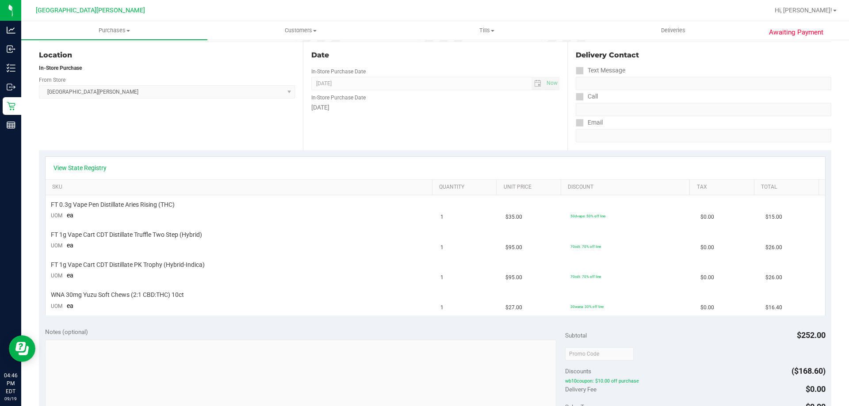
scroll to position [88, 0]
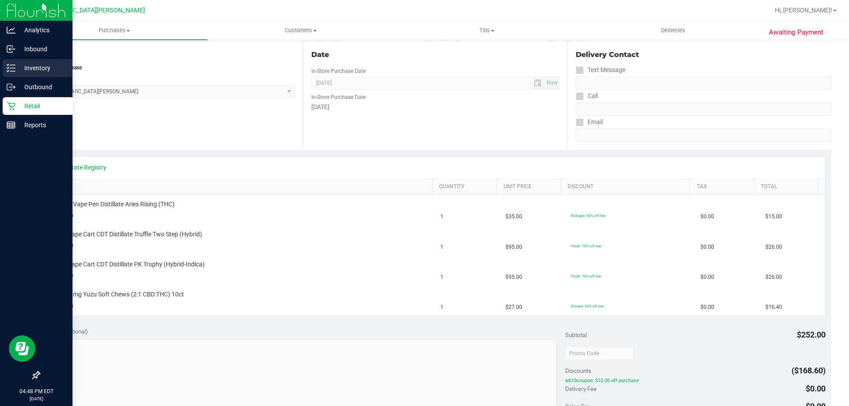
click at [8, 70] on icon at bounding box center [8, 70] width 2 height 1
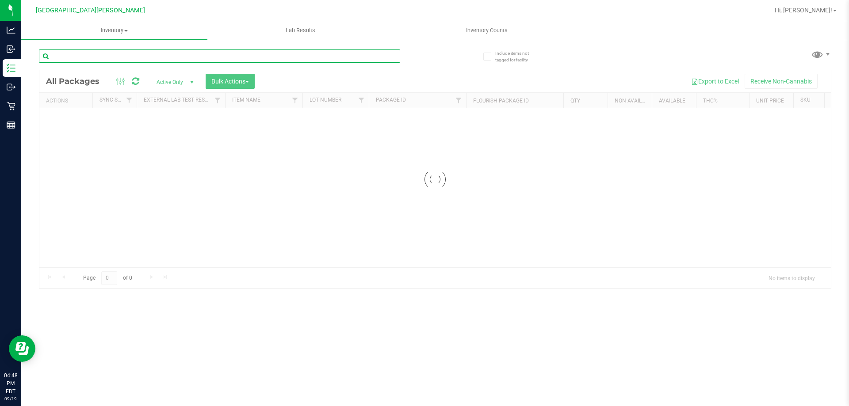
click at [90, 61] on input "text" at bounding box center [219, 55] width 361 height 13
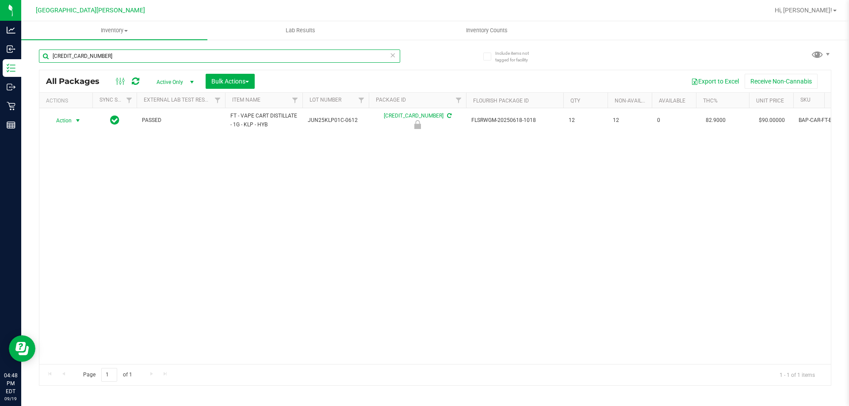
type input "[CREDIT_CARD_NUMBER]"
click at [67, 121] on span "Action" at bounding box center [60, 120] width 24 height 12
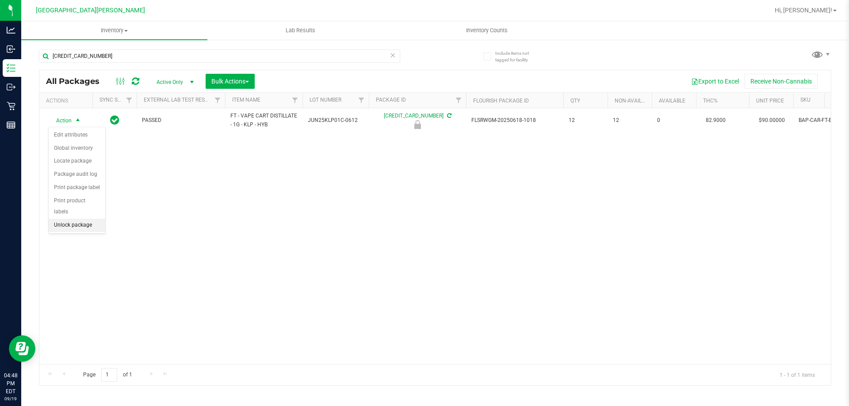
click at [80, 219] on li "Unlock package" at bounding box center [77, 225] width 57 height 13
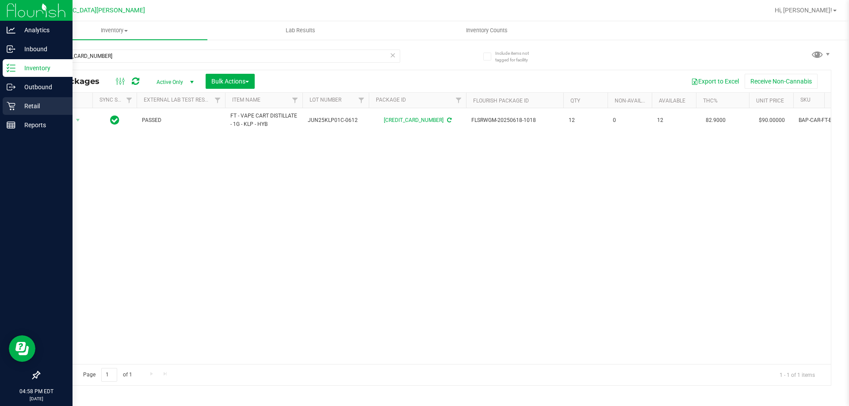
click at [19, 102] on p "Retail" at bounding box center [41, 106] width 53 height 11
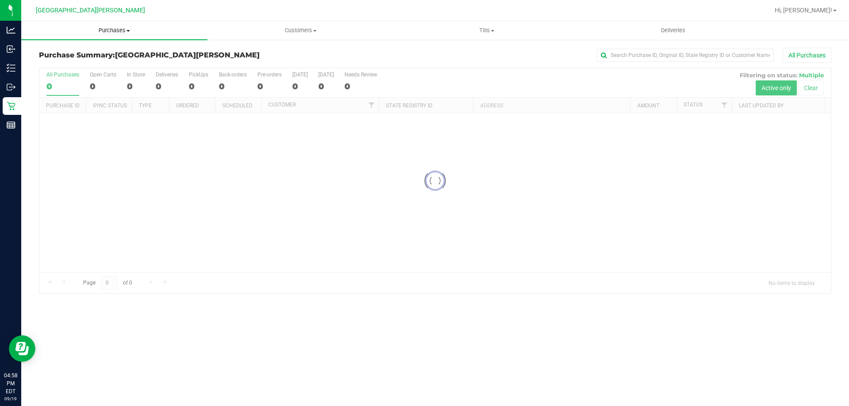
click at [103, 27] on span "Purchases" at bounding box center [114, 31] width 186 height 8
click at [66, 62] on span "Fulfillment" at bounding box center [48, 64] width 55 height 8
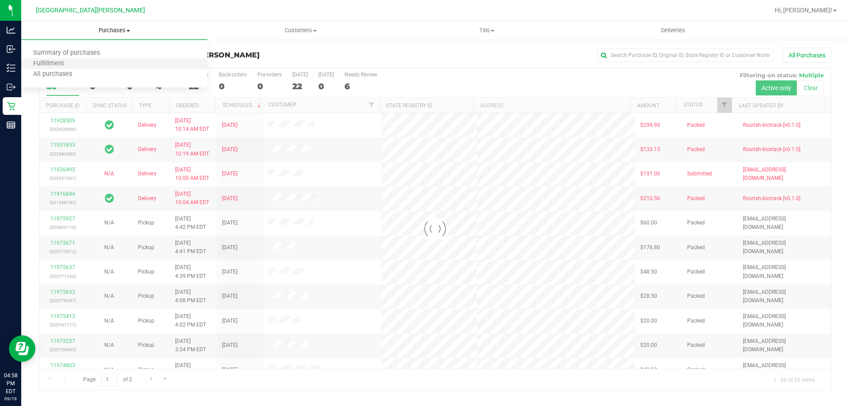
click at [88, 65] on li "Fulfillment" at bounding box center [114, 64] width 186 height 11
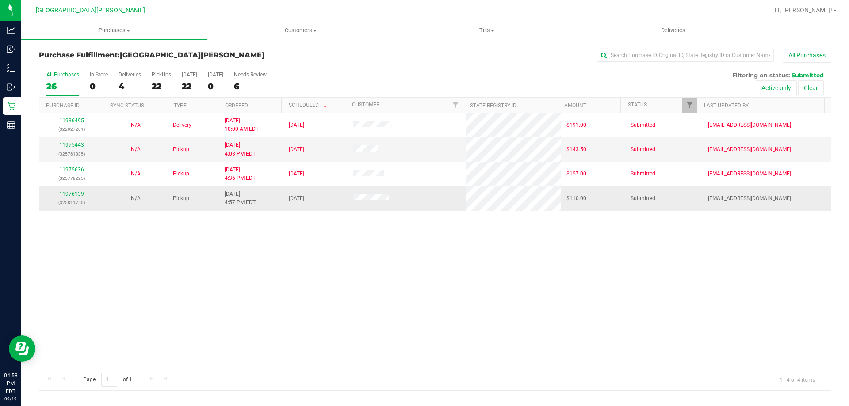
click at [69, 192] on link "11976139" at bounding box center [71, 194] width 25 height 6
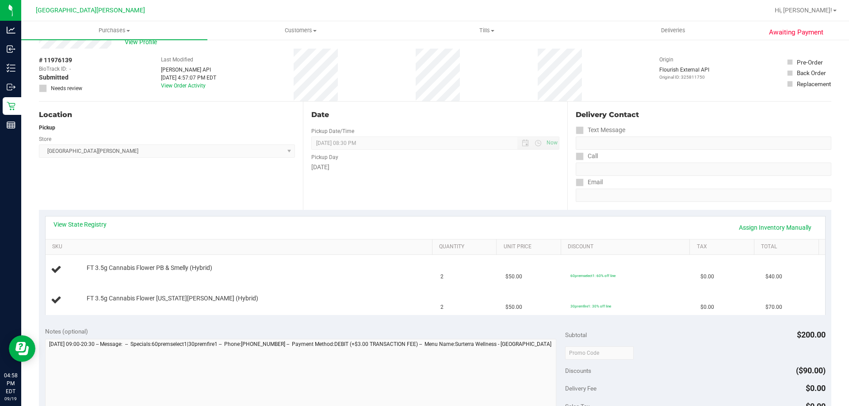
scroll to position [44, 0]
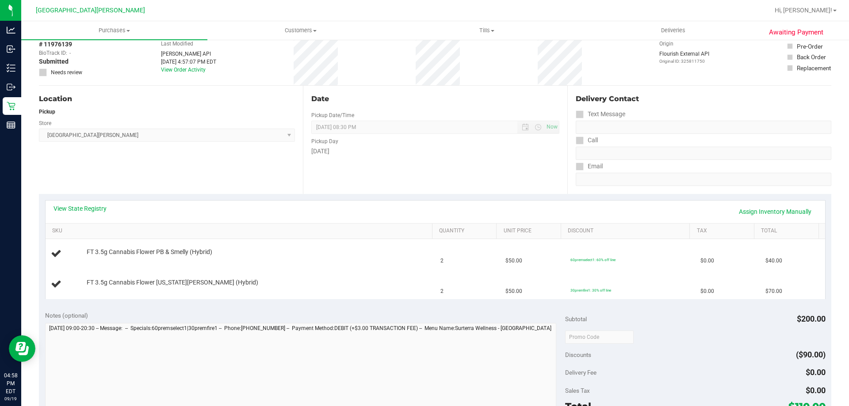
click at [250, 201] on div "View State Registry Assign Inventory Manually" at bounding box center [435, 212] width 779 height 23
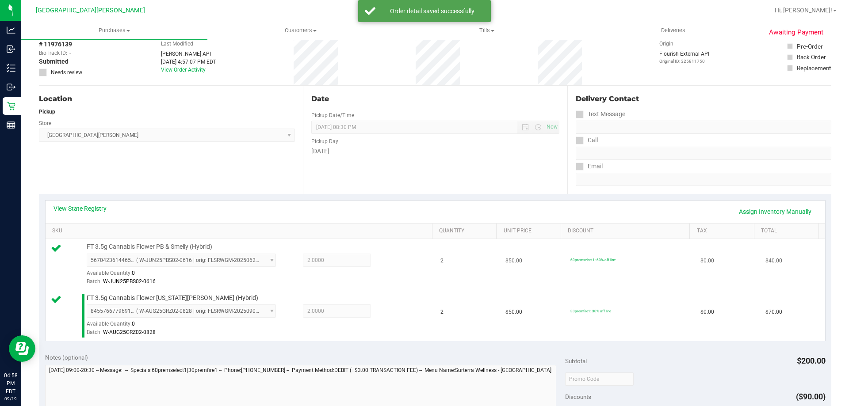
scroll to position [177, 0]
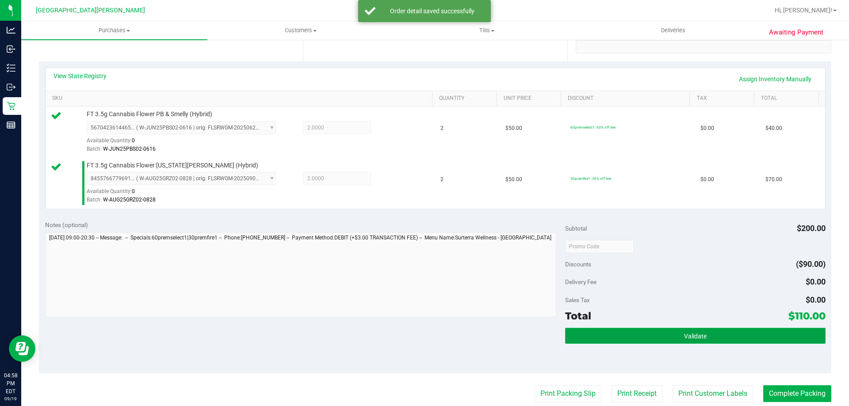
click at [654, 341] on button "Validate" at bounding box center [695, 336] width 260 height 16
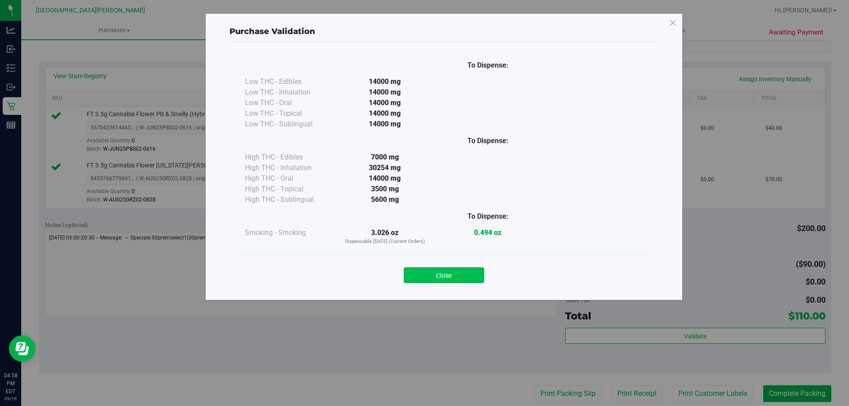
click at [449, 274] on button "Close" at bounding box center [444, 275] width 80 height 16
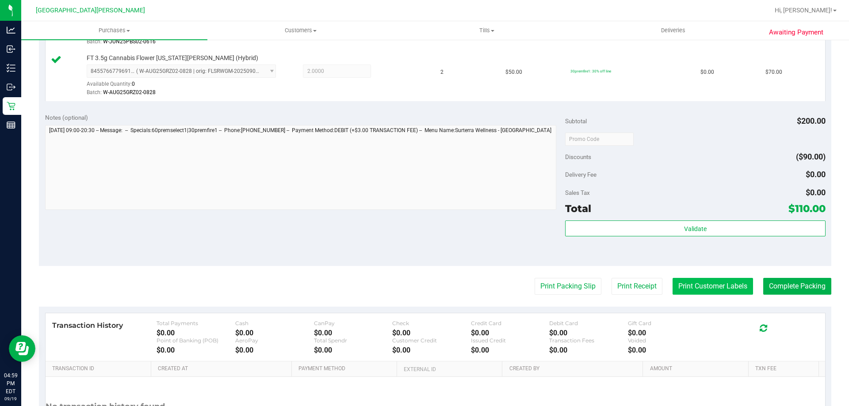
scroll to position [354, 0]
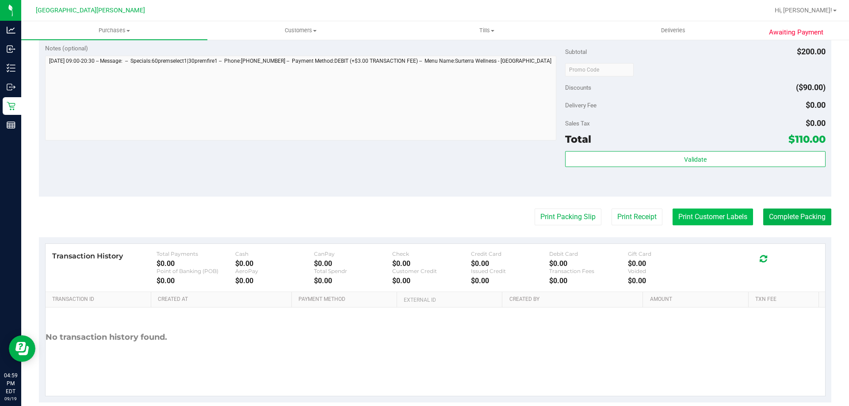
click at [689, 219] on button "Print Customer Labels" at bounding box center [712, 217] width 80 height 17
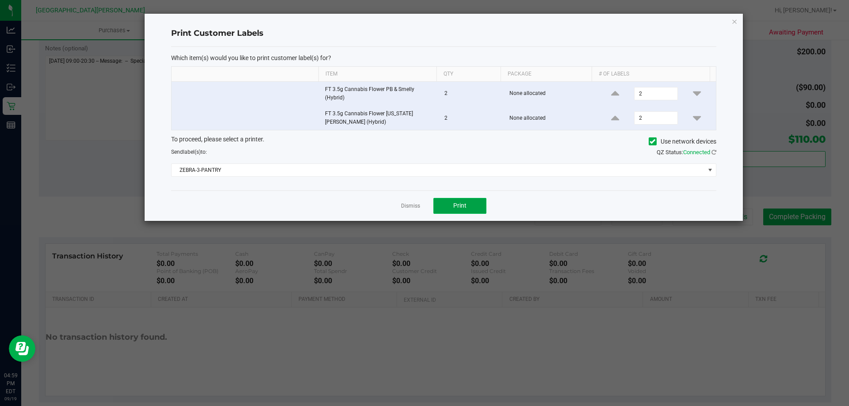
click at [463, 205] on span "Print" at bounding box center [459, 205] width 13 height 7
click at [410, 204] on link "Dismiss" at bounding box center [410, 206] width 19 height 8
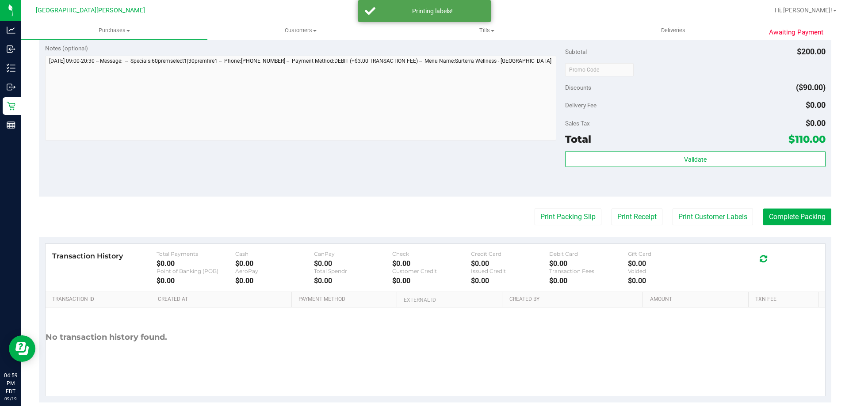
click at [382, 194] on div "Notes (optional) Subtotal $200.00 Discounts ($90.00) Delivery Fee $0.00 Sales T…" at bounding box center [435, 117] width 792 height 159
drag, startPoint x: 791, startPoint y: 216, endPoint x: 784, endPoint y: 218, distance: 7.3
click at [791, 217] on button "Complete Packing" at bounding box center [797, 217] width 68 height 17
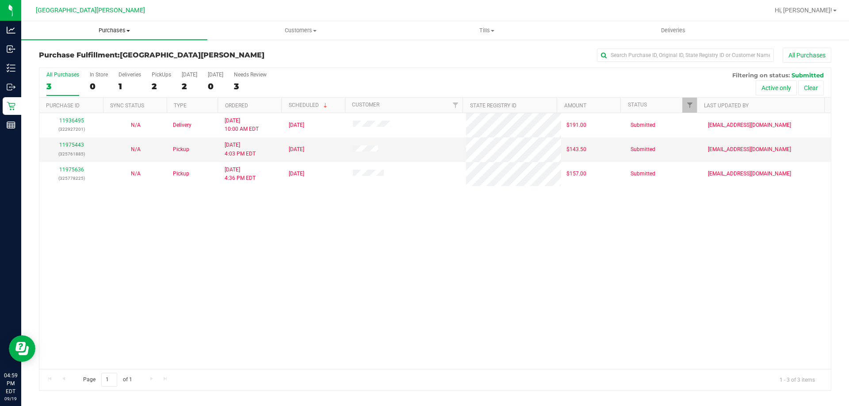
click at [118, 32] on span "Purchases" at bounding box center [114, 31] width 186 height 8
click at [65, 66] on span "Fulfillment" at bounding box center [48, 64] width 55 height 8
click at [171, 246] on div "11936495 (322927201) N/A Delivery [DATE] 10:00 AM EDT 9/26/2025 $191.00 Submitt…" at bounding box center [434, 241] width 791 height 256
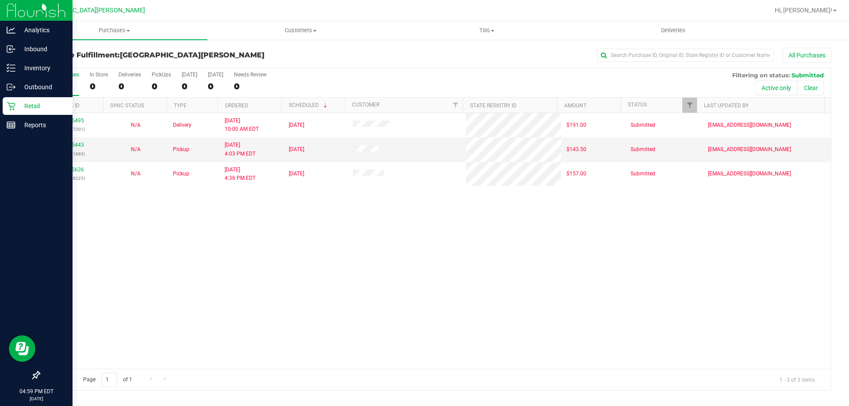
click at [27, 110] on p "Retail" at bounding box center [41, 106] width 53 height 11
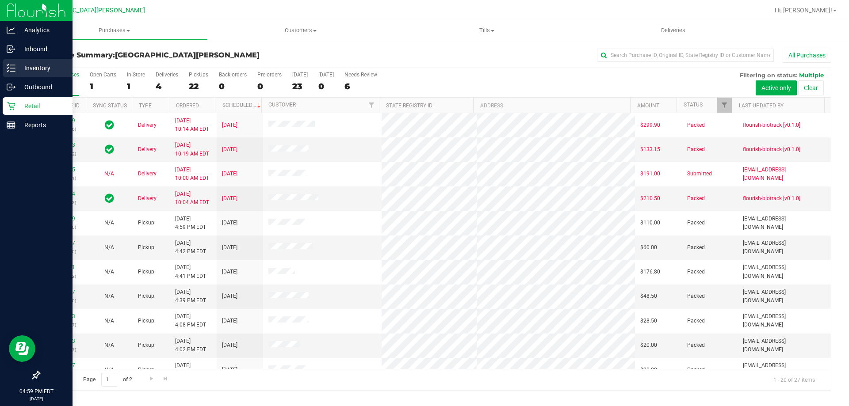
click at [42, 77] on link "Inventory" at bounding box center [36, 68] width 72 height 19
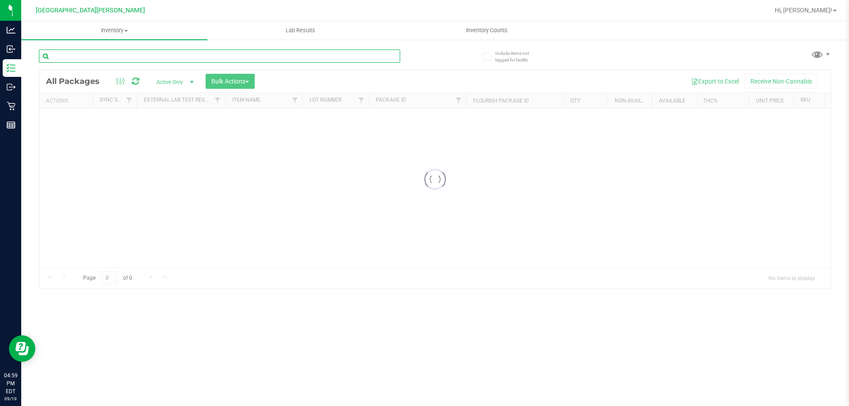
click at [103, 53] on input "text" at bounding box center [219, 55] width 361 height 13
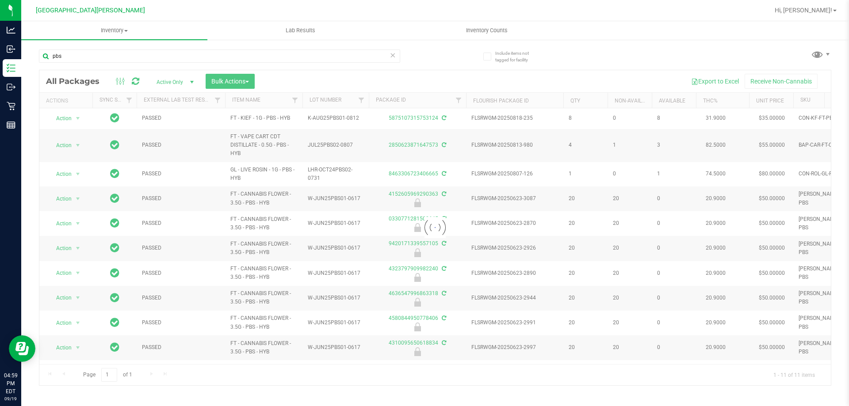
click at [255, 248] on div at bounding box center [434, 227] width 791 height 315
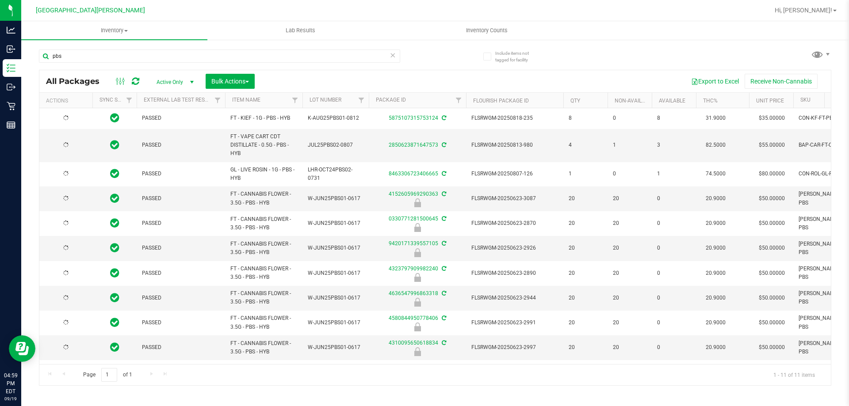
click at [255, 248] on span "FT - CANNABIS FLOWER - 3.5G - PBS - HYB" at bounding box center [263, 248] width 67 height 17
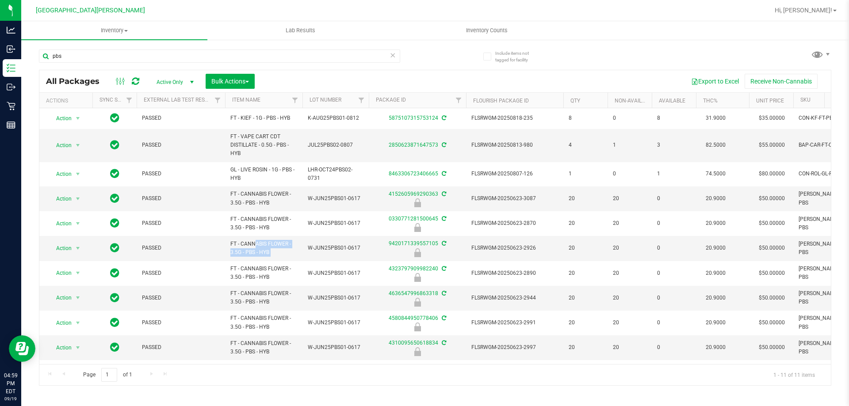
click at [255, 248] on span "FT - CANNABIS FLOWER - 3.5G - PBS - HYB" at bounding box center [263, 248] width 67 height 17
click at [95, 58] on input "pbs" at bounding box center [219, 55] width 361 height 13
paste input "FT - CANNABIS FLOWER - 3.5G - PBS - HYB"
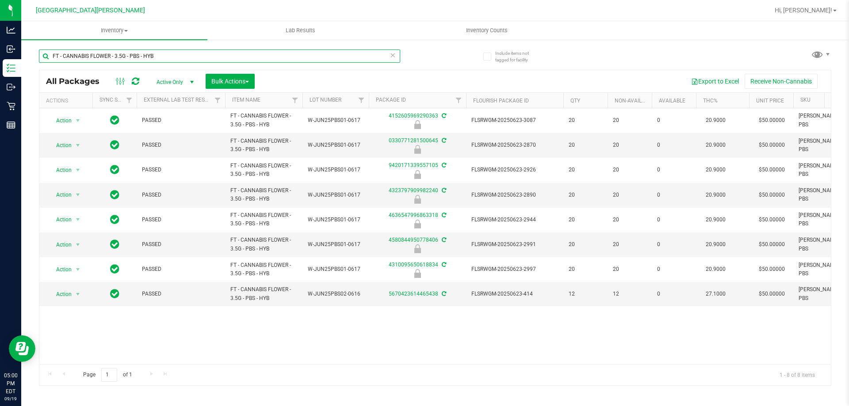
click at [173, 57] on input "FT - CANNABIS FLOWER - 3.5G - PBS - HYB" at bounding box center [219, 55] width 361 height 13
type input "grz"
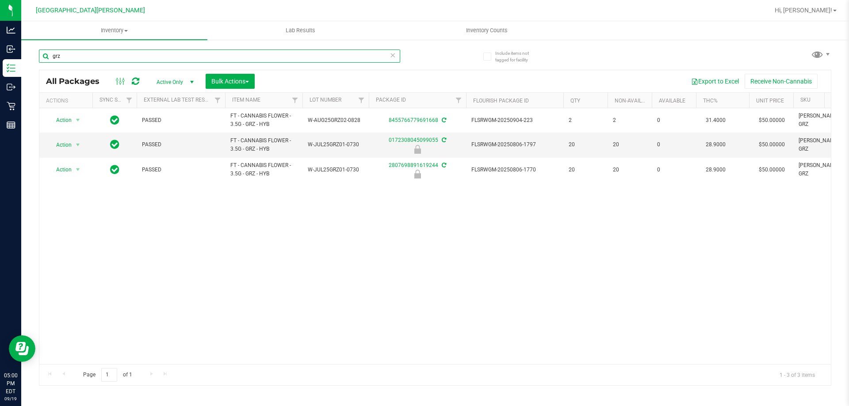
click at [96, 57] on input "grz" at bounding box center [219, 55] width 361 height 13
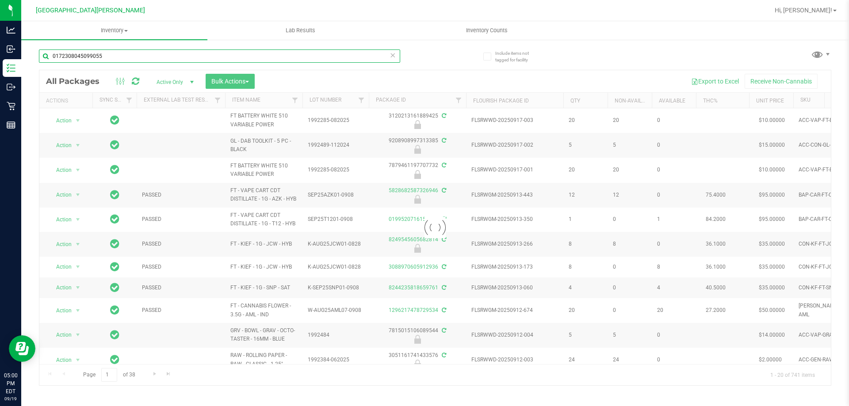
type input "0172308045099055"
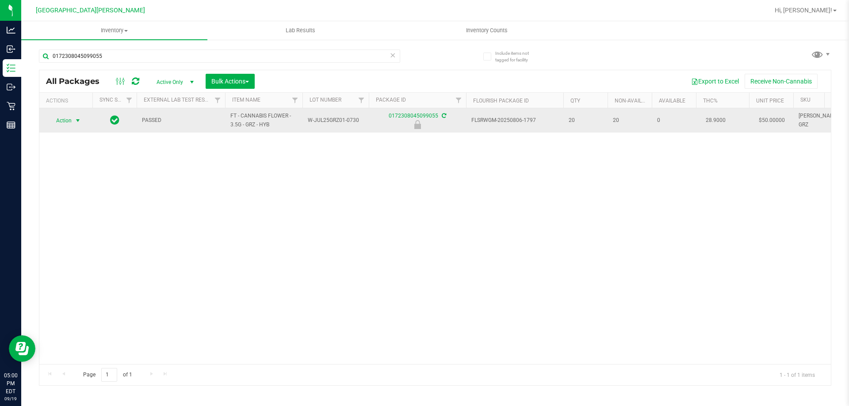
click at [73, 115] on span "select" at bounding box center [77, 120] width 11 height 12
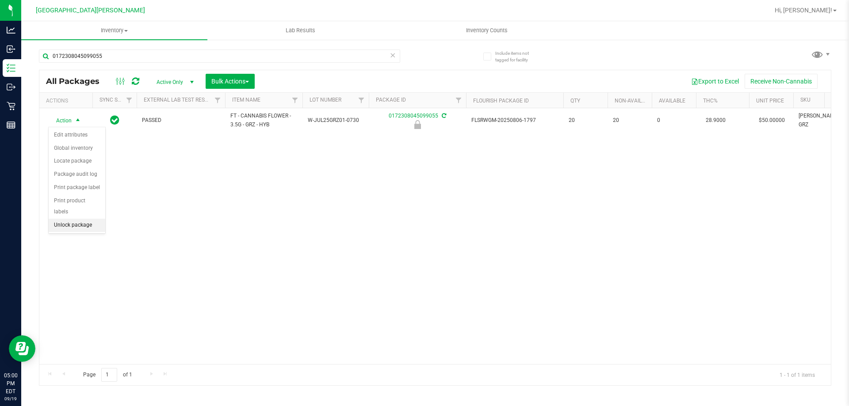
click at [67, 219] on li "Unlock package" at bounding box center [77, 225] width 57 height 13
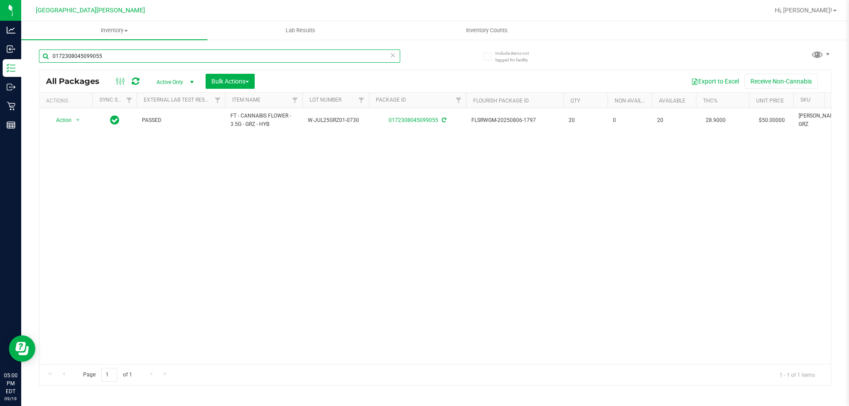
click at [124, 59] on input "0172308045099055" at bounding box center [219, 55] width 361 height 13
drag, startPoint x: 124, startPoint y: 59, endPoint x: 113, endPoint y: 51, distance: 13.3
click at [124, 58] on input "0172308045099055" at bounding box center [219, 55] width 361 height 13
type input "4636547996863318"
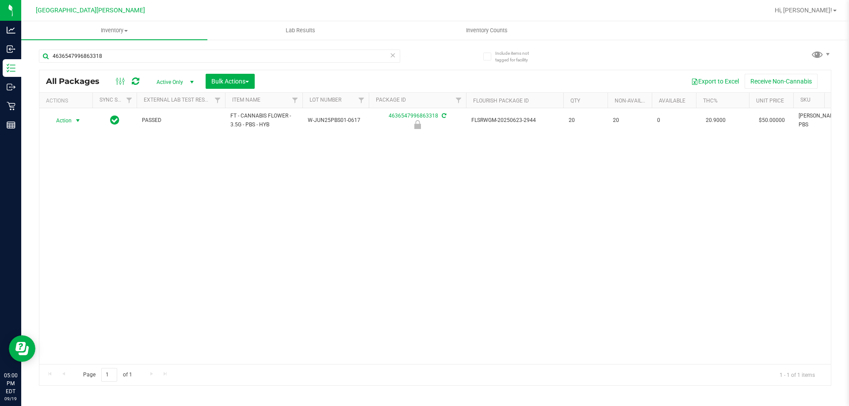
click at [76, 122] on span "select" at bounding box center [77, 120] width 7 height 7
click at [63, 219] on li "Unlock package" at bounding box center [77, 225] width 57 height 13
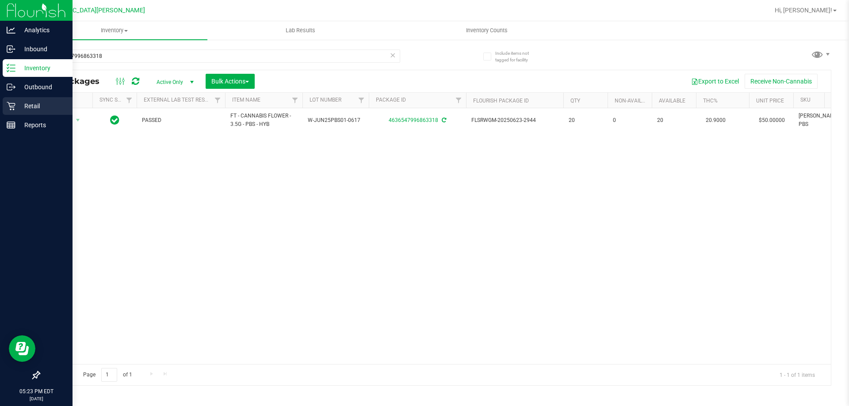
click at [19, 107] on p "Retail" at bounding box center [41, 106] width 53 height 11
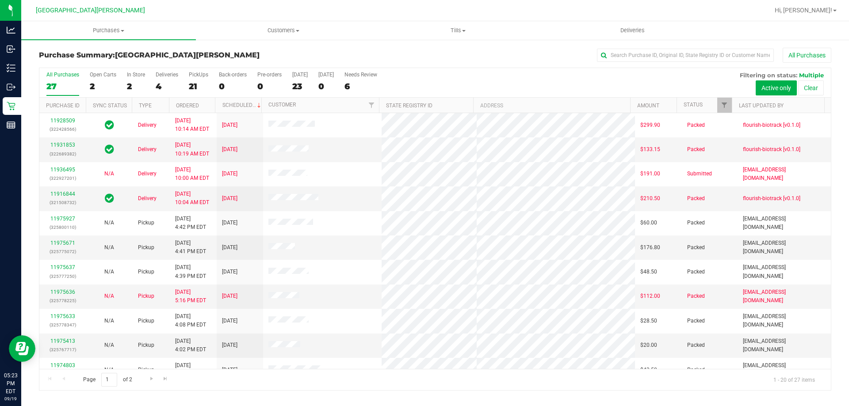
click at [129, 80] on label "In Store 2" at bounding box center [136, 84] width 18 height 24
click at [0, 0] on input "In Store 2" at bounding box center [0, 0] width 0 height 0
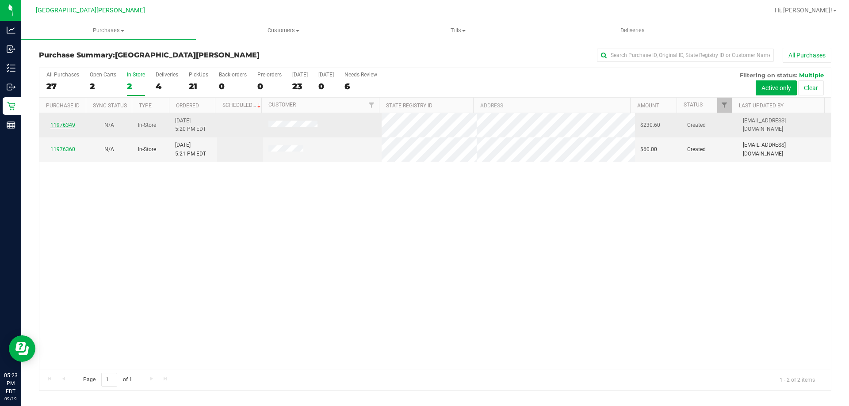
click at [61, 122] on link "11976349" at bounding box center [62, 125] width 25 height 6
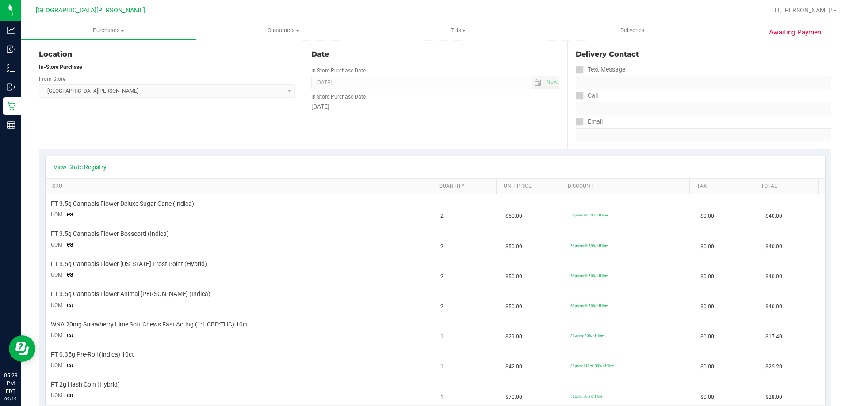
scroll to position [177, 0]
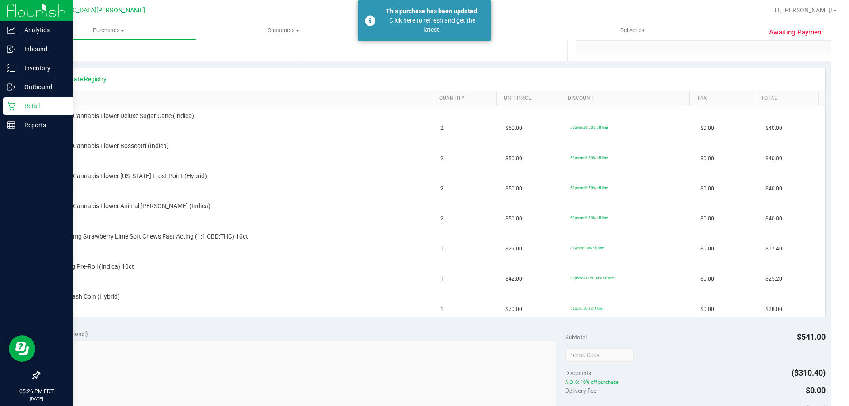
click at [42, 112] on div "Retail" at bounding box center [38, 106] width 70 height 18
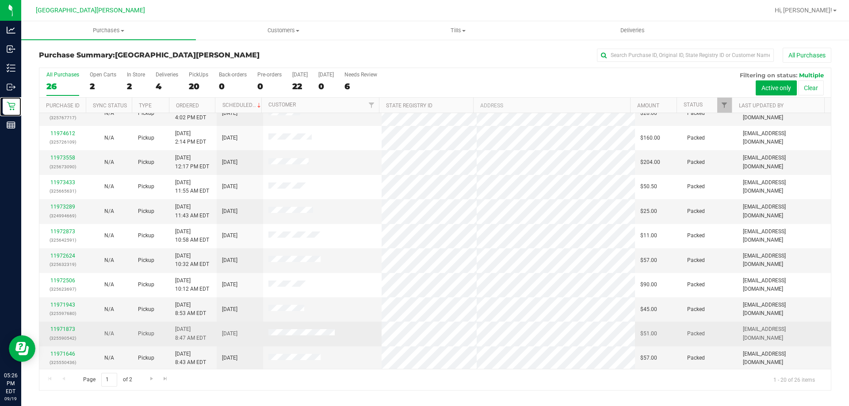
scroll to position [233, 0]
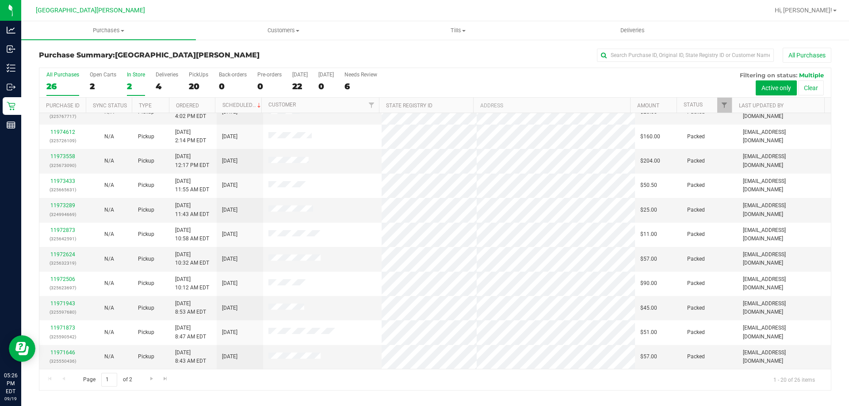
click at [131, 87] on div "2" at bounding box center [136, 86] width 18 height 10
click at [0, 0] on input "In Store 2" at bounding box center [0, 0] width 0 height 0
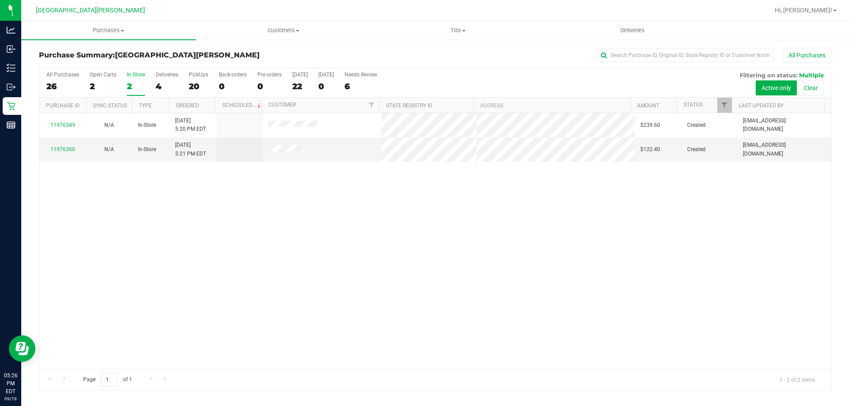
scroll to position [0, 0]
click at [61, 148] on link "11976360" at bounding box center [62, 149] width 25 height 6
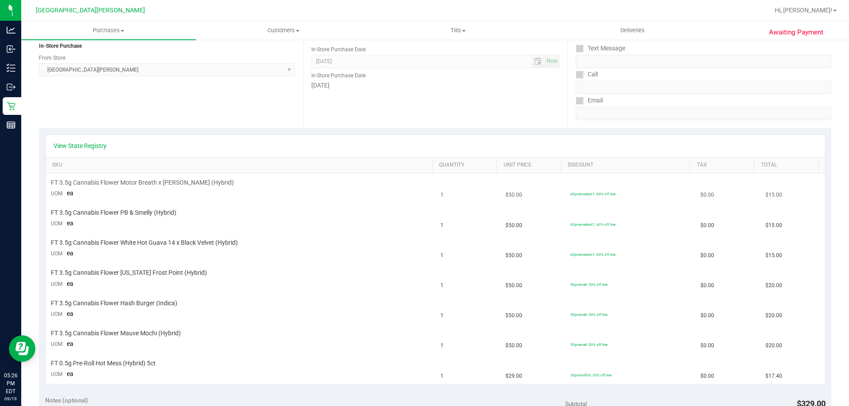
scroll to position [133, 0]
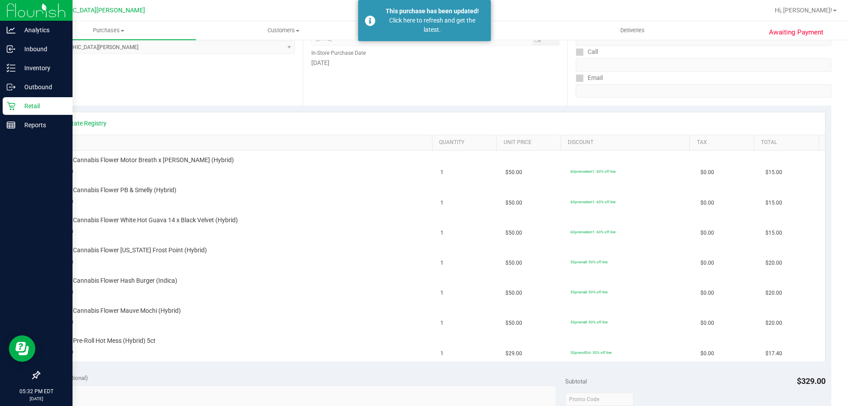
click at [29, 105] on p "Retail" at bounding box center [41, 106] width 53 height 11
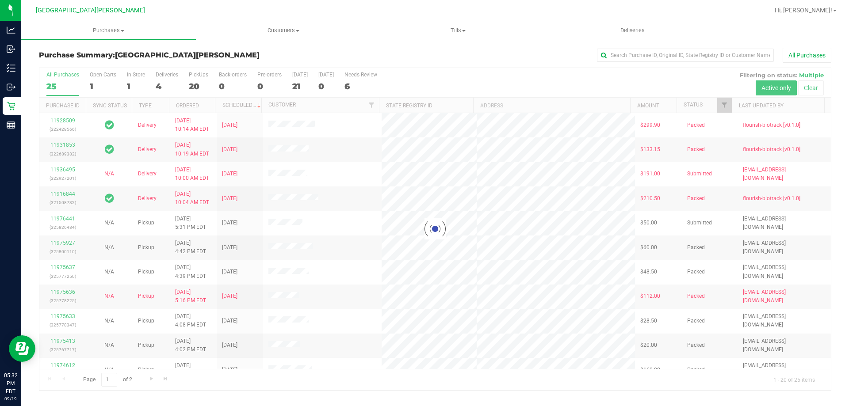
click at [132, 86] on div at bounding box center [434, 229] width 791 height 322
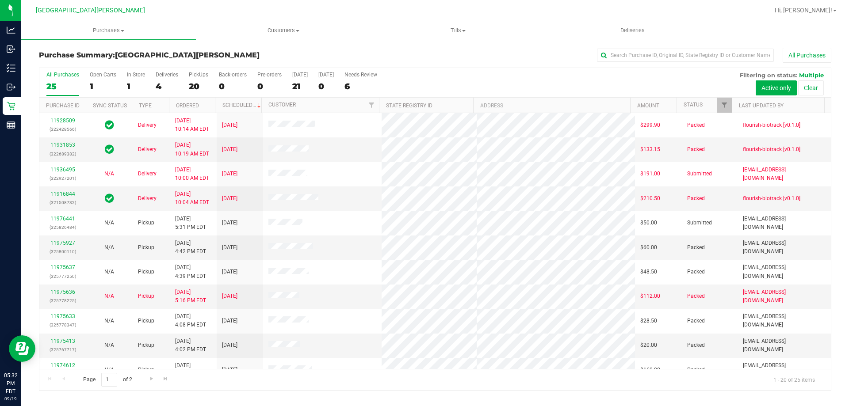
click at [132, 86] on div "1" at bounding box center [136, 86] width 18 height 10
click at [0, 0] on input "In Store 1" at bounding box center [0, 0] width 0 height 0
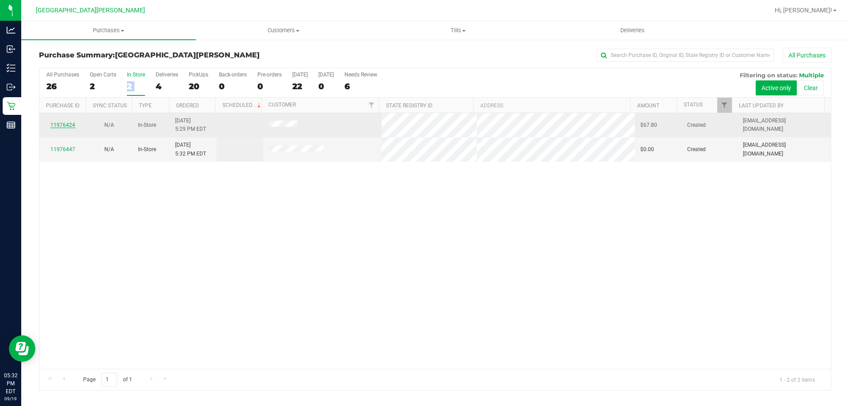
click at [61, 126] on link "11976424" at bounding box center [62, 125] width 25 height 6
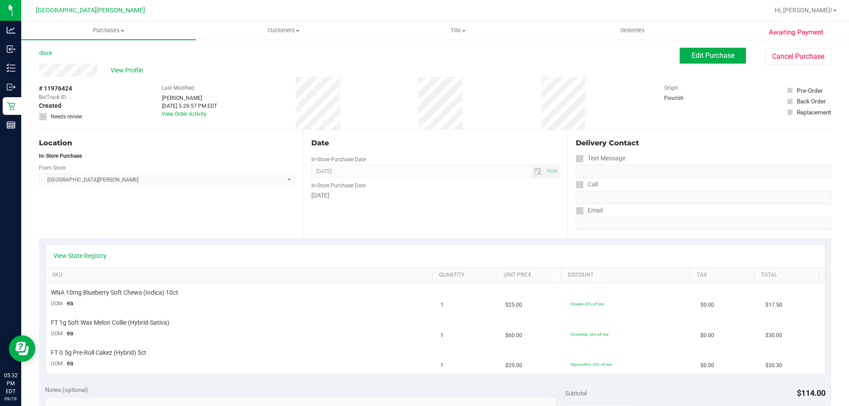
scroll to position [44, 0]
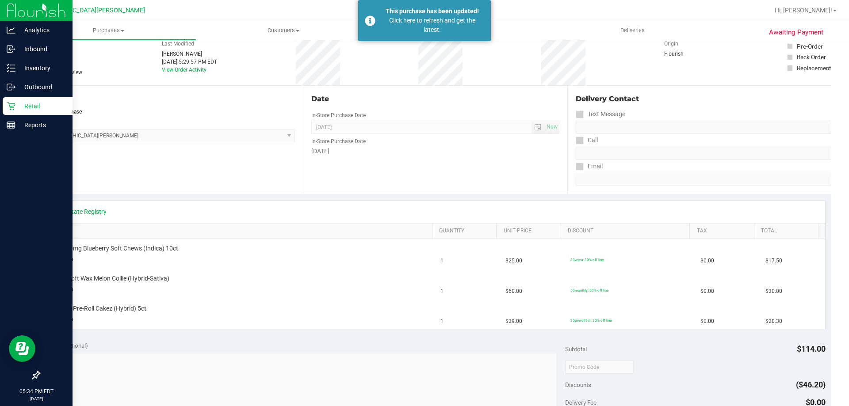
click at [34, 107] on p "Retail" at bounding box center [41, 106] width 53 height 11
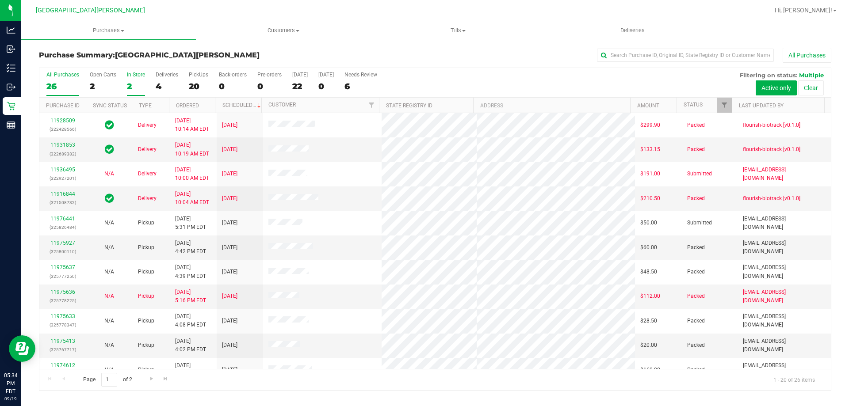
click at [138, 76] on div "In Store" at bounding box center [136, 75] width 18 height 6
click at [0, 0] on input "In Store 2" at bounding box center [0, 0] width 0 height 0
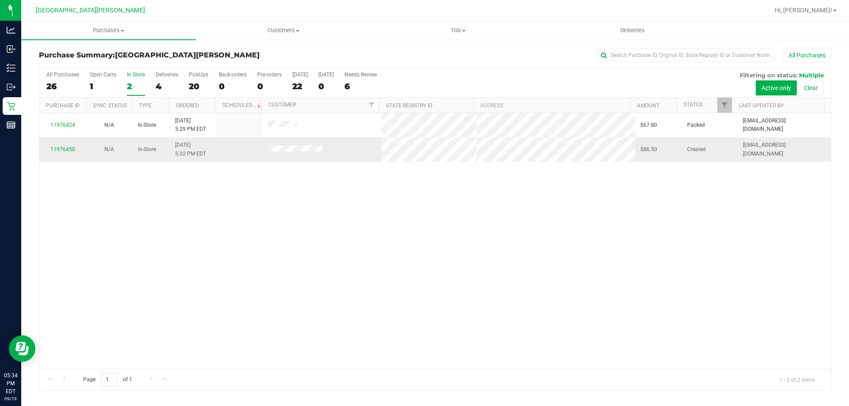
click at [61, 155] on td "11976450" at bounding box center [62, 149] width 46 height 24
click at [57, 148] on link "11976450" at bounding box center [62, 149] width 25 height 6
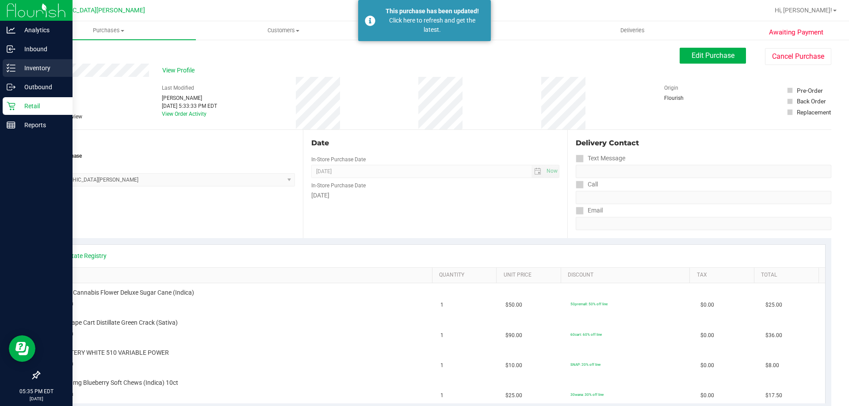
click at [26, 64] on p "Inventory" at bounding box center [41, 68] width 53 height 11
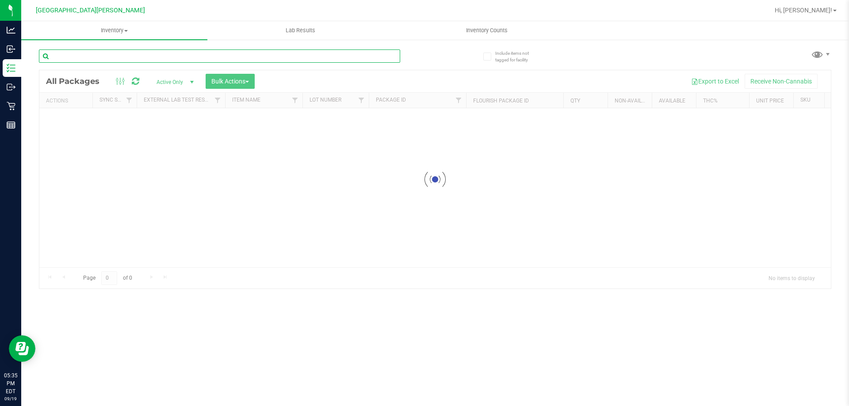
click at [103, 60] on div "Inventory All packages All inventory Waste log Create inventory Lab Results Inv…" at bounding box center [434, 213] width 827 height 385
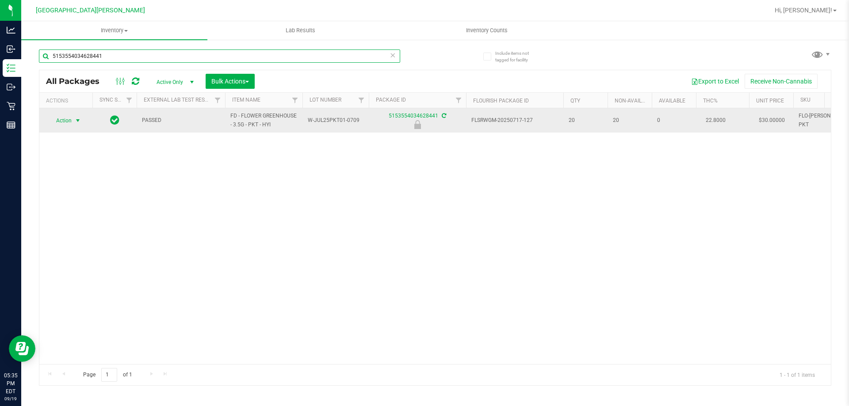
type input "5153554034628441"
click at [71, 119] on span "Action" at bounding box center [60, 120] width 24 height 12
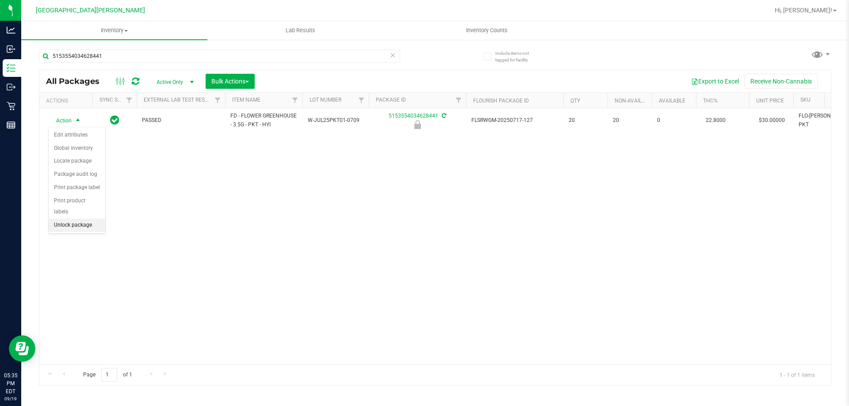
click at [63, 219] on li "Unlock package" at bounding box center [77, 225] width 57 height 13
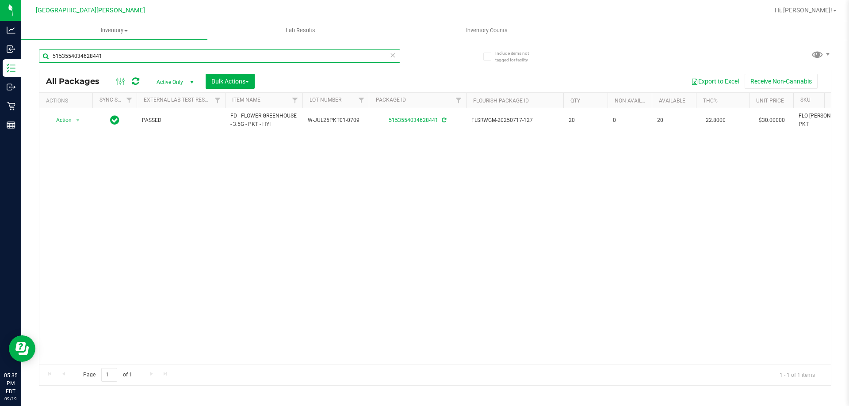
click at [114, 54] on input "5153554034628441" at bounding box center [219, 55] width 361 height 13
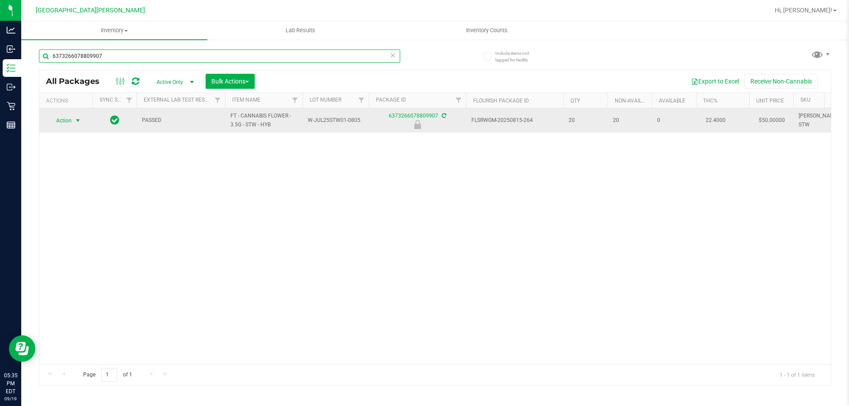
type input "6373266078809907"
click at [67, 120] on span "Action" at bounding box center [60, 120] width 24 height 12
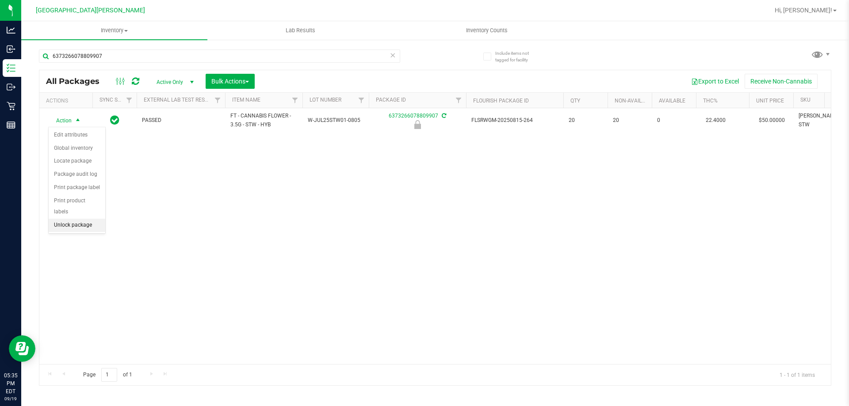
click at [79, 219] on li "Unlock package" at bounding box center [77, 225] width 57 height 13
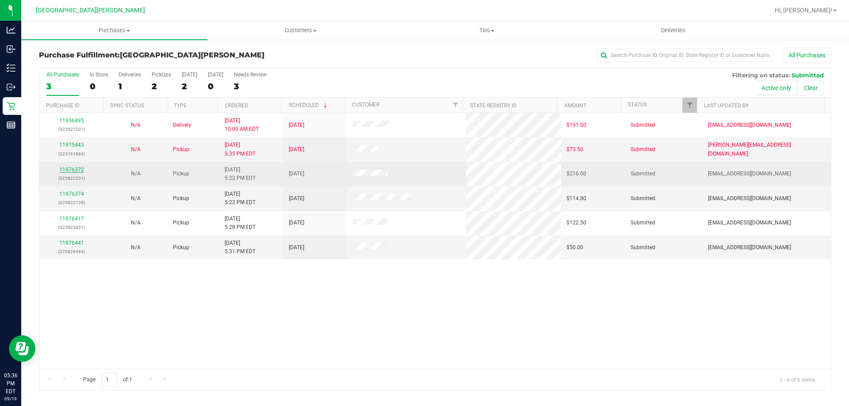
click at [77, 167] on link "11976372" at bounding box center [71, 170] width 25 height 6
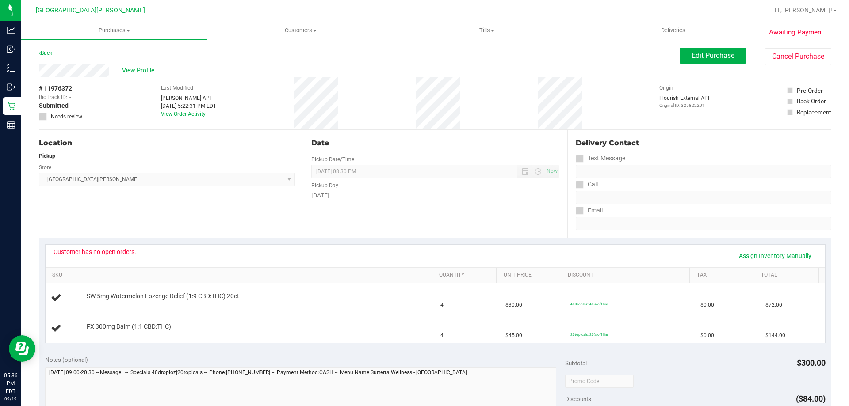
click at [133, 69] on span "View Profile" at bounding box center [139, 70] width 35 height 9
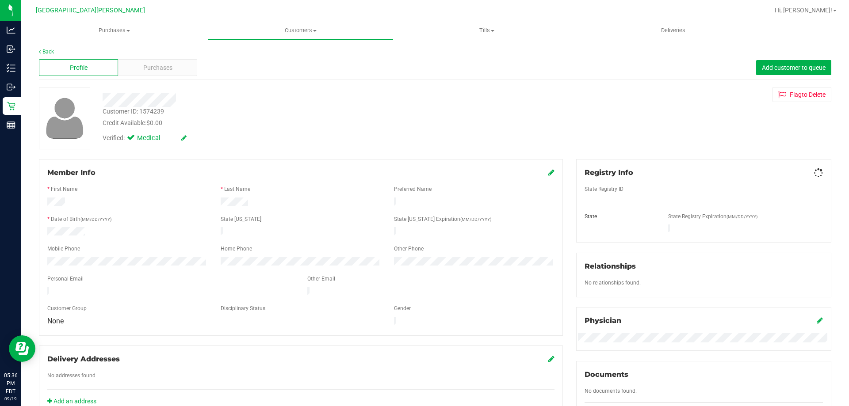
click at [159, 72] on span "Purchases" at bounding box center [157, 67] width 29 height 9
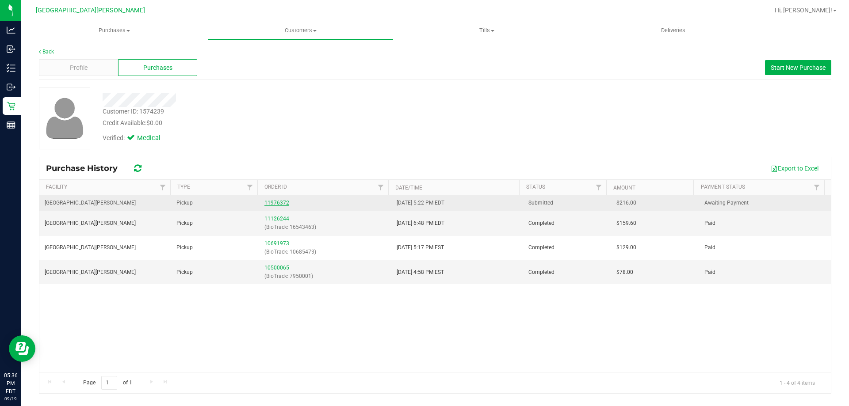
click at [278, 202] on link "11976372" at bounding box center [276, 203] width 25 height 6
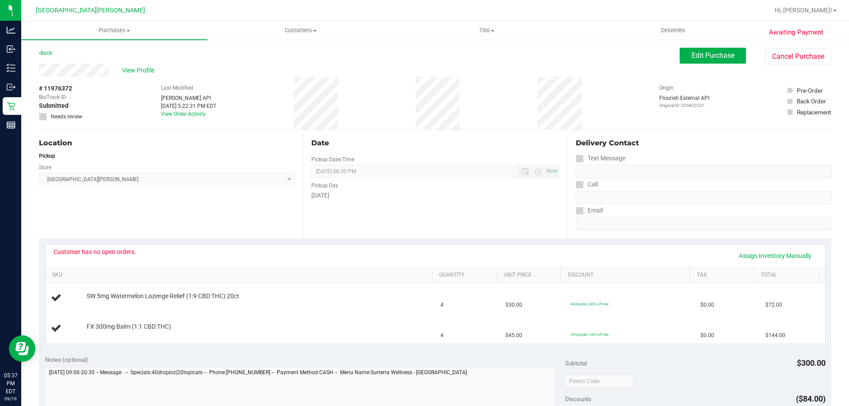
click at [704, 65] on div "View Profile # 11976372 BioTrack ID: - Submitted Needs review Last Modified [PE…" at bounding box center [435, 97] width 792 height 66
click at [692, 62] on button "Edit Purchase" at bounding box center [712, 56] width 66 height 16
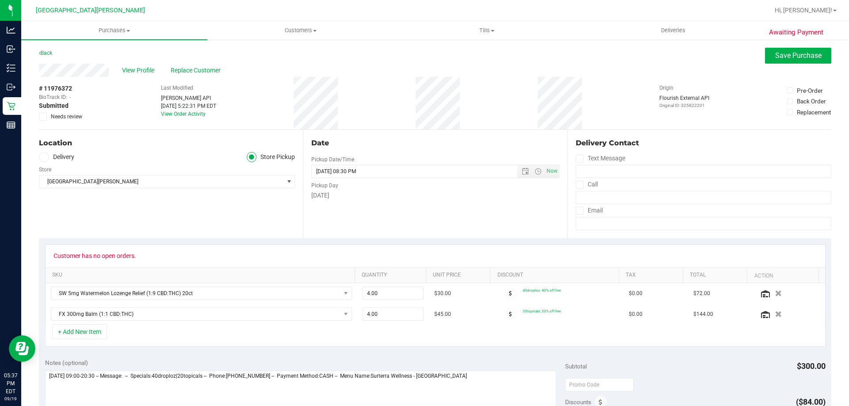
click at [44, 117] on icon at bounding box center [43, 117] width 6 height 0
click at [0, 0] on input "Needs review" at bounding box center [0, 0] width 0 height 0
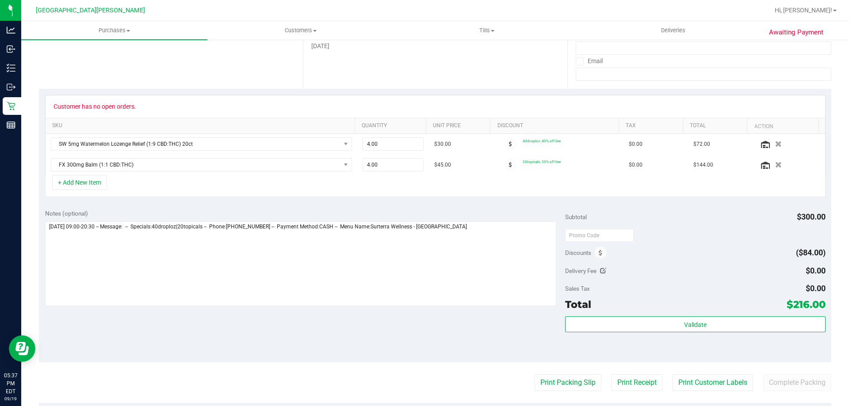
scroll to position [221, 0]
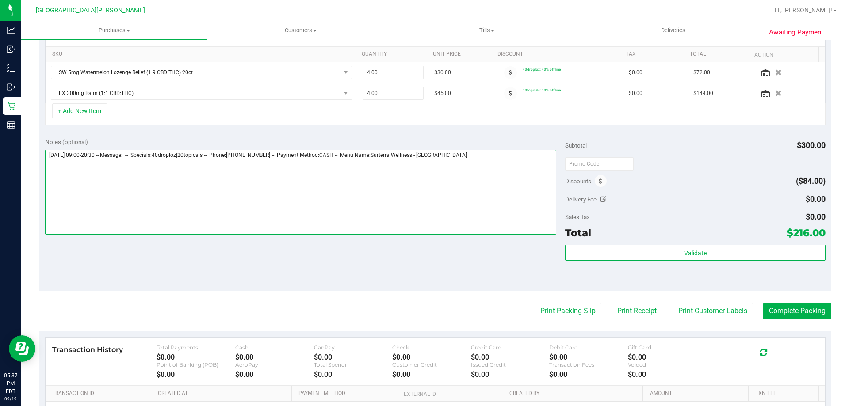
drag, startPoint x: 465, startPoint y: 180, endPoint x: 451, endPoint y: 182, distance: 14.6
click at [466, 180] on textarea at bounding box center [300, 192] width 511 height 85
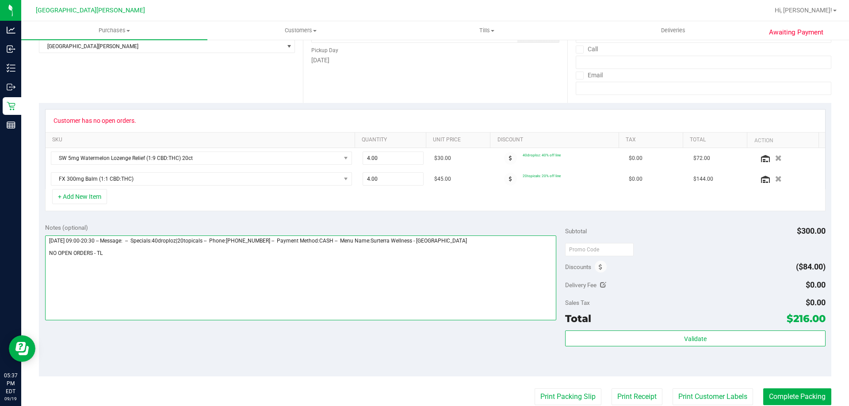
scroll to position [0, 0]
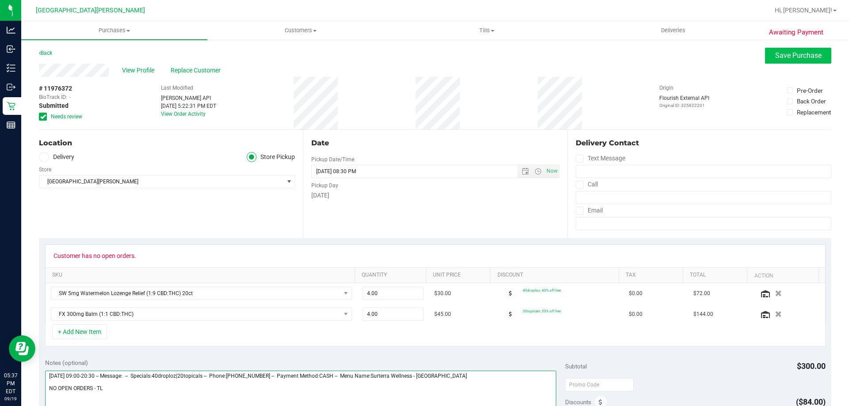
type textarea "[DATE] 09:00-20:30 -- Message: -- Specials:40droploz|20topicals -- Phone:[PHONE…"
click at [780, 59] on span "Save Purchase" at bounding box center [798, 55] width 46 height 8
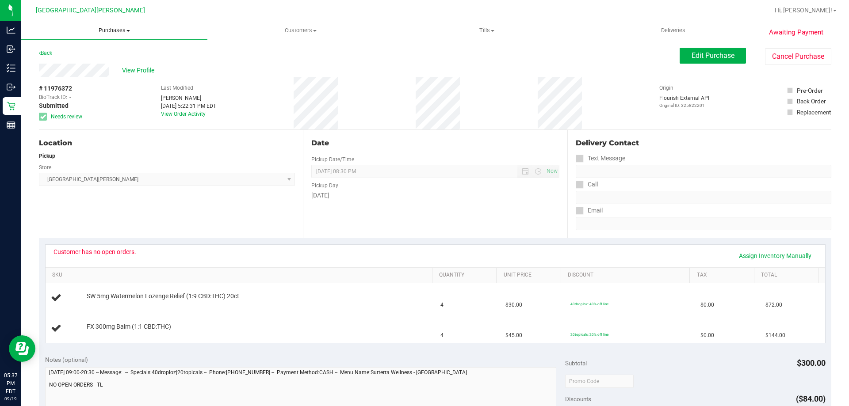
click at [112, 28] on span "Purchases" at bounding box center [114, 31] width 186 height 8
click at [79, 64] on li "Fulfillment" at bounding box center [114, 64] width 186 height 11
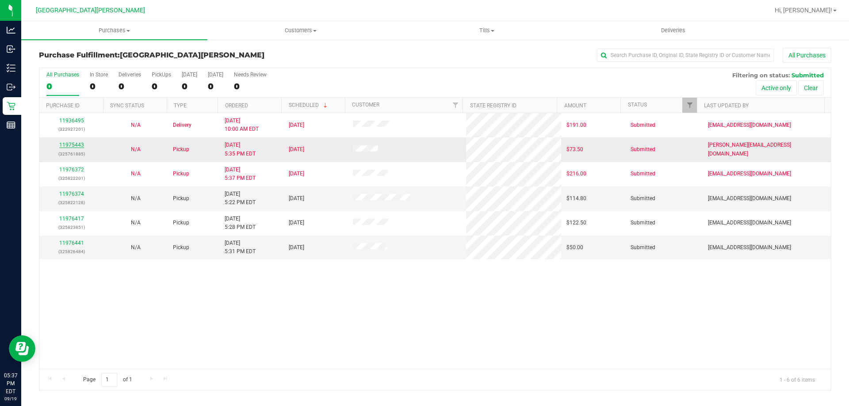
click at [72, 142] on link "11975443" at bounding box center [71, 145] width 25 height 6
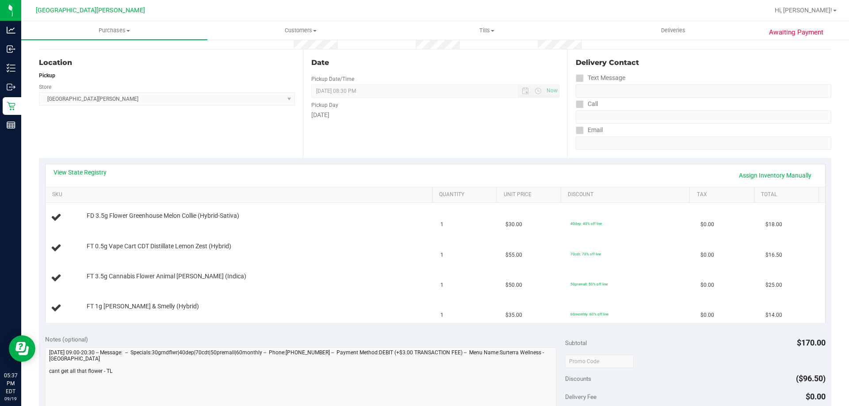
scroll to position [88, 0]
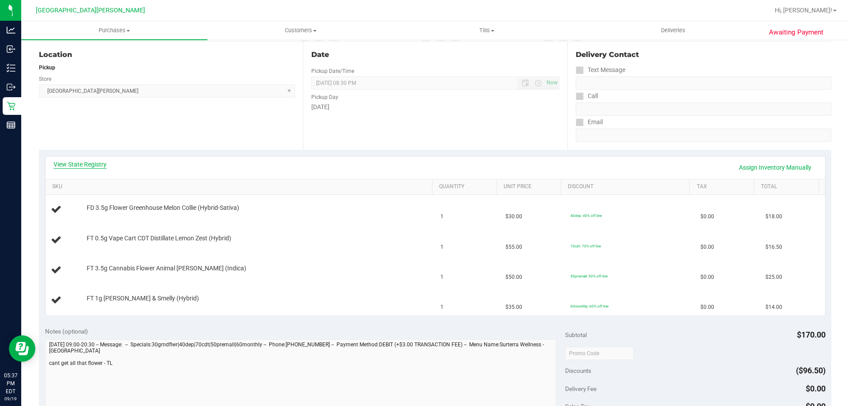
click at [82, 164] on link "View State Registry" at bounding box center [79, 164] width 53 height 9
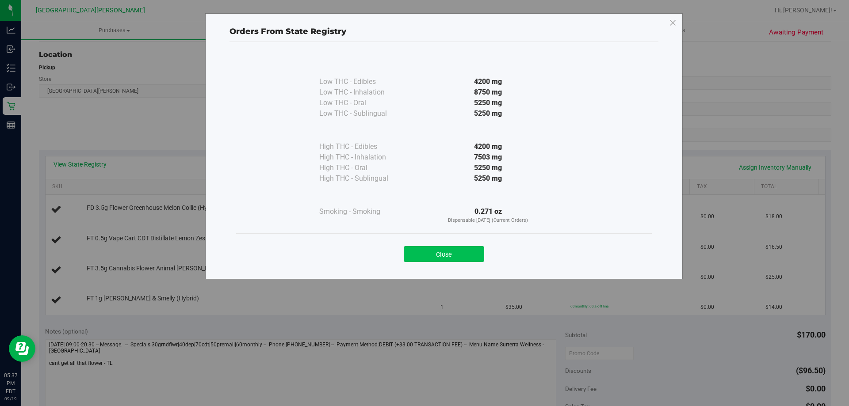
click at [444, 258] on button "Close" at bounding box center [444, 254] width 80 height 16
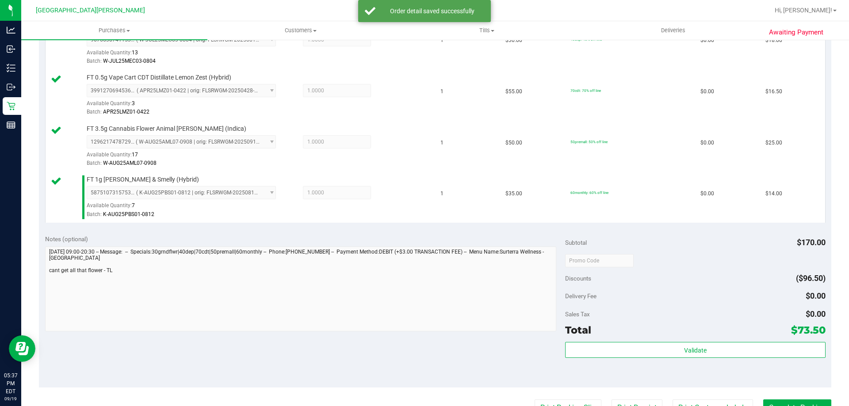
scroll to position [265, 0]
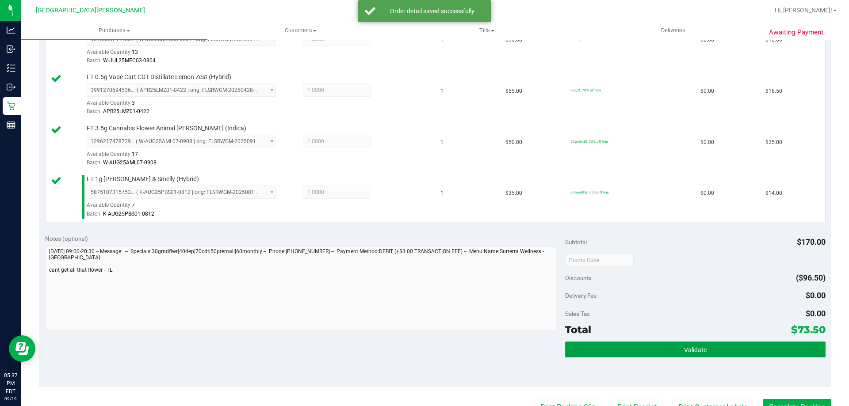
click at [657, 350] on button "Validate" at bounding box center [695, 350] width 260 height 16
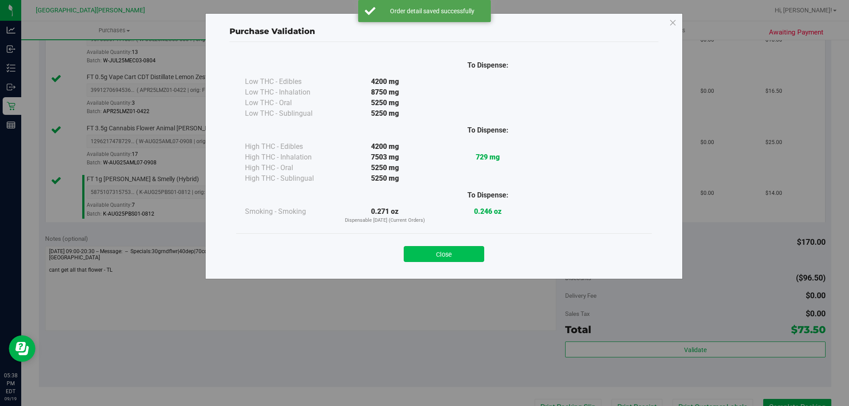
click at [461, 255] on button "Close" at bounding box center [444, 254] width 80 height 16
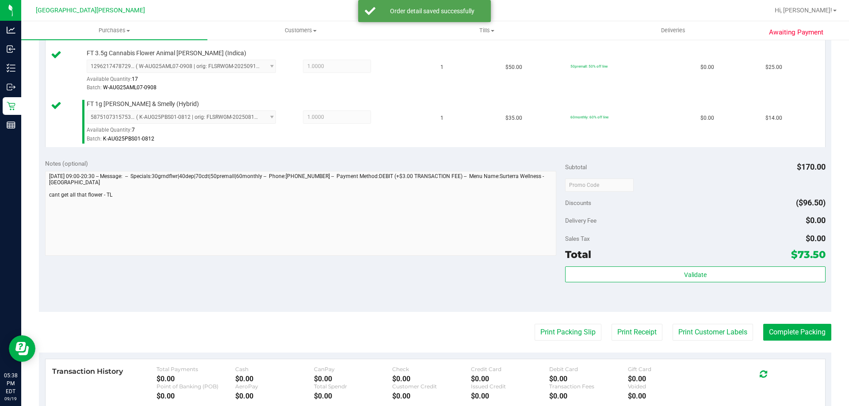
scroll to position [398, 0]
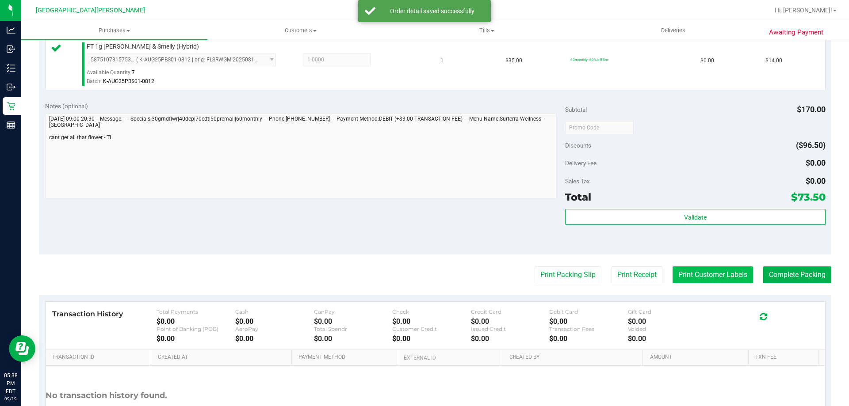
click at [702, 274] on button "Print Customer Labels" at bounding box center [712, 274] width 80 height 17
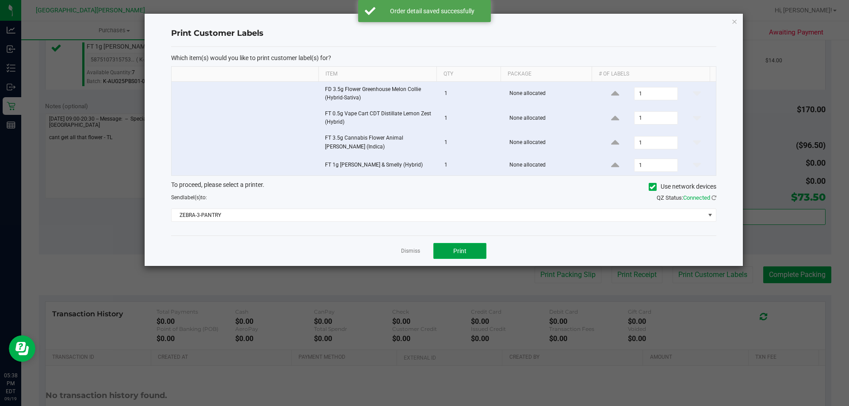
click at [465, 247] on button "Print" at bounding box center [459, 251] width 53 height 16
click at [411, 253] on link "Dismiss" at bounding box center [410, 251] width 19 height 8
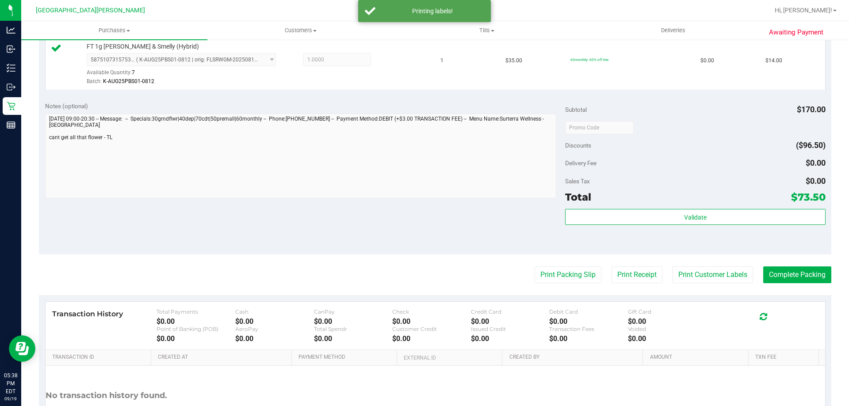
click at [382, 244] on div "Notes (optional) Subtotal $170.00 Discounts ($96.50) Delivery Fee $0.00 Sales T…" at bounding box center [435, 174] width 792 height 159
click at [781, 275] on button "Complete Packing" at bounding box center [797, 274] width 68 height 17
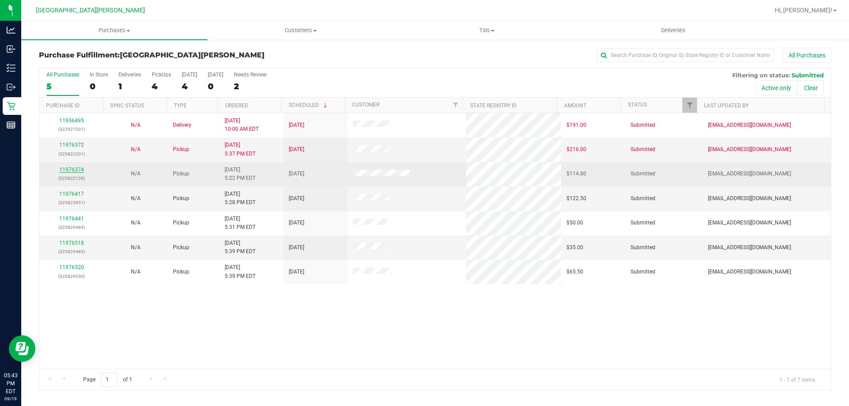
click at [75, 168] on link "11976374" at bounding box center [71, 170] width 25 height 6
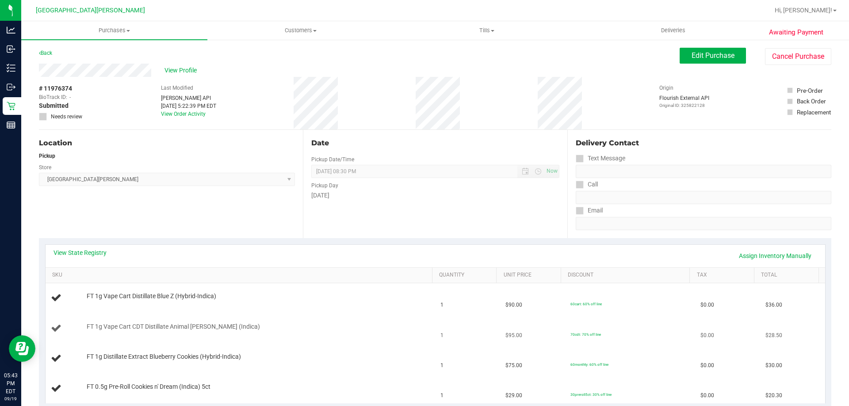
scroll to position [44, 0]
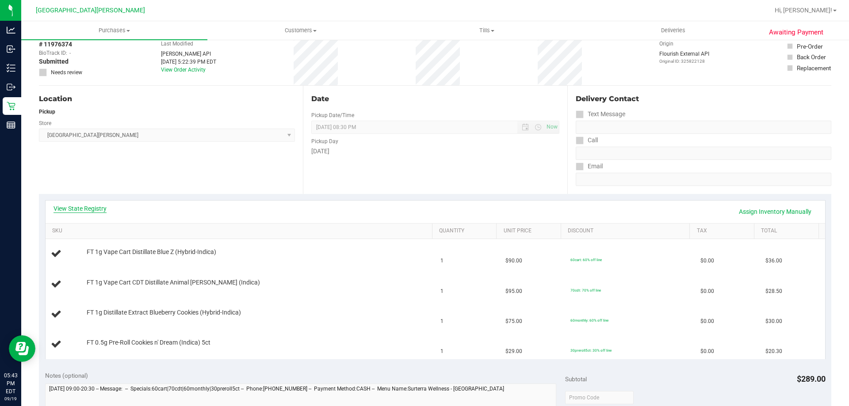
click at [73, 210] on link "View State Registry" at bounding box center [79, 208] width 53 height 9
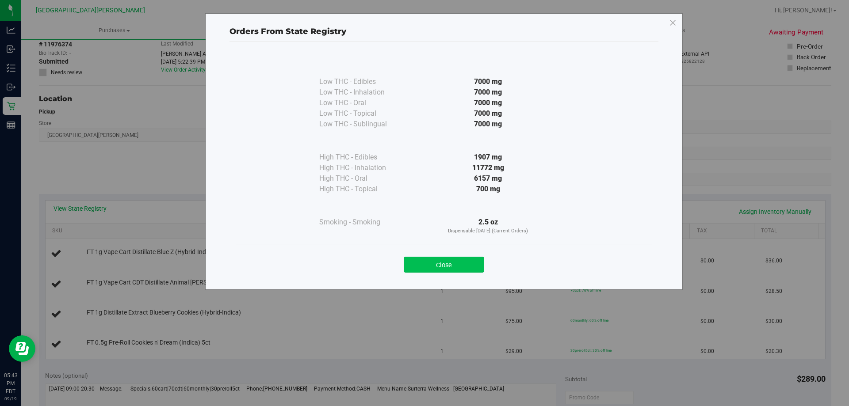
click at [474, 260] on button "Close" at bounding box center [444, 265] width 80 height 16
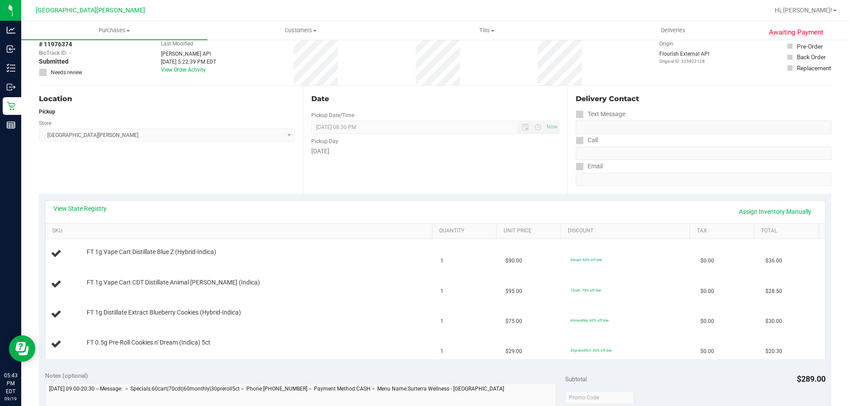
click at [437, 212] on div "View State Registry Assign Inventory Manually" at bounding box center [434, 211] width 763 height 15
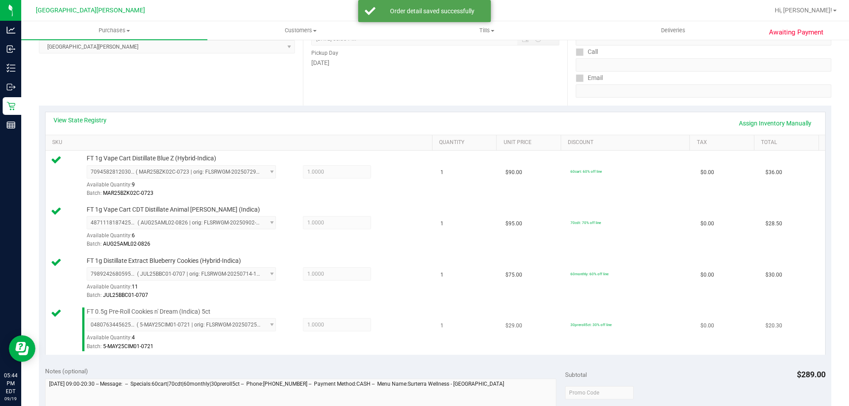
scroll to position [221, 0]
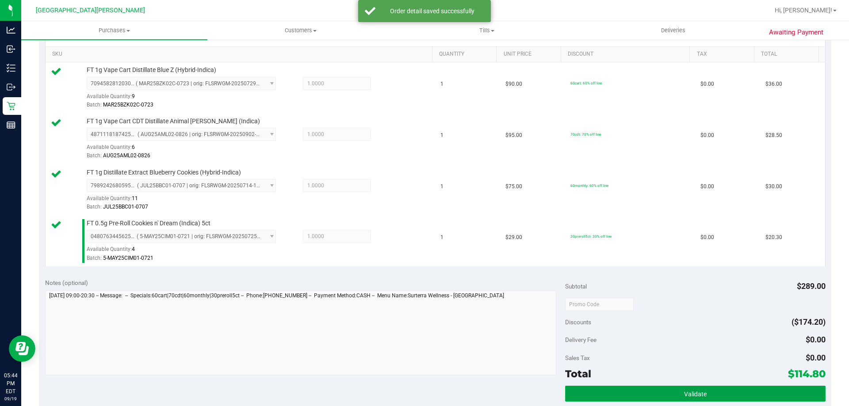
click at [690, 398] on button "Validate" at bounding box center [695, 394] width 260 height 16
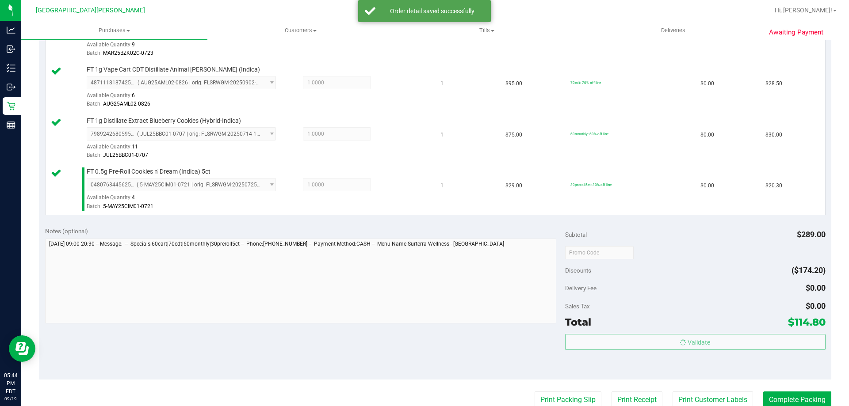
scroll to position [354, 0]
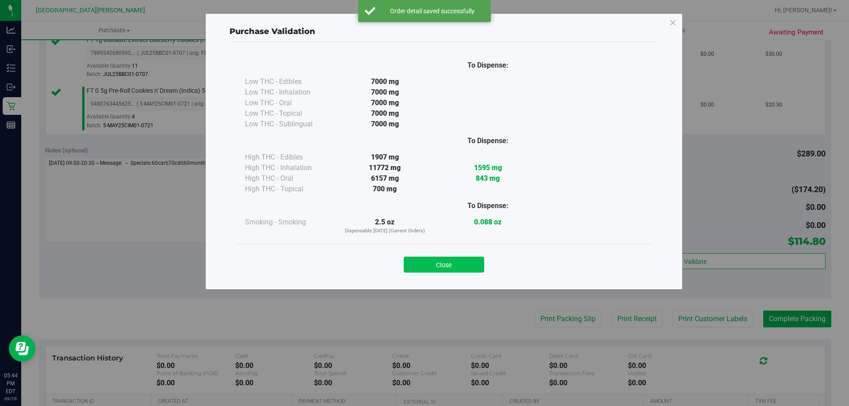
click at [462, 264] on button "Close" at bounding box center [444, 265] width 80 height 16
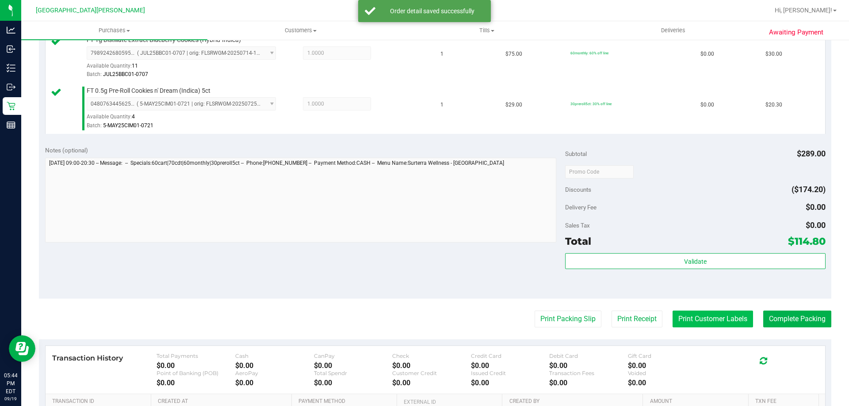
click at [685, 319] on button "Print Customer Labels" at bounding box center [712, 319] width 80 height 17
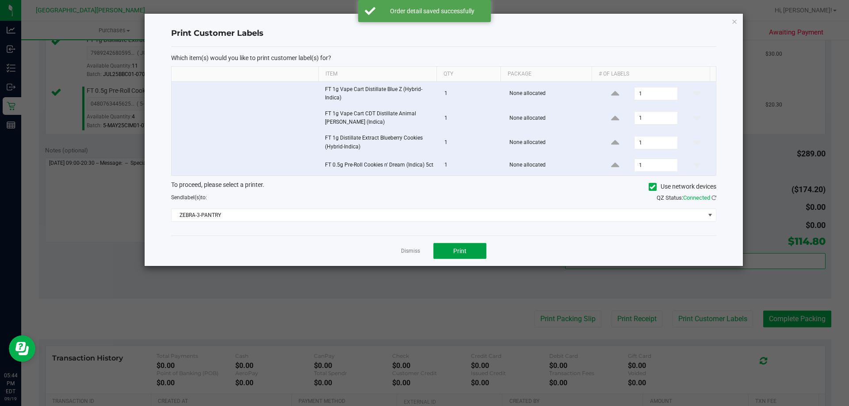
click at [478, 253] on button "Print" at bounding box center [459, 251] width 53 height 16
click at [412, 253] on link "Dismiss" at bounding box center [410, 251] width 19 height 8
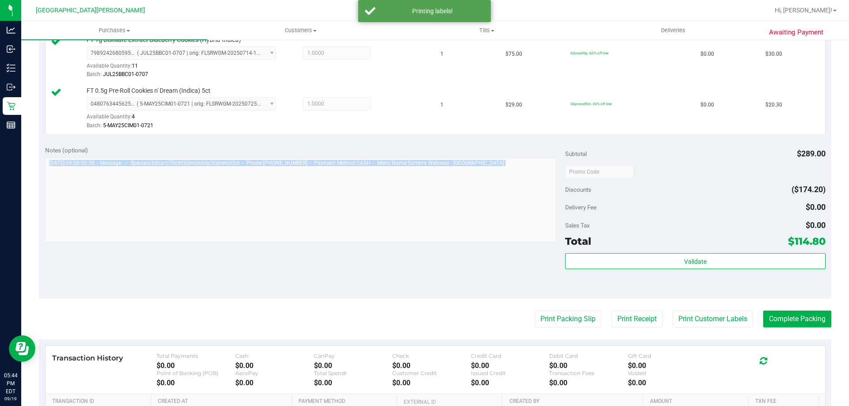
click at [412, 253] on div "Notes (optional) Subtotal $289.00 Discounts ($174.20) Delivery Fee $0.00 Sales …" at bounding box center [435, 219] width 792 height 159
click at [781, 314] on button "Complete Packing" at bounding box center [797, 319] width 68 height 17
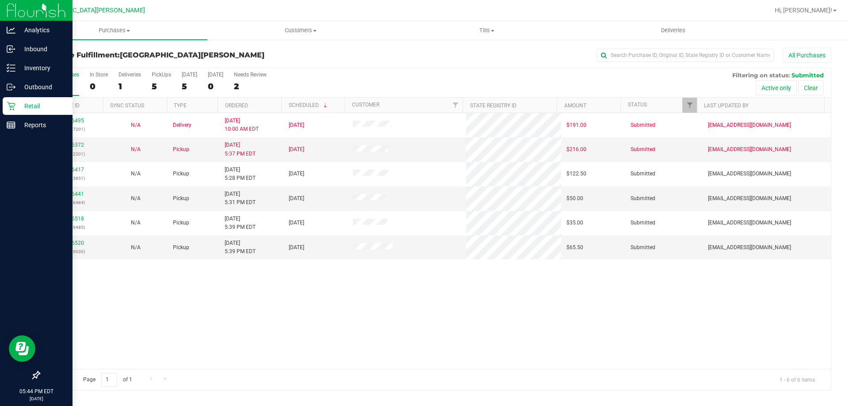
click at [16, 105] on p "Retail" at bounding box center [41, 106] width 53 height 11
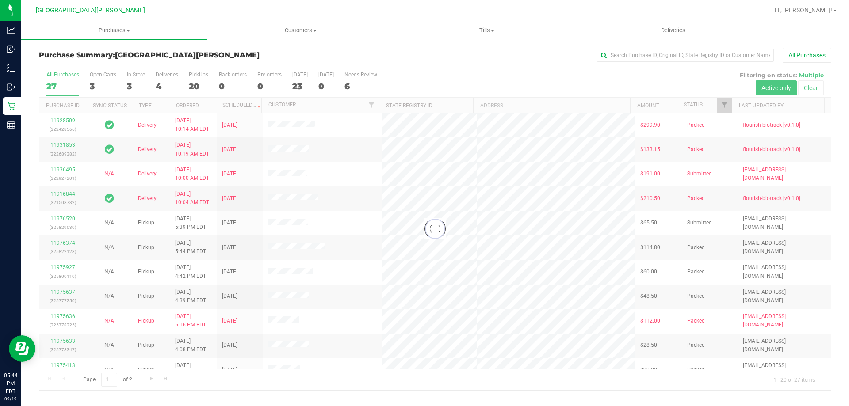
click at [133, 78] on div at bounding box center [434, 229] width 791 height 322
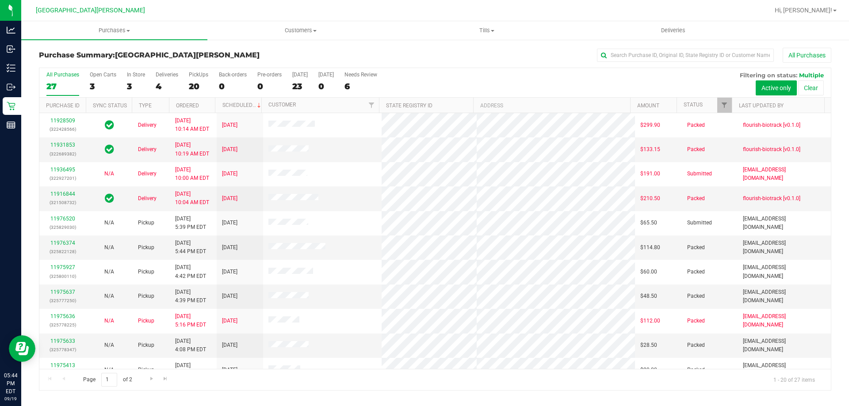
click at [133, 78] on label "In Store 3" at bounding box center [136, 84] width 18 height 24
click at [0, 0] on input "In Store 3" at bounding box center [0, 0] width 0 height 0
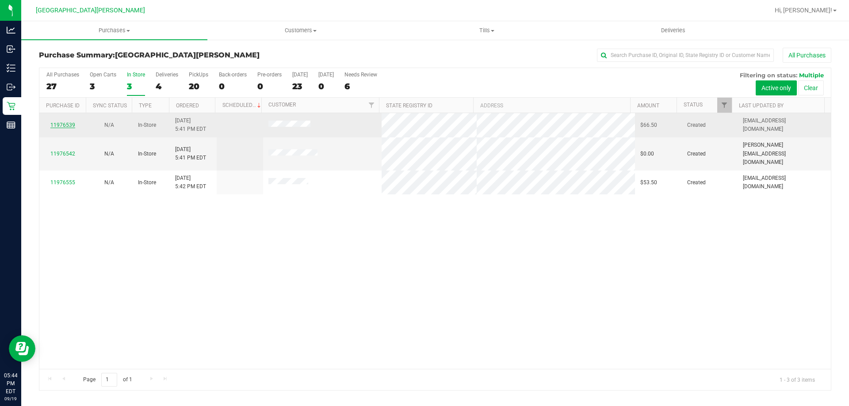
click at [71, 126] on link "11976539" at bounding box center [62, 125] width 25 height 6
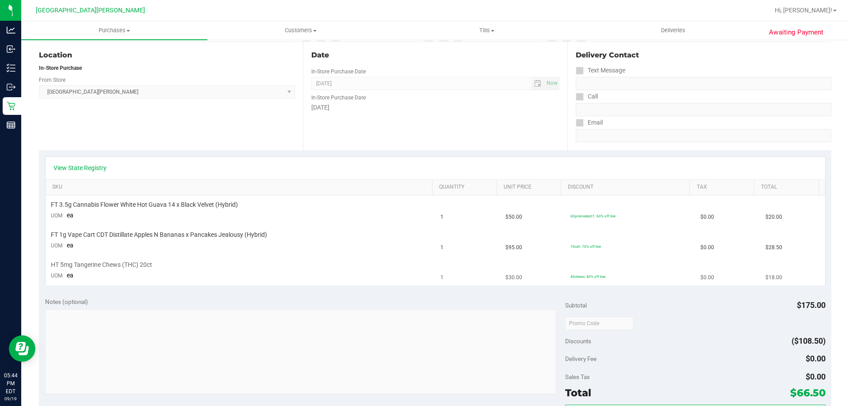
scroll to position [88, 0]
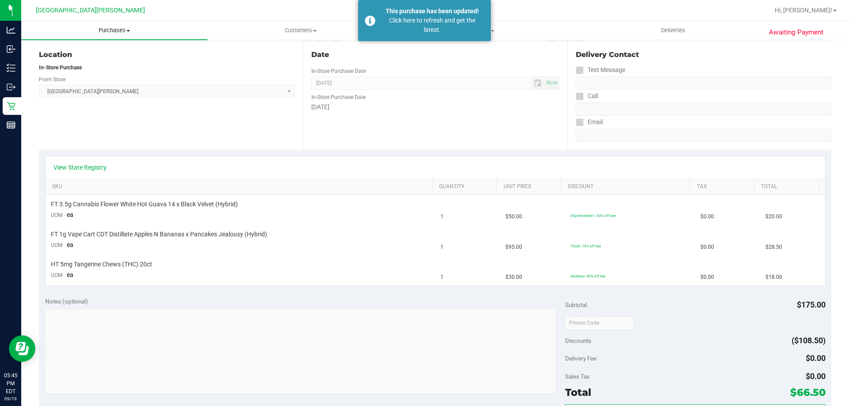
drag, startPoint x: 97, startPoint y: 27, endPoint x: 100, endPoint y: 38, distance: 11.0
click at [97, 27] on span "Purchases" at bounding box center [114, 31] width 186 height 8
click at [91, 65] on li "Fulfillment" at bounding box center [114, 64] width 186 height 11
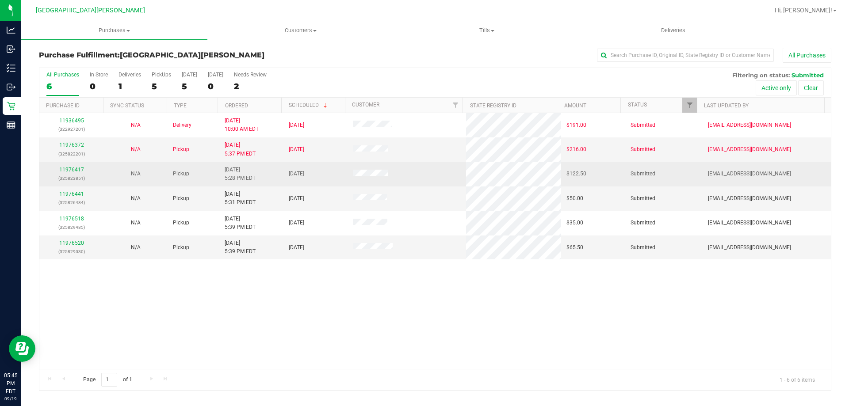
click at [80, 166] on div "11976417 (325823851)" at bounding box center [71, 174] width 53 height 17
click at [80, 168] on link "11976417" at bounding box center [71, 170] width 25 height 6
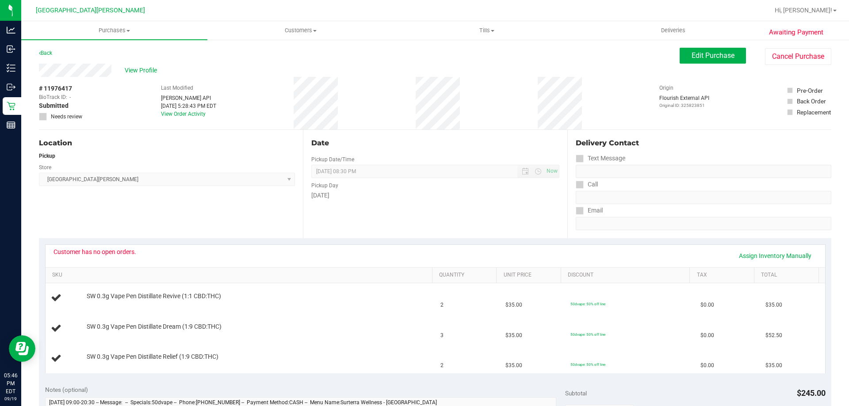
click at [712, 47] on div "Awaiting Payment Back Edit Purchase Cancel Purchase View Profile # 11976417 Bio…" at bounding box center [434, 400] width 827 height 723
click at [708, 50] on button "Edit Purchase" at bounding box center [712, 56] width 66 height 16
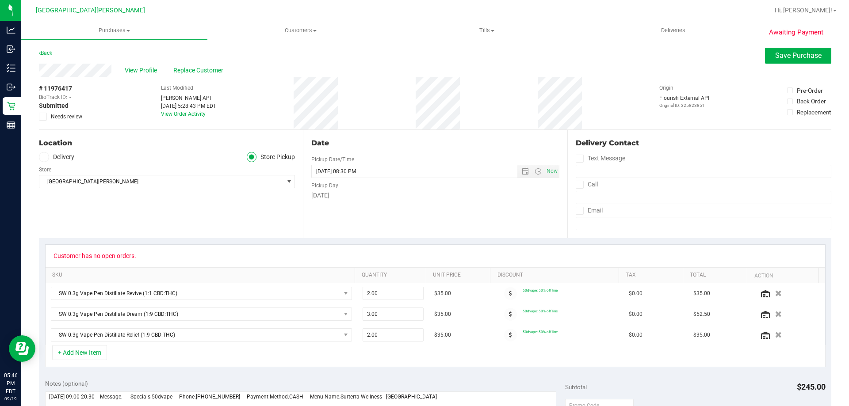
click at [39, 115] on span at bounding box center [43, 117] width 8 height 8
click at [0, 0] on input "Needs review" at bounding box center [0, 0] width 0 height 0
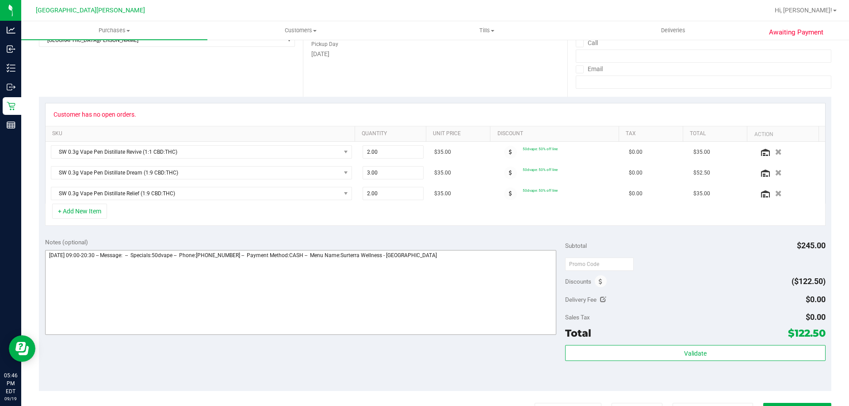
scroll to position [177, 0]
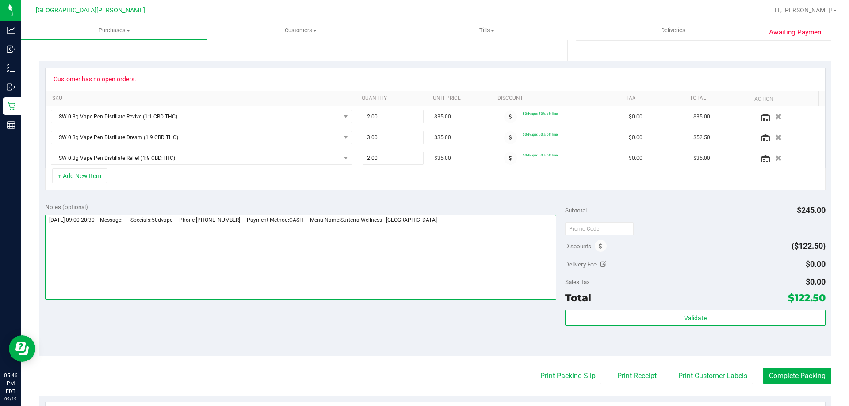
click at [462, 254] on textarea at bounding box center [300, 257] width 511 height 85
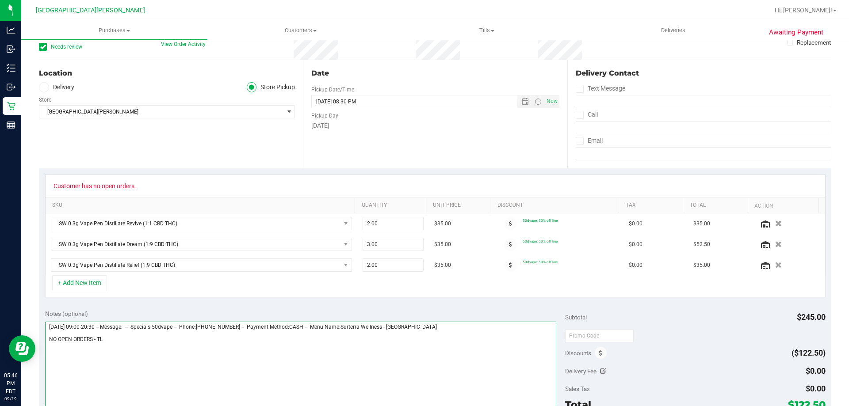
scroll to position [0, 0]
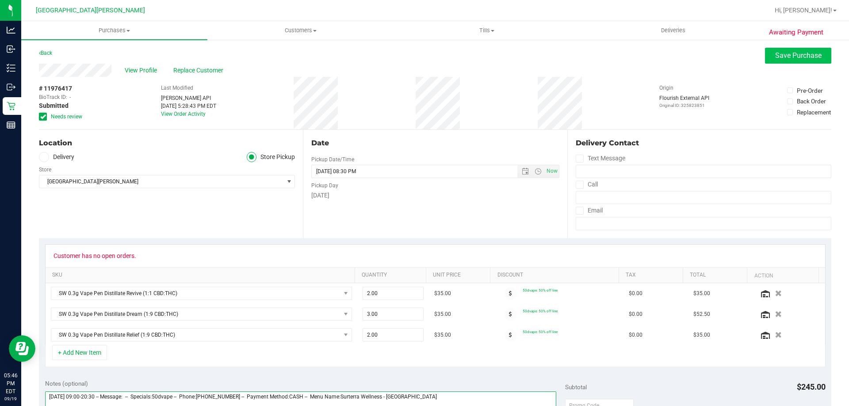
type textarea "Friday 09/19/2025 09:00-20:30 -- Message: -- Specials:50dvape -- Phone:50897146…"
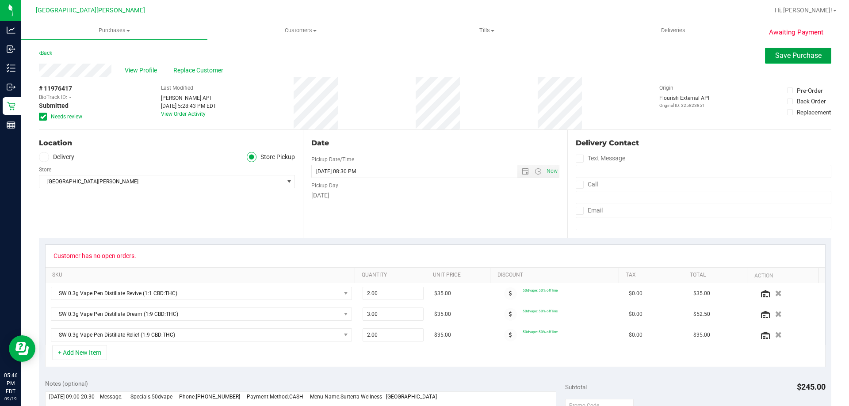
click at [807, 49] on button "Save Purchase" at bounding box center [798, 56] width 66 height 16
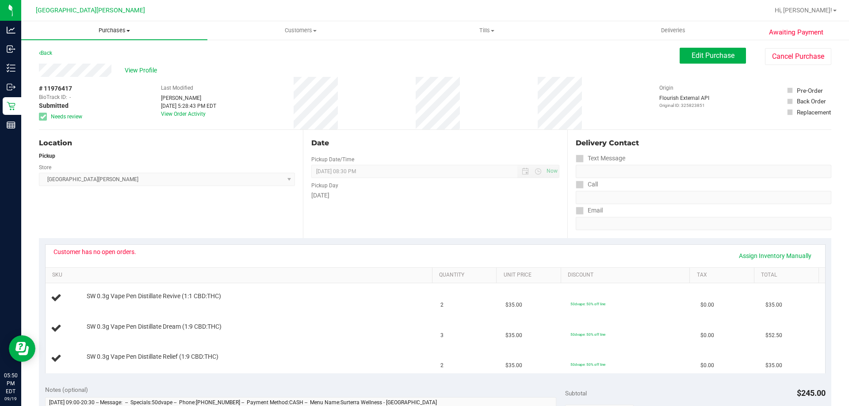
click at [121, 27] on span "Purchases" at bounding box center [114, 31] width 186 height 8
click at [64, 61] on span "Fulfillment" at bounding box center [48, 64] width 55 height 8
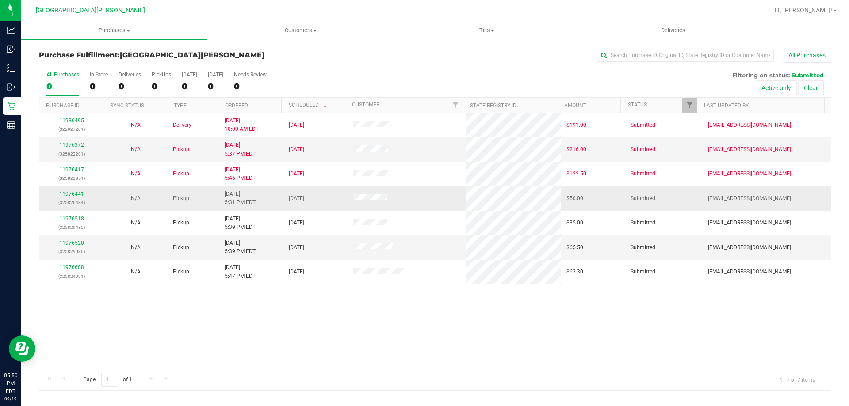
click at [62, 196] on link "11976441" at bounding box center [71, 194] width 25 height 6
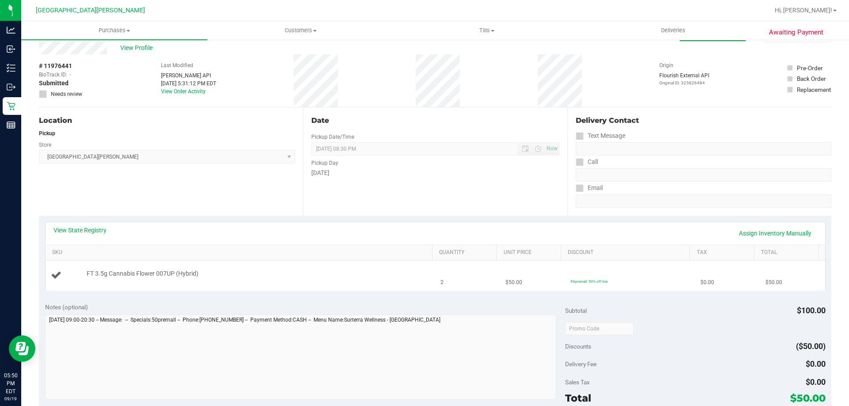
scroll to position [44, 0]
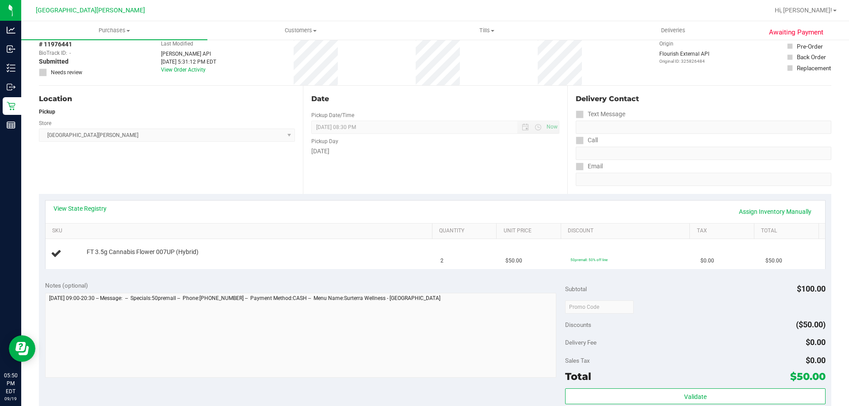
click at [85, 204] on div "View State Registry Assign Inventory Manually" at bounding box center [435, 212] width 779 height 23
click at [84, 207] on link "View State Registry" at bounding box center [79, 208] width 53 height 9
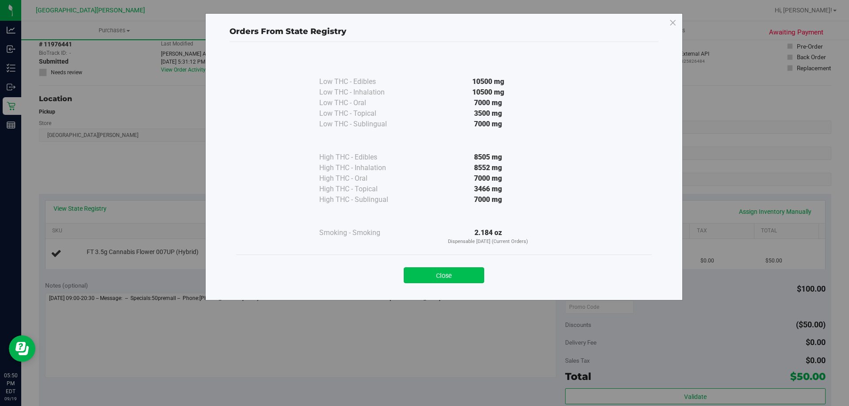
click at [443, 275] on button "Close" at bounding box center [444, 275] width 80 height 16
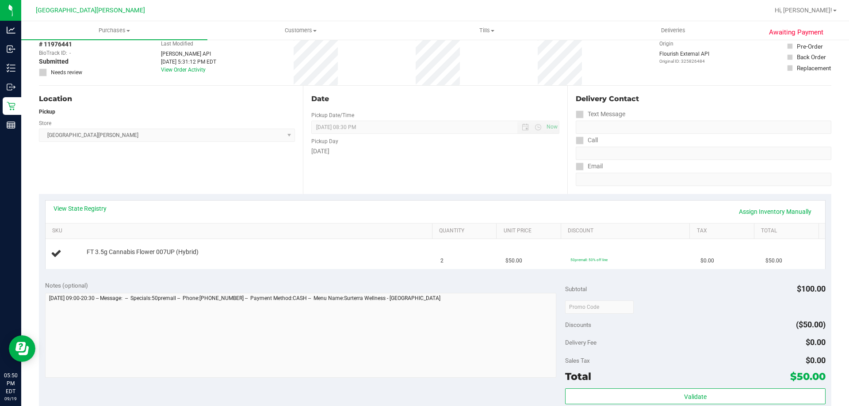
click at [424, 205] on div "View State Registry Assign Inventory Manually" at bounding box center [434, 211] width 763 height 15
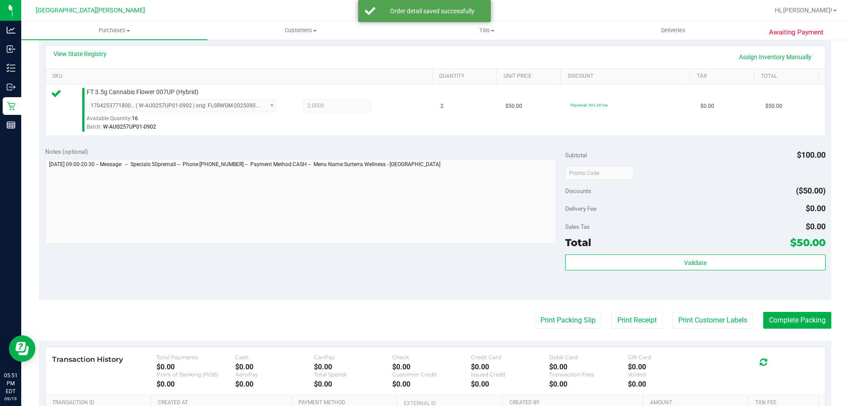
scroll to position [221, 0]
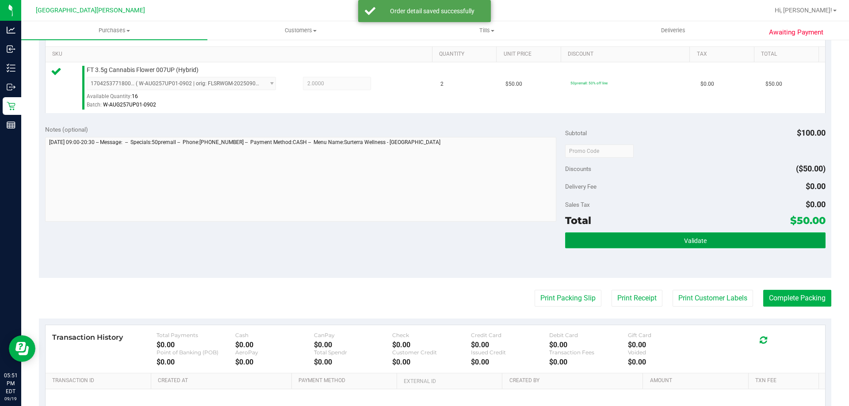
click at [686, 248] on button "Validate" at bounding box center [695, 240] width 260 height 16
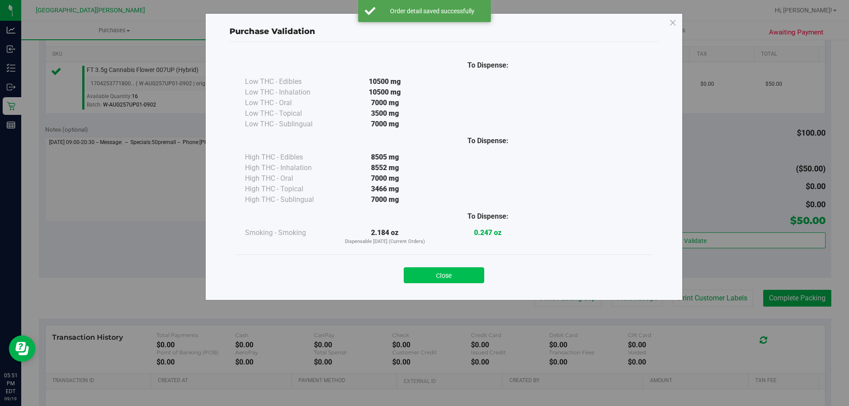
click at [461, 279] on button "Close" at bounding box center [444, 275] width 80 height 16
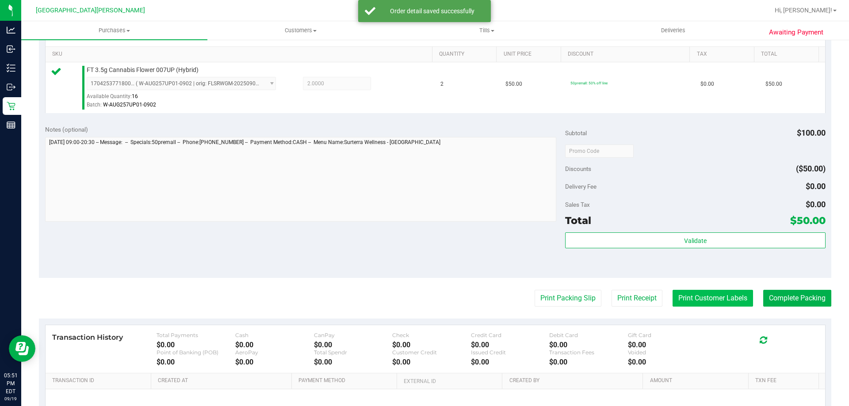
click at [700, 299] on button "Print Customer Labels" at bounding box center [712, 298] width 80 height 17
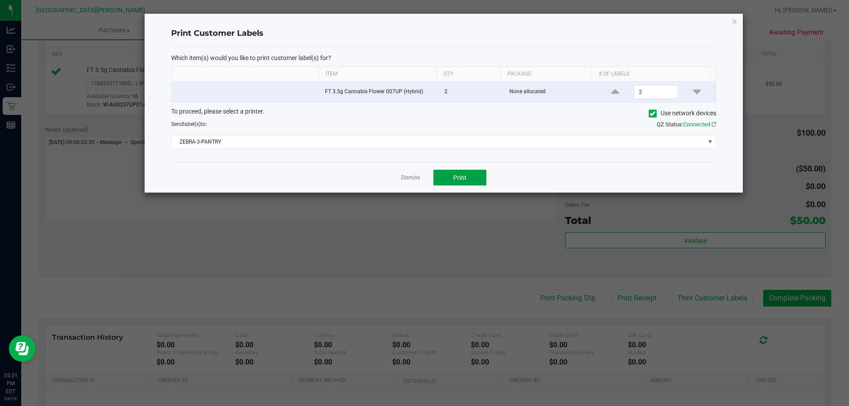
click at [477, 177] on button "Print" at bounding box center [459, 178] width 53 height 16
click at [405, 180] on link "Dismiss" at bounding box center [410, 178] width 19 height 8
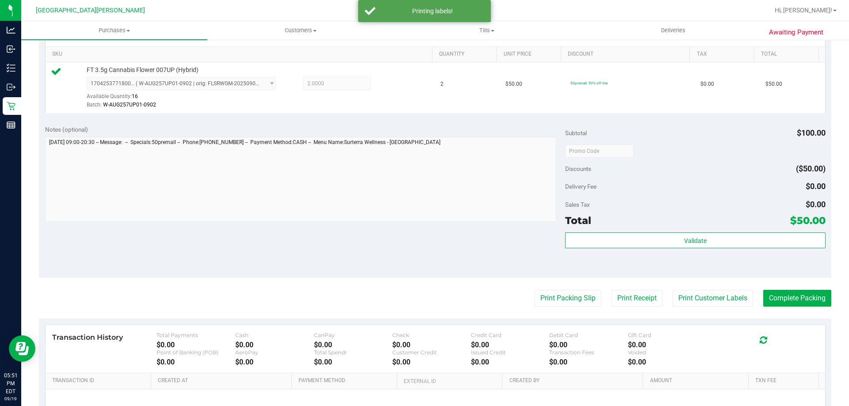
click at [395, 227] on div "Notes (optional) Subtotal $100.00 Discounts ($50.00) Delivery Fee $0.00 Sales T…" at bounding box center [435, 198] width 792 height 159
click at [782, 305] on button "Complete Packing" at bounding box center [797, 298] width 68 height 17
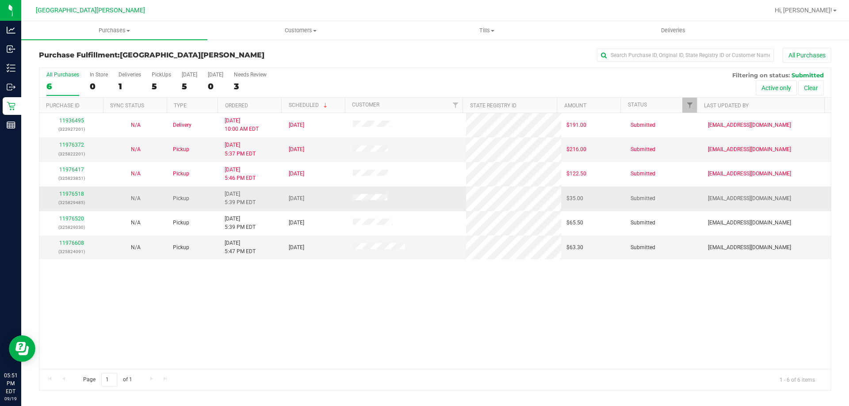
click at [67, 190] on td "11976518 (325829485)" at bounding box center [71, 199] width 64 height 24
click at [69, 194] on link "11976518" at bounding box center [71, 194] width 25 height 6
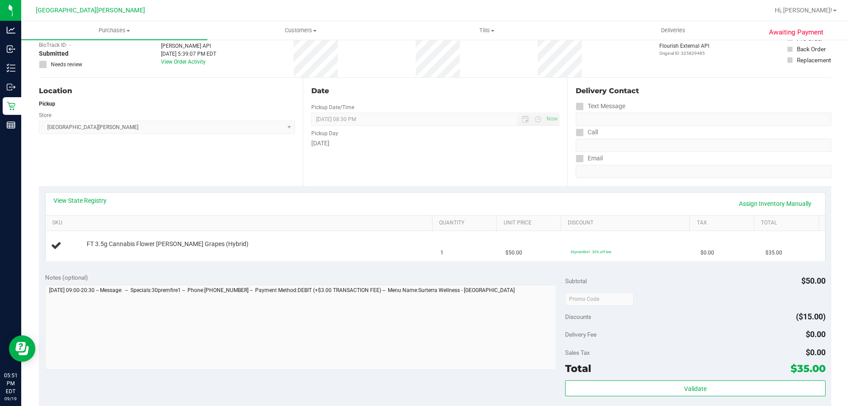
scroll to position [133, 0]
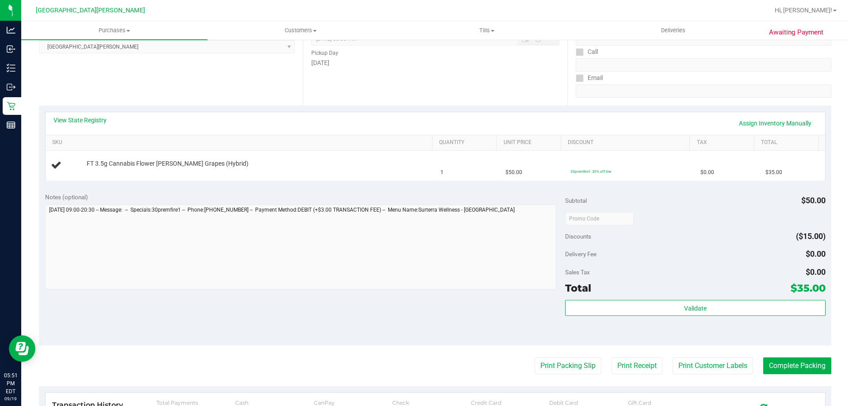
click at [95, 114] on div "View State Registry Assign Inventory Manually" at bounding box center [435, 123] width 779 height 23
click at [92, 118] on link "View State Registry" at bounding box center [79, 120] width 53 height 9
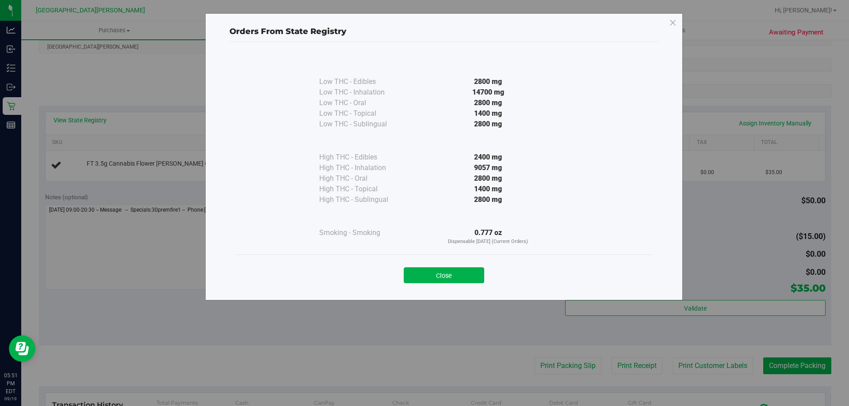
click at [457, 278] on button "Close" at bounding box center [444, 275] width 80 height 16
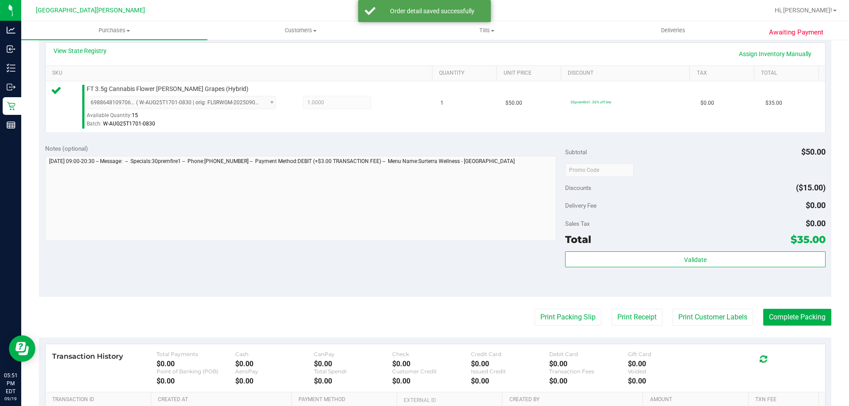
scroll to position [309, 0]
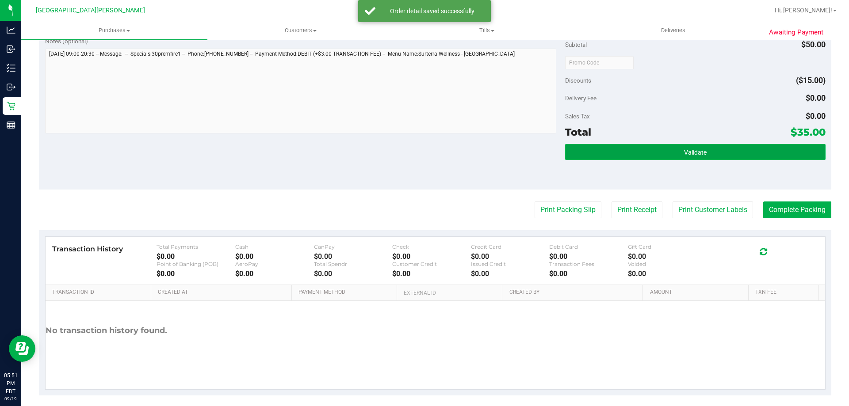
click at [628, 156] on button "Validate" at bounding box center [695, 152] width 260 height 16
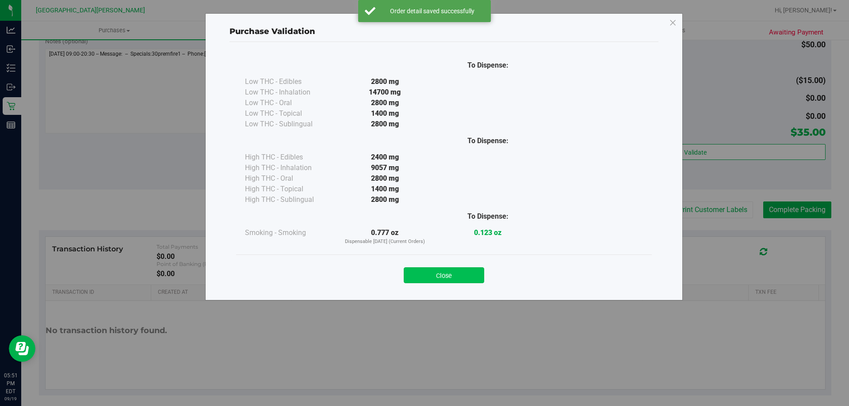
click at [468, 273] on div "Close" at bounding box center [444, 273] width 402 height 22
click at [470, 278] on button "Close" at bounding box center [444, 275] width 80 height 16
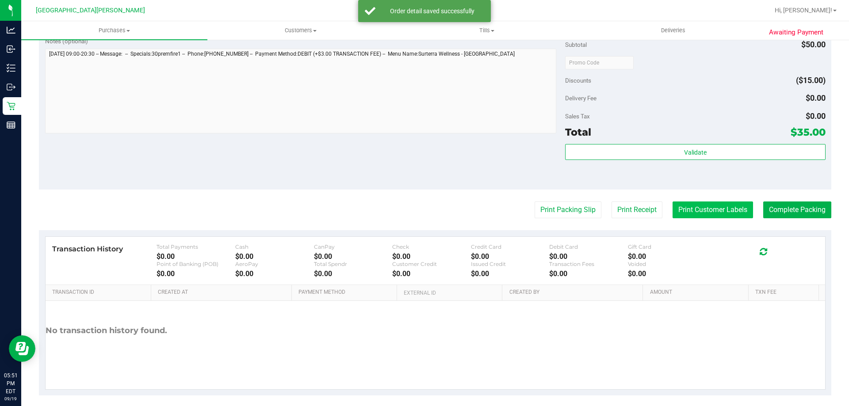
click at [723, 215] on button "Print Customer Labels" at bounding box center [712, 210] width 80 height 17
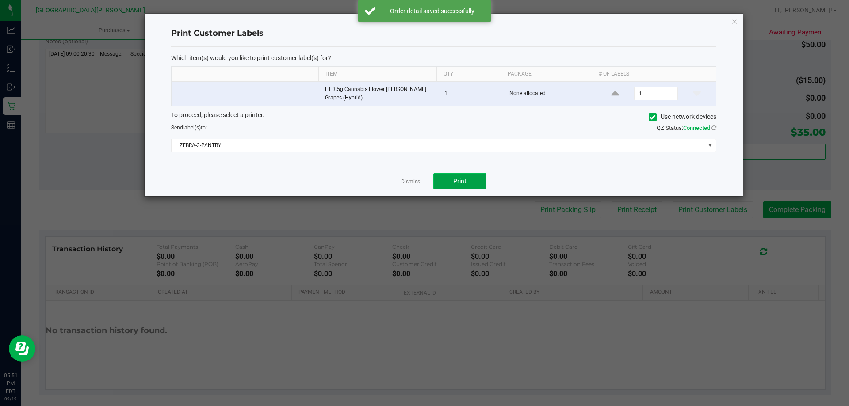
click at [455, 178] on span "Print" at bounding box center [459, 181] width 13 height 7
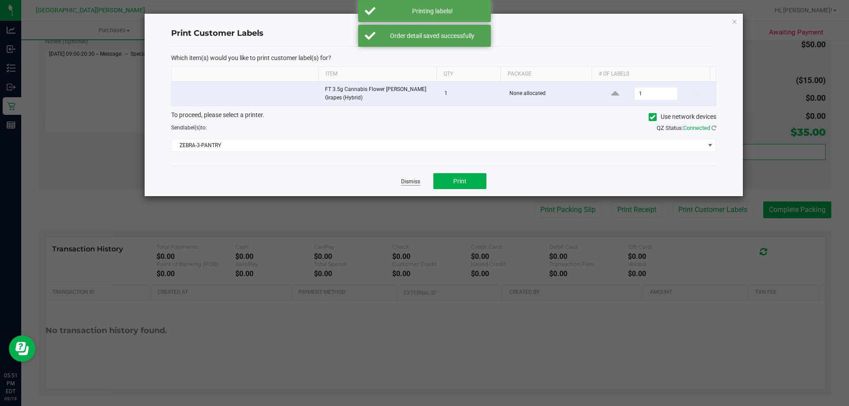
click at [414, 185] on link "Dismiss" at bounding box center [410, 182] width 19 height 8
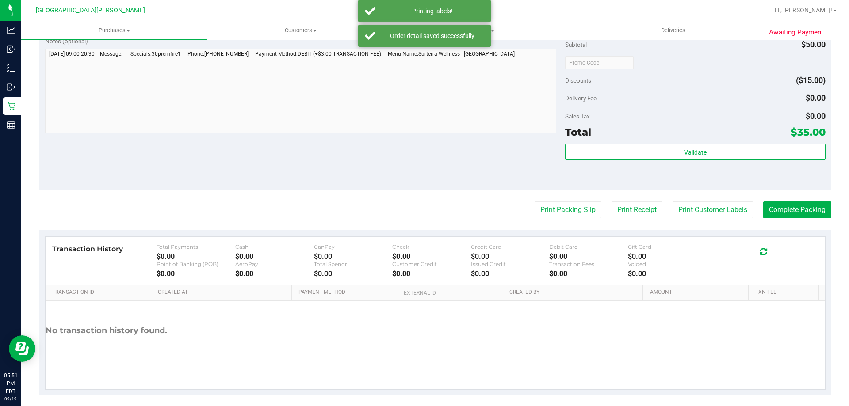
click at [392, 183] on div "Notes (optional) Subtotal $50.00 Discounts ($15.00) Delivery Fee $0.00 Sales Ta…" at bounding box center [435, 109] width 792 height 159
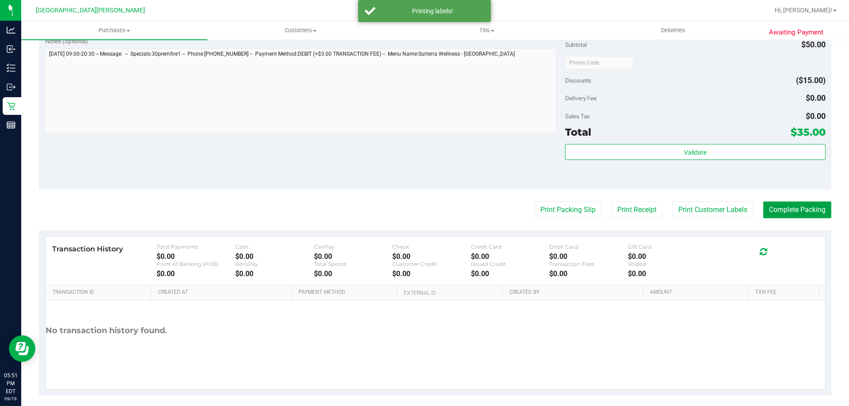
click at [781, 213] on button "Complete Packing" at bounding box center [797, 210] width 68 height 17
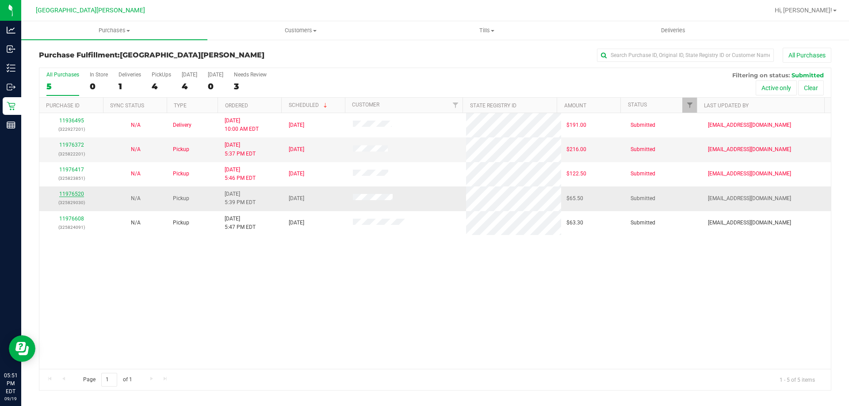
click at [74, 192] on link "11976520" at bounding box center [71, 194] width 25 height 6
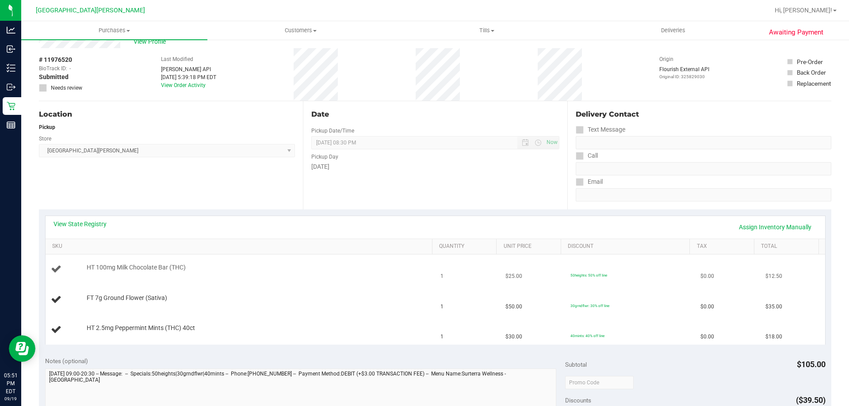
scroll to position [44, 0]
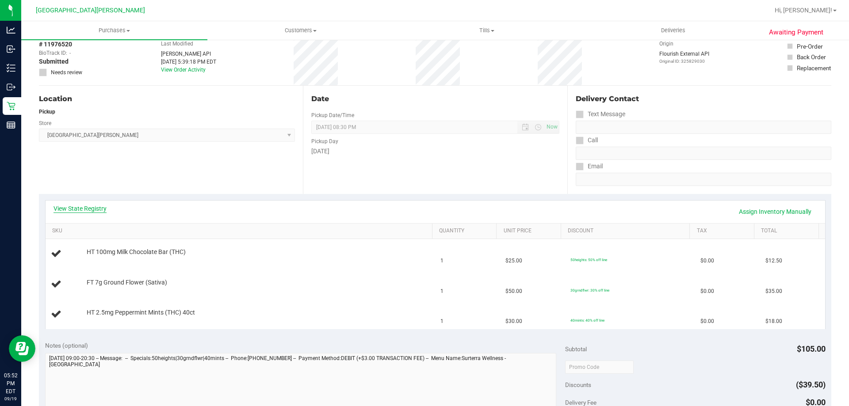
click at [97, 208] on link "View State Registry" at bounding box center [79, 208] width 53 height 9
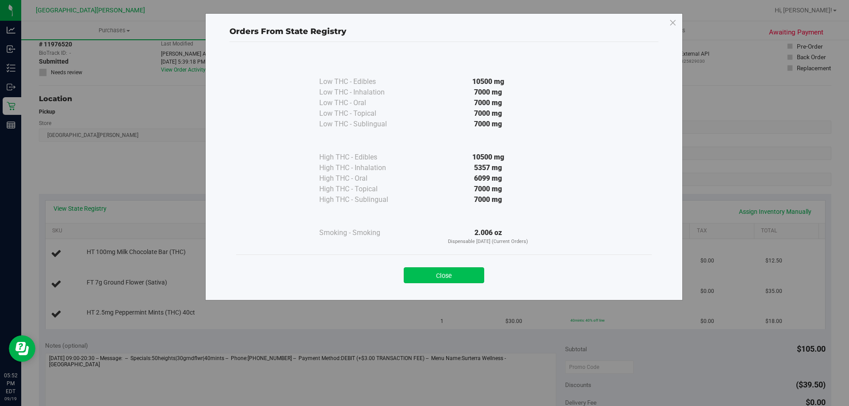
click at [461, 276] on button "Close" at bounding box center [444, 275] width 80 height 16
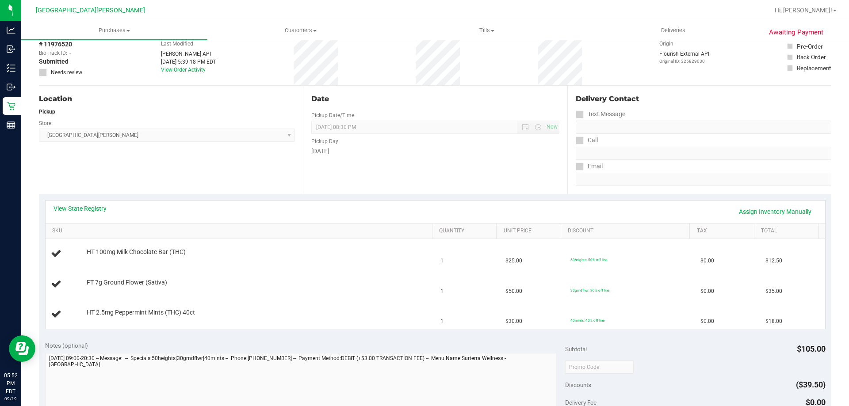
click at [360, 192] on div "Date Pickup Date/Time 09/19/2025 Now 09/19/2025 08:30 PM Now Pickup Day Friday" at bounding box center [435, 140] width 264 height 108
click at [355, 206] on div "View State Registry Assign Inventory Manually" at bounding box center [434, 211] width 763 height 15
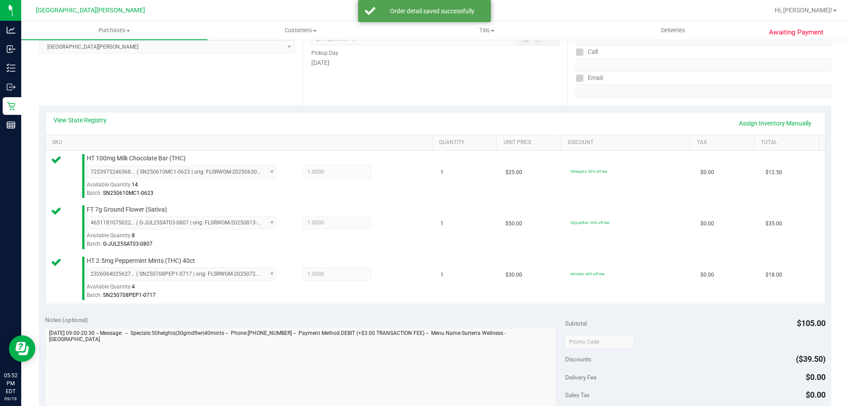
scroll to position [265, 0]
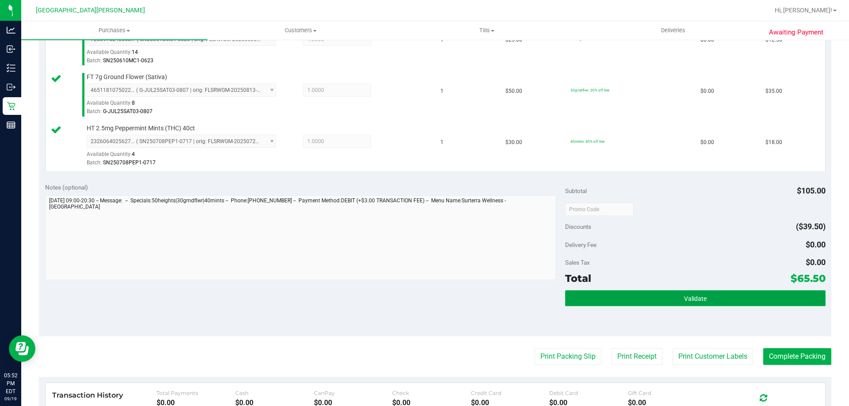
click at [662, 304] on button "Validate" at bounding box center [695, 298] width 260 height 16
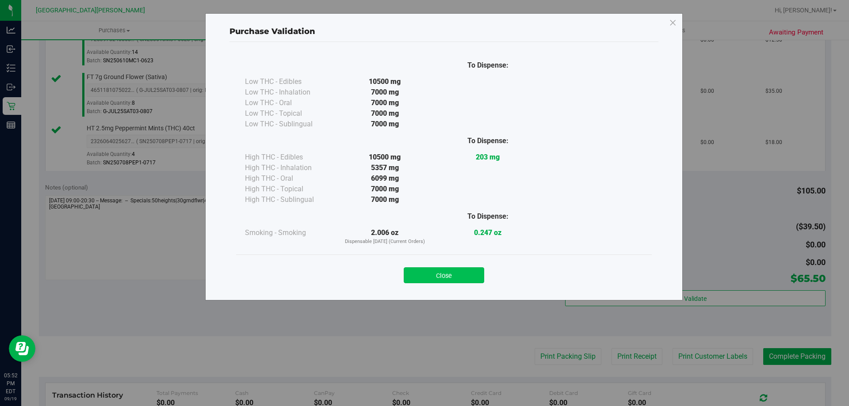
click at [476, 278] on button "Close" at bounding box center [444, 275] width 80 height 16
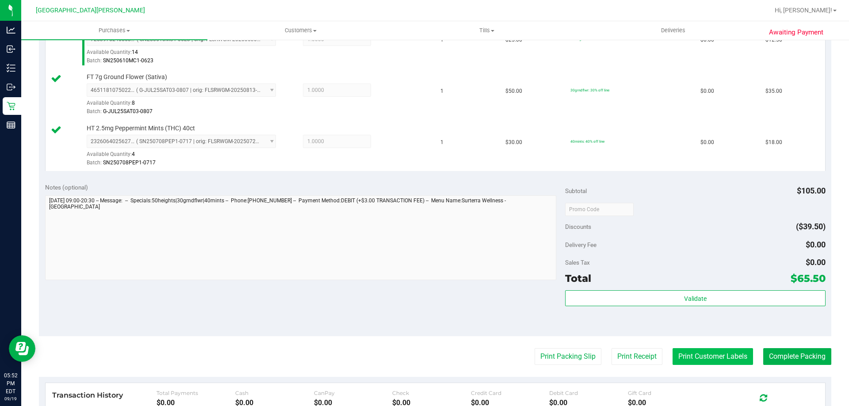
click at [684, 349] on button "Print Customer Labels" at bounding box center [712, 356] width 80 height 17
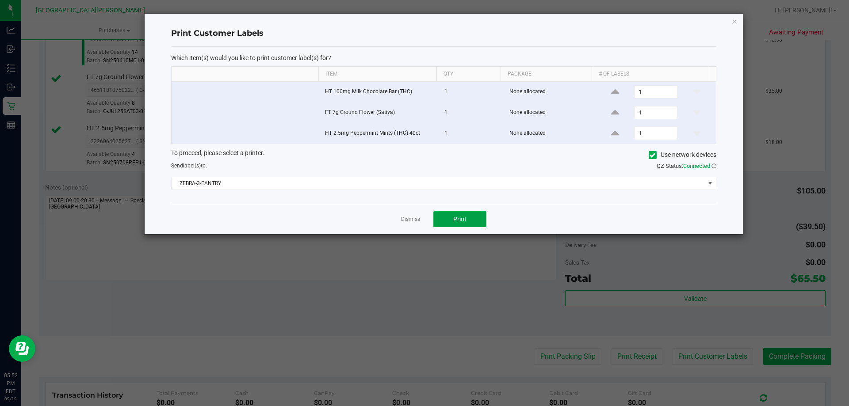
click at [479, 217] on button "Print" at bounding box center [459, 219] width 53 height 16
click at [406, 220] on link "Dismiss" at bounding box center [410, 220] width 19 height 8
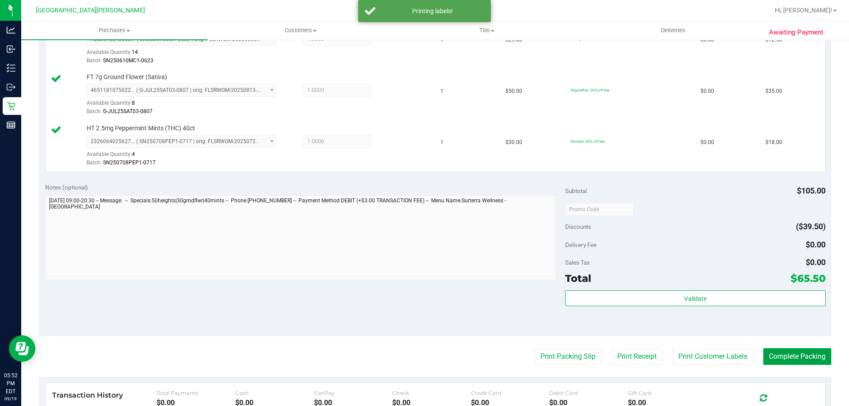
click at [788, 360] on button "Complete Packing" at bounding box center [797, 356] width 68 height 17
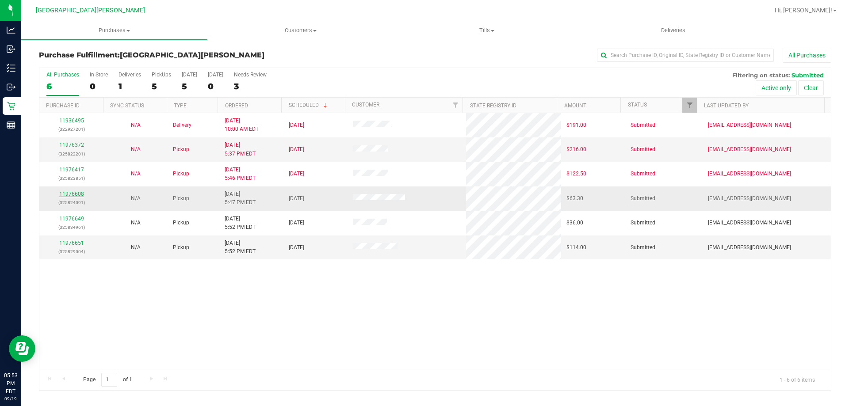
click at [70, 195] on link "11976608" at bounding box center [71, 194] width 25 height 6
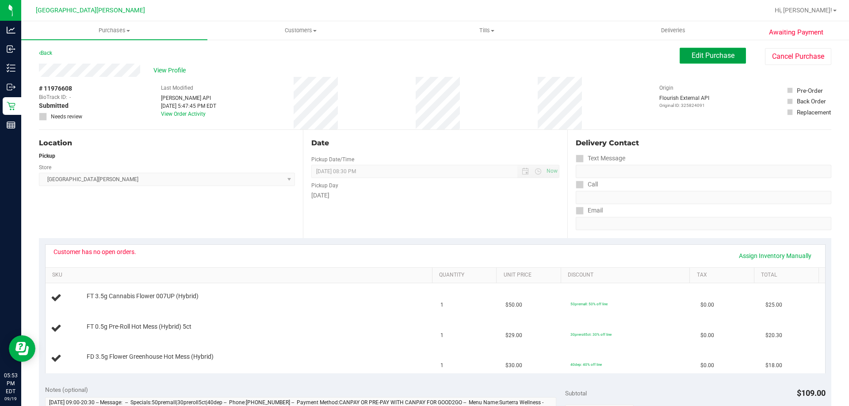
click at [691, 58] on span "Edit Purchase" at bounding box center [712, 55] width 43 height 8
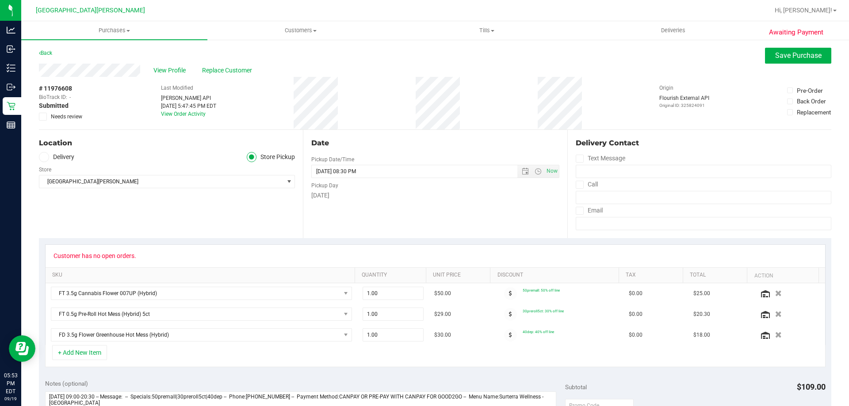
click at [46, 118] on span at bounding box center [43, 117] width 8 height 8
click at [0, 0] on input "Needs review" at bounding box center [0, 0] width 0 height 0
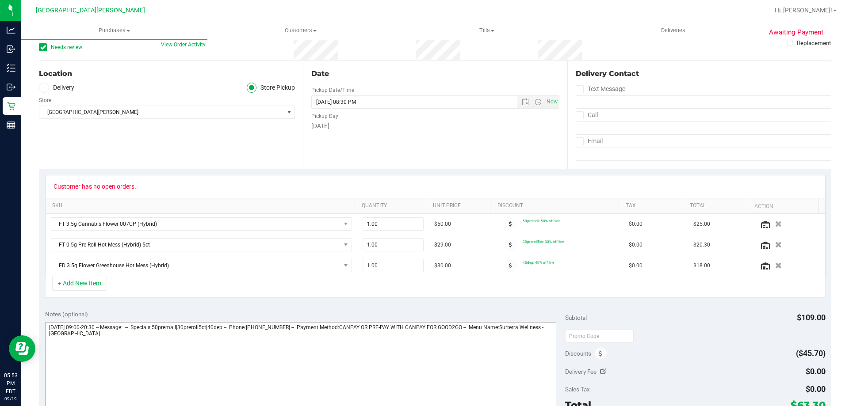
scroll to position [177, 0]
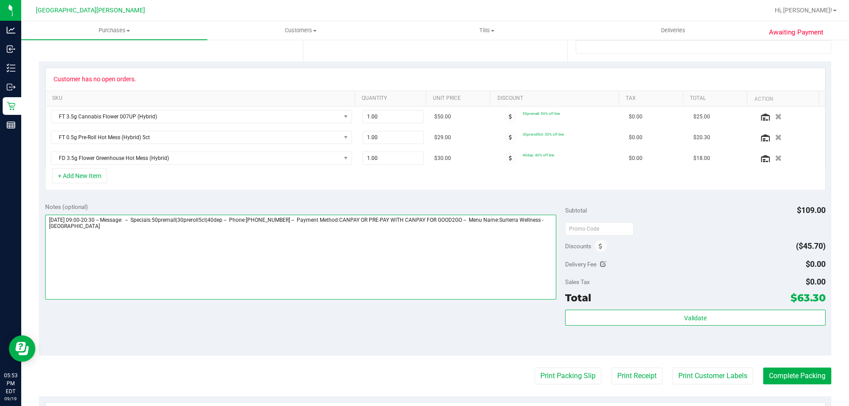
click at [181, 233] on textarea at bounding box center [300, 257] width 511 height 85
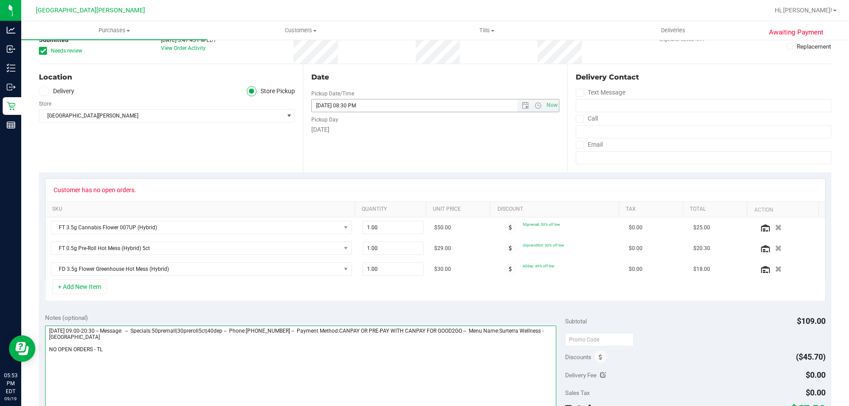
scroll to position [0, 0]
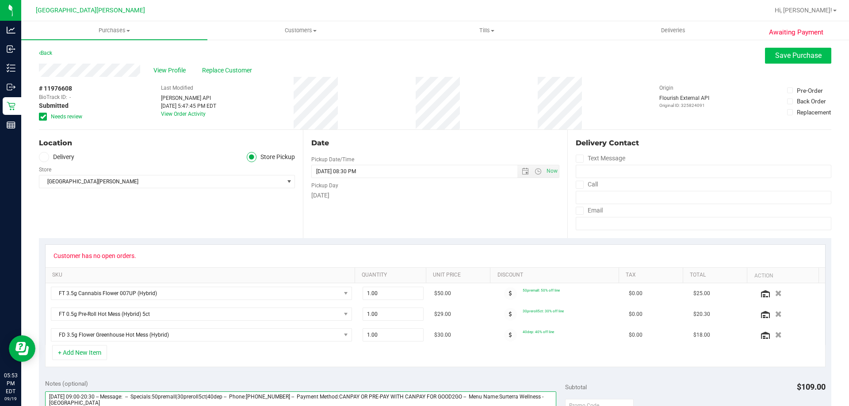
type textarea "Friday 09/19/2025 09:00-20:30 -- Message: -- Specials:50premall|30preroll5ct|40…"
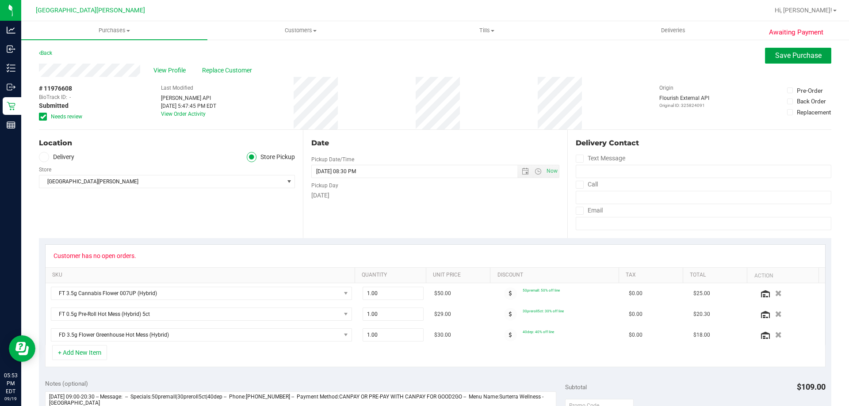
click at [804, 53] on span "Save Purchase" at bounding box center [798, 55] width 46 height 8
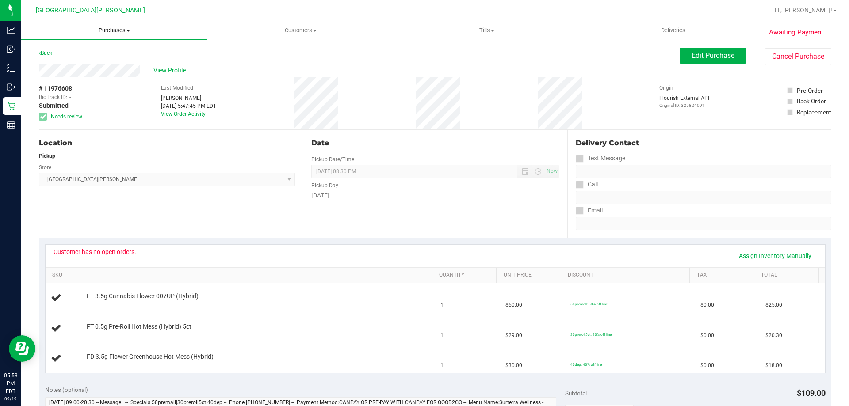
click at [122, 34] on uib-tab-heading "Purchases Summary of purchases Fulfillment All purchases" at bounding box center [114, 30] width 186 height 19
click at [77, 64] on li "Fulfillment" at bounding box center [114, 64] width 186 height 11
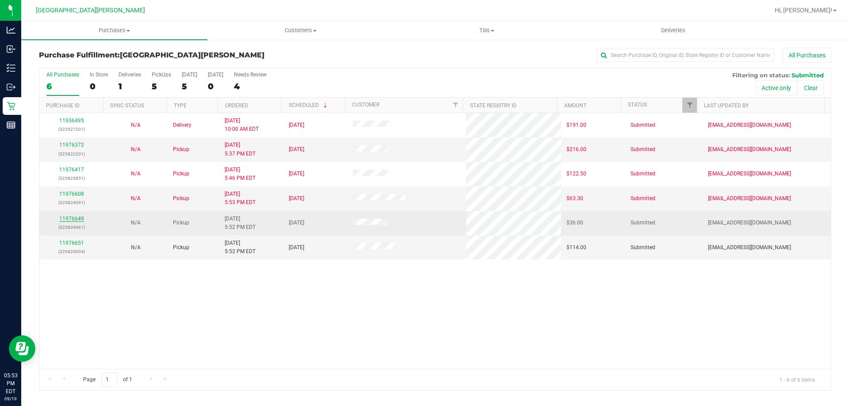
click at [78, 221] on link "11976649" at bounding box center [71, 219] width 25 height 6
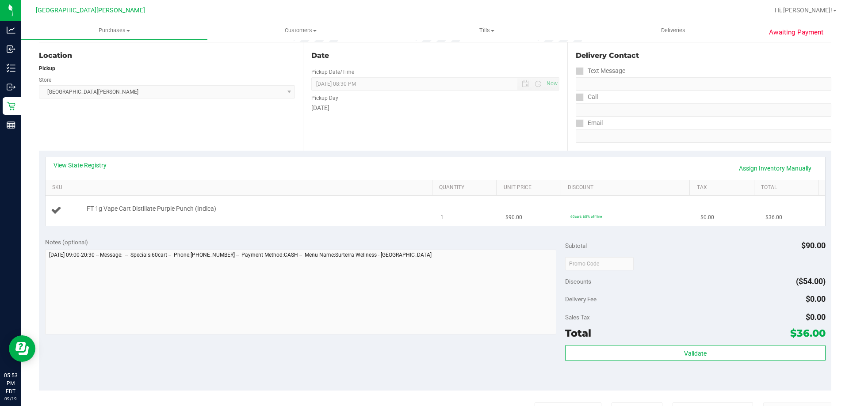
scroll to position [88, 0]
click at [89, 162] on link "View State Registry" at bounding box center [79, 164] width 53 height 9
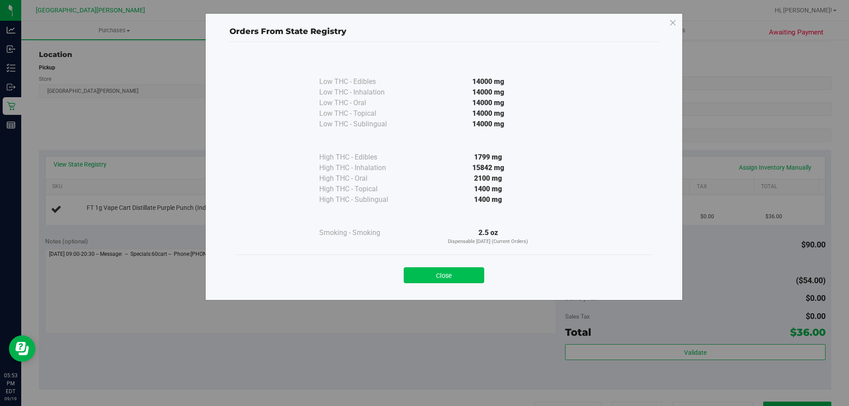
click at [482, 278] on button "Close" at bounding box center [444, 275] width 80 height 16
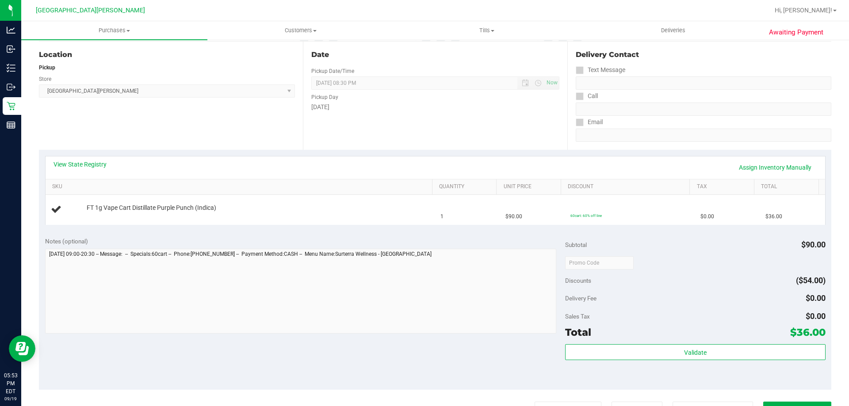
click at [410, 144] on div "Date Pickup Date/Time 09/19/2025 Now 09/19/2025 08:30 PM Now Pickup Day Friday" at bounding box center [435, 96] width 264 height 108
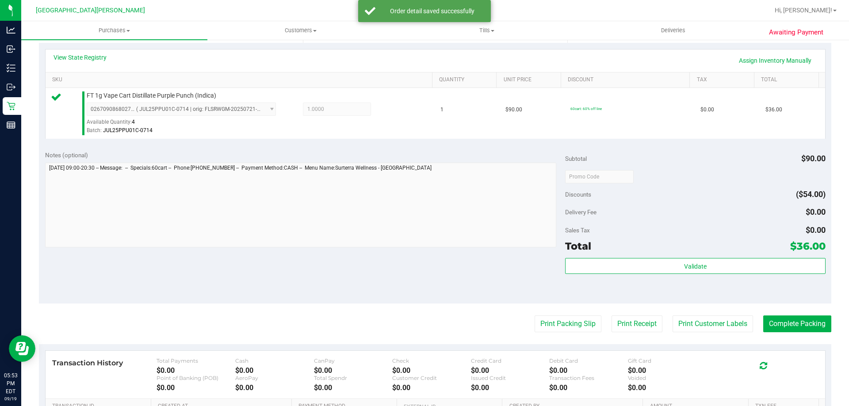
scroll to position [265, 0]
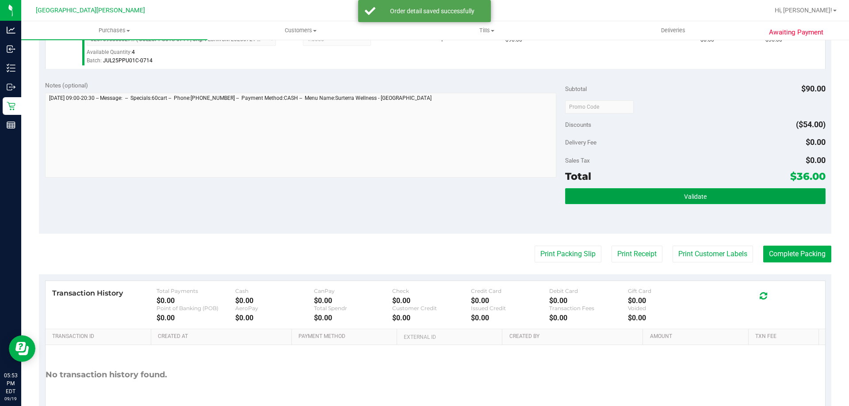
click at [718, 204] on button "Validate" at bounding box center [695, 196] width 260 height 16
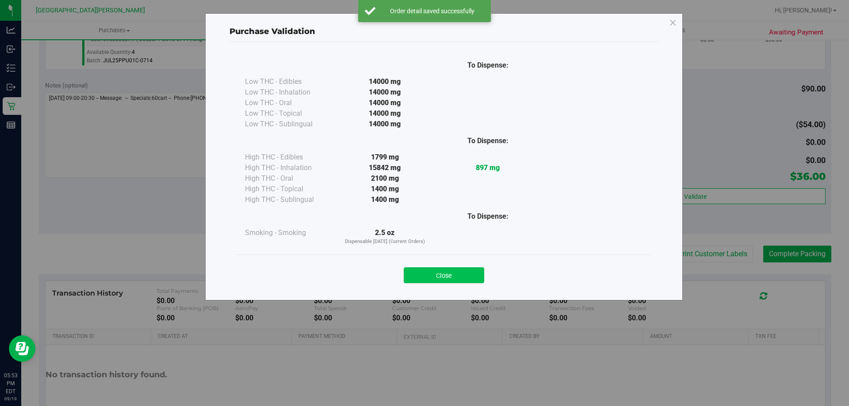
click at [462, 273] on button "Close" at bounding box center [444, 275] width 80 height 16
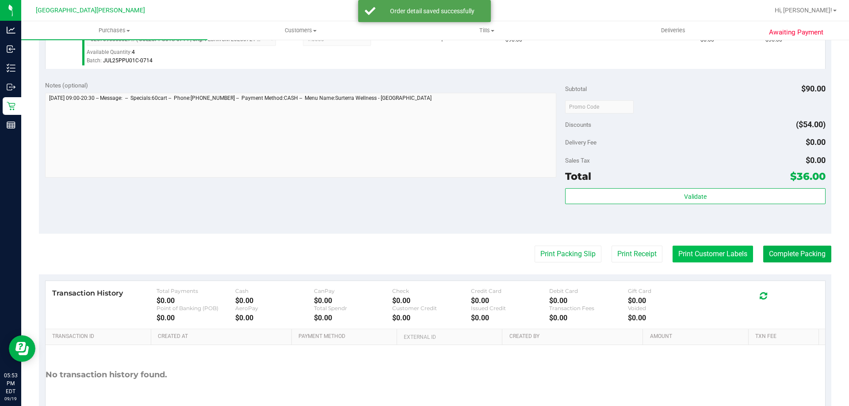
click at [698, 255] on button "Print Customer Labels" at bounding box center [712, 254] width 80 height 17
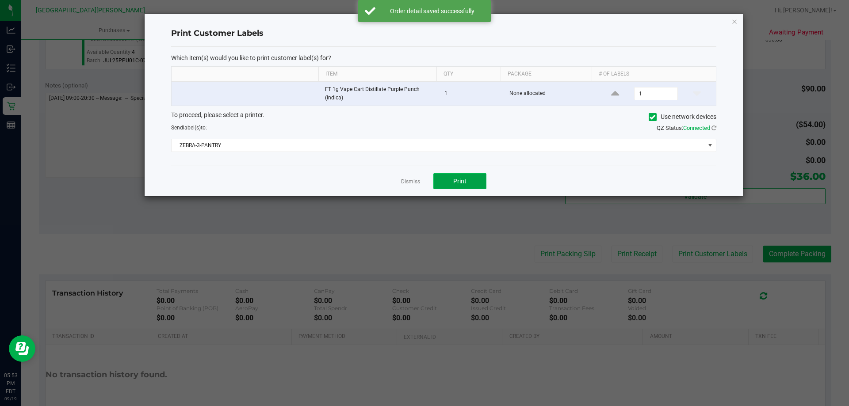
click at [478, 189] on button "Print" at bounding box center [459, 181] width 53 height 16
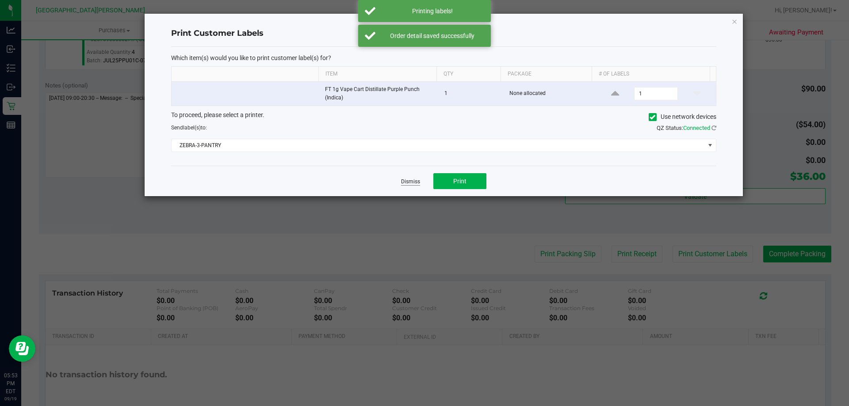
click at [407, 183] on link "Dismiss" at bounding box center [410, 182] width 19 height 8
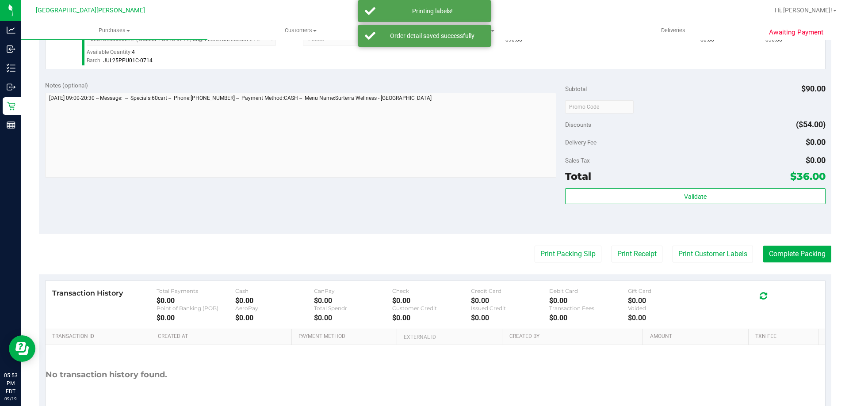
click at [394, 184] on div "Notes (optional) Subtotal $90.00 Discounts ($54.00) Delivery Fee $0.00 Sales Ta…" at bounding box center [435, 154] width 792 height 159
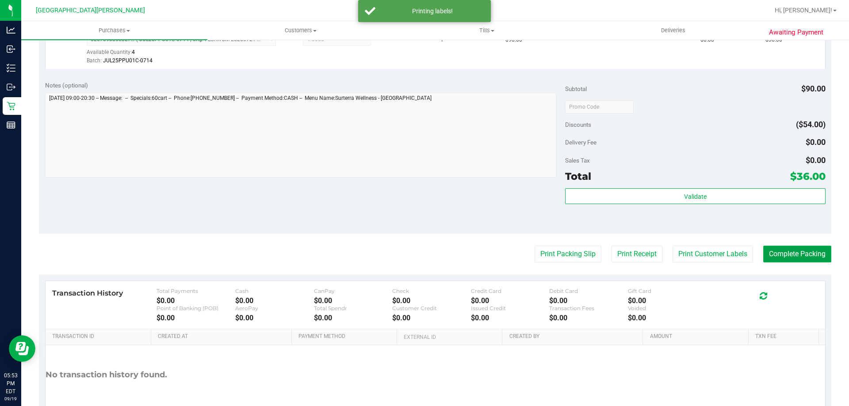
click at [791, 247] on button "Complete Packing" at bounding box center [797, 254] width 68 height 17
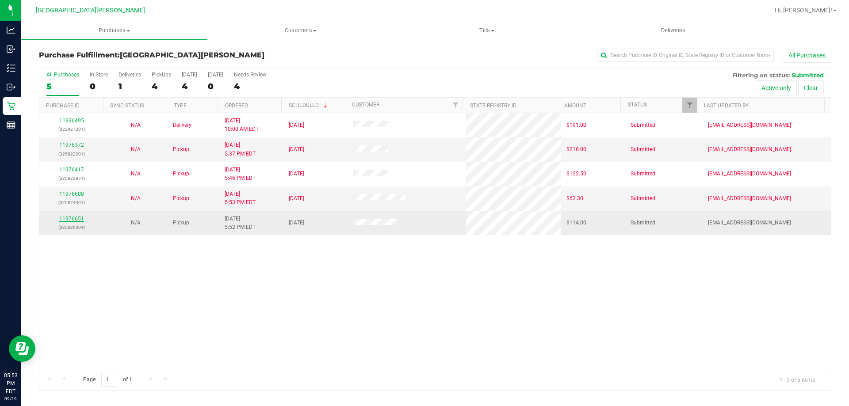
click at [65, 218] on link "11976651" at bounding box center [71, 219] width 25 height 6
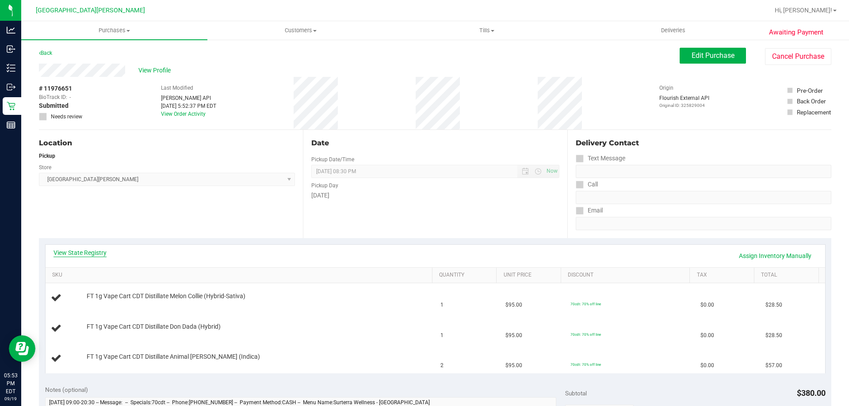
click at [92, 252] on link "View State Registry" at bounding box center [79, 252] width 53 height 9
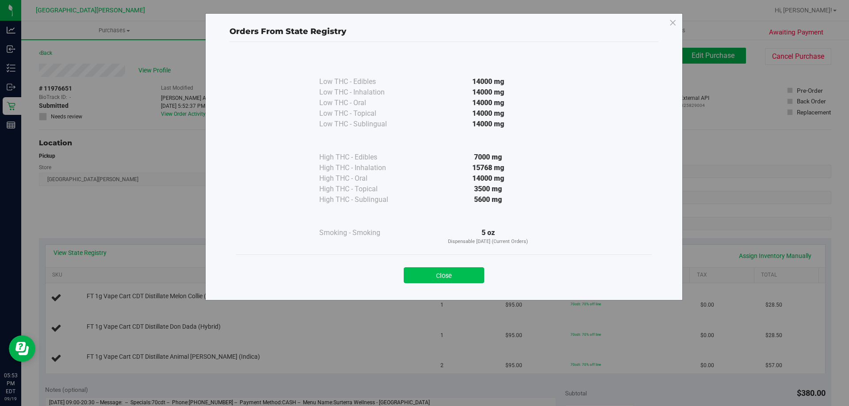
click at [424, 273] on button "Close" at bounding box center [444, 275] width 80 height 16
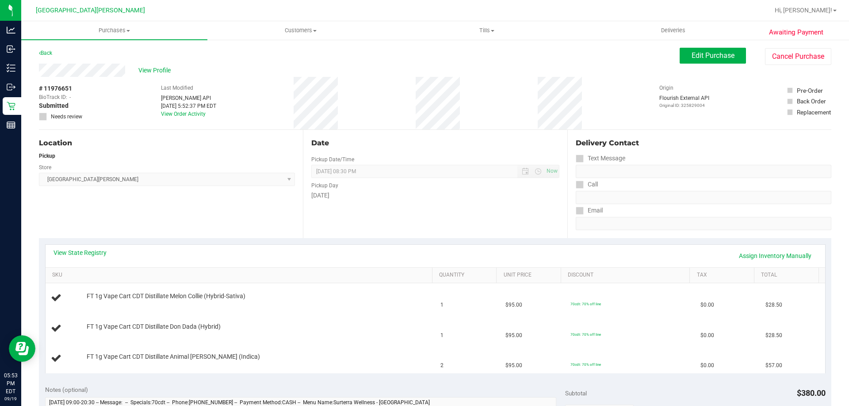
click at [413, 244] on div "View State Registry Assign Inventory Manually SKU Quantity Unit Price Discount …" at bounding box center [435, 308] width 792 height 141
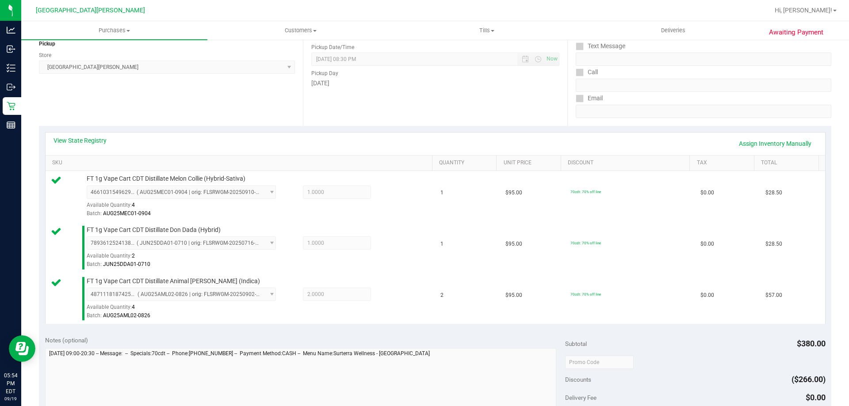
scroll to position [177, 0]
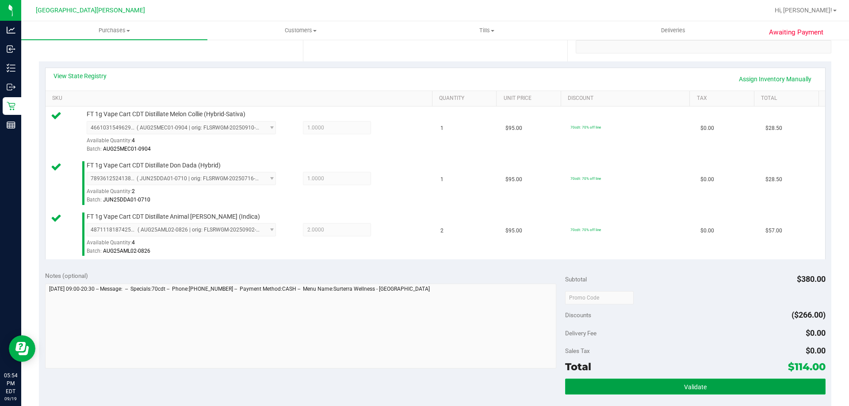
click at [674, 384] on button "Validate" at bounding box center [695, 387] width 260 height 16
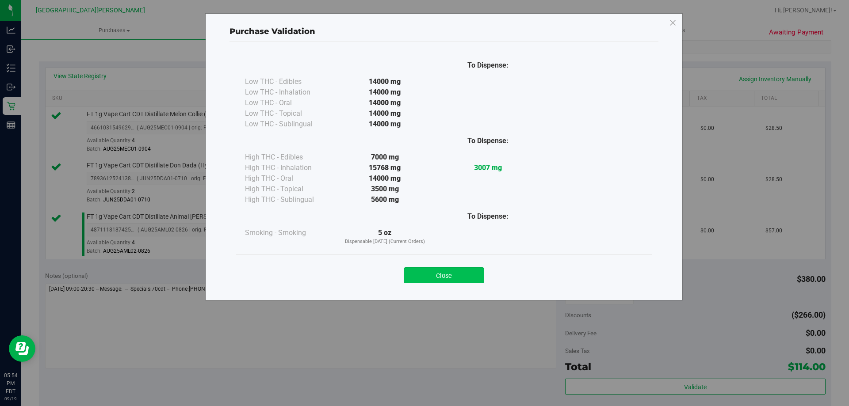
click at [456, 282] on button "Close" at bounding box center [444, 275] width 80 height 16
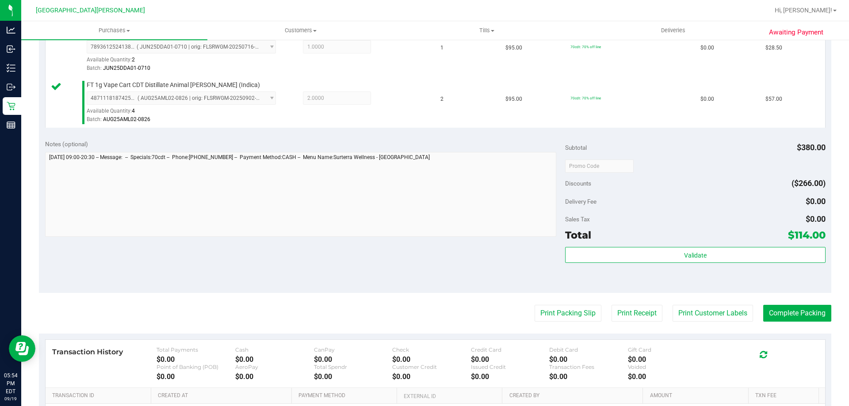
scroll to position [309, 0]
click at [688, 310] on button "Print Customer Labels" at bounding box center [712, 312] width 80 height 17
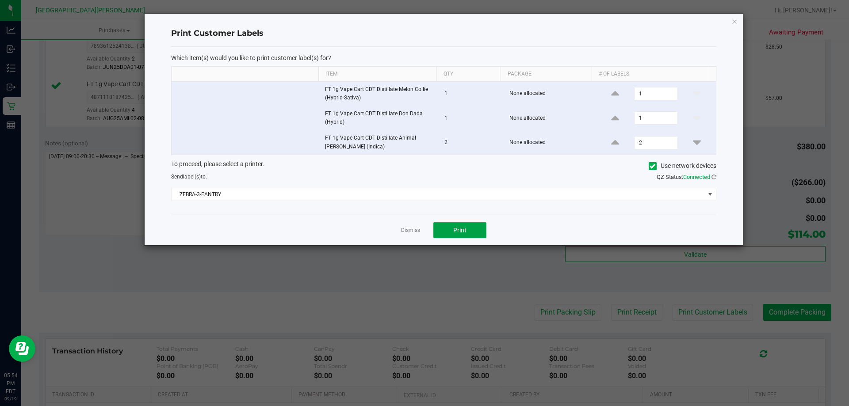
click at [474, 236] on button "Print" at bounding box center [459, 230] width 53 height 16
click at [415, 228] on link "Dismiss" at bounding box center [410, 231] width 19 height 8
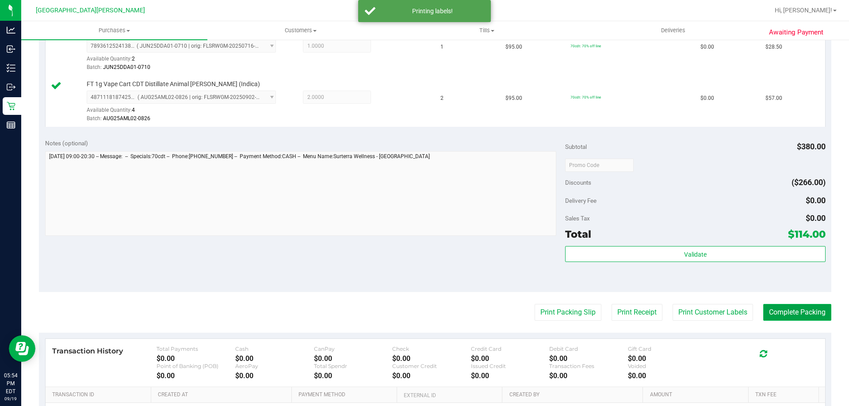
click at [800, 313] on button "Complete Packing" at bounding box center [797, 312] width 68 height 17
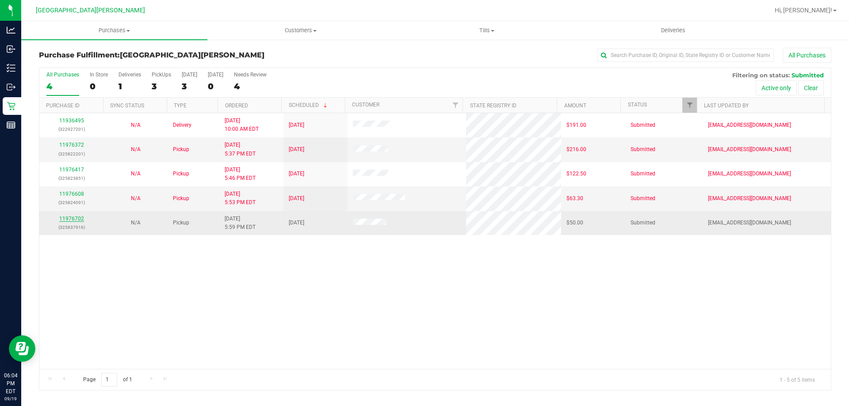
click at [80, 218] on link "11976702" at bounding box center [71, 219] width 25 height 6
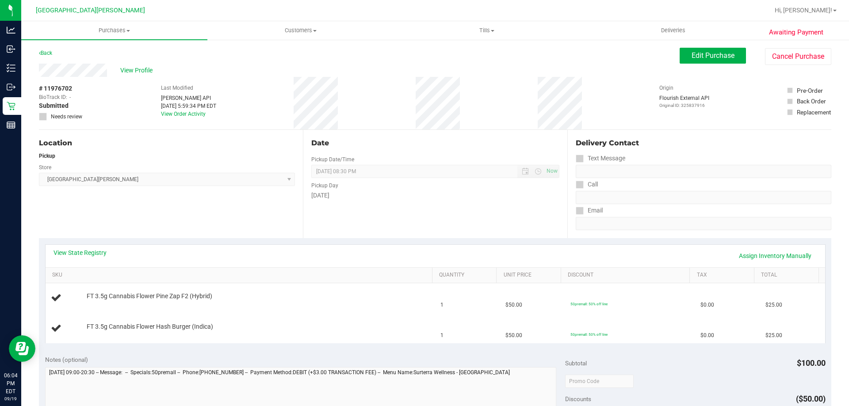
scroll to position [44, 0]
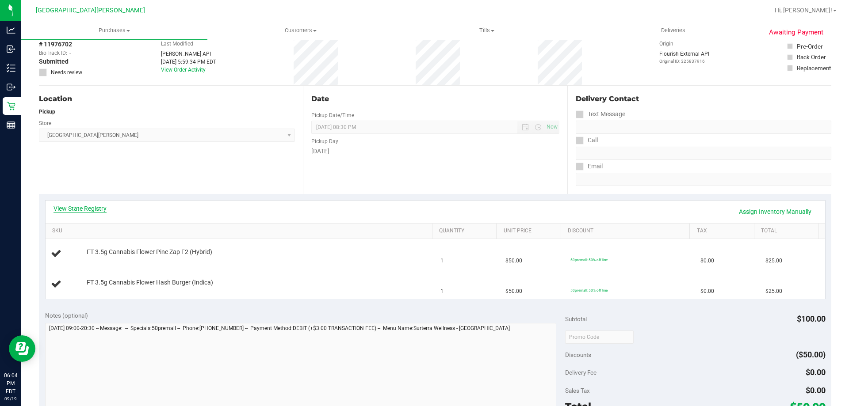
click at [85, 209] on link "View State Registry" at bounding box center [79, 208] width 53 height 9
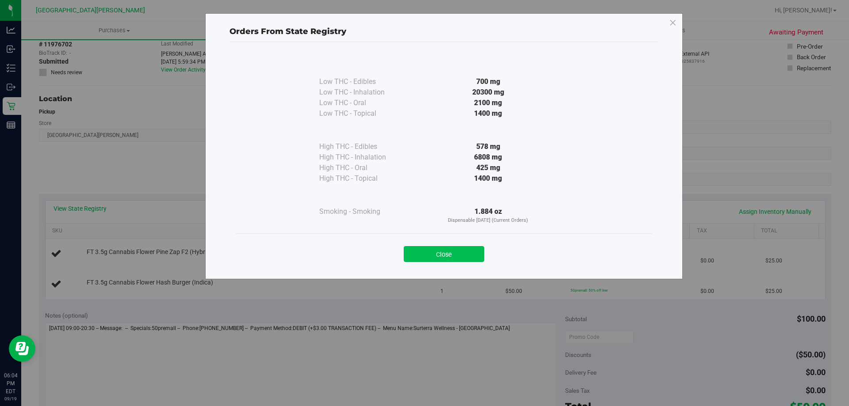
click at [424, 246] on button "Close" at bounding box center [444, 254] width 80 height 16
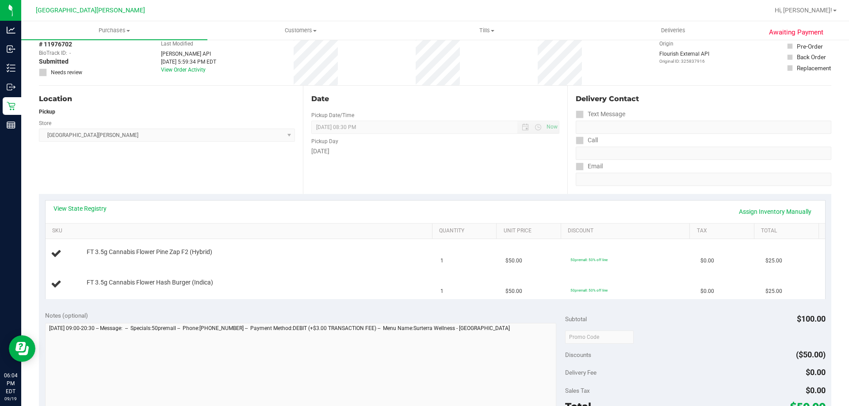
click at [411, 204] on div "View State Registry Assign Inventory Manually" at bounding box center [434, 211] width 763 height 15
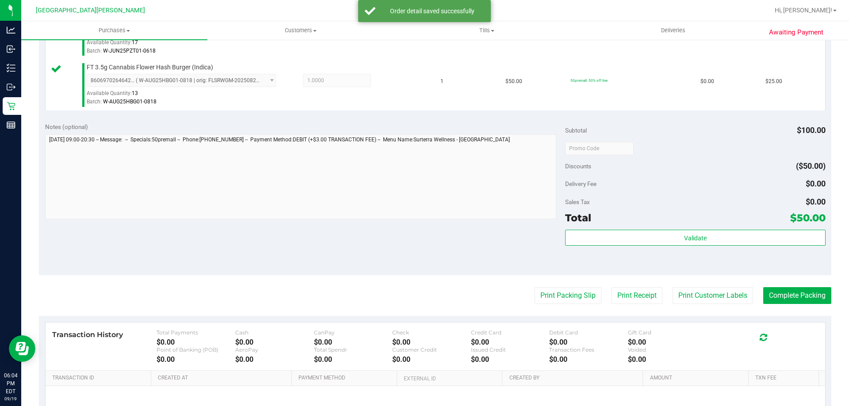
scroll to position [354, 0]
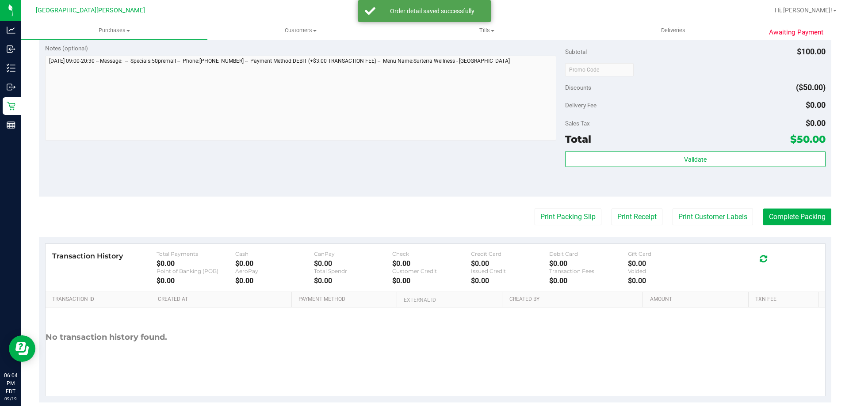
click at [744, 149] on div "Subtotal $100.00 Discounts ($50.00) Delivery Fee $0.00 Sales Tax $0.00 Total $5…" at bounding box center [695, 117] width 260 height 147
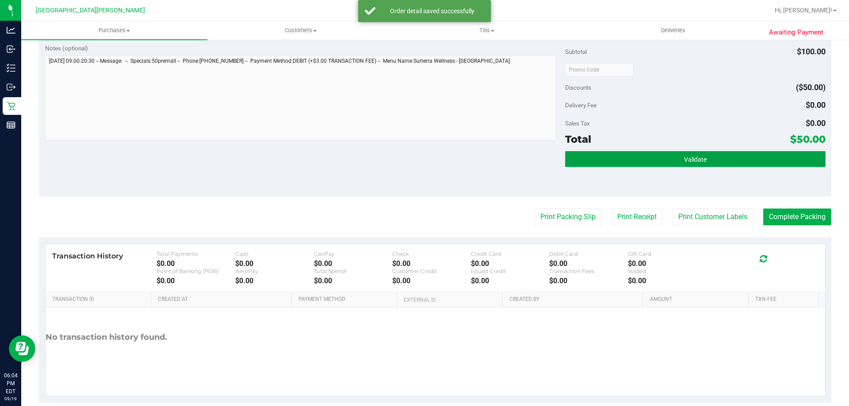
click at [742, 152] on button "Validate" at bounding box center [695, 159] width 260 height 16
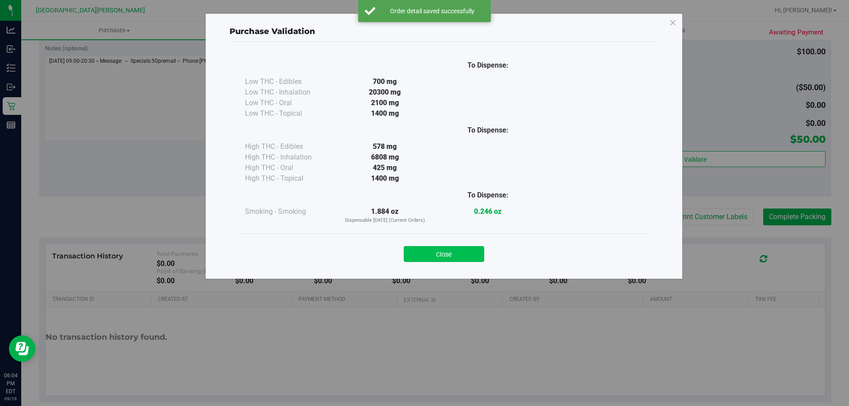
click at [452, 261] on button "Close" at bounding box center [444, 254] width 80 height 16
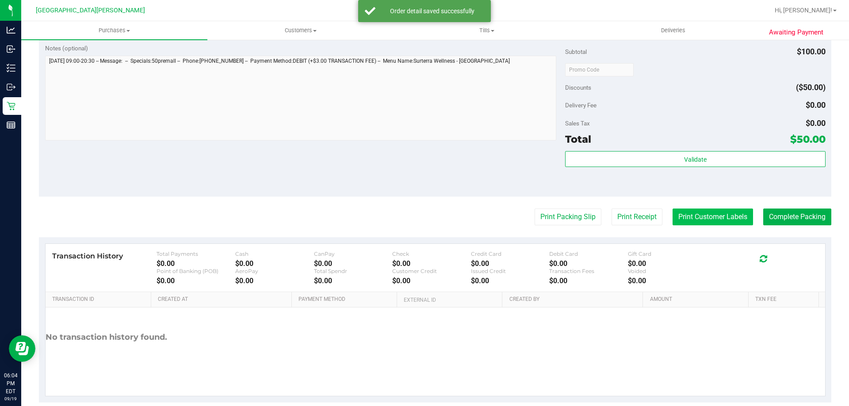
click at [690, 218] on button "Print Customer Labels" at bounding box center [712, 217] width 80 height 17
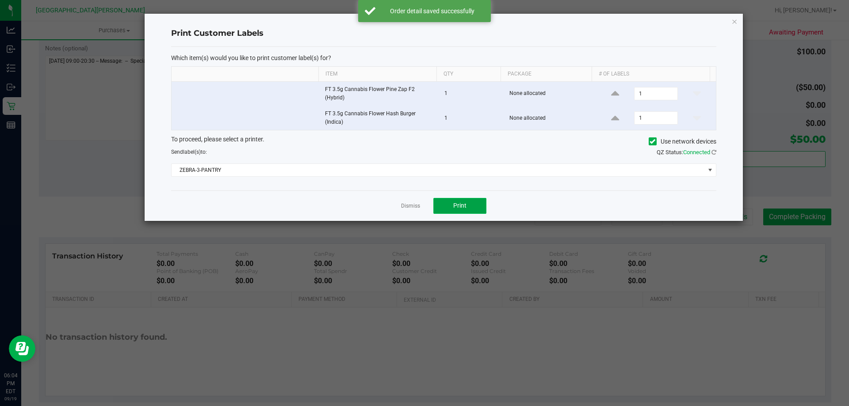
click at [484, 212] on button "Print" at bounding box center [459, 206] width 53 height 16
click at [399, 206] on div "Dismiss Print" at bounding box center [443, 205] width 545 height 30
click at [403, 206] on link "Dismiss" at bounding box center [410, 206] width 19 height 8
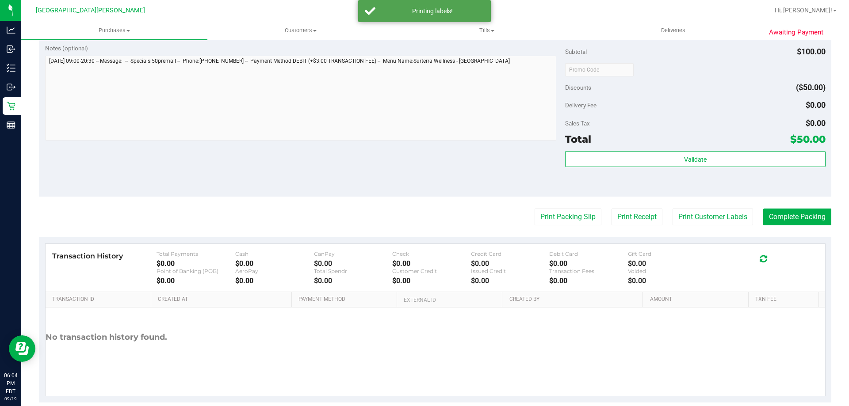
click at [403, 206] on purchase-details "Back Edit Purchase Cancel Purchase View Profile # 11976702 BioTrack ID: - Submi…" at bounding box center [435, 48] width 792 height 708
click at [765, 217] on button "Complete Packing" at bounding box center [797, 217] width 68 height 17
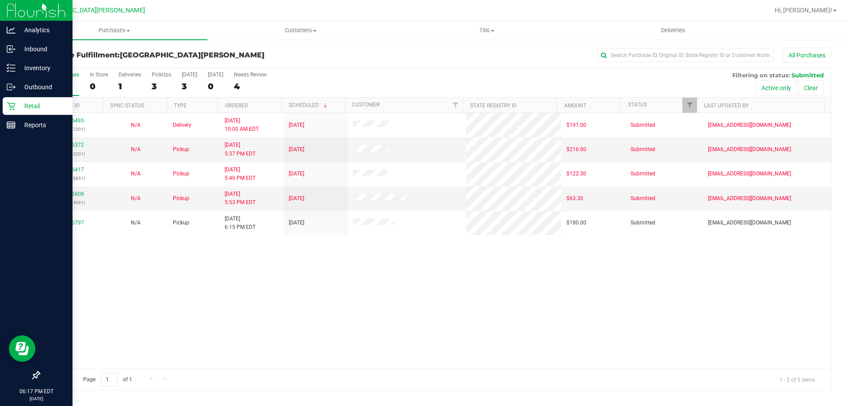
click at [25, 107] on p "Retail" at bounding box center [41, 106] width 53 height 11
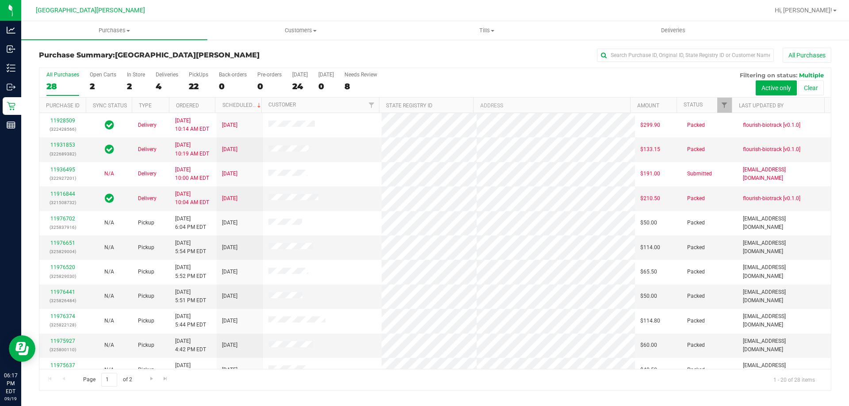
click at [136, 73] on div "In Store" at bounding box center [136, 75] width 18 height 6
click at [0, 0] on input "In Store 2" at bounding box center [0, 0] width 0 height 0
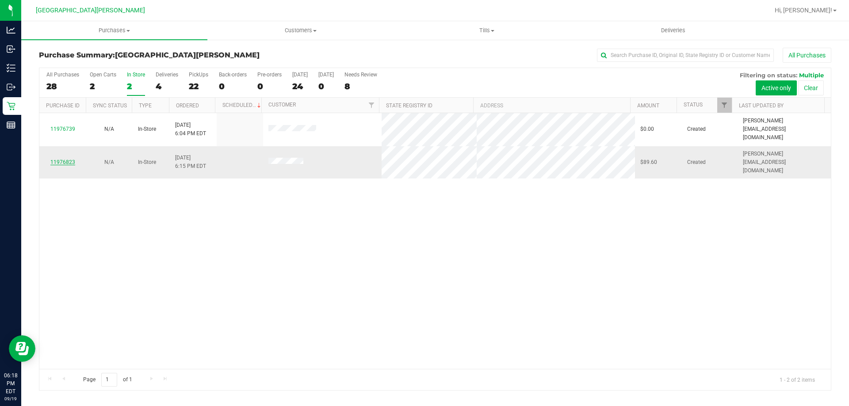
click at [64, 159] on link "11976823" at bounding box center [62, 162] width 25 height 6
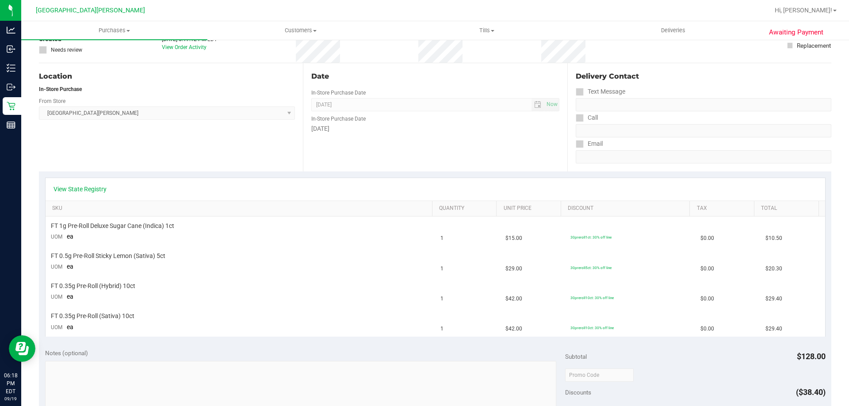
scroll to position [88, 0]
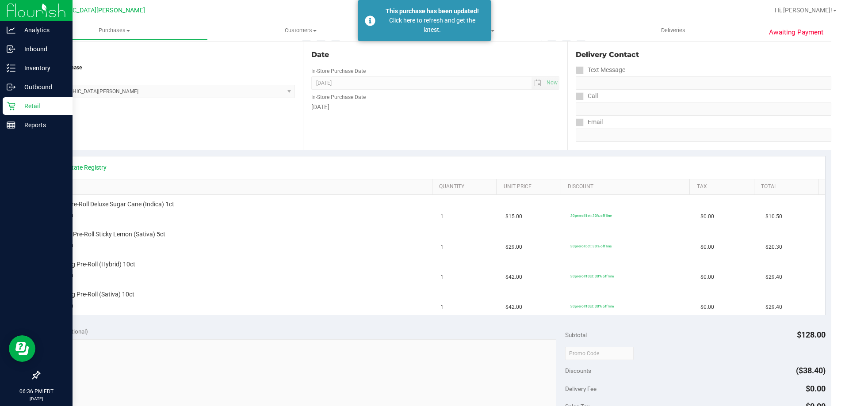
click at [26, 104] on p "Retail" at bounding box center [41, 106] width 53 height 11
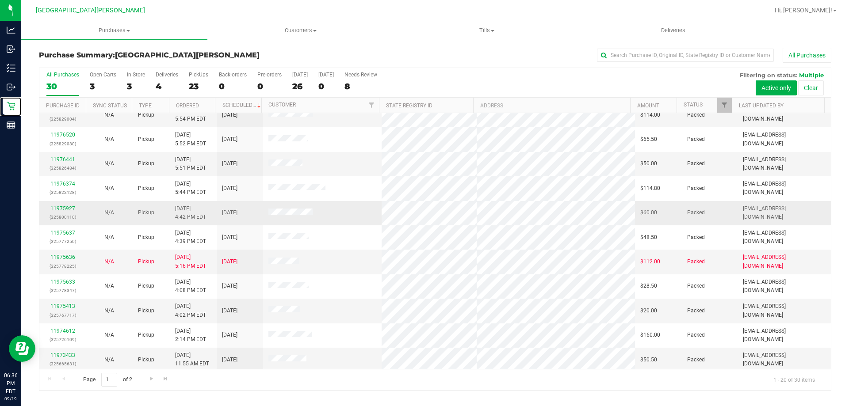
scroll to position [233, 0]
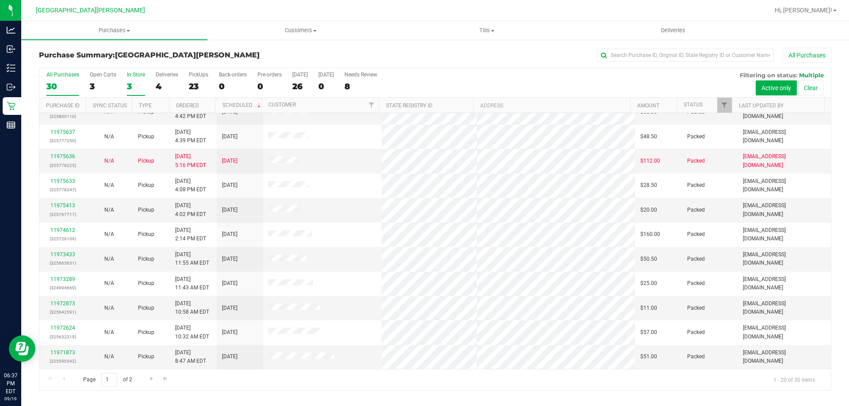
click at [138, 75] on div "In Store" at bounding box center [136, 75] width 18 height 6
click at [0, 0] on input "In Store 3" at bounding box center [0, 0] width 0 height 0
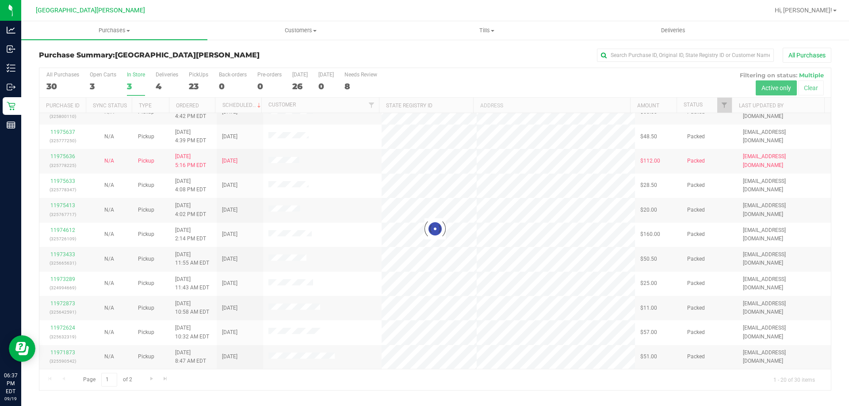
scroll to position [0, 0]
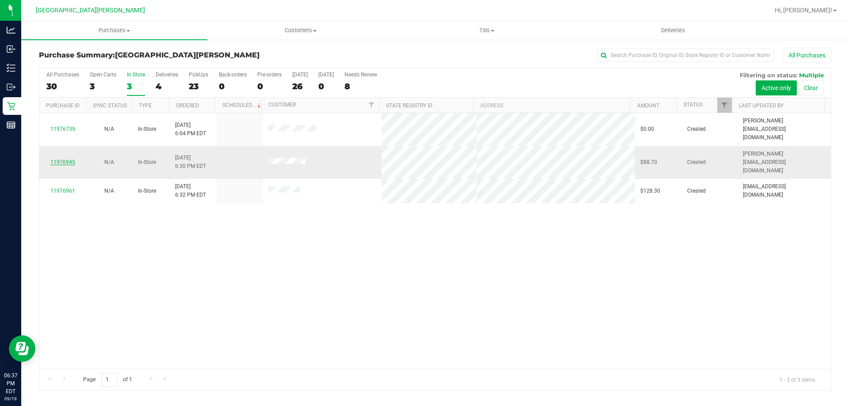
click at [69, 159] on link "11976945" at bounding box center [62, 162] width 25 height 6
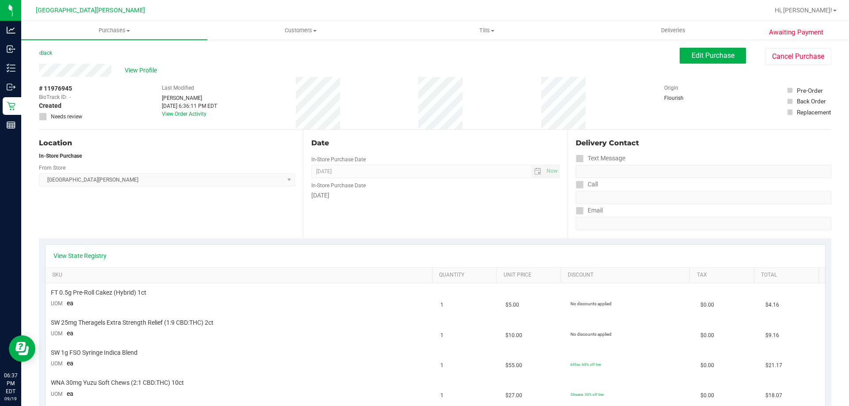
scroll to position [88, 0]
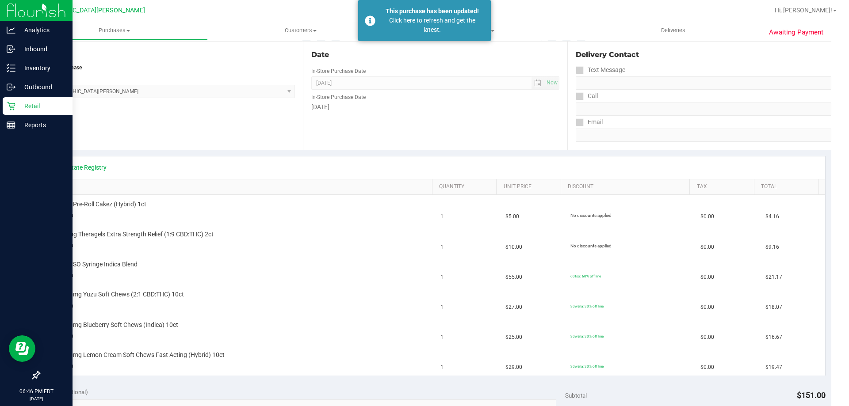
click at [34, 108] on p "Retail" at bounding box center [41, 106] width 53 height 11
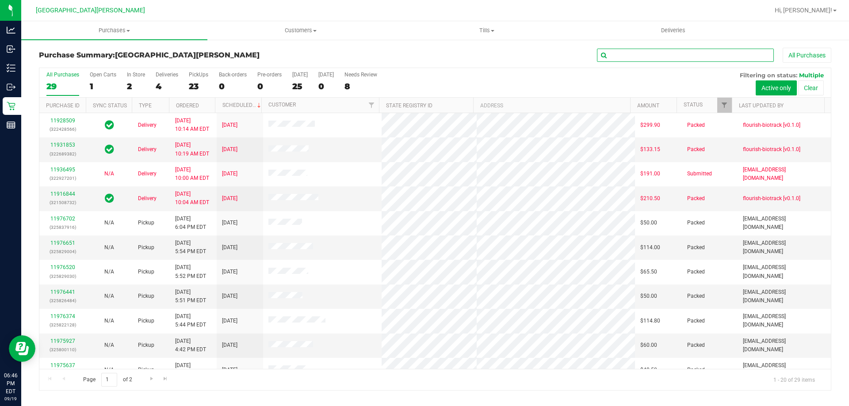
click at [622, 58] on input "text" at bounding box center [685, 55] width 177 height 13
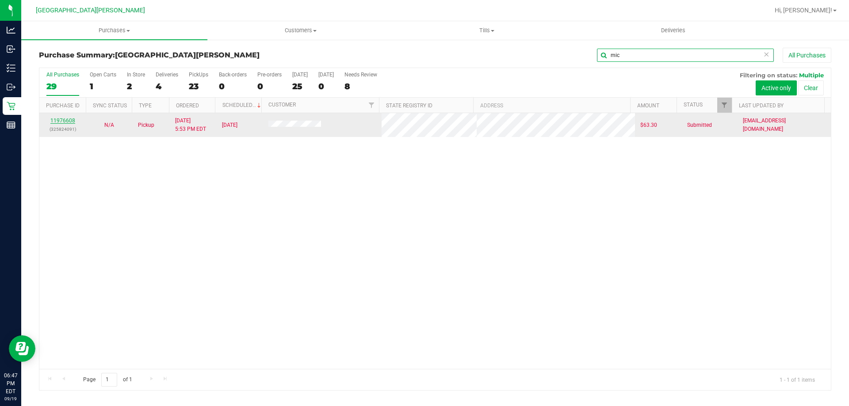
type input "mic"
click at [67, 119] on link "11976608" at bounding box center [62, 121] width 25 height 6
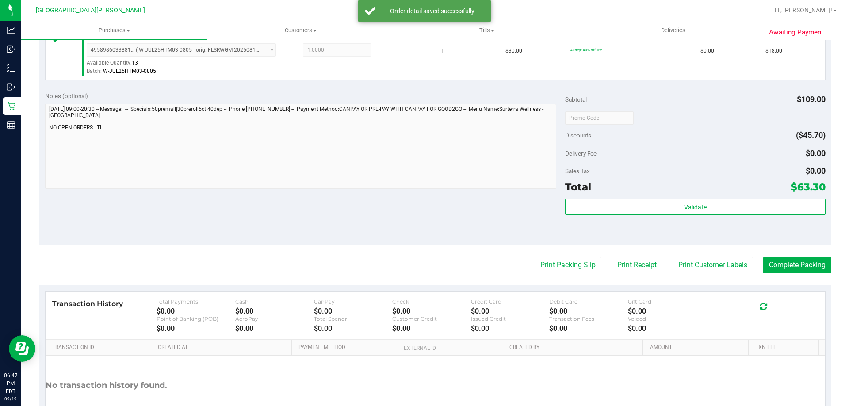
scroll to position [398, 0]
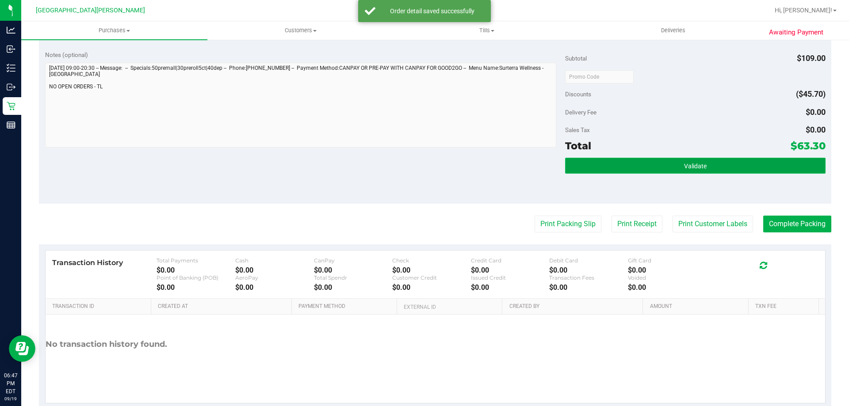
click at [598, 169] on button "Validate" at bounding box center [695, 166] width 260 height 16
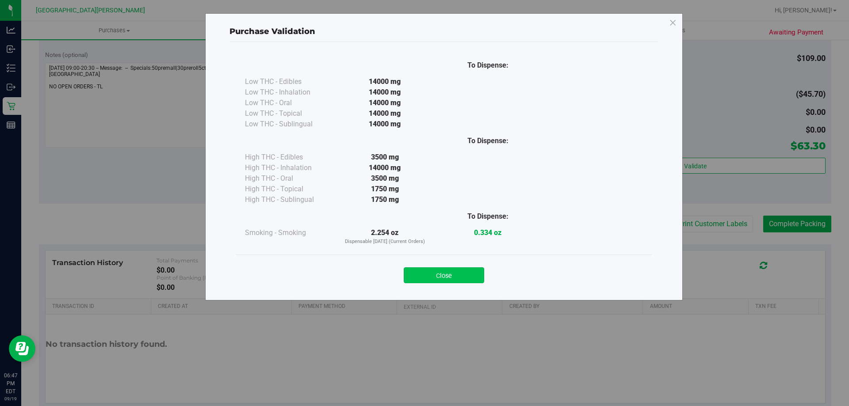
click at [443, 279] on button "Close" at bounding box center [444, 275] width 80 height 16
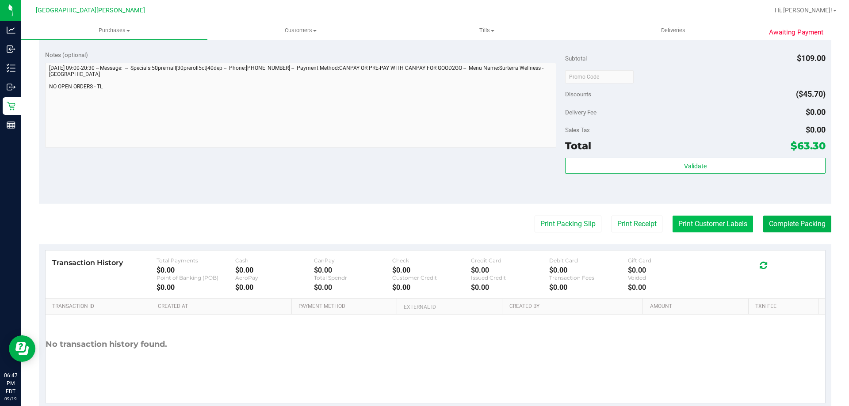
click at [678, 222] on button "Print Customer Labels" at bounding box center [712, 224] width 80 height 17
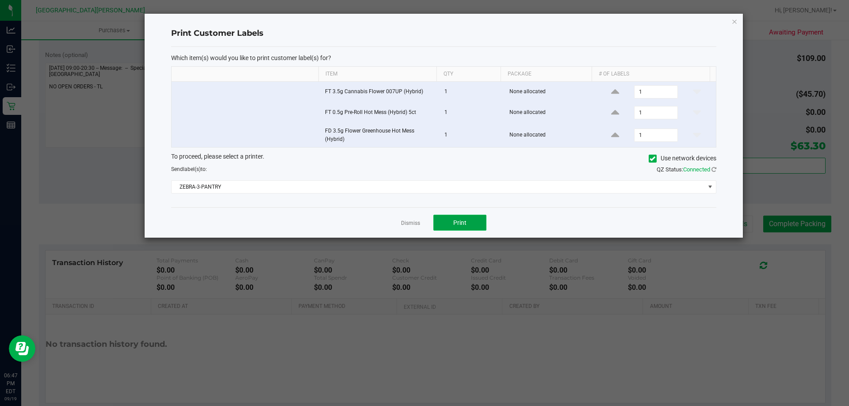
click at [450, 222] on button "Print" at bounding box center [459, 223] width 53 height 16
click at [407, 225] on link "Dismiss" at bounding box center [410, 224] width 19 height 8
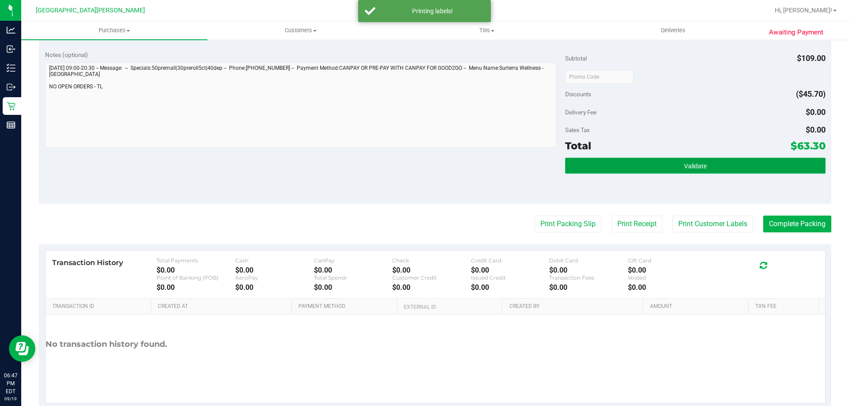
click at [634, 164] on button "Validate" at bounding box center [695, 166] width 260 height 16
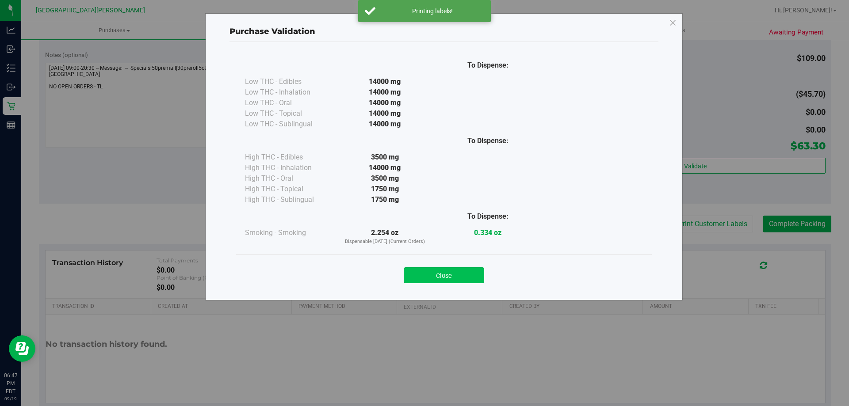
click at [473, 278] on button "Close" at bounding box center [444, 275] width 80 height 16
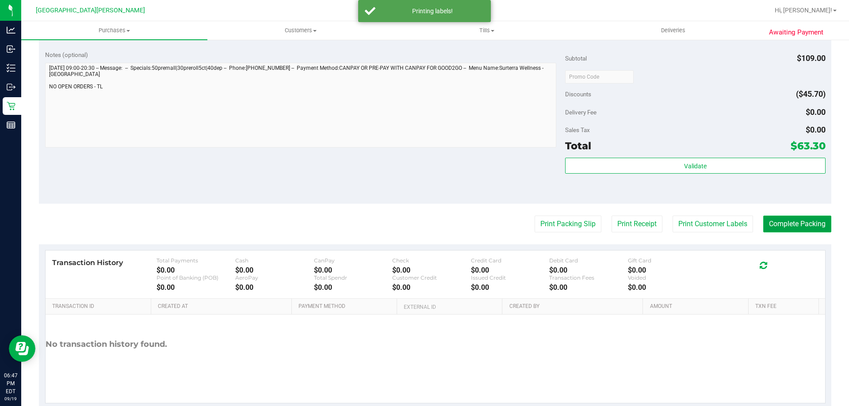
click at [769, 224] on button "Complete Packing" at bounding box center [797, 224] width 68 height 17
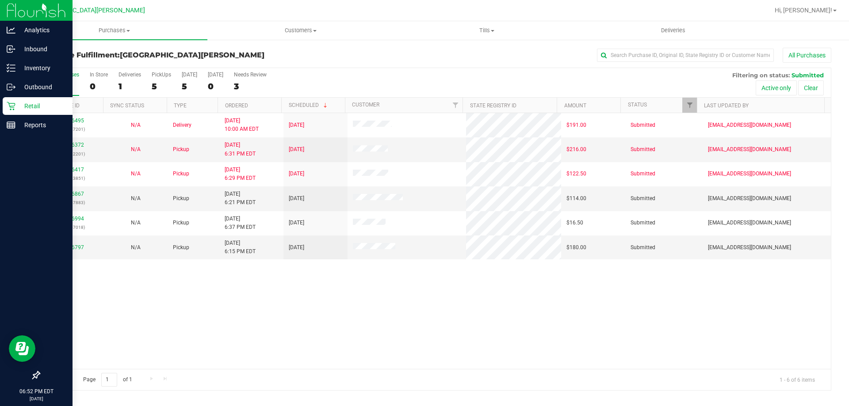
click at [12, 112] on div "Retail" at bounding box center [38, 106] width 70 height 18
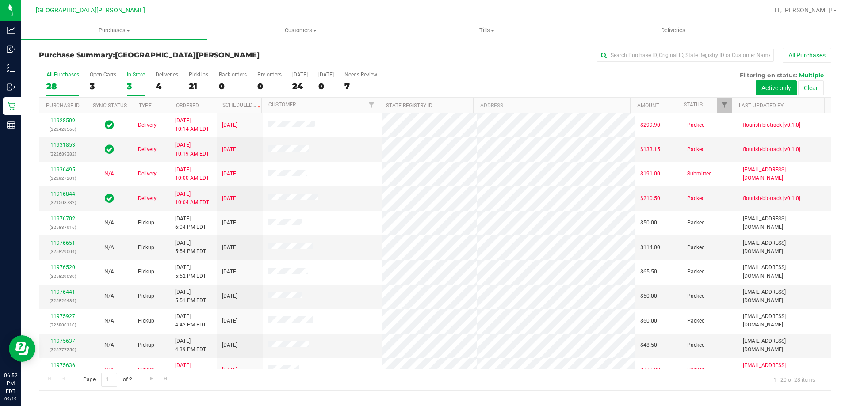
click at [139, 74] on div "In Store" at bounding box center [136, 75] width 18 height 6
click at [0, 0] on input "In Store 3" at bounding box center [0, 0] width 0 height 0
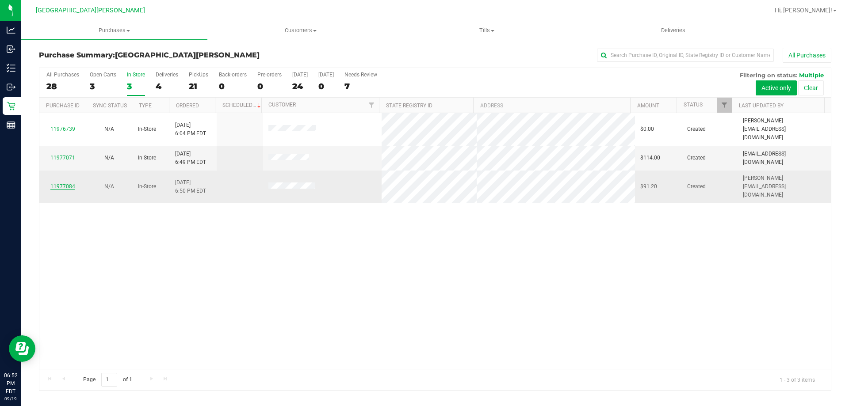
click at [73, 183] on link "11977084" at bounding box center [62, 186] width 25 height 6
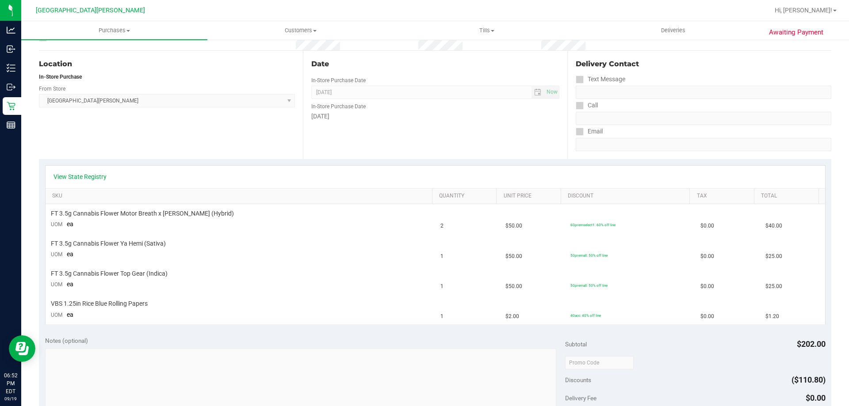
scroll to position [88, 0]
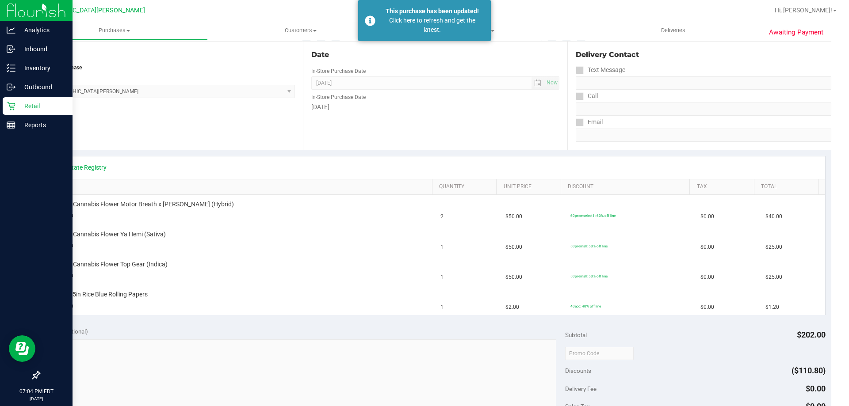
click at [36, 103] on p "Retail" at bounding box center [41, 106] width 53 height 11
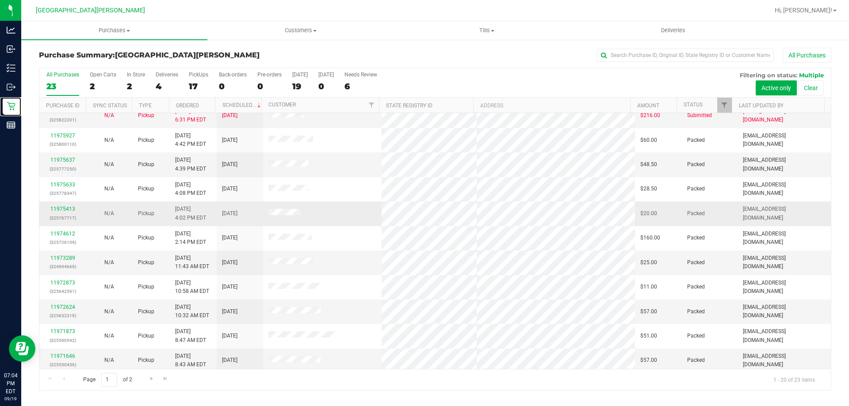
scroll to position [233, 0]
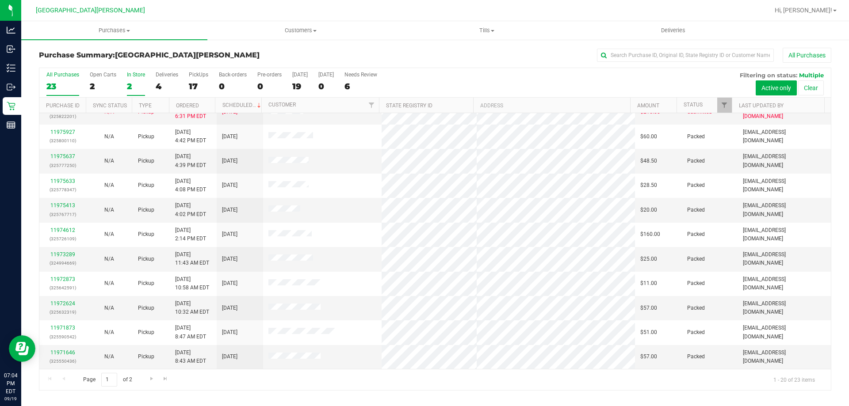
click at [135, 74] on div "In Store" at bounding box center [136, 75] width 18 height 6
click at [0, 0] on input "In Store 2" at bounding box center [0, 0] width 0 height 0
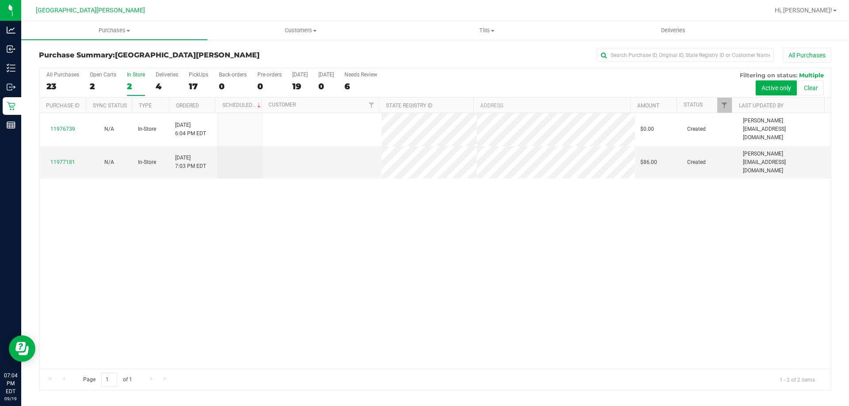
scroll to position [0, 0]
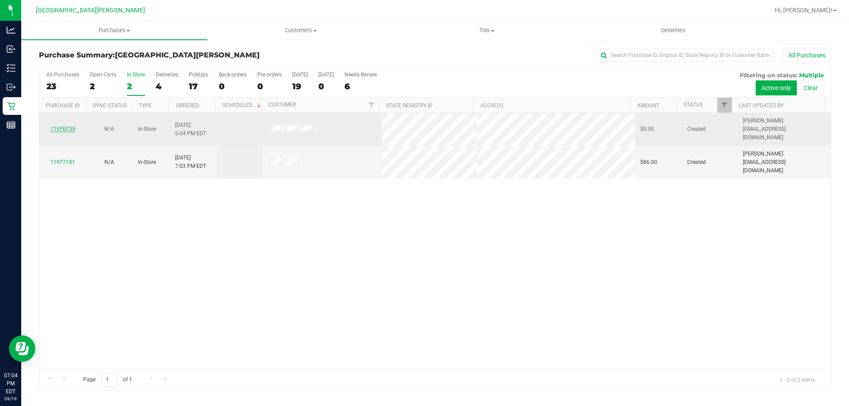
click at [69, 127] on link "11976739" at bounding box center [62, 129] width 25 height 6
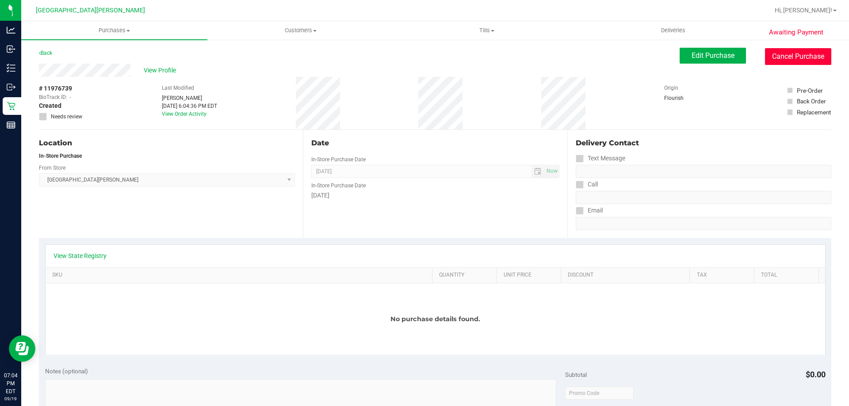
click at [802, 61] on button "Cancel Purchase" at bounding box center [798, 56] width 66 height 17
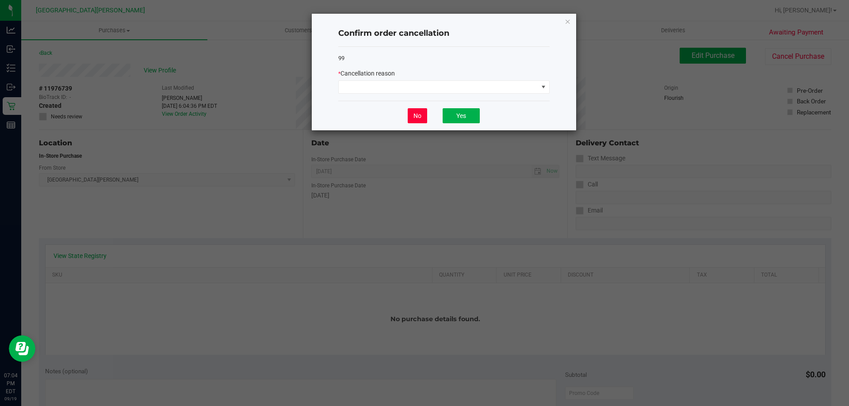
click at [421, 122] on button "No" at bounding box center [416, 115] width 19 height 15
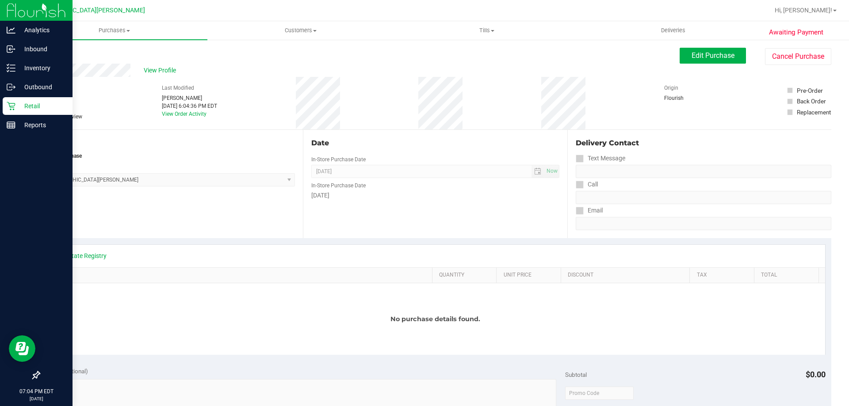
click at [30, 108] on p "Retail" at bounding box center [41, 106] width 53 height 11
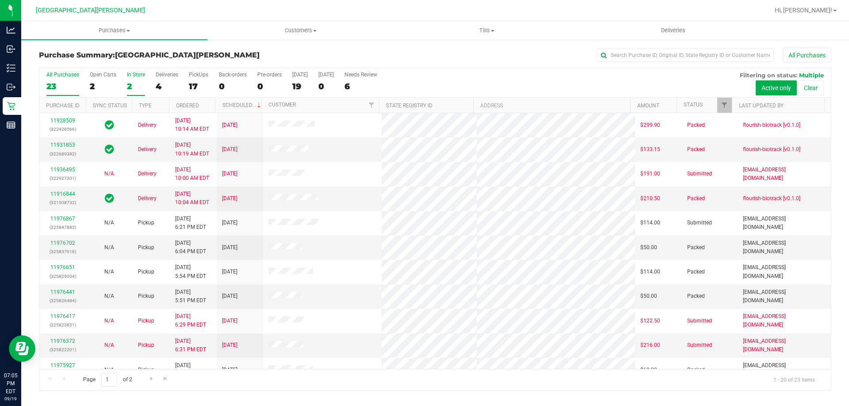
click at [134, 76] on div "In Store" at bounding box center [136, 75] width 18 height 6
click at [0, 0] on input "In Store 2" at bounding box center [0, 0] width 0 height 0
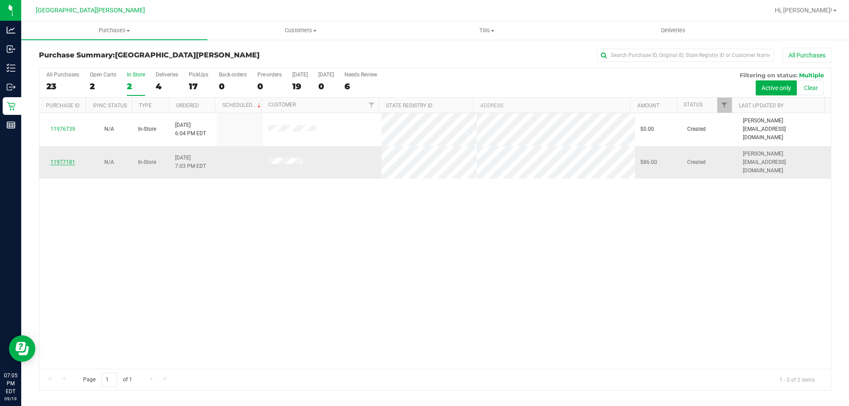
click at [65, 159] on link "11977181" at bounding box center [62, 162] width 25 height 6
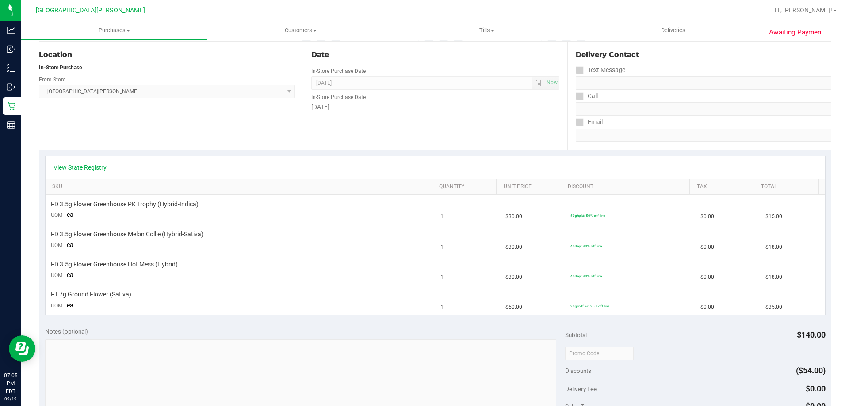
scroll to position [133, 0]
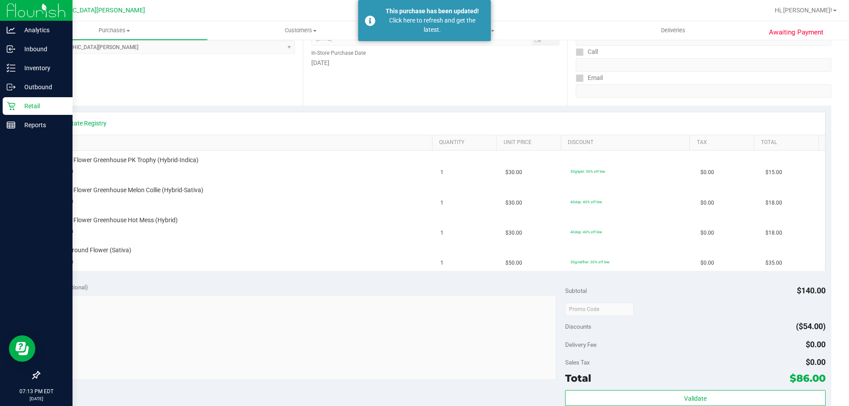
click at [27, 105] on p "Retail" at bounding box center [41, 106] width 53 height 11
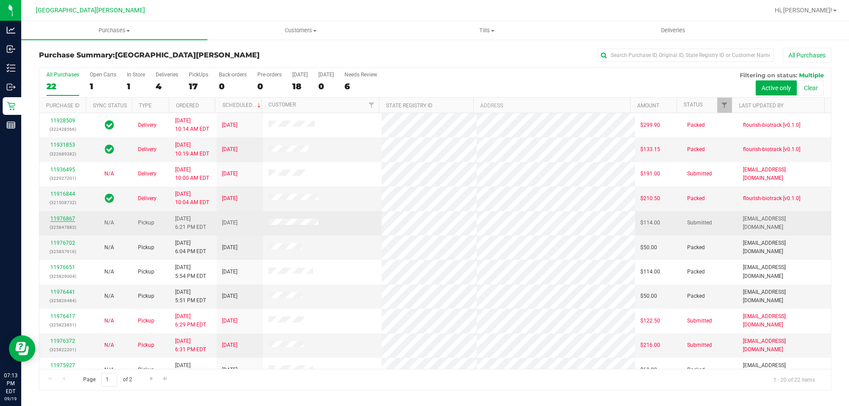
click at [71, 218] on link "11976867" at bounding box center [62, 219] width 25 height 6
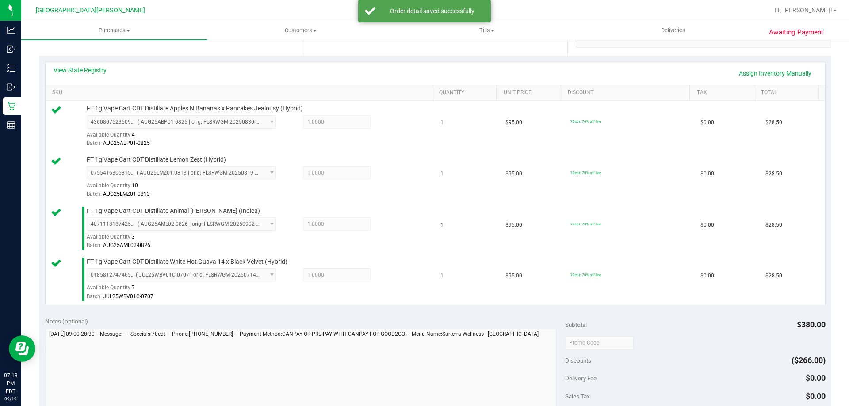
scroll to position [309, 0]
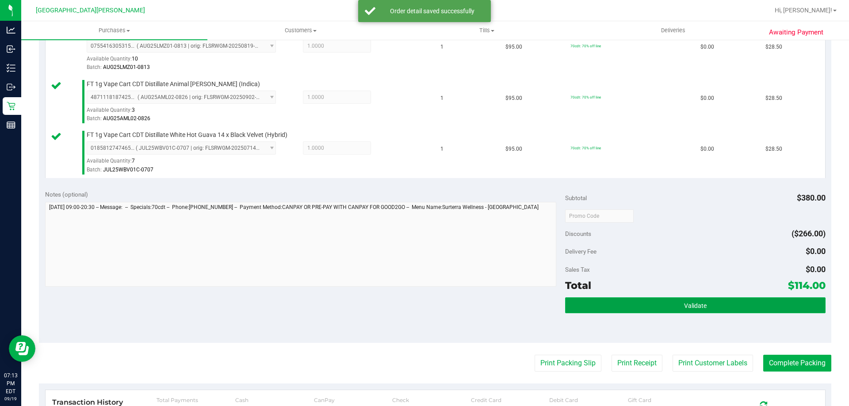
click at [585, 306] on button "Validate" at bounding box center [695, 305] width 260 height 16
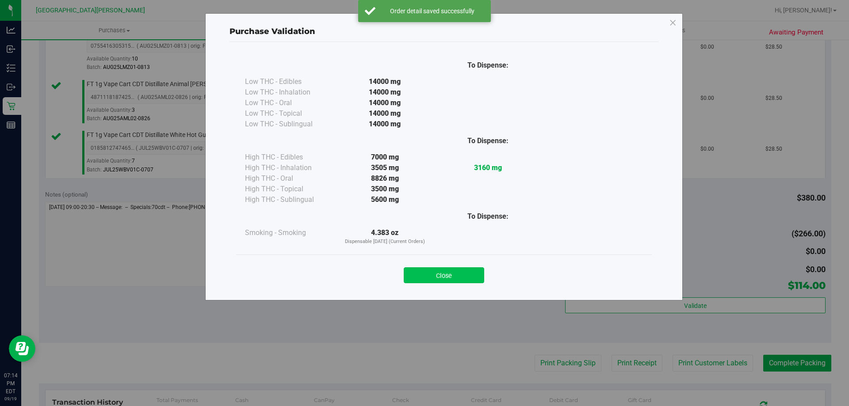
click at [446, 280] on button "Close" at bounding box center [444, 275] width 80 height 16
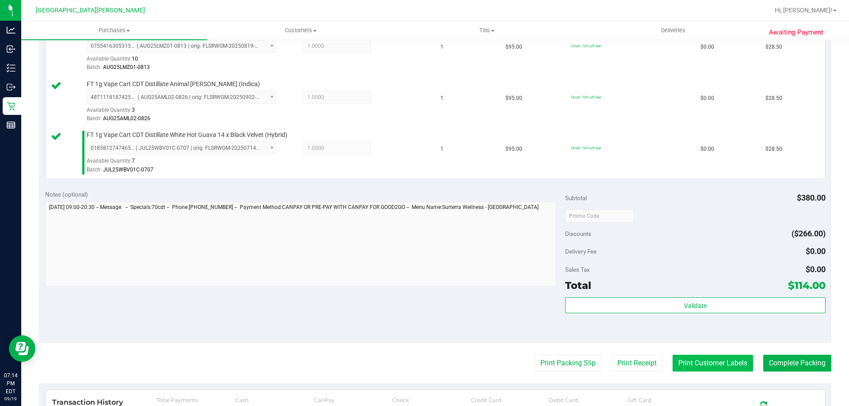
click at [687, 362] on button "Print Customer Labels" at bounding box center [712, 363] width 80 height 17
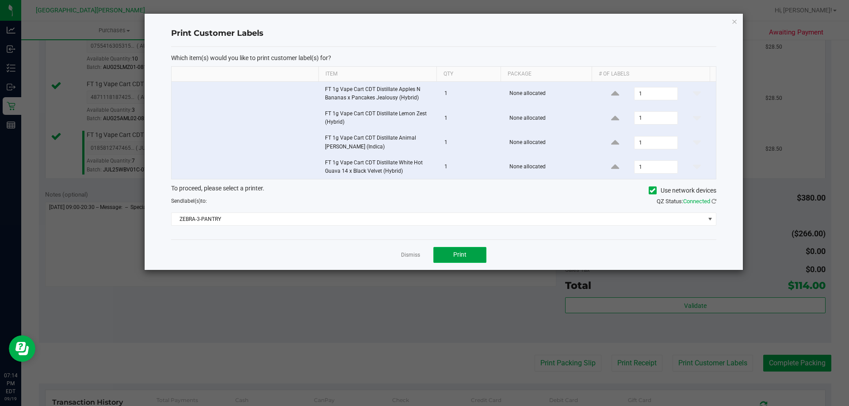
click at [464, 258] on span "Print" at bounding box center [459, 254] width 13 height 7
click at [412, 258] on link "Dismiss" at bounding box center [410, 255] width 19 height 8
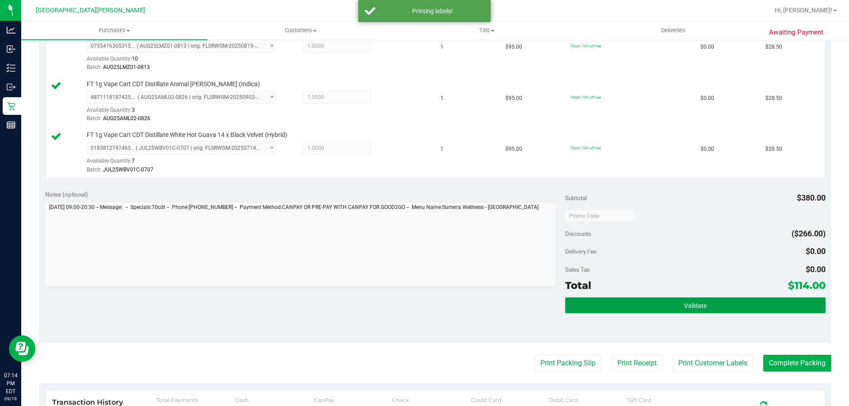
click at [585, 302] on button "Validate" at bounding box center [695, 305] width 260 height 16
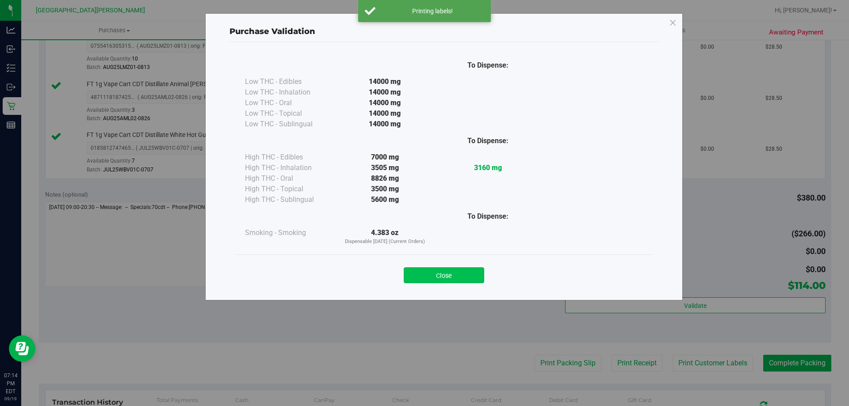
click at [450, 280] on button "Close" at bounding box center [444, 275] width 80 height 16
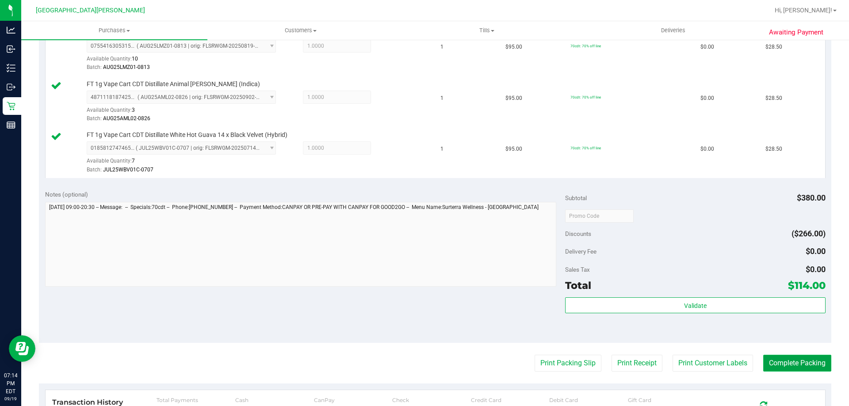
click at [794, 363] on button "Complete Packing" at bounding box center [797, 363] width 68 height 17
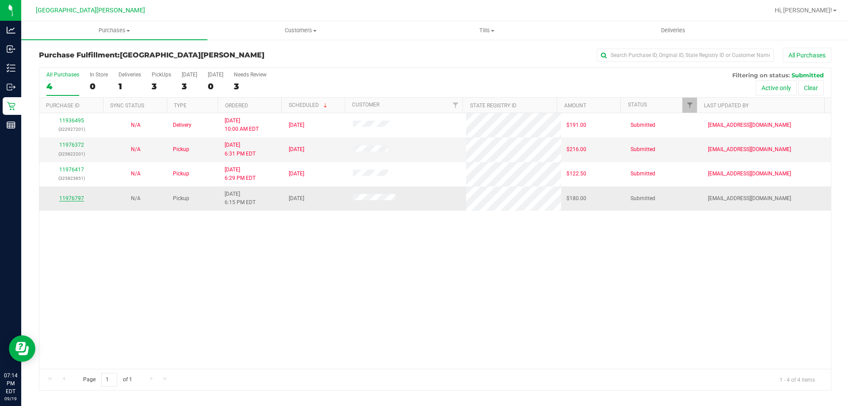
click at [65, 198] on link "11976797" at bounding box center [71, 198] width 25 height 6
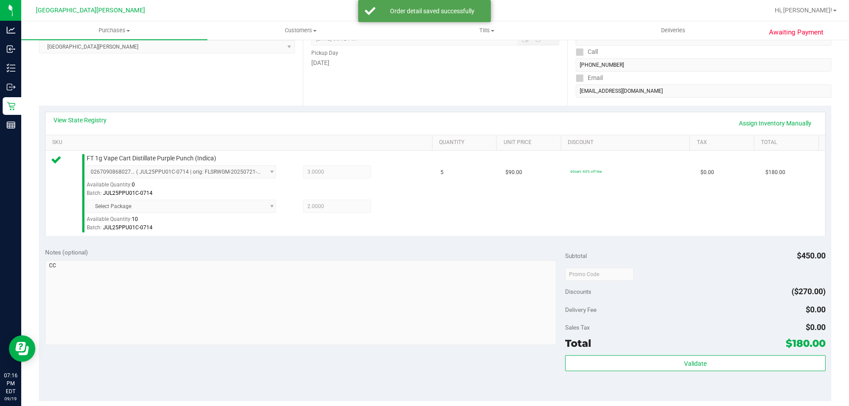
scroll to position [265, 0]
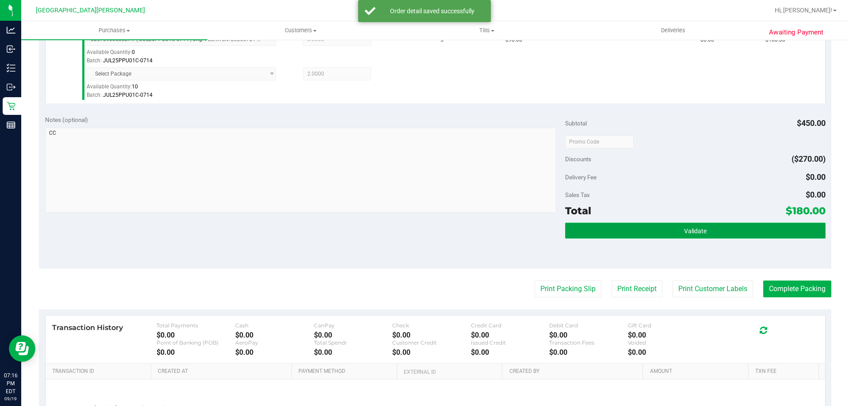
click at [678, 226] on button "Validate" at bounding box center [695, 231] width 260 height 16
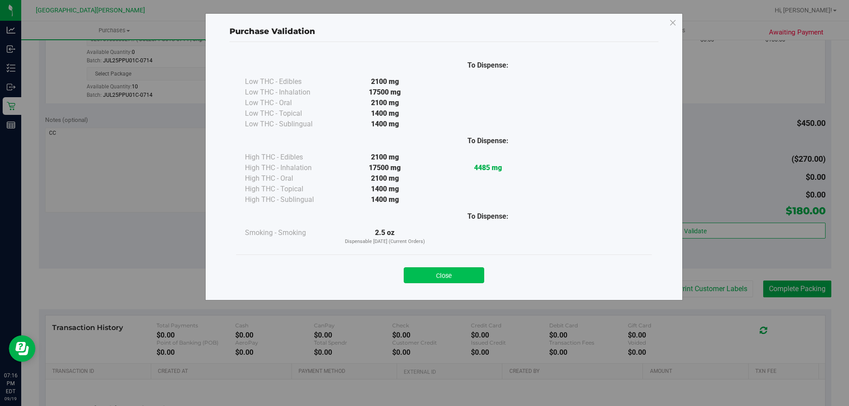
click at [458, 276] on button "Close" at bounding box center [444, 275] width 80 height 16
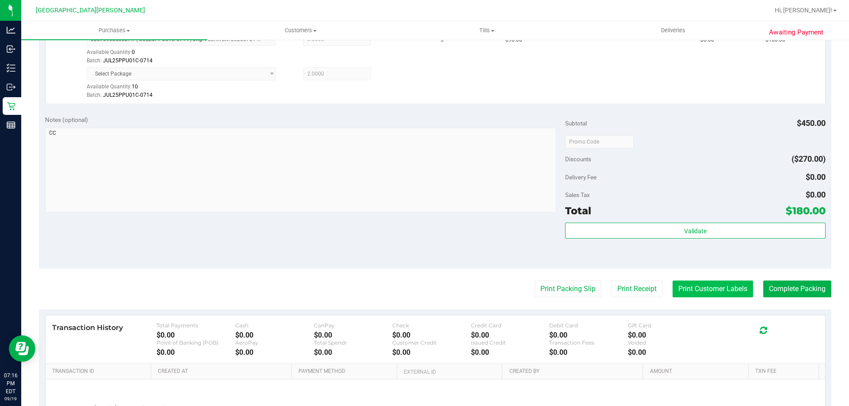
click at [686, 283] on button "Print Customer Labels" at bounding box center [712, 289] width 80 height 17
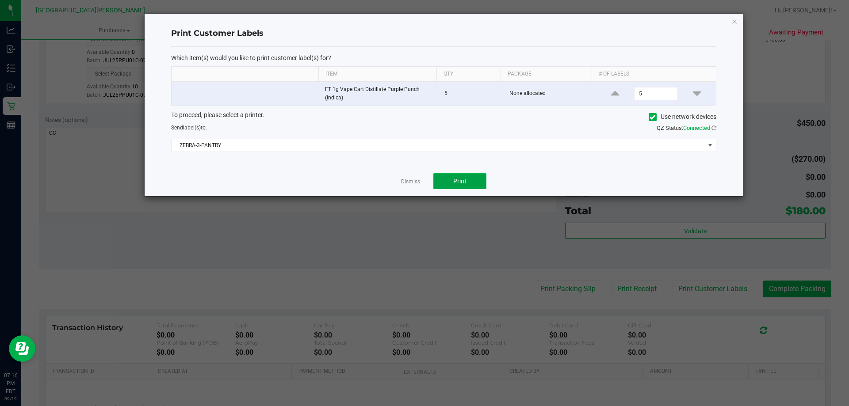
click at [480, 179] on button "Print" at bounding box center [459, 181] width 53 height 16
click at [411, 183] on link "Dismiss" at bounding box center [410, 182] width 19 height 8
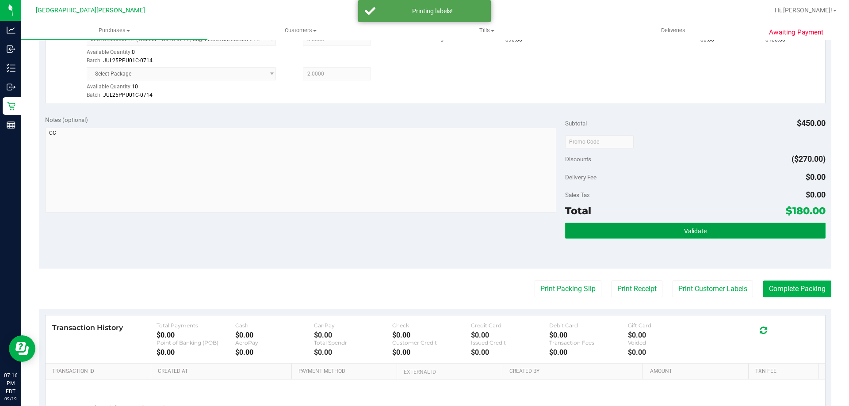
click at [632, 224] on button "Validate" at bounding box center [695, 231] width 260 height 16
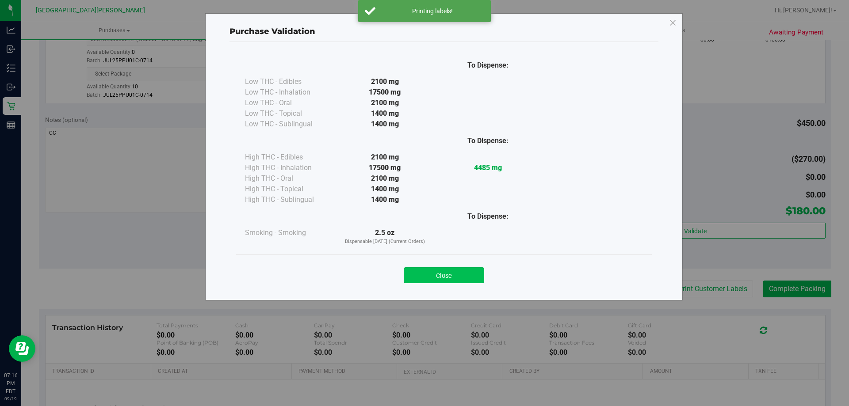
click at [470, 273] on button "Close" at bounding box center [444, 275] width 80 height 16
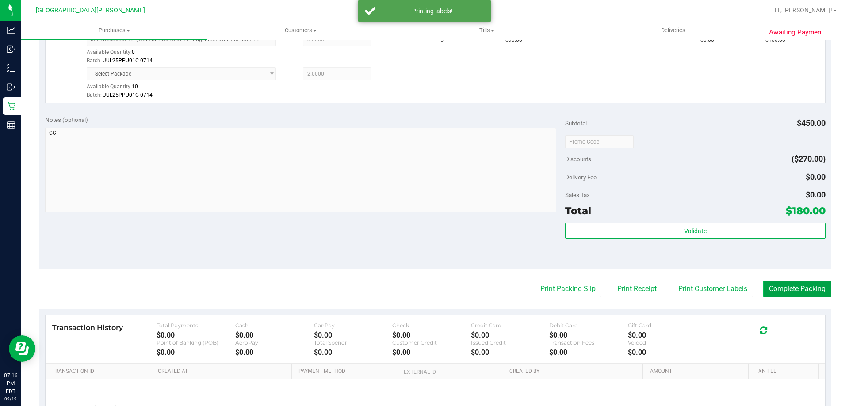
click at [771, 290] on button "Complete Packing" at bounding box center [797, 289] width 68 height 17
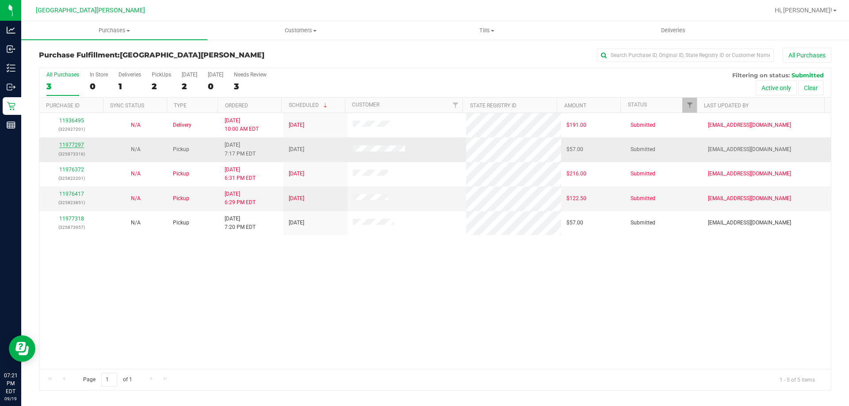
click at [66, 147] on link "11977297" at bounding box center [71, 145] width 25 height 6
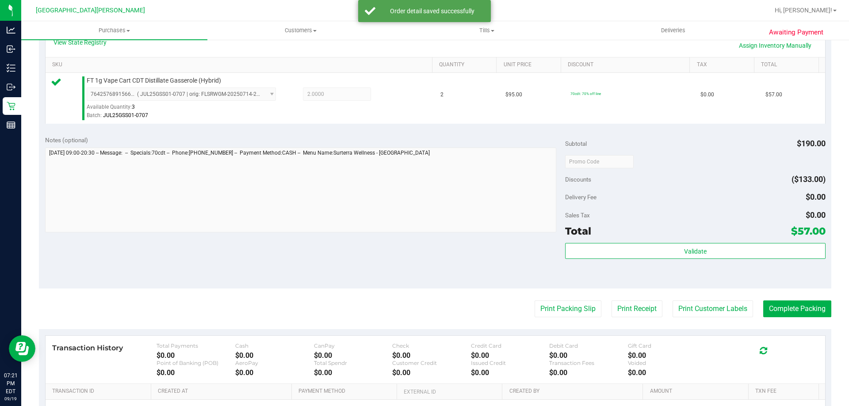
scroll to position [265, 0]
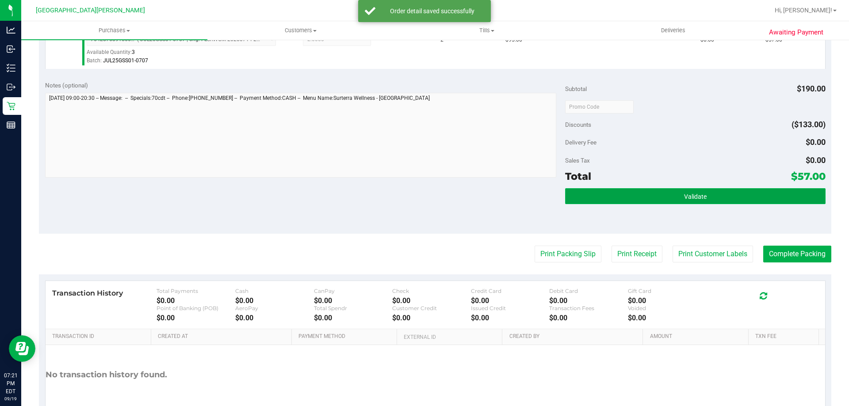
click at [694, 202] on button "Validate" at bounding box center [695, 196] width 260 height 16
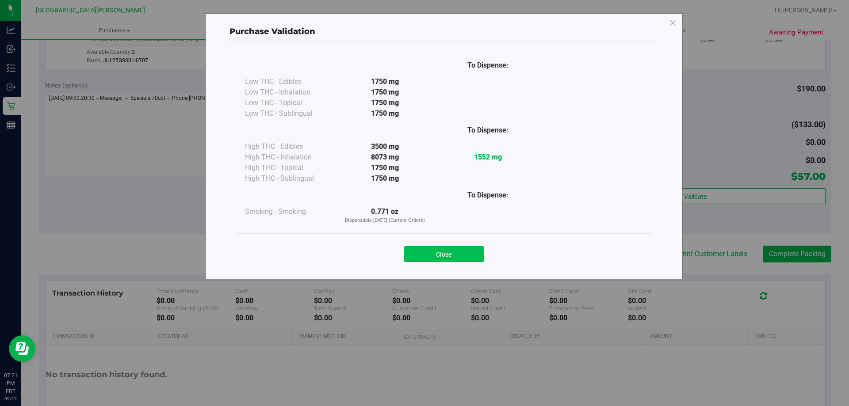
click at [468, 259] on button "Close" at bounding box center [444, 254] width 80 height 16
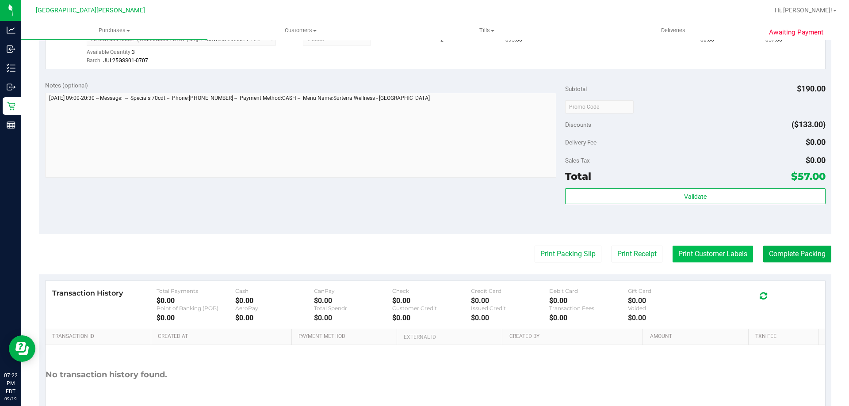
click at [693, 259] on button "Print Customer Labels" at bounding box center [712, 254] width 80 height 17
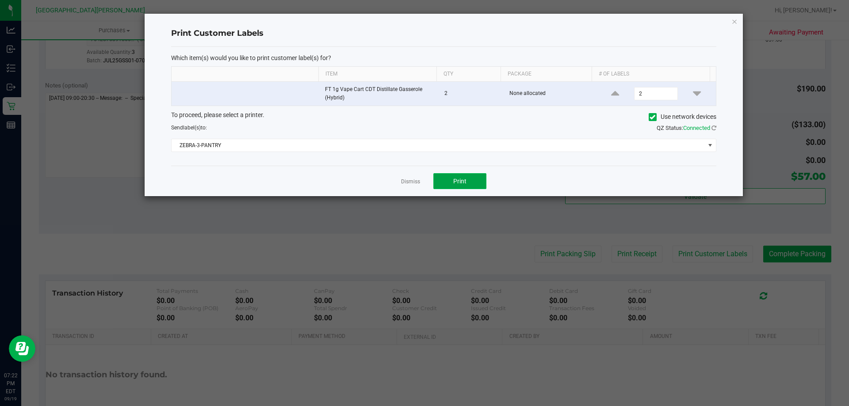
click at [462, 187] on button "Print" at bounding box center [459, 181] width 53 height 16
click at [409, 182] on link "Dismiss" at bounding box center [410, 182] width 19 height 8
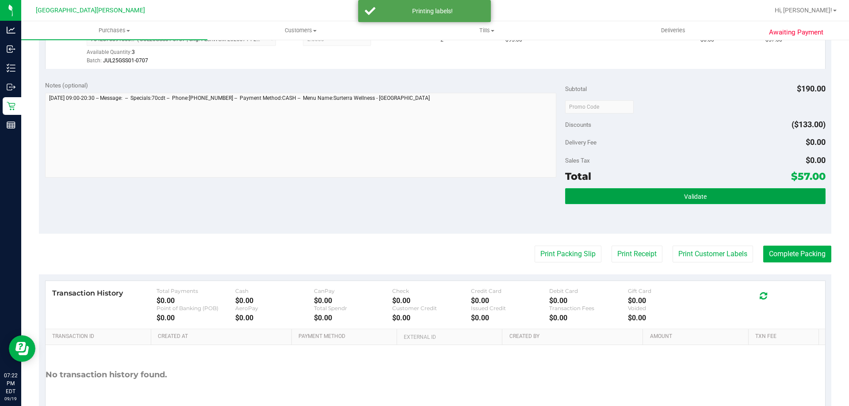
click at [677, 203] on button "Validate" at bounding box center [695, 196] width 260 height 16
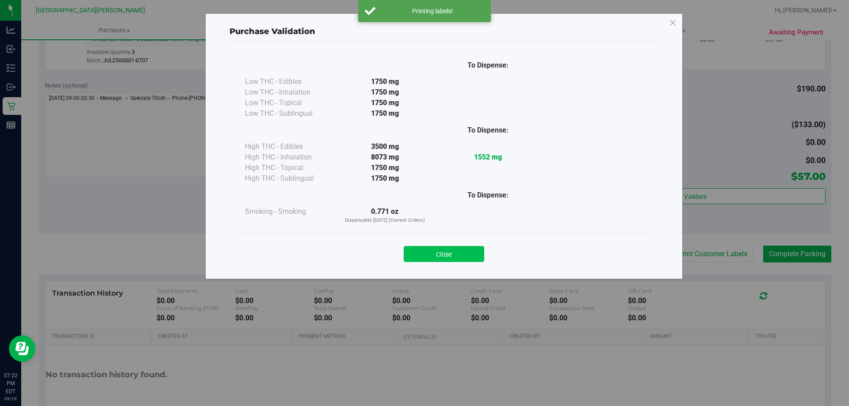
click at [418, 250] on button "Close" at bounding box center [444, 254] width 80 height 16
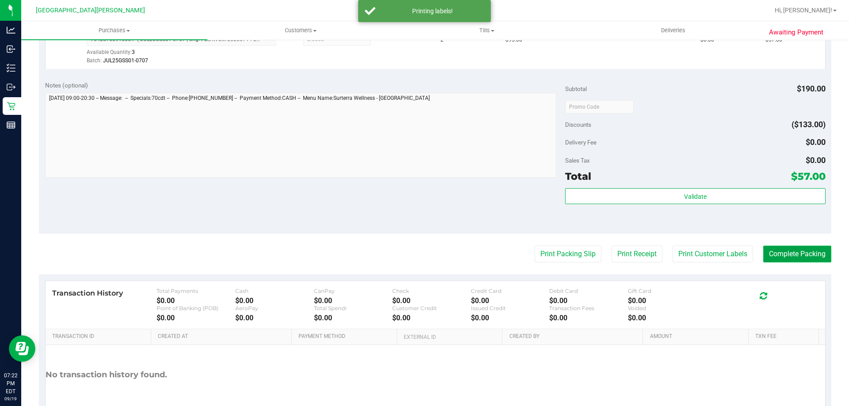
click at [796, 257] on button "Complete Packing" at bounding box center [797, 254] width 68 height 17
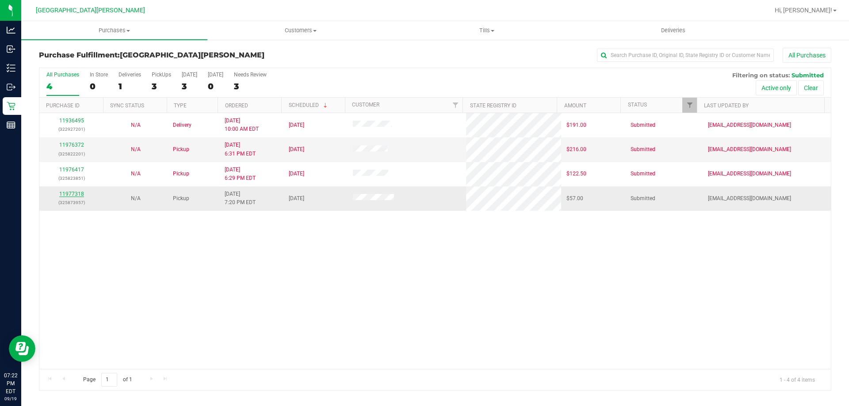
click at [68, 195] on link "11977318" at bounding box center [71, 194] width 25 height 6
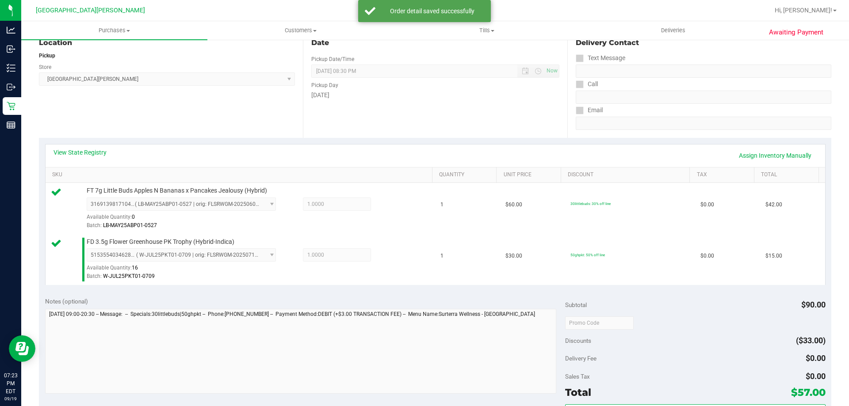
scroll to position [177, 0]
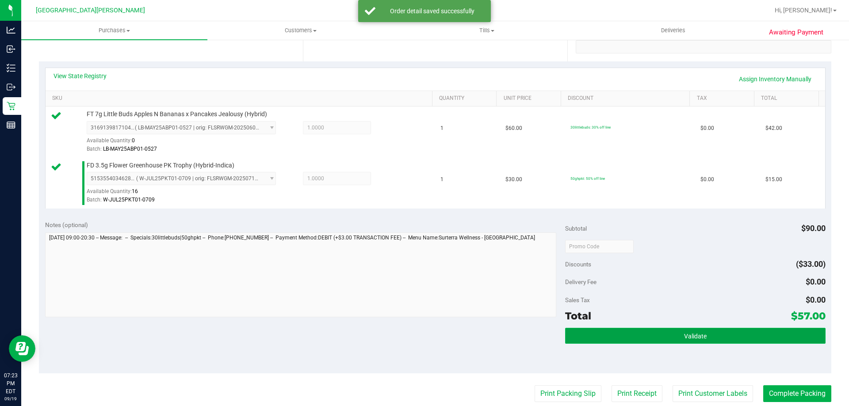
click at [643, 337] on button "Validate" at bounding box center [695, 336] width 260 height 16
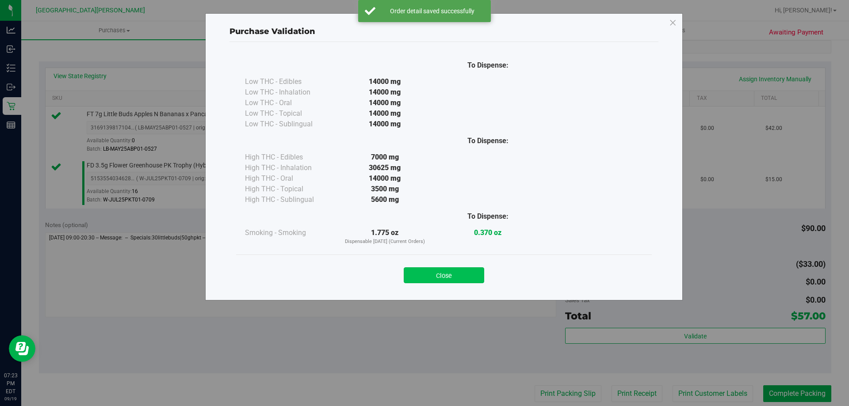
click at [419, 267] on button "Close" at bounding box center [444, 275] width 80 height 16
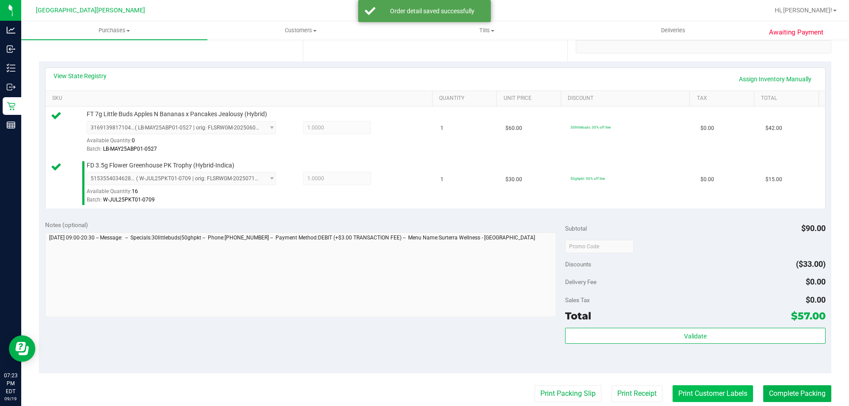
click at [690, 390] on button "Print Customer Labels" at bounding box center [712, 393] width 80 height 17
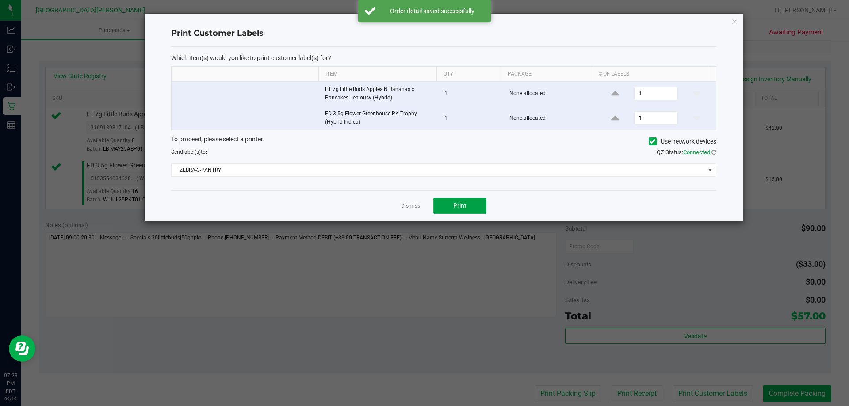
click at [450, 199] on button "Print" at bounding box center [459, 206] width 53 height 16
click at [407, 204] on link "Dismiss" at bounding box center [410, 206] width 19 height 8
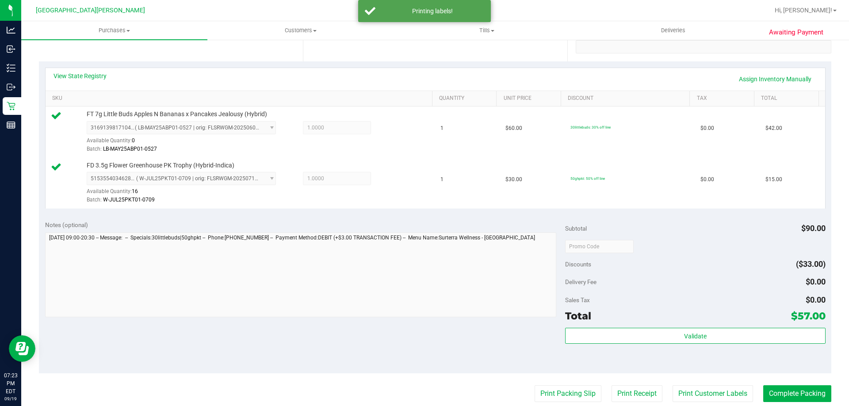
click at [612, 326] on div "Subtotal $90.00 Discounts ($33.00) Delivery Fee $0.00 Sales Tax $0.00 Total $57…" at bounding box center [695, 294] width 260 height 147
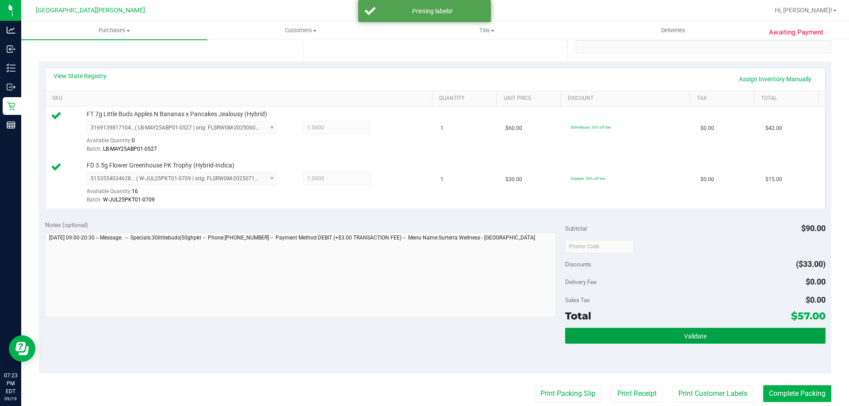
click at [612, 330] on button "Validate" at bounding box center [695, 336] width 260 height 16
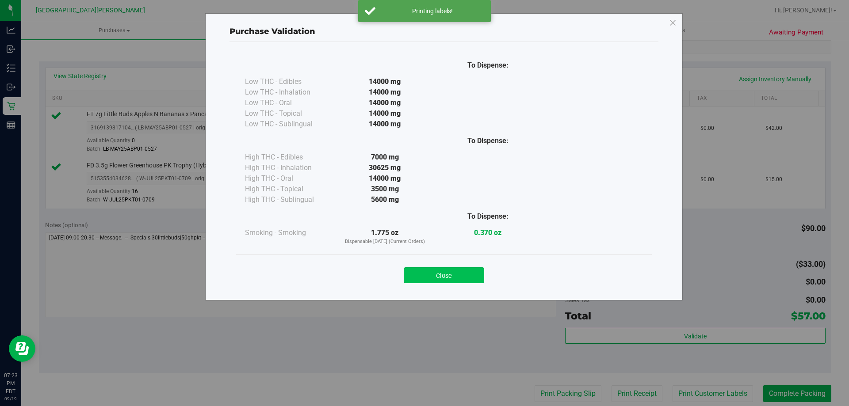
click at [466, 270] on button "Close" at bounding box center [444, 275] width 80 height 16
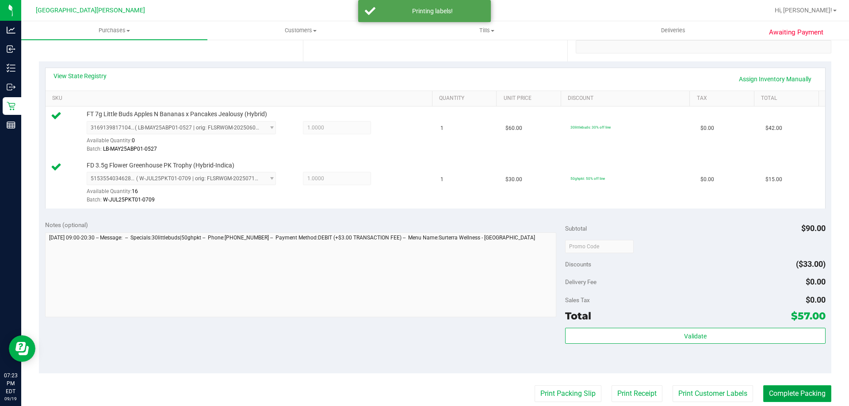
click at [780, 391] on button "Complete Packing" at bounding box center [797, 393] width 68 height 17
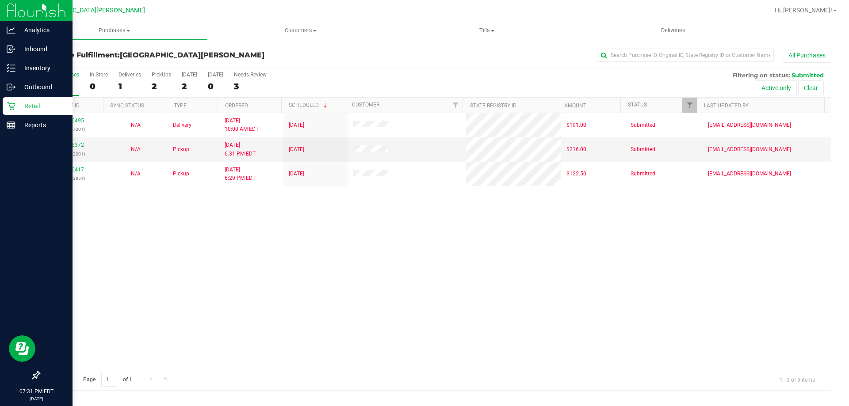
click at [18, 103] on p "Retail" at bounding box center [41, 106] width 53 height 11
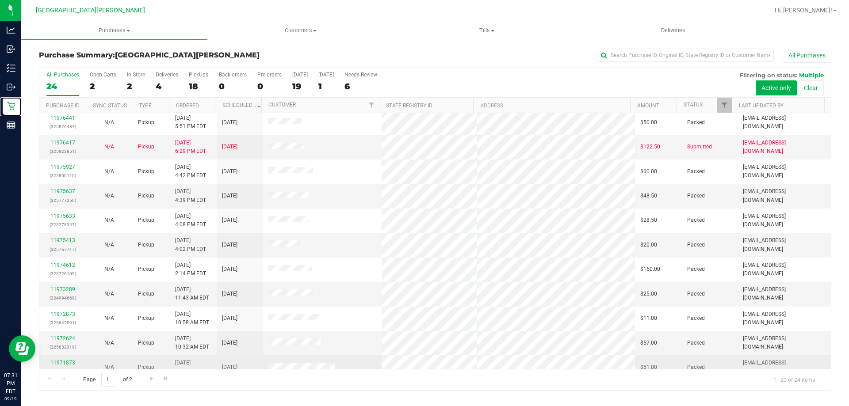
scroll to position [233, 0]
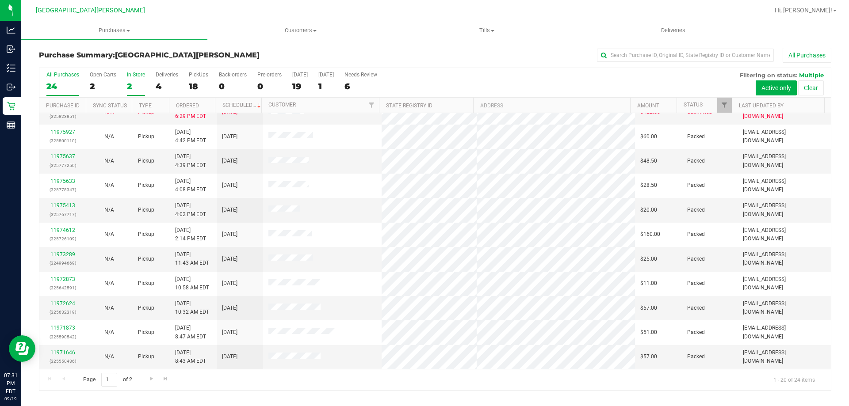
click at [128, 89] on div "2" at bounding box center [136, 86] width 18 height 10
click at [0, 0] on input "In Store 2" at bounding box center [0, 0] width 0 height 0
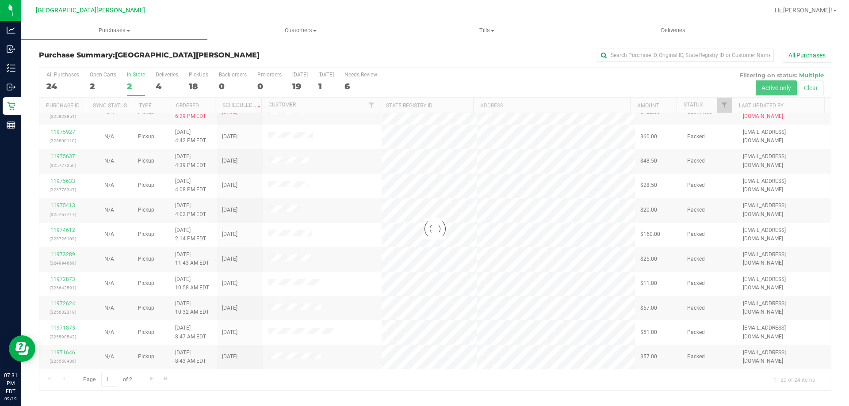
scroll to position [0, 0]
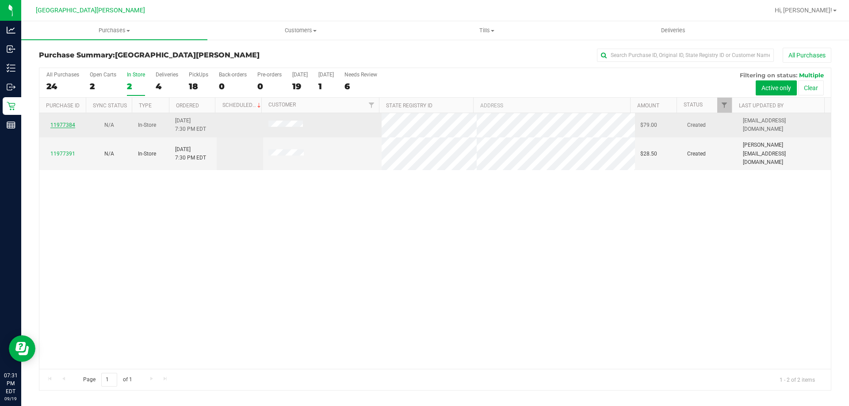
click at [67, 122] on link "11977384" at bounding box center [62, 125] width 25 height 6
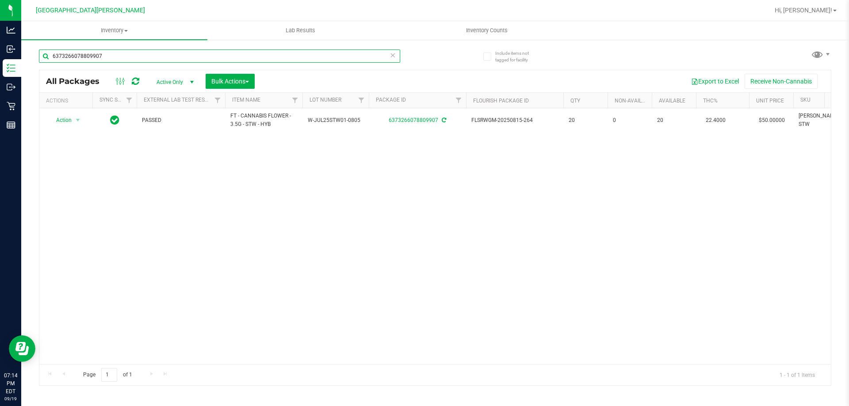
click at [104, 59] on input "6373266078809907" at bounding box center [219, 55] width 361 height 13
type input "6"
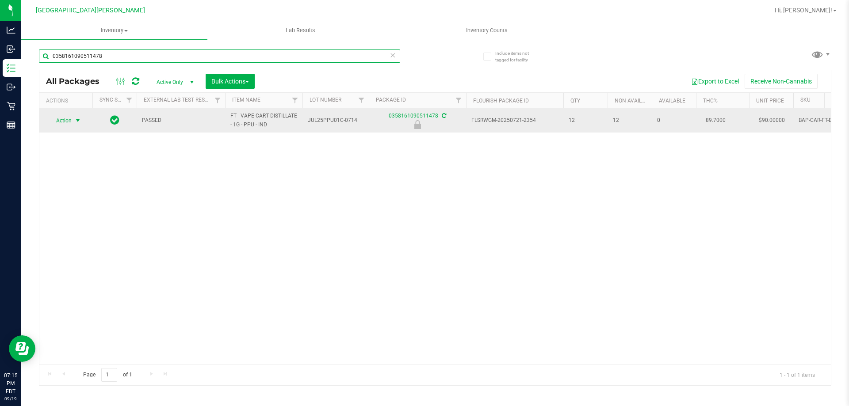
type input "0358161090511478"
click at [76, 122] on span "select" at bounding box center [77, 120] width 7 height 7
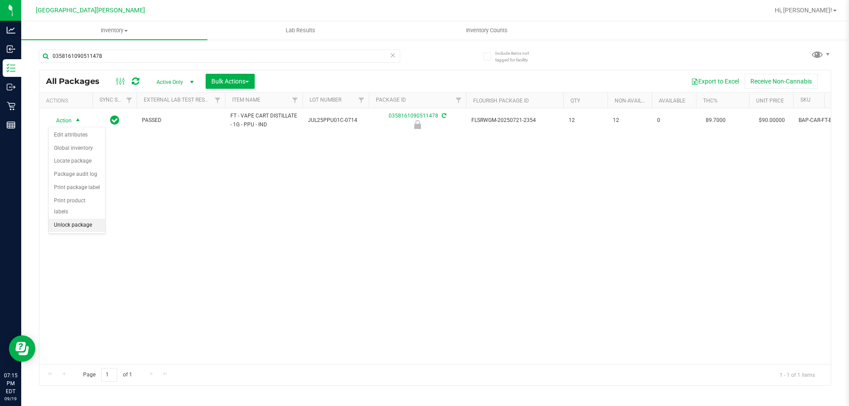
click at [74, 219] on li "Unlock package" at bounding box center [77, 225] width 57 height 13
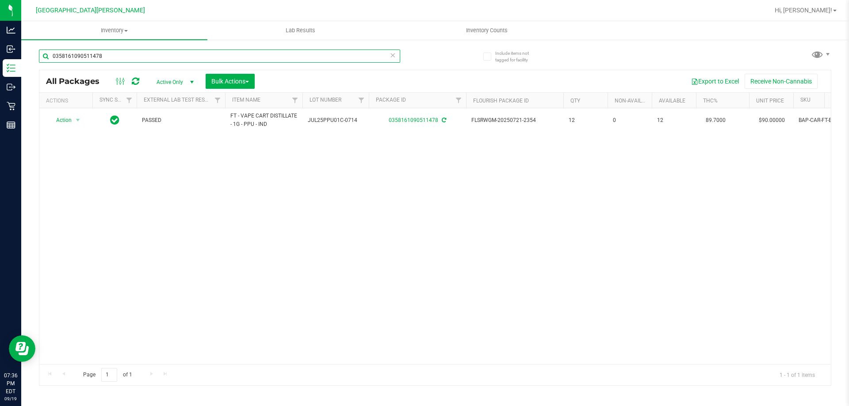
click at [116, 57] on input "0358161090511478" at bounding box center [219, 55] width 361 height 13
type input "0"
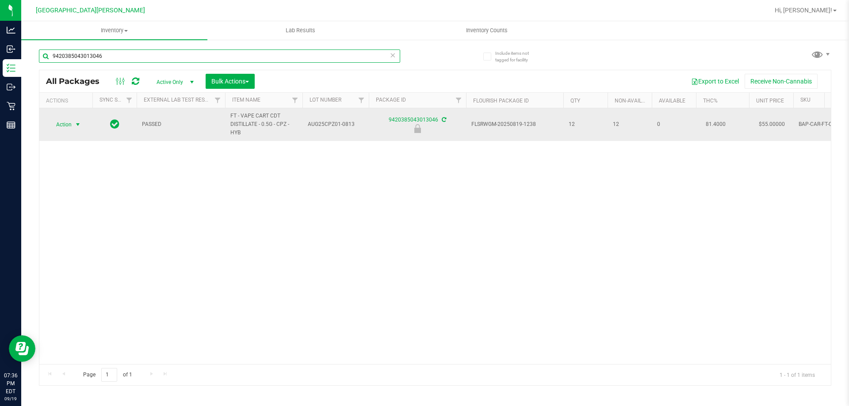
type input "9420385043013046"
click at [79, 124] on span "select" at bounding box center [77, 124] width 7 height 7
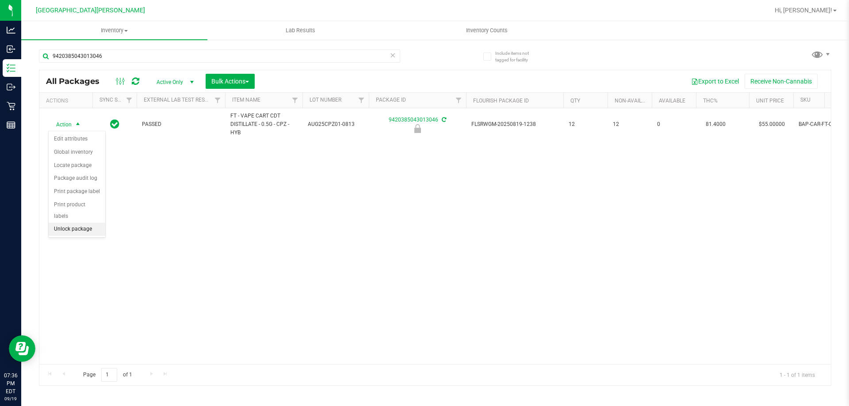
click at [84, 223] on li "Unlock package" at bounding box center [77, 229] width 57 height 13
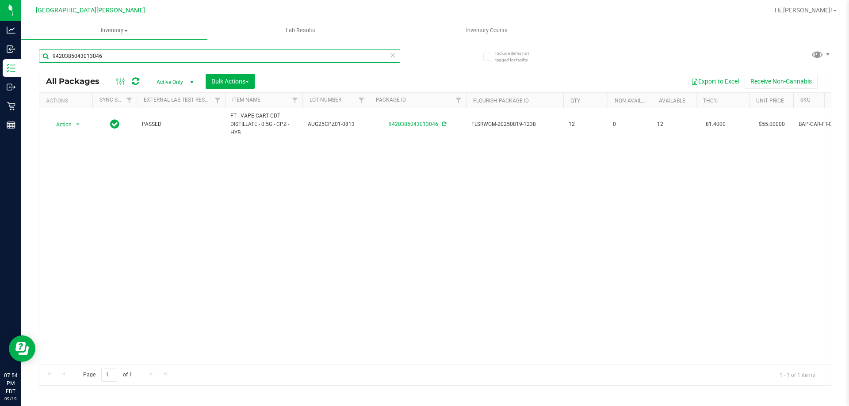
click at [128, 59] on input "9420385043013046" at bounding box center [219, 55] width 361 height 13
type input "9"
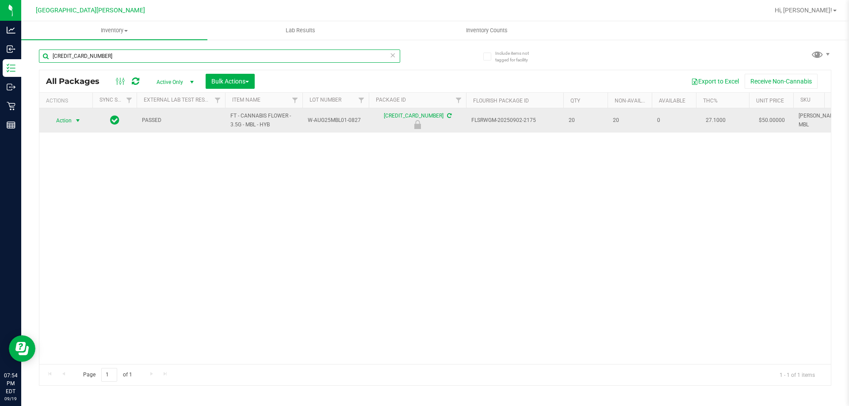
type input "[CREDIT_CARD_NUMBER]"
click at [67, 117] on span "Action" at bounding box center [60, 120] width 24 height 12
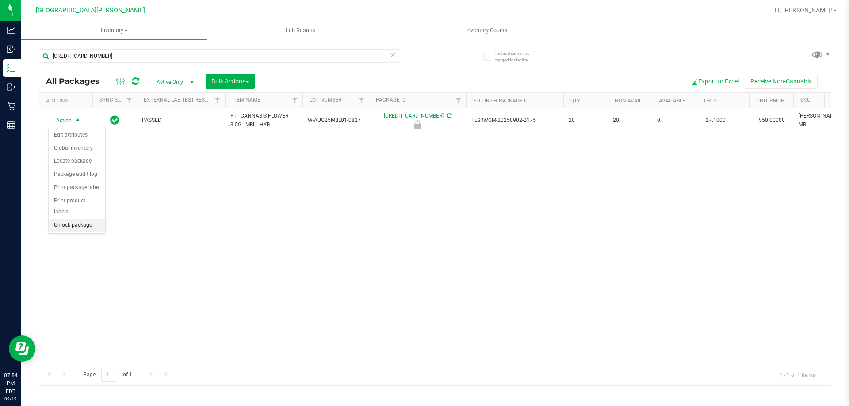
click at [69, 219] on li "Unlock package" at bounding box center [77, 225] width 57 height 13
